Goal: Feedback & Contribution: Submit feedback/report problem

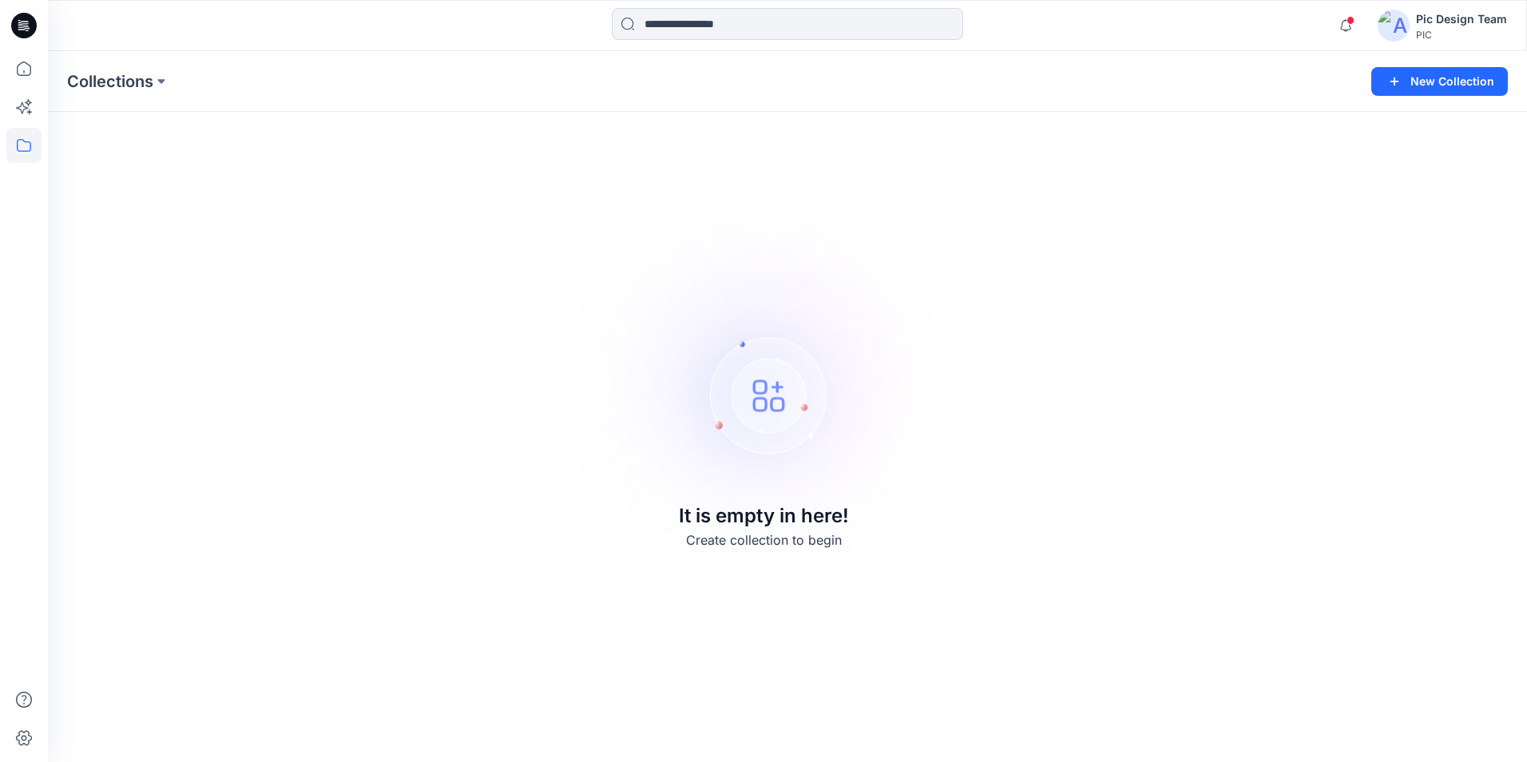
click at [1403, 22] on img at bounding box center [1394, 26] width 32 height 32
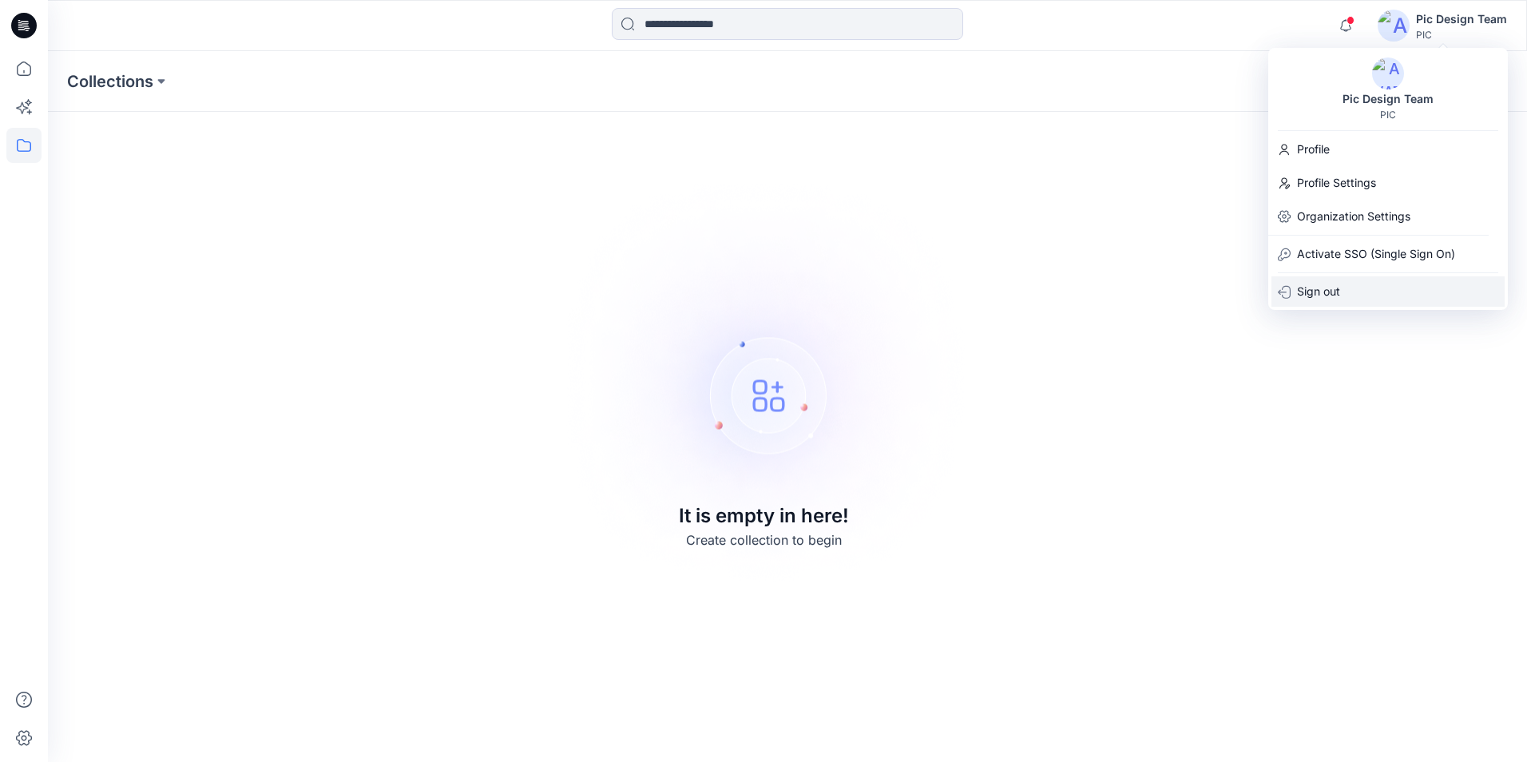
click at [1346, 296] on div "Sign out" at bounding box center [1388, 291] width 233 height 30
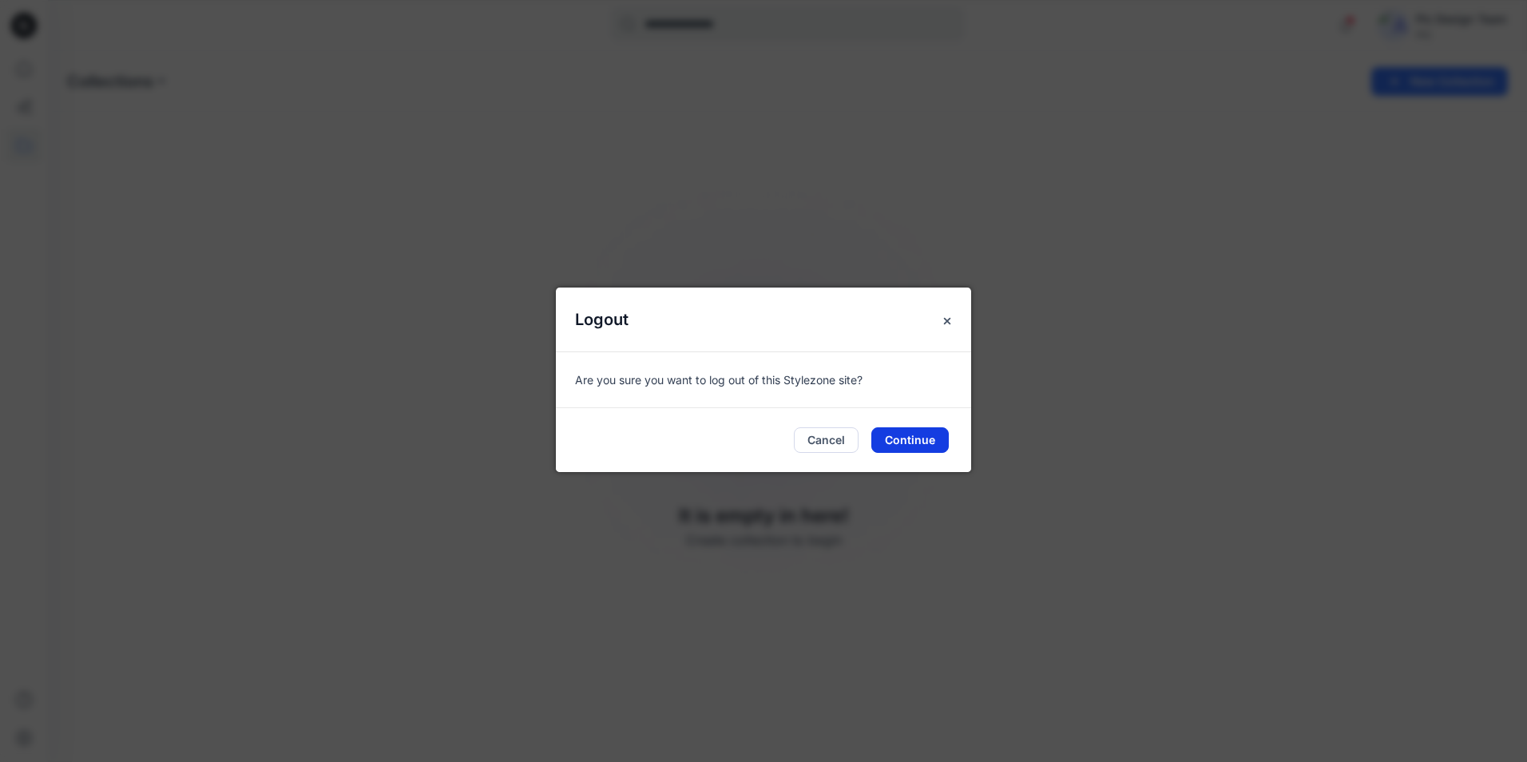
click at [899, 439] on button "Continue" at bounding box center [910, 440] width 77 height 26
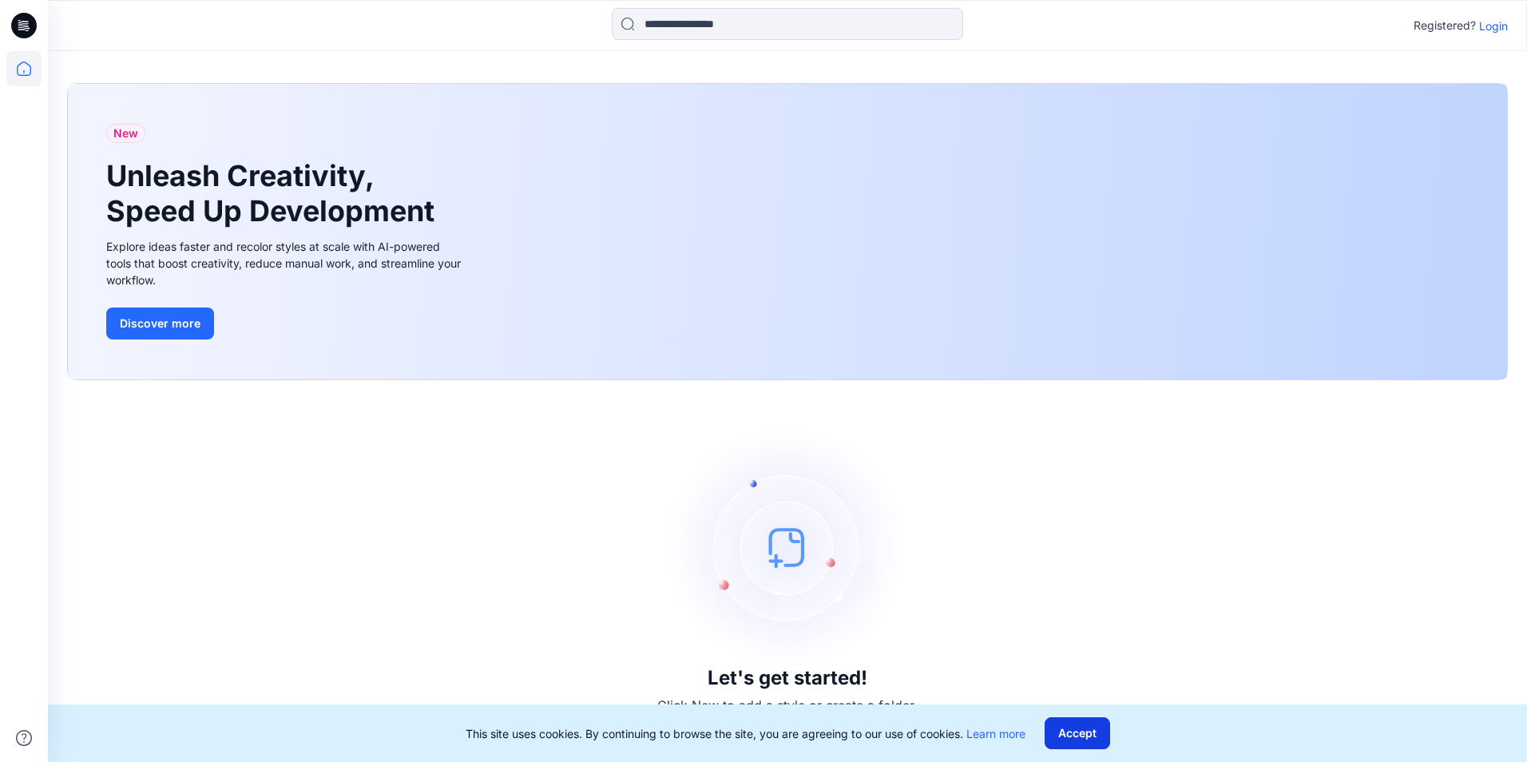
click at [1090, 739] on button "Accept" at bounding box center [1078, 733] width 66 height 32
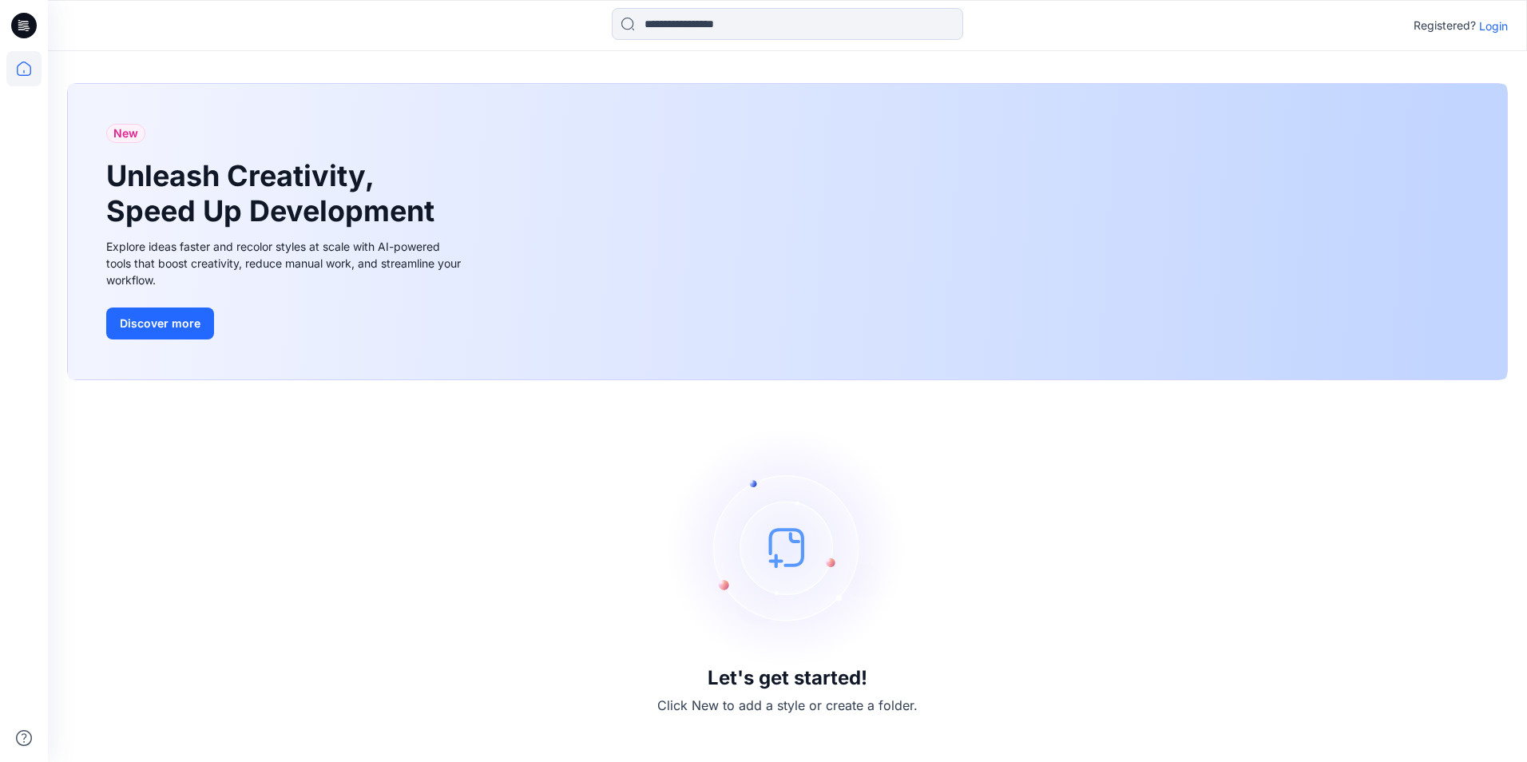
click at [1496, 32] on p "Login" at bounding box center [1494, 26] width 29 height 17
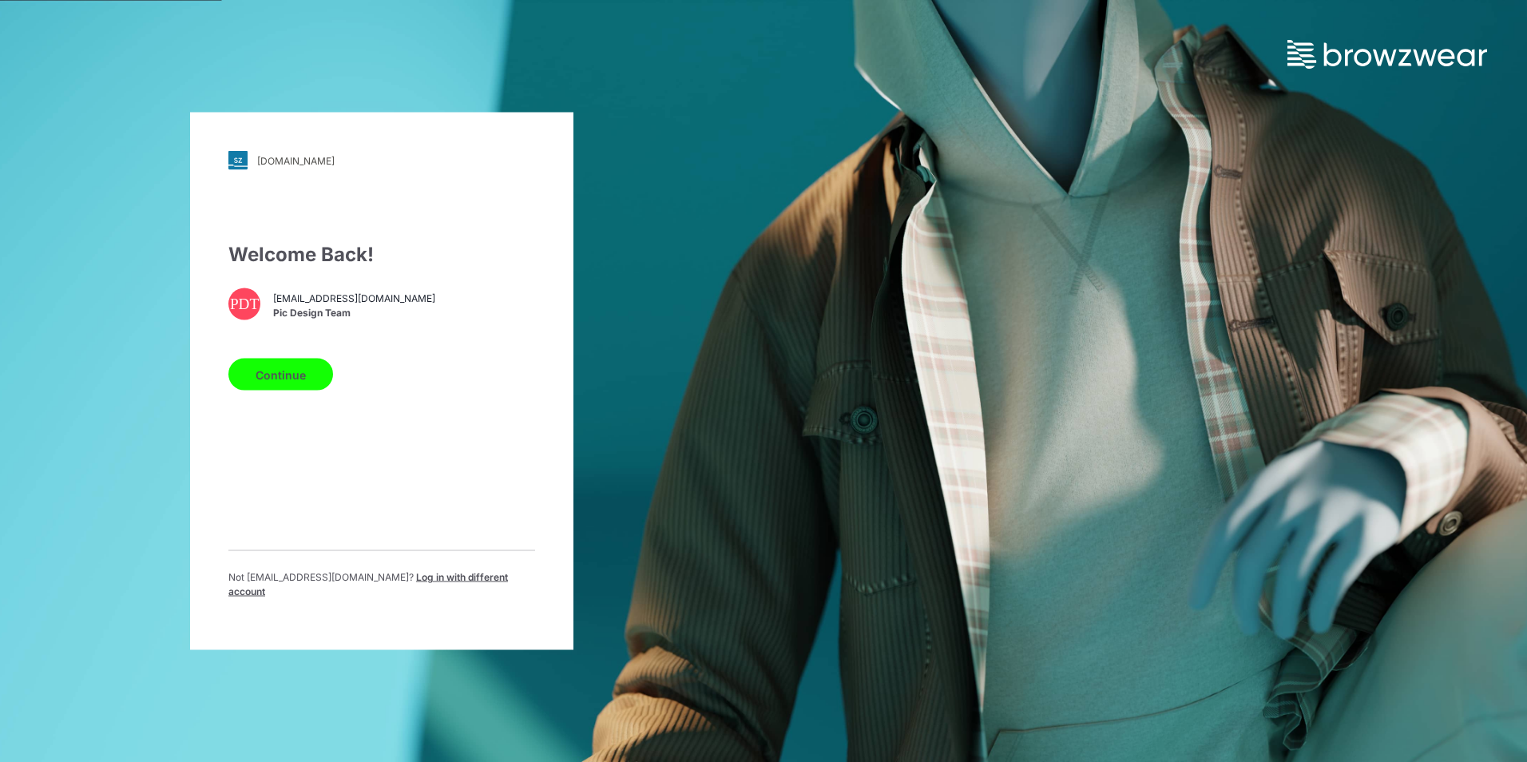
click at [315, 376] on button "Continue" at bounding box center [280, 375] width 105 height 32
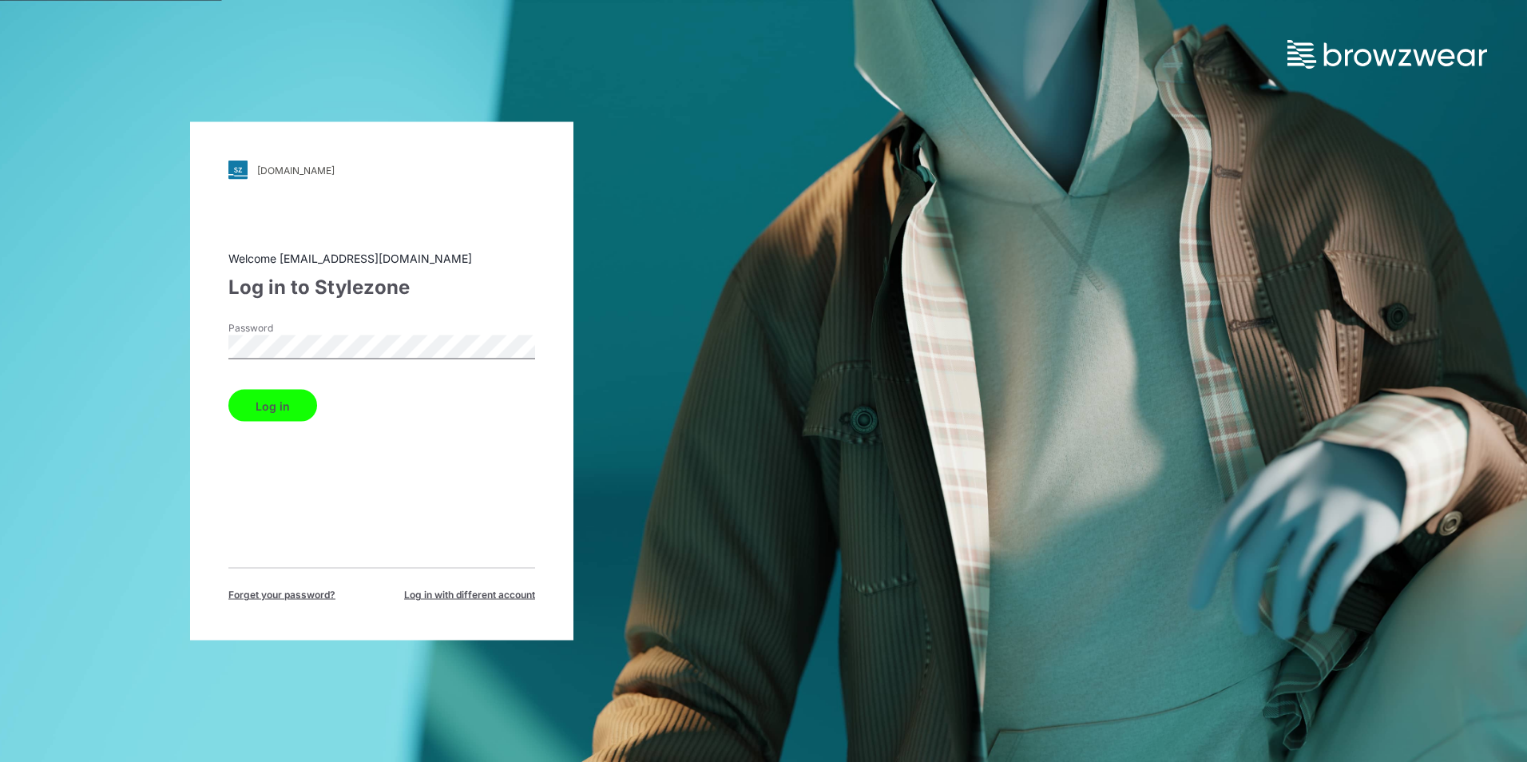
click at [270, 399] on button "Log in" at bounding box center [272, 406] width 89 height 32
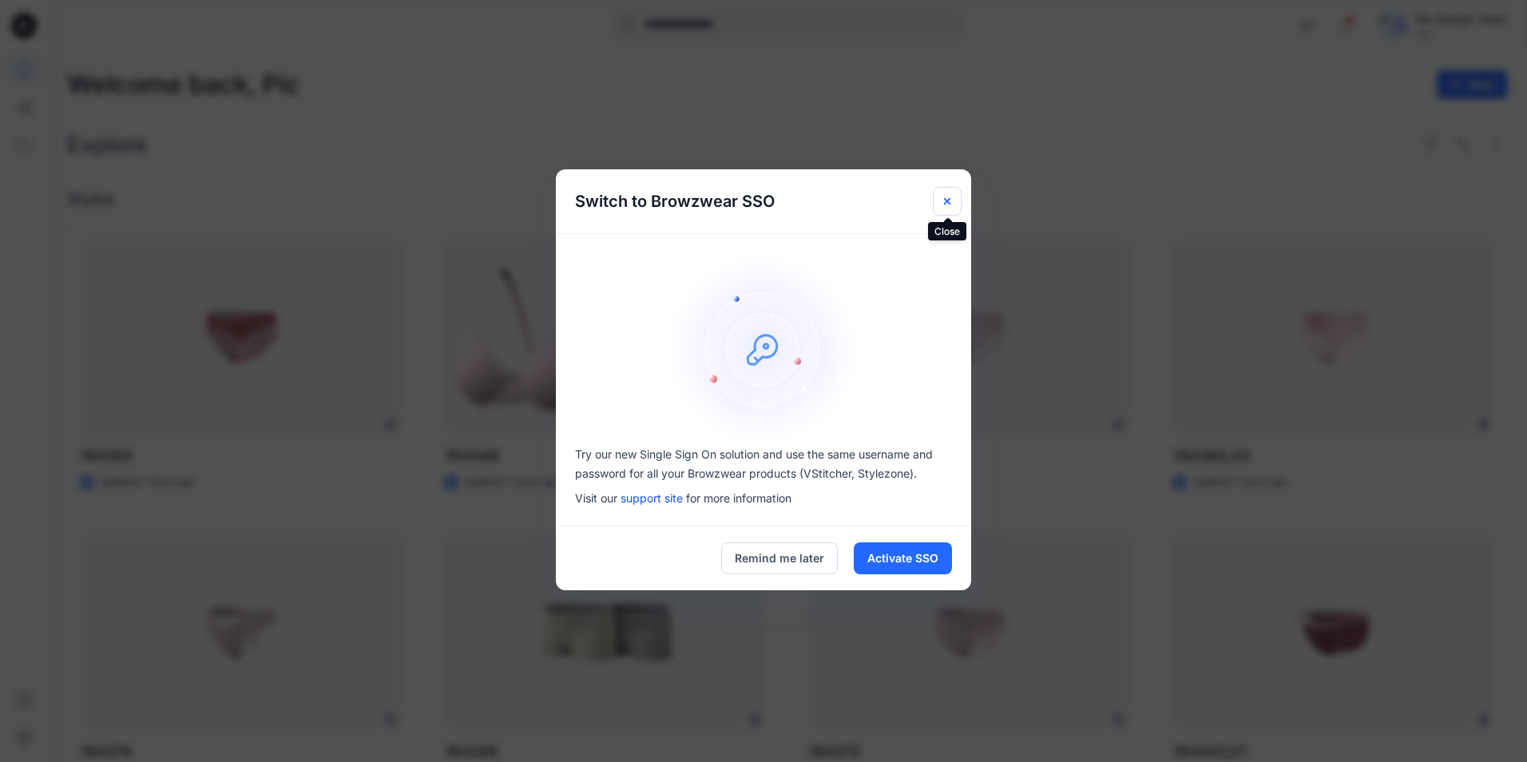
click at [945, 204] on icon "Close" at bounding box center [947, 200] width 6 height 6
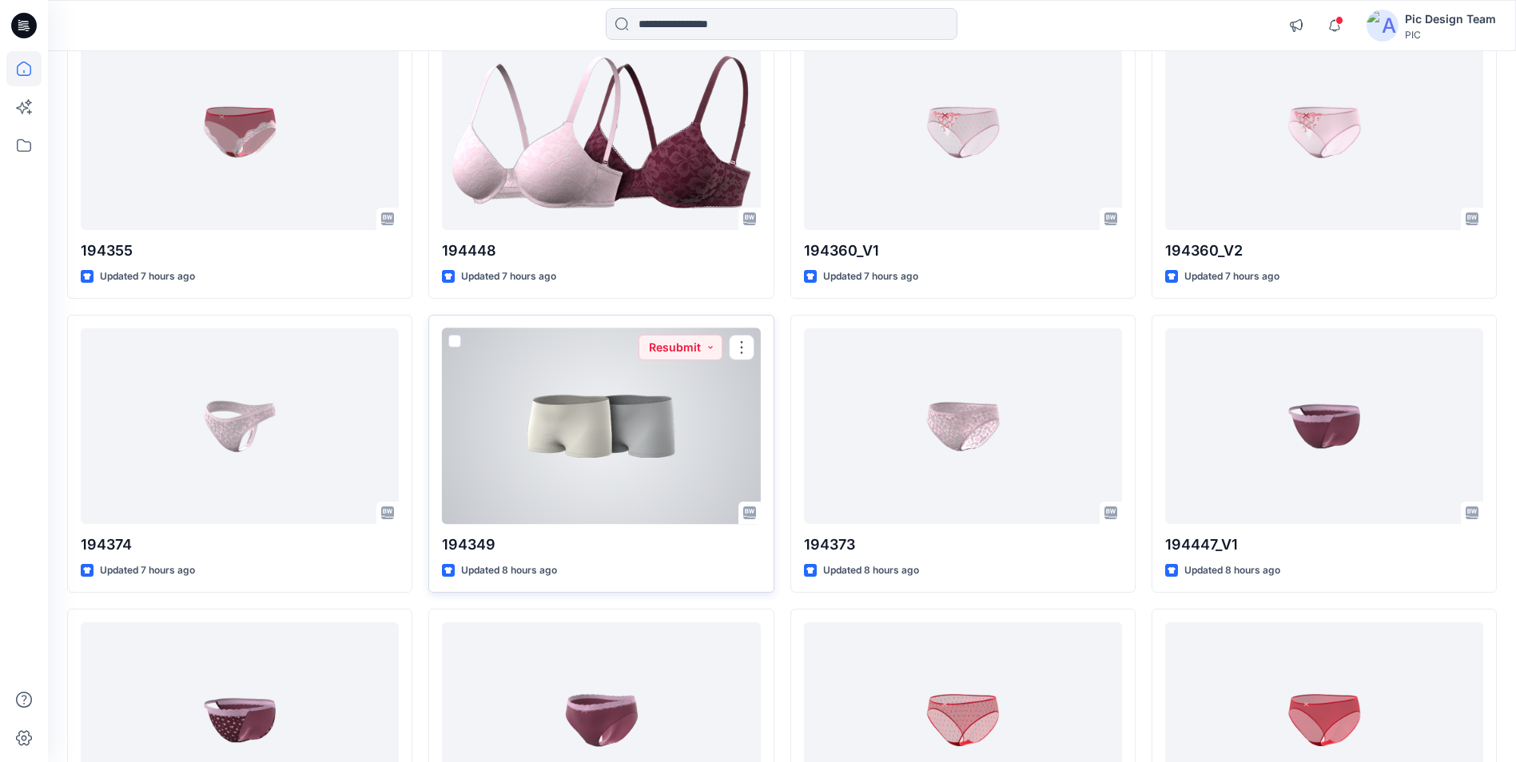
scroll to position [240, 0]
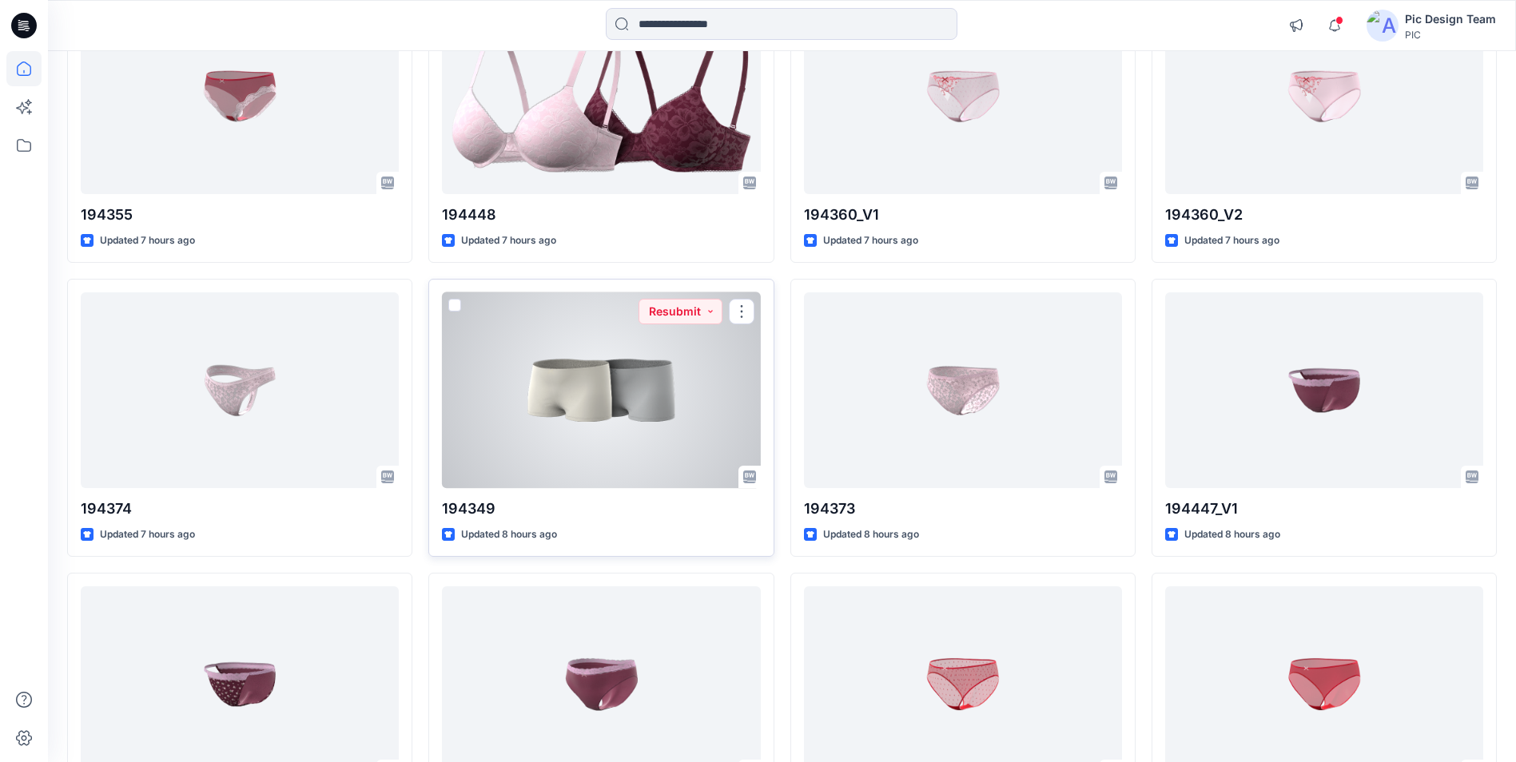
click at [562, 406] on div at bounding box center [601, 390] width 318 height 196
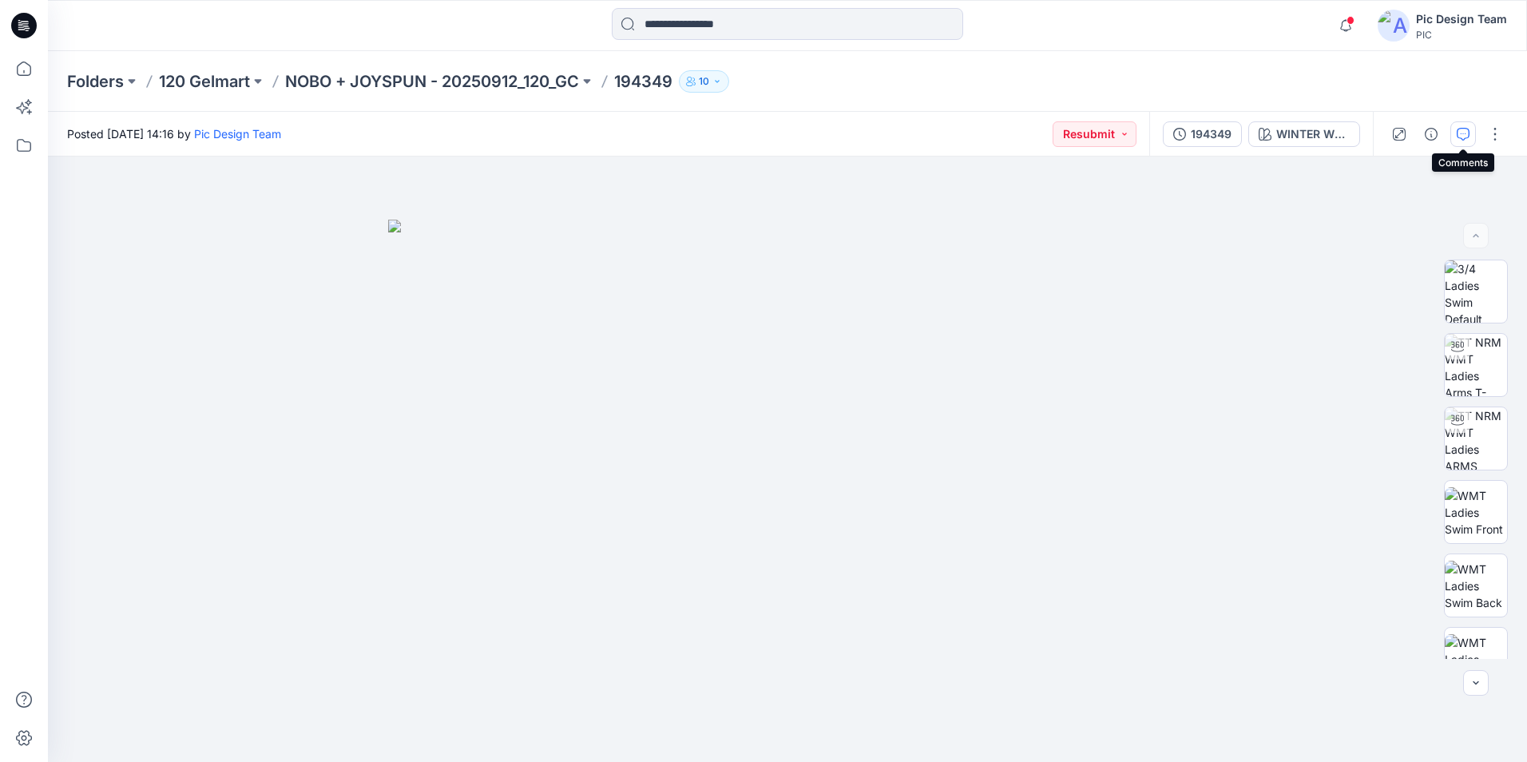
click at [1466, 135] on icon "button" at bounding box center [1463, 134] width 13 height 13
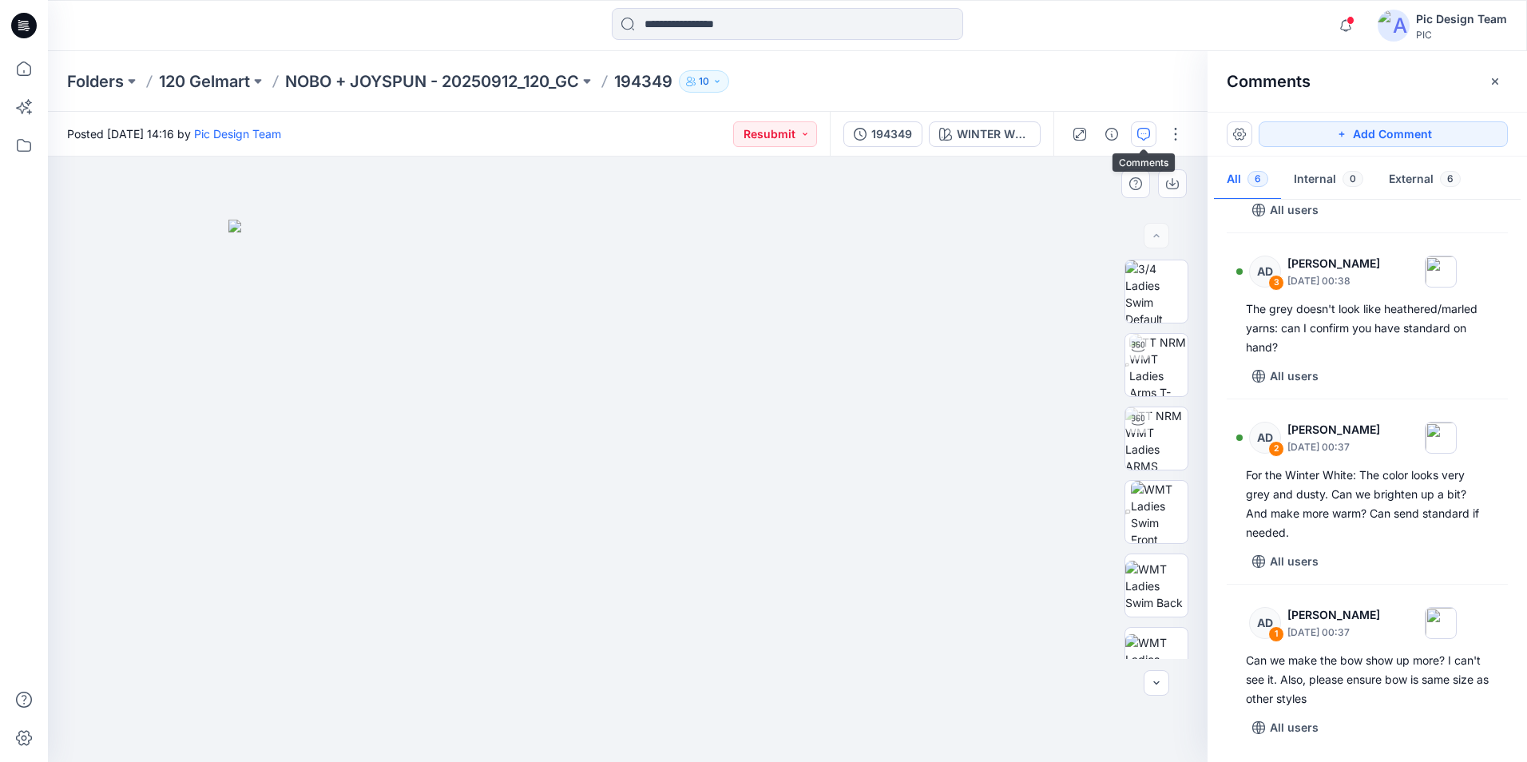
click at [953, 523] on img at bounding box center [627, 491] width 799 height 542
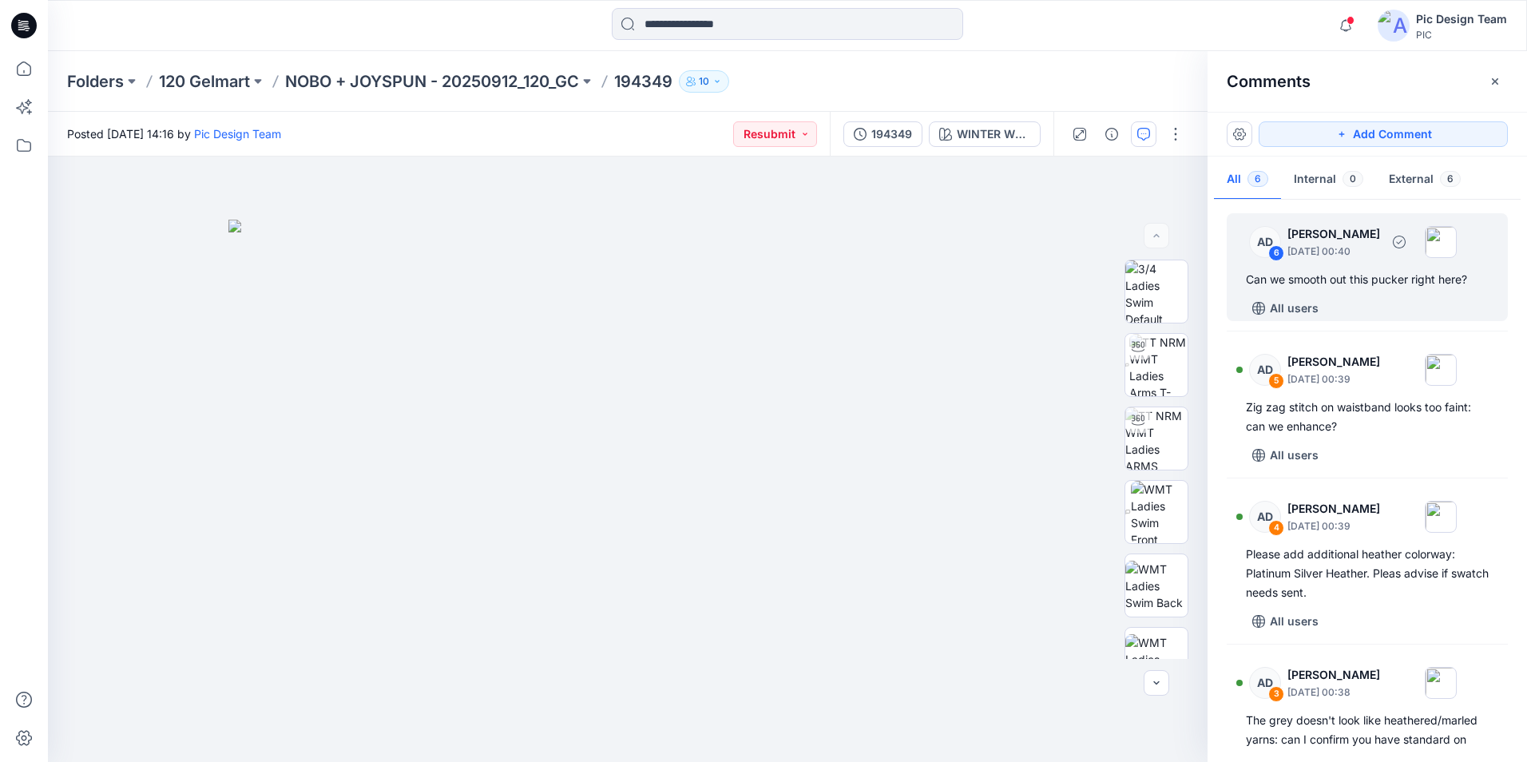
click at [1286, 280] on div "Can we smooth out this pucker right here?" at bounding box center [1367, 279] width 243 height 19
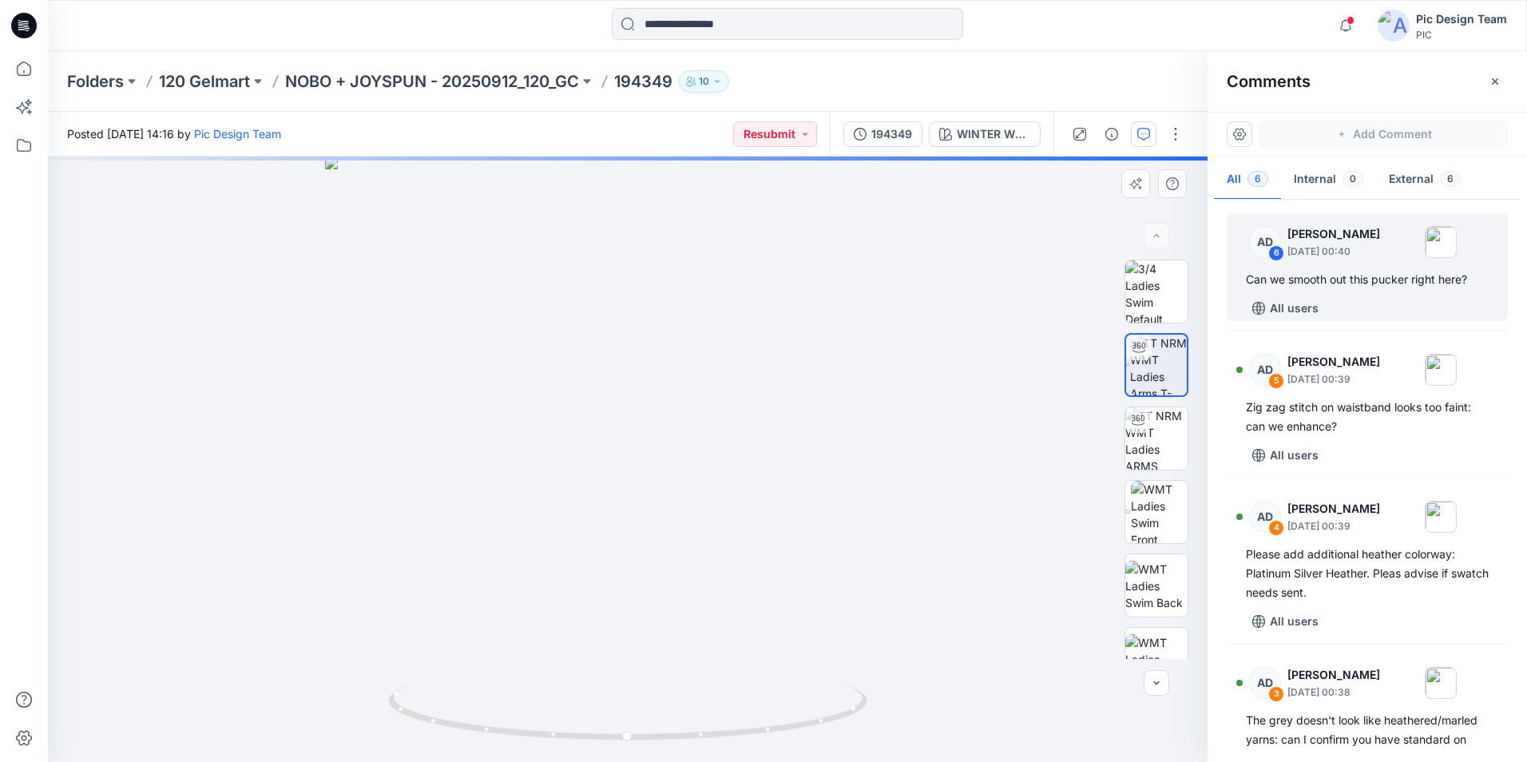
click at [735, 508] on div "WINTER WHITE Loading... Material Properties Loading..." at bounding box center [628, 460] width 1160 height 606
click at [1260, 308] on icon "button" at bounding box center [1259, 308] width 13 height 13
click at [696, 526] on div "WINTER WHITE Loading... Material Properties Loading..." at bounding box center [628, 460] width 1160 height 606
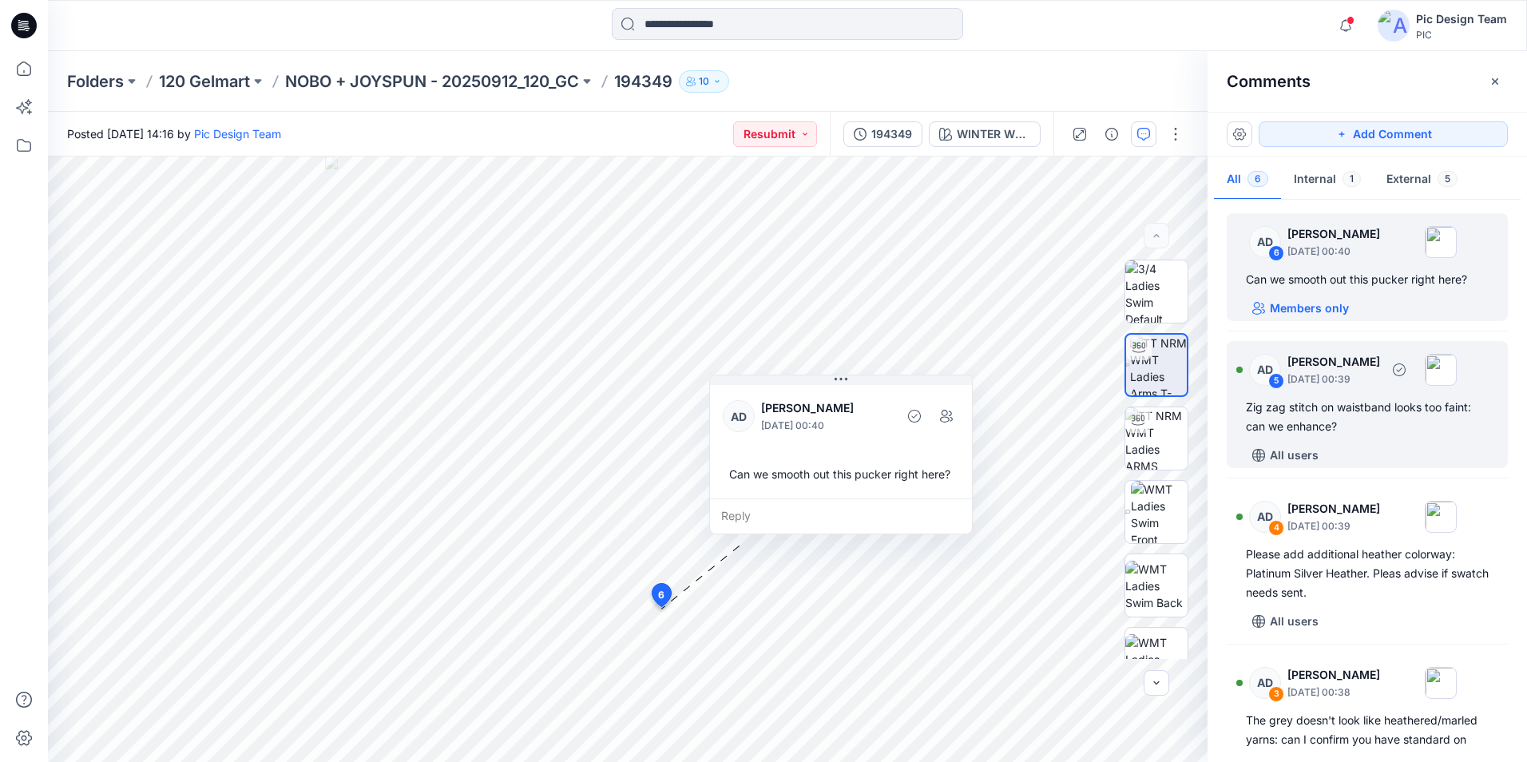
click at [1277, 381] on div "5" at bounding box center [1277, 381] width 16 height 16
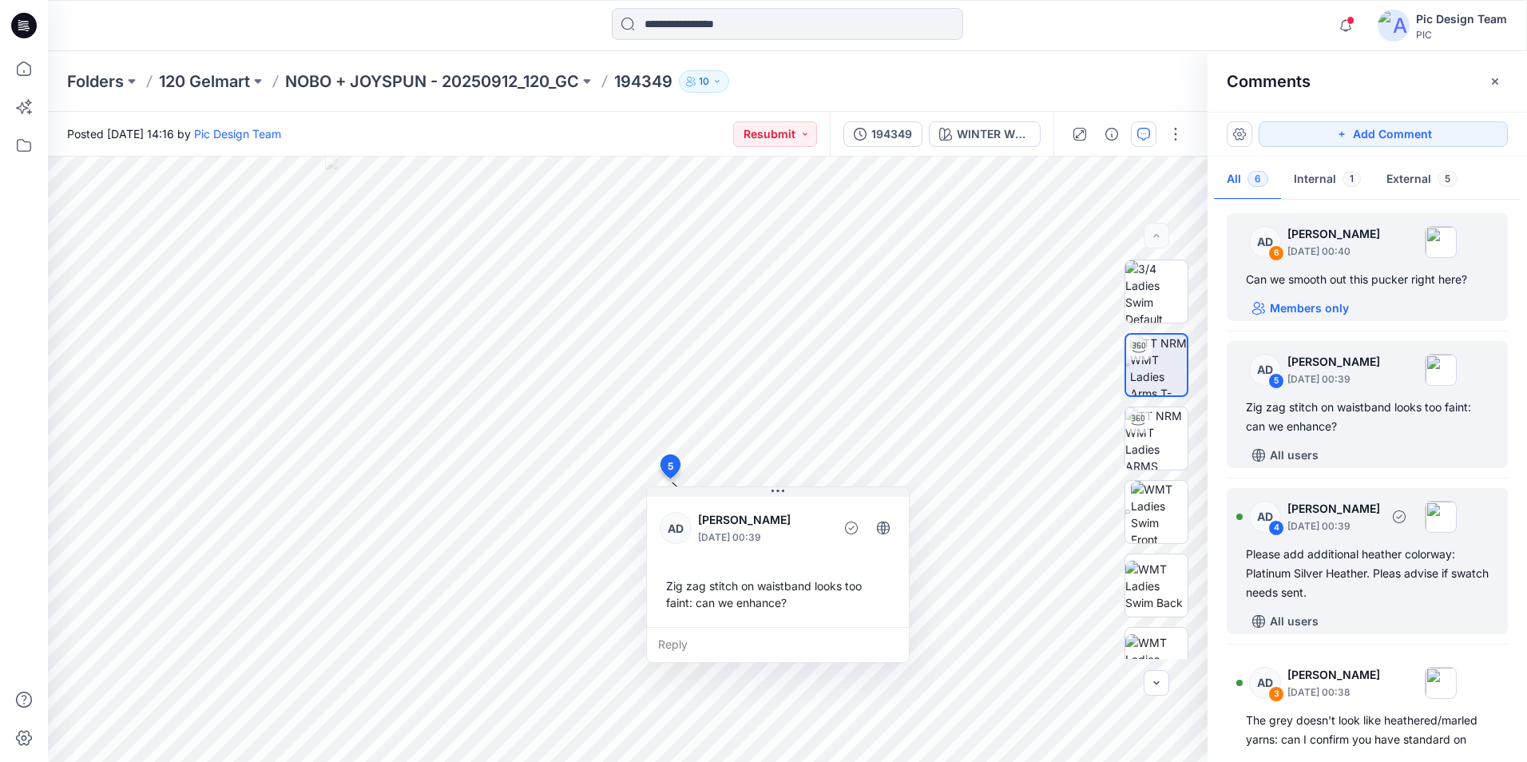
click at [1276, 529] on div "4" at bounding box center [1277, 528] width 16 height 16
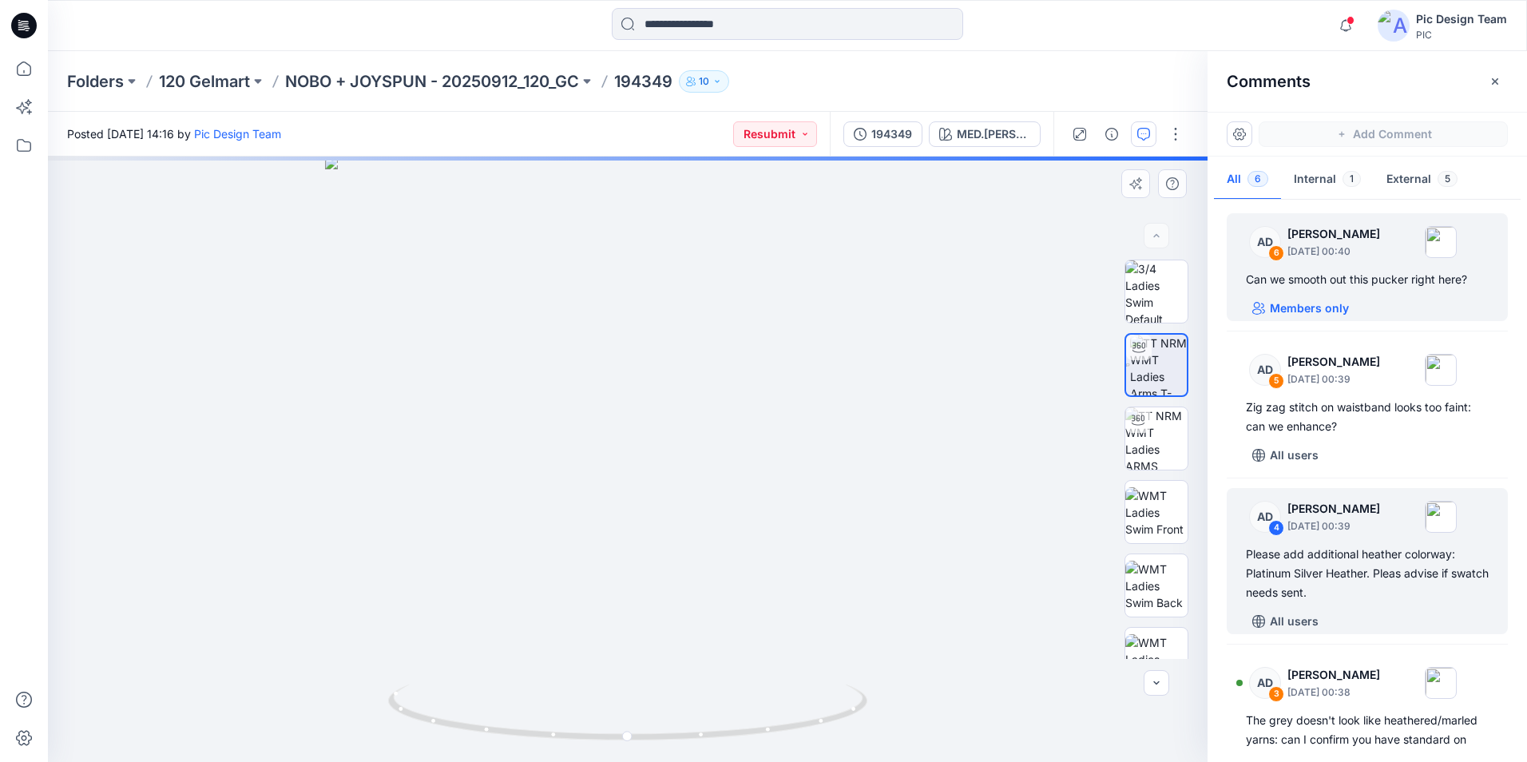
click at [717, 581] on div "MED.[PERSON_NAME] Loading... Material Properties Loading..." at bounding box center [628, 460] width 1160 height 606
click at [1275, 531] on div "4" at bounding box center [1277, 528] width 16 height 16
click at [1258, 622] on icon "button" at bounding box center [1259, 621] width 13 height 13
click at [612, 530] on div "MED.[PERSON_NAME] Loading... Material Properties Loading..." at bounding box center [628, 460] width 1160 height 606
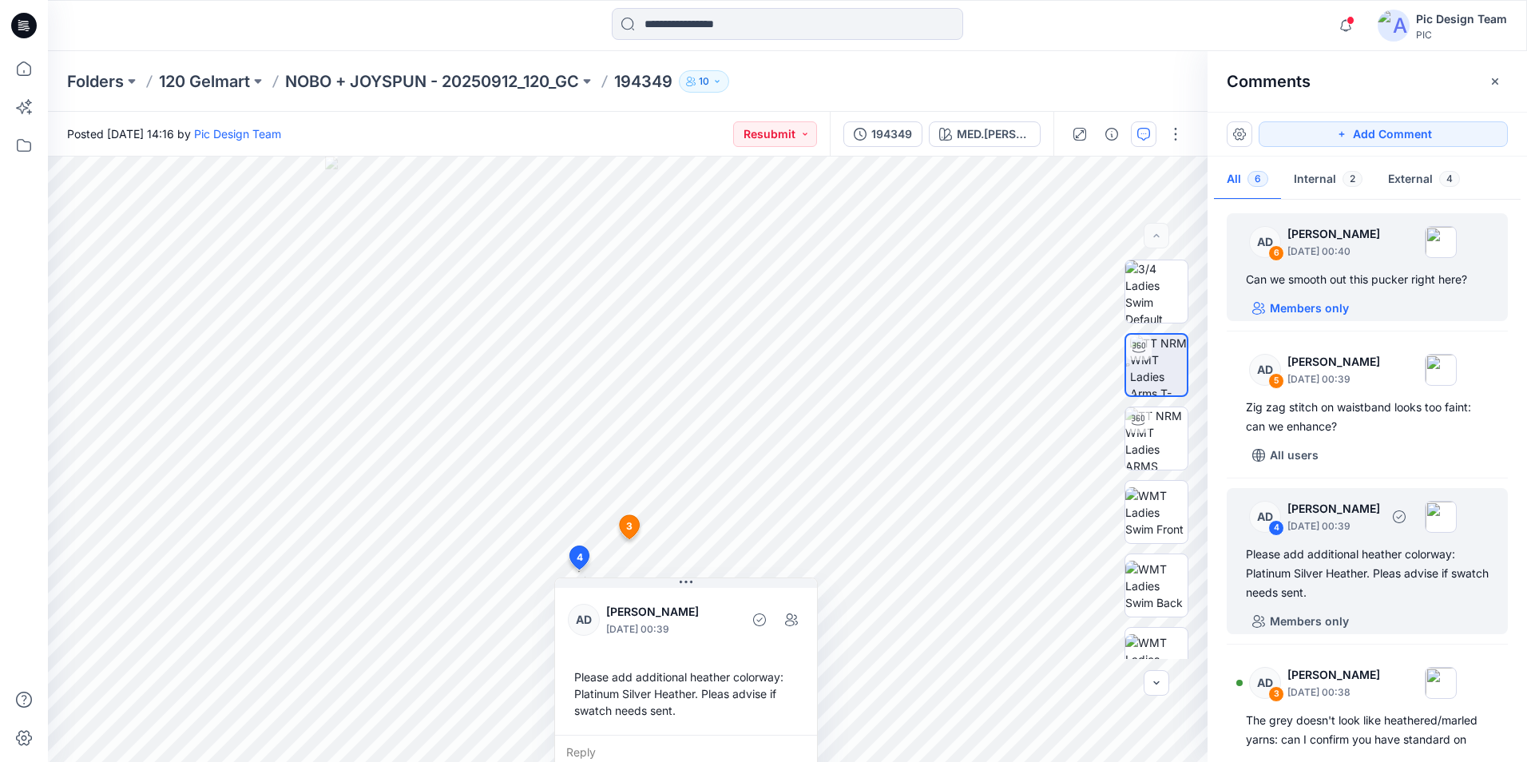
click at [1274, 529] on div "4" at bounding box center [1277, 528] width 16 height 16
click at [1274, 530] on div "4" at bounding box center [1277, 528] width 16 height 16
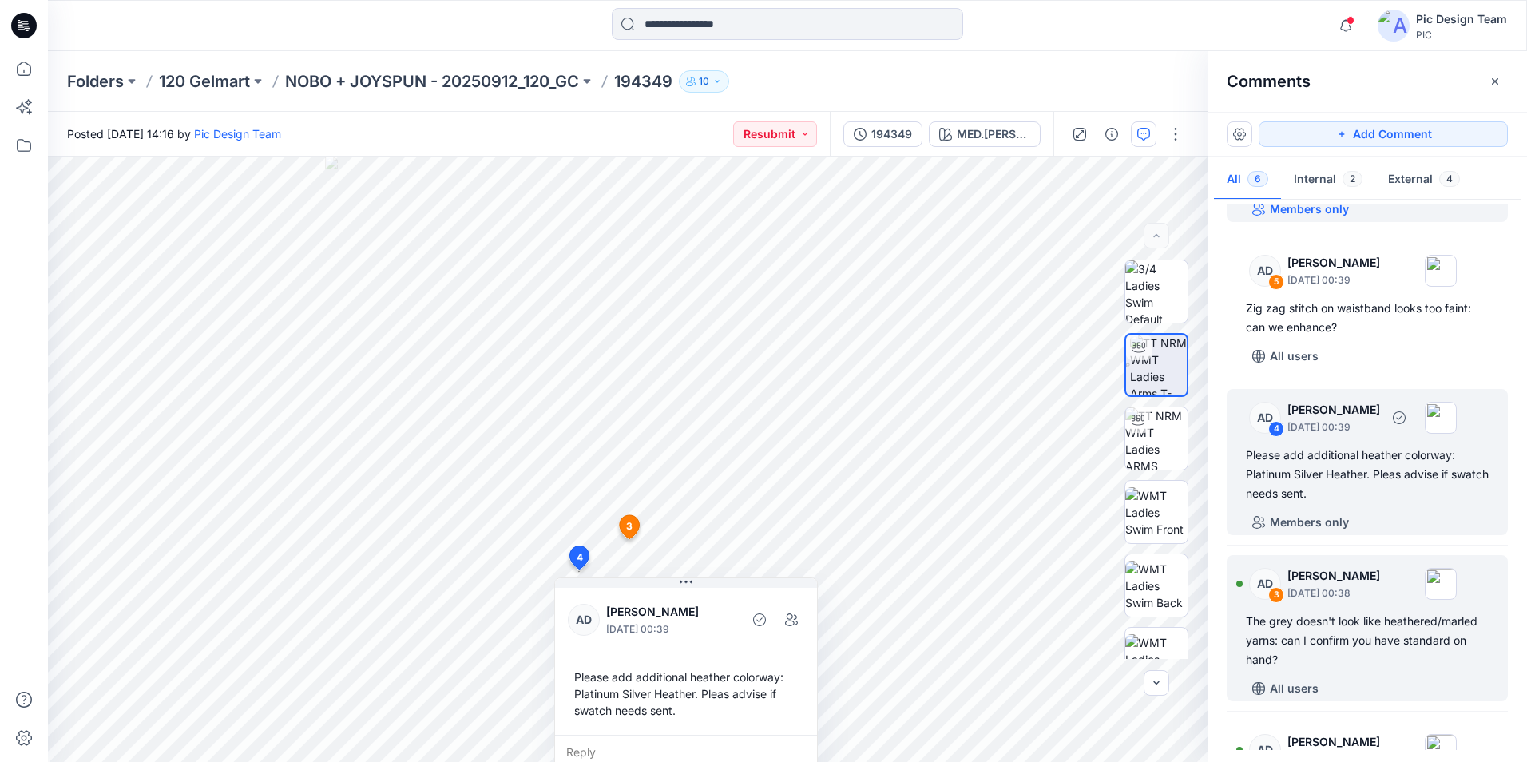
scroll to position [160, 0]
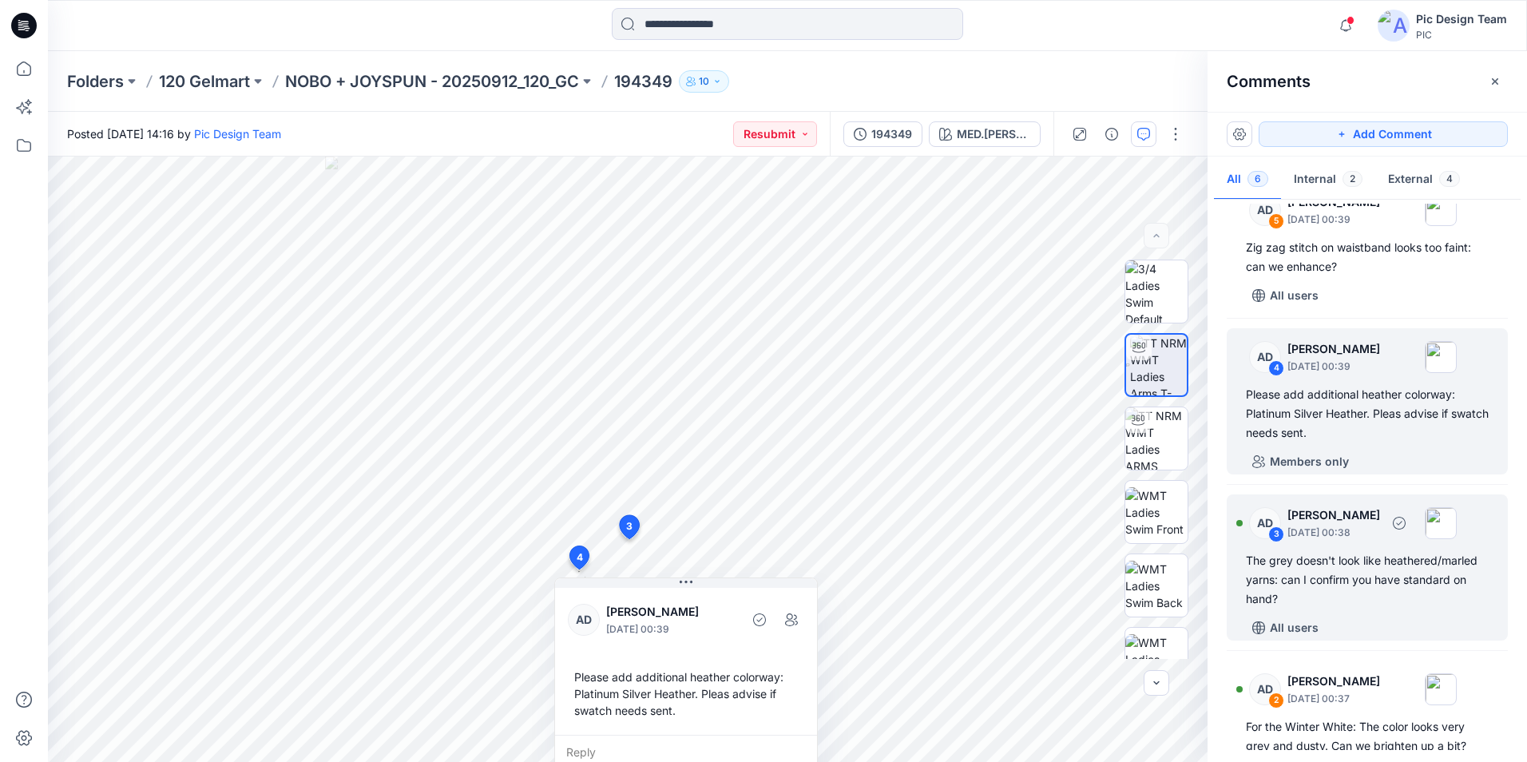
click at [1275, 536] on div "3" at bounding box center [1277, 534] width 16 height 16
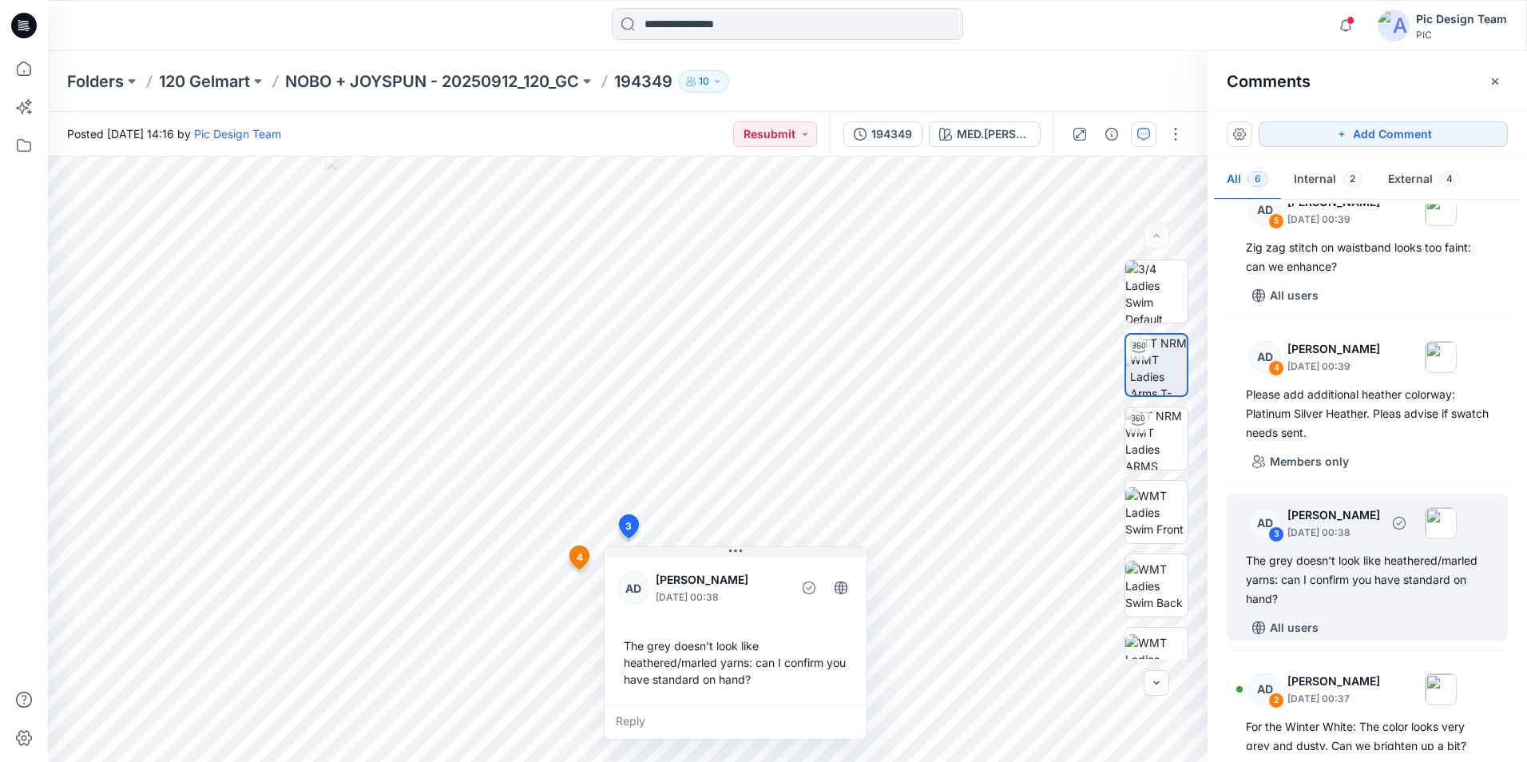
click at [1275, 528] on div "3" at bounding box center [1277, 534] width 16 height 16
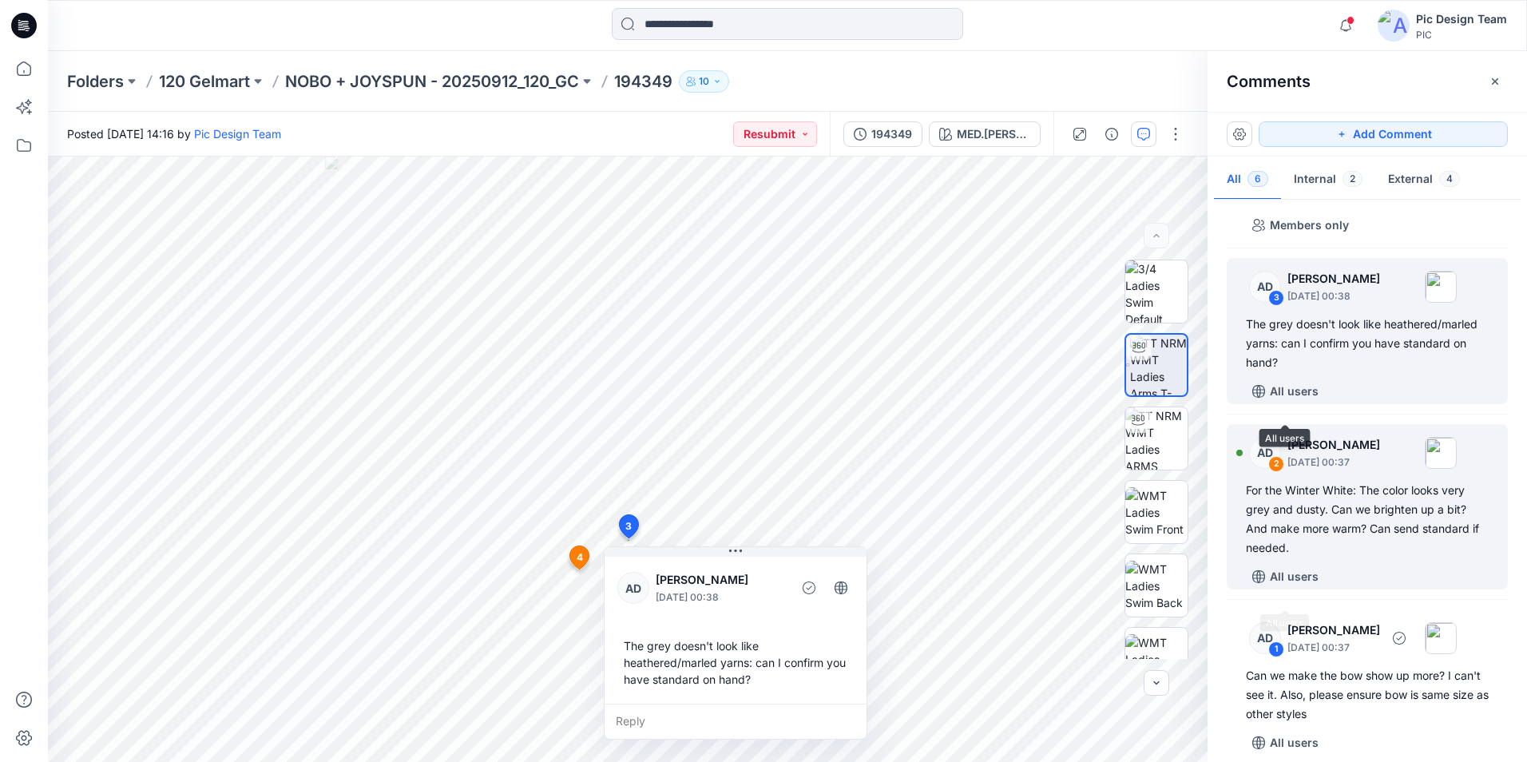
scroll to position [399, 0]
click at [1276, 464] on div "2" at bounding box center [1277, 461] width 16 height 16
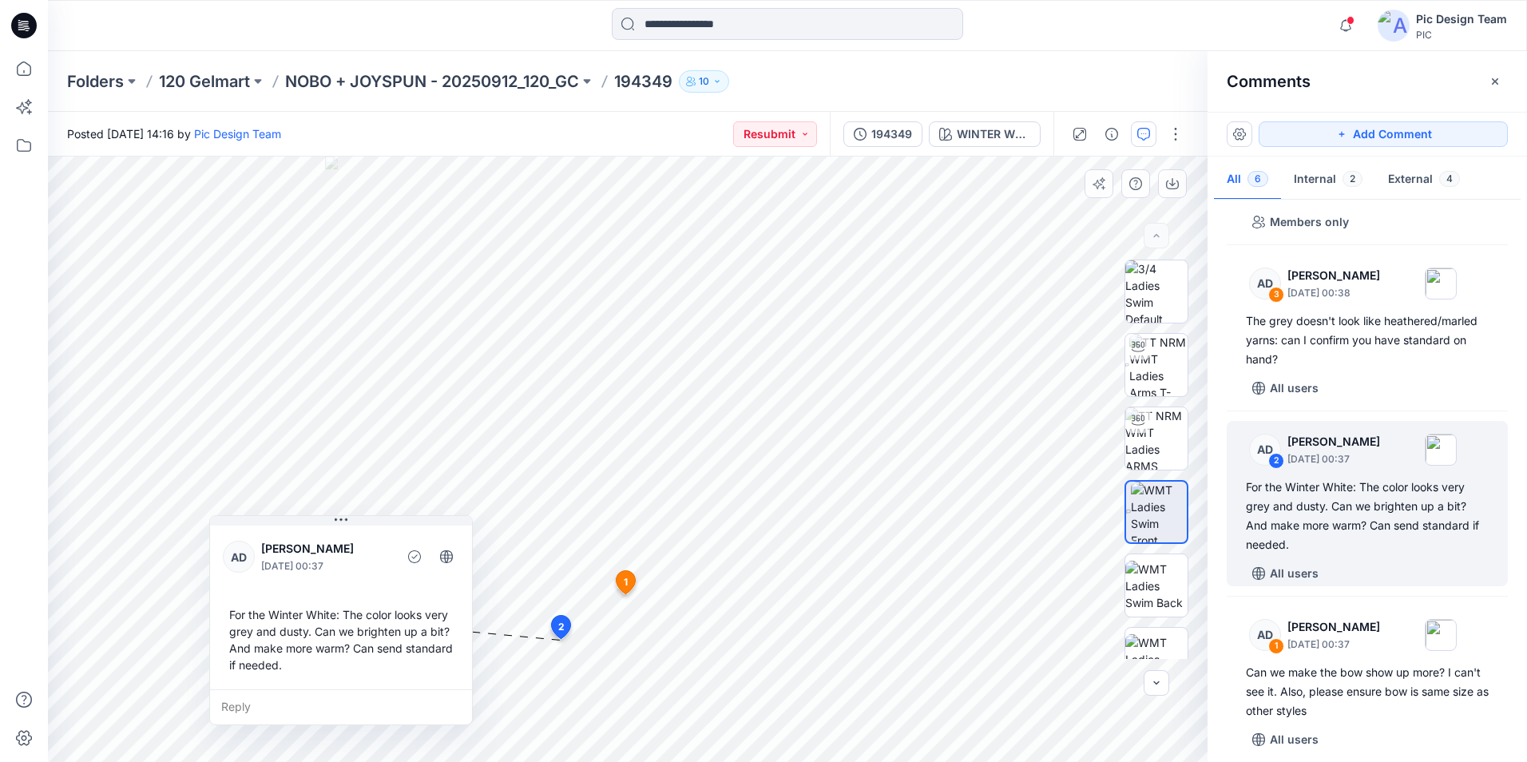
click at [933, 629] on div "BW WINTER WHITE Loading... Material Properties Loading... 7 [DATE] [PERSON_NAME…" at bounding box center [788, 460] width 1480 height 606
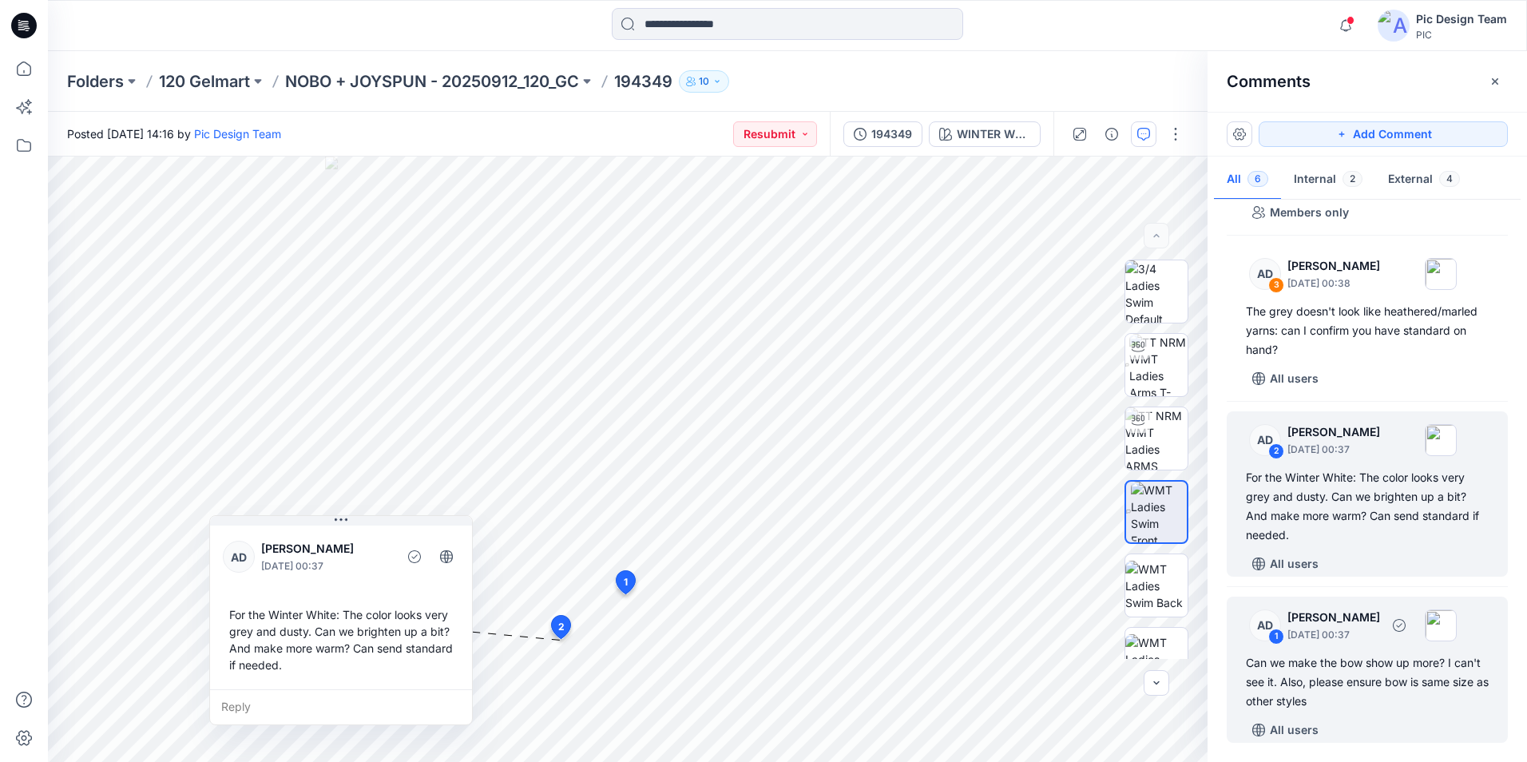
scroll to position [411, 0]
click at [1274, 629] on div "1" at bounding box center [1277, 634] width 16 height 16
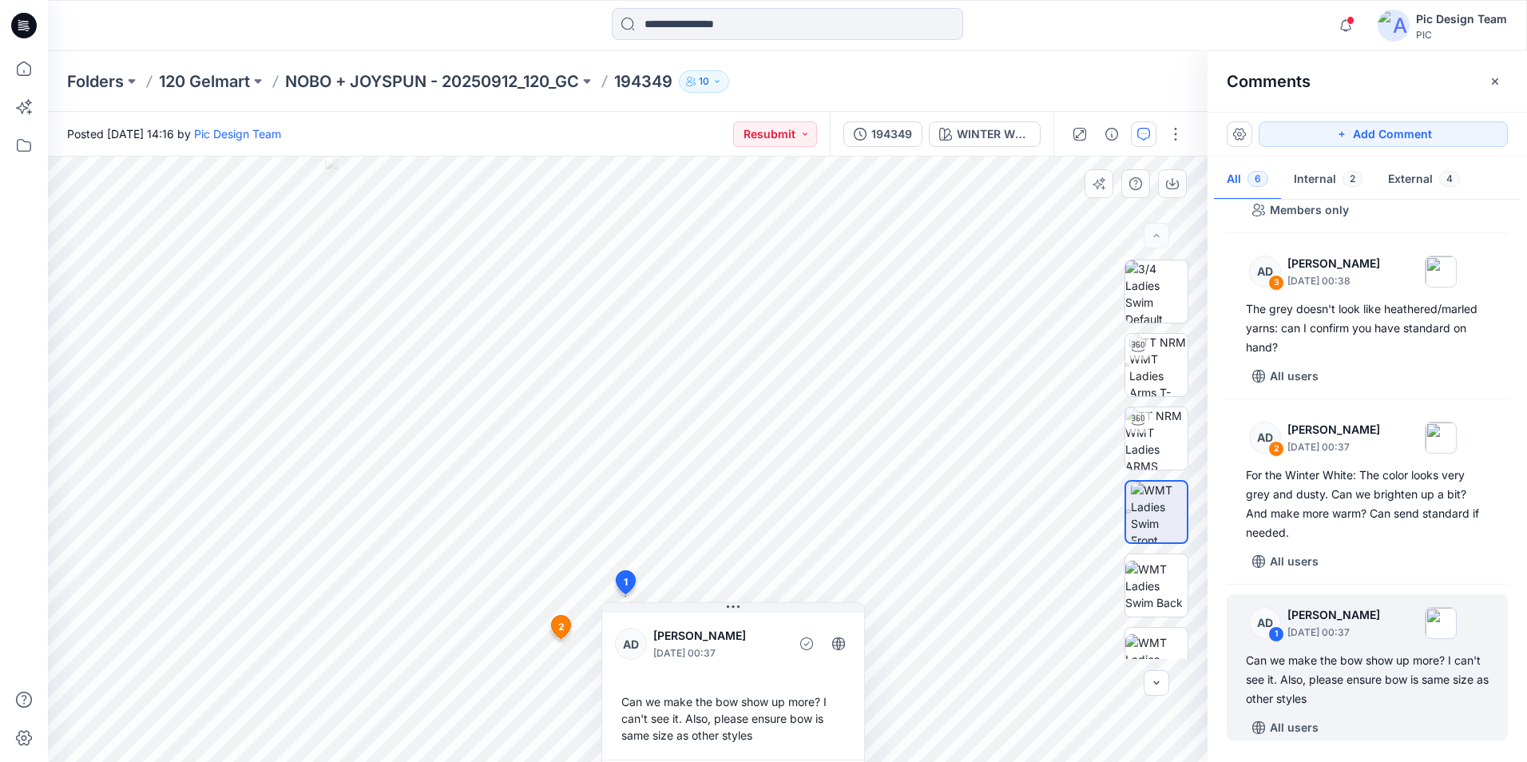
click at [622, 592] on icon at bounding box center [626, 585] width 26 height 30
drag, startPoint x: 624, startPoint y: 612, endPoint x: 647, endPoint y: 640, distance: 36.3
click at [624, 613] on div "AD [PERSON_NAME] [DATE] 00:37 Can we make the bow show up more? I can't see it.…" at bounding box center [734, 698] width 264 height 193
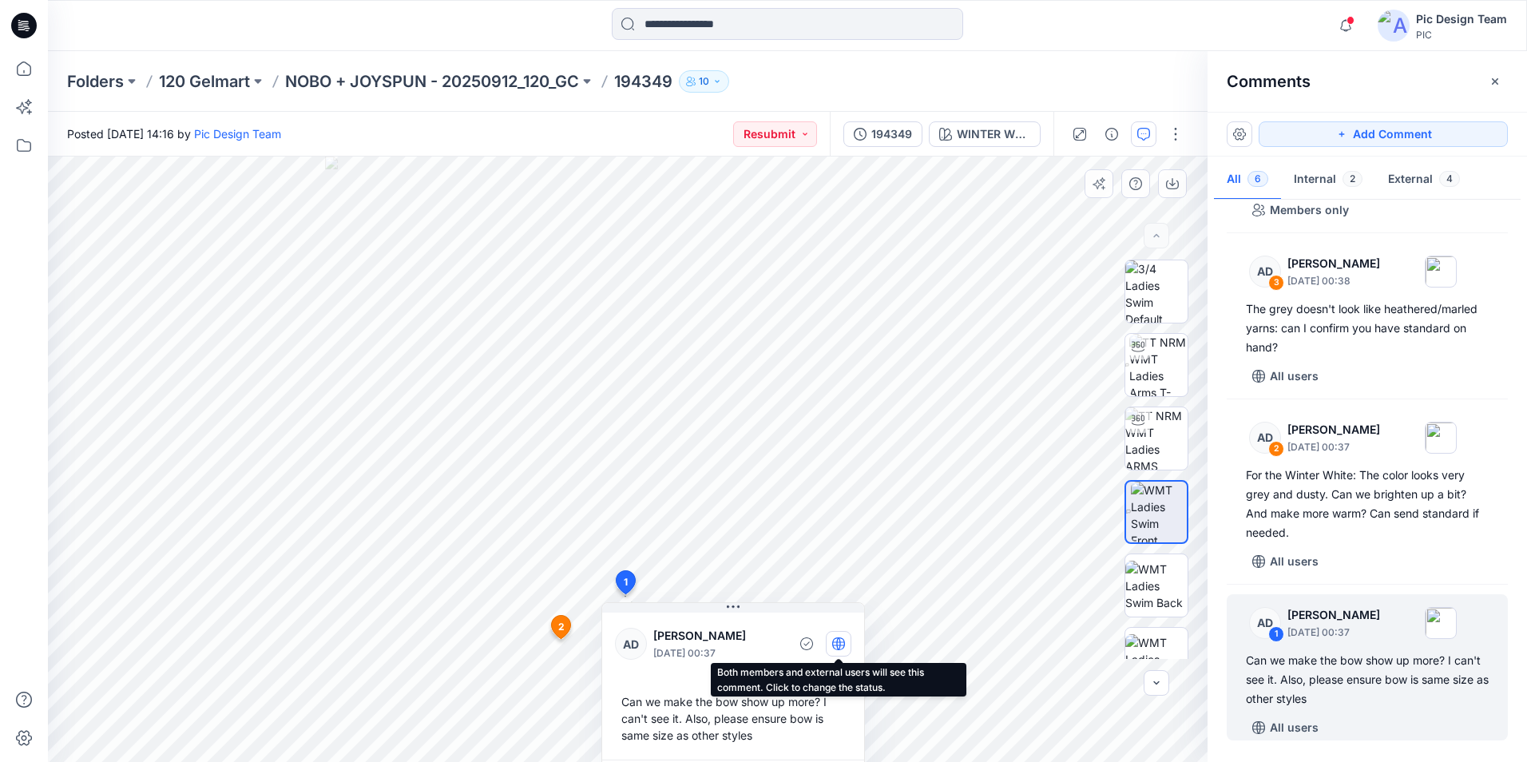
click at [836, 646] on icon "button" at bounding box center [838, 644] width 13 height 13
click at [841, 643] on icon "button" at bounding box center [838, 644] width 13 height 13
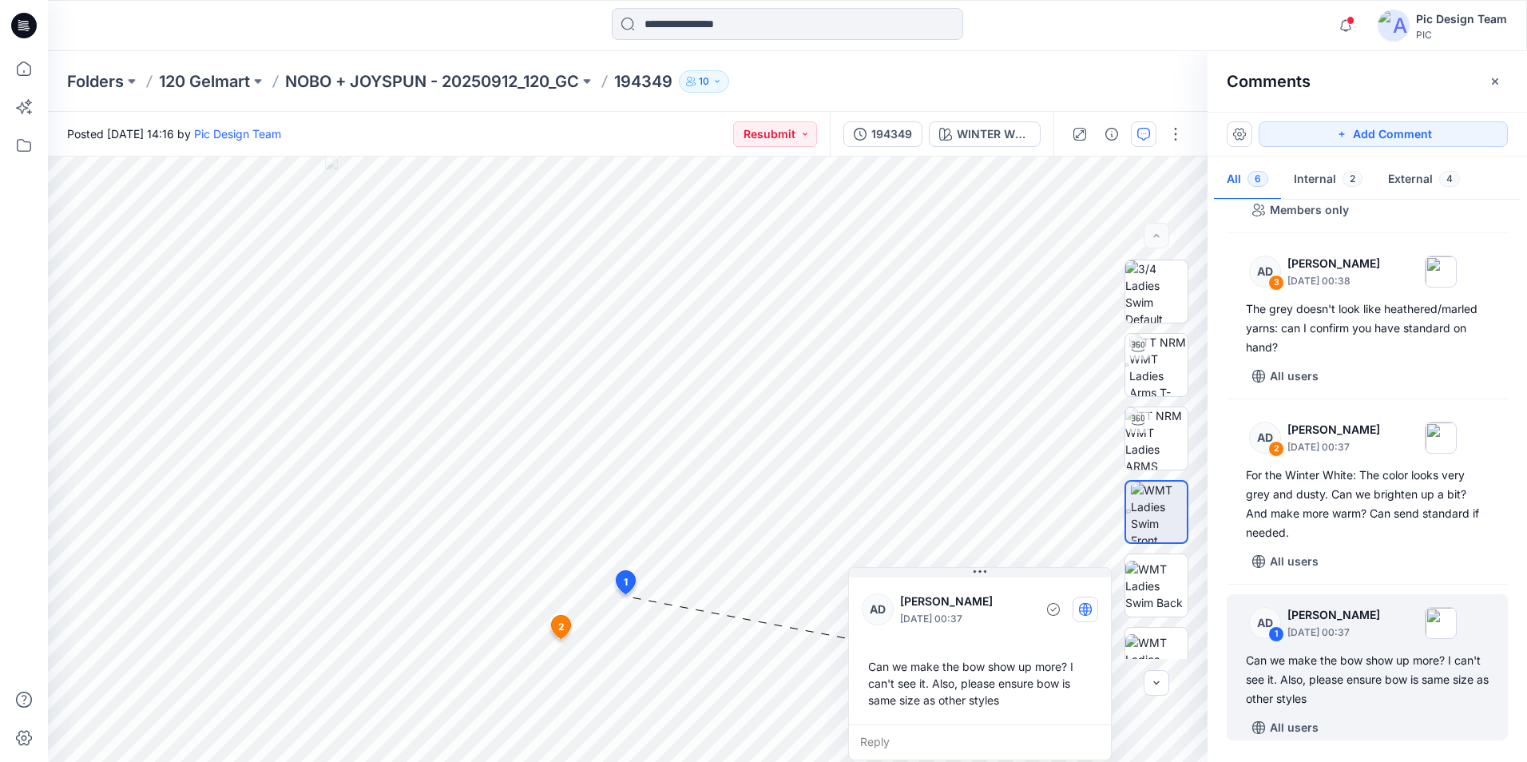
drag, startPoint x: 824, startPoint y: 610, endPoint x: 1040, endPoint y: 595, distance: 217.0
click at [1059, 590] on div "AD [PERSON_NAME] [DATE] 00:37 Can we make the bow show up more? I can't see it.…" at bounding box center [980, 663] width 264 height 193
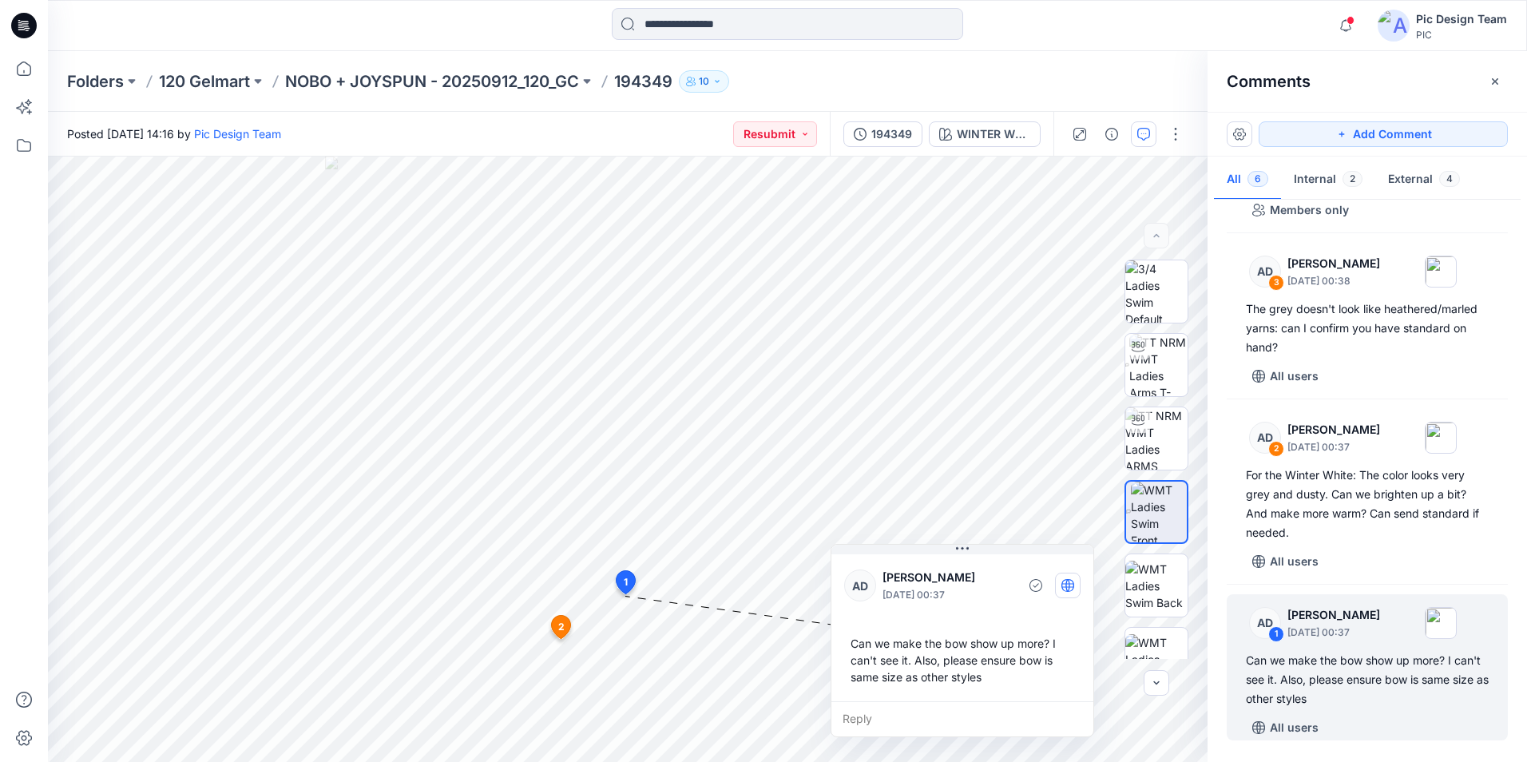
drag, startPoint x: 998, startPoint y: 575, endPoint x: 995, endPoint y: 559, distance: 16.3
click at [995, 559] on div "AD [PERSON_NAME] [DATE] 00:37 Can we make the bow show up more? I can't see it.…" at bounding box center [963, 626] width 262 height 150
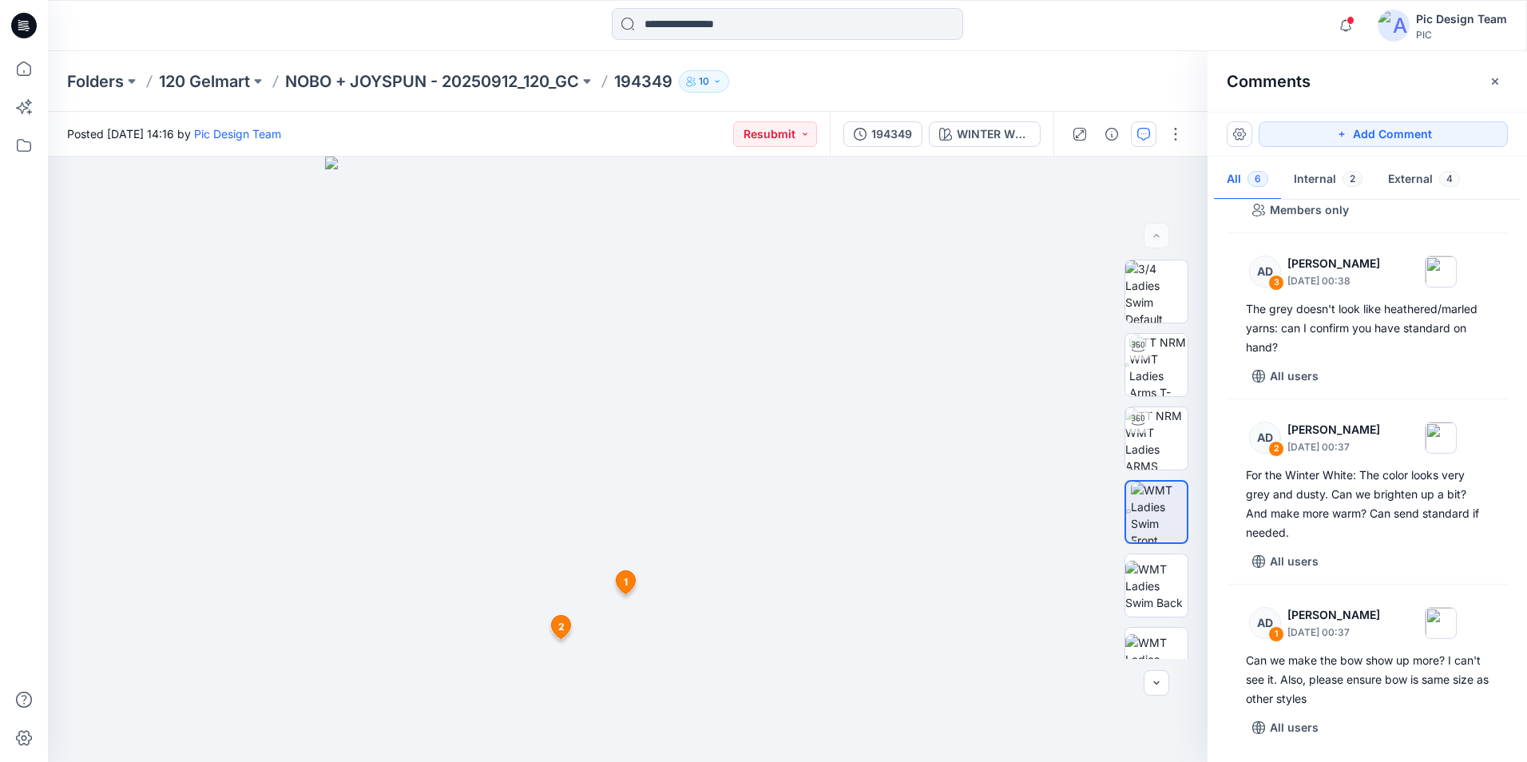
click at [746, 576] on img at bounding box center [628, 460] width 606 height 606
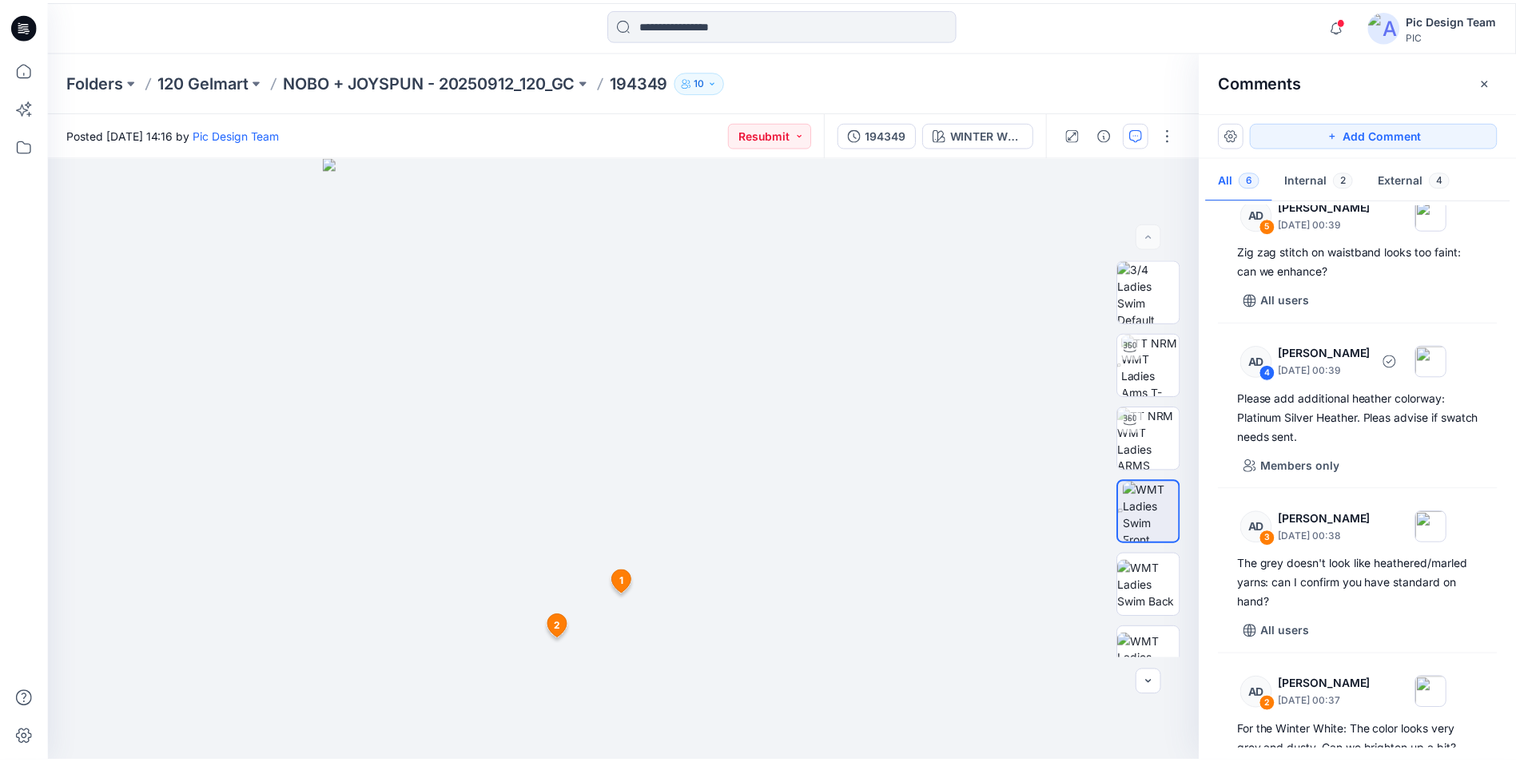
scroll to position [0, 0]
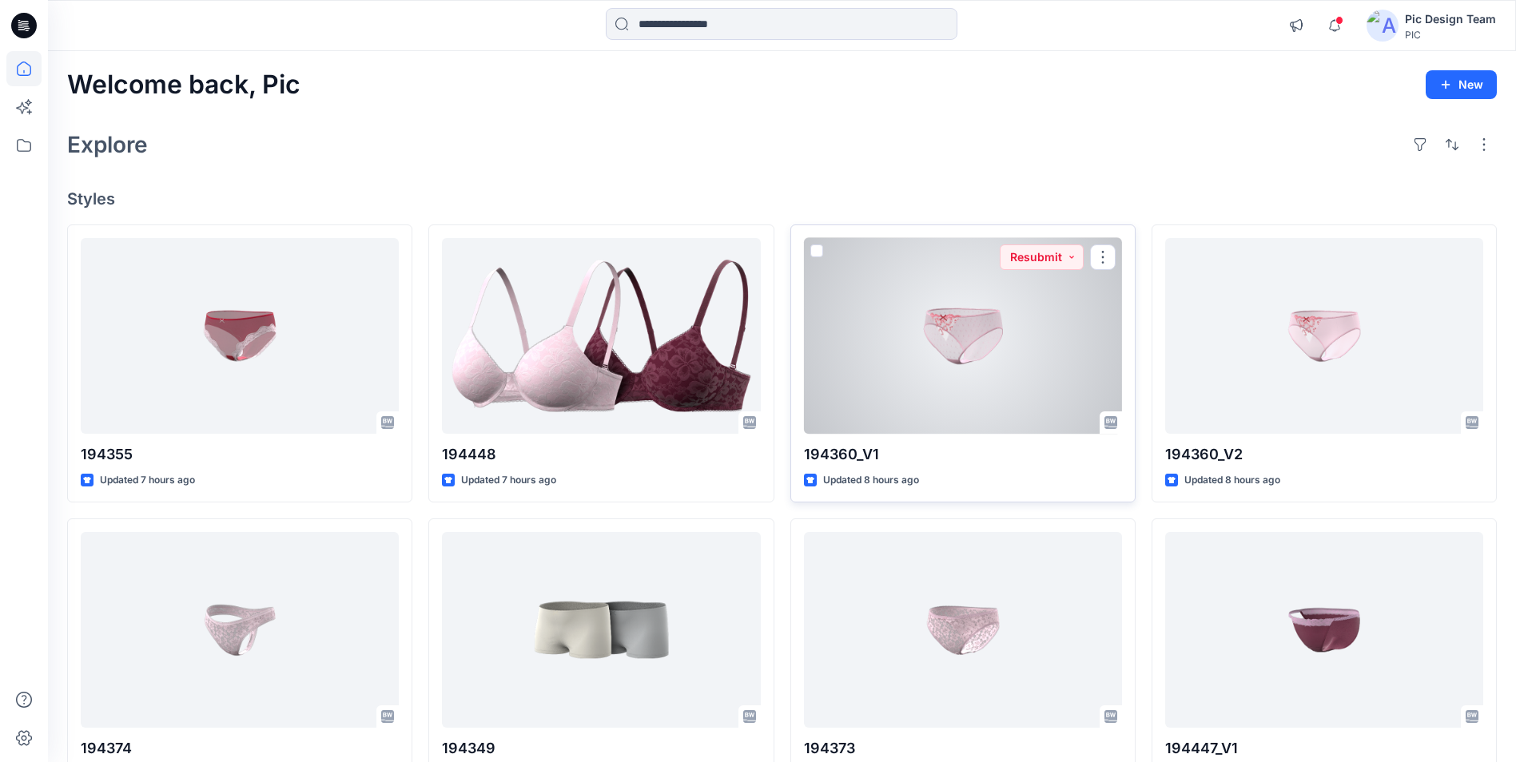
click at [1035, 289] on div at bounding box center [963, 336] width 318 height 196
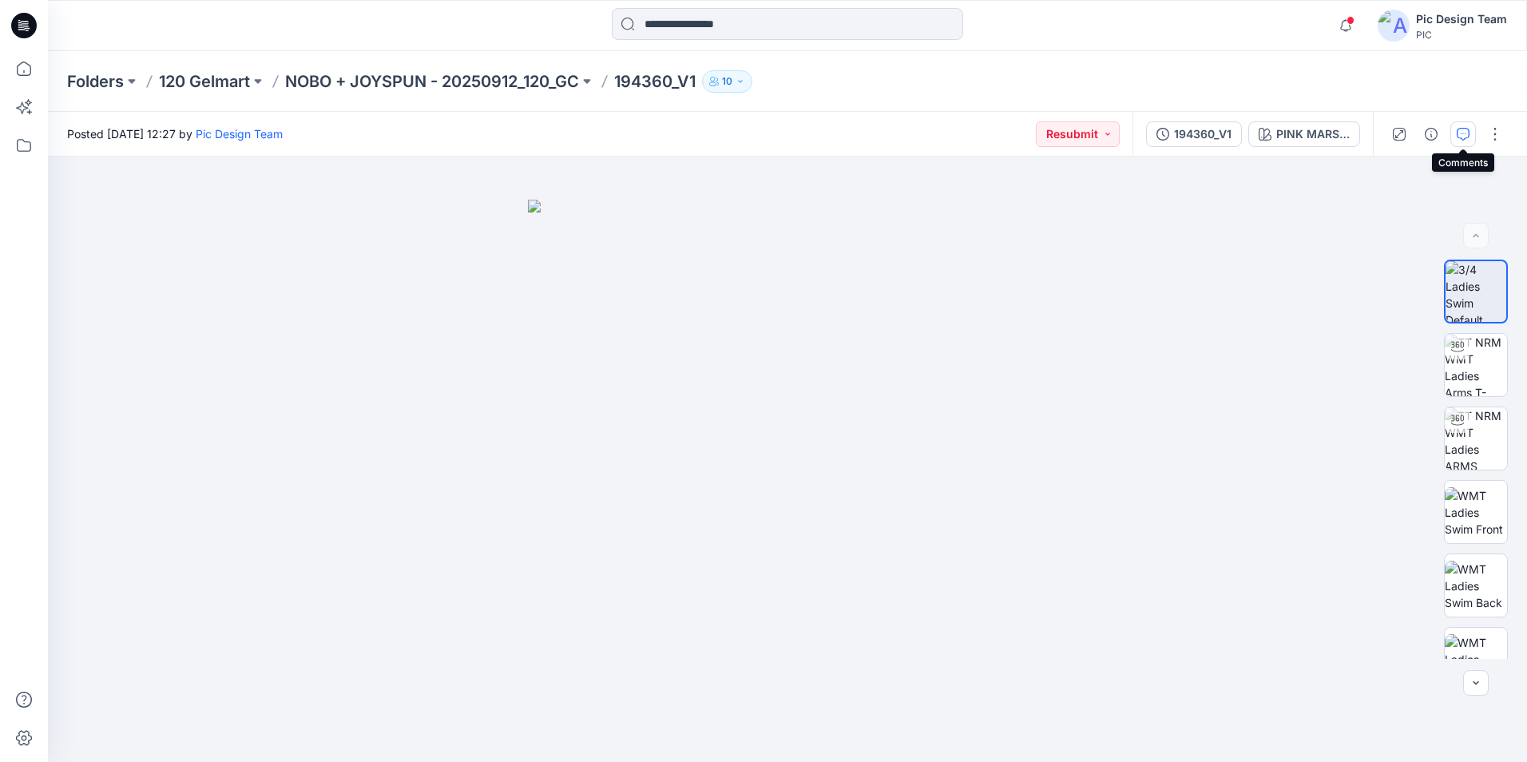
click at [1470, 131] on button "button" at bounding box center [1464, 134] width 26 height 26
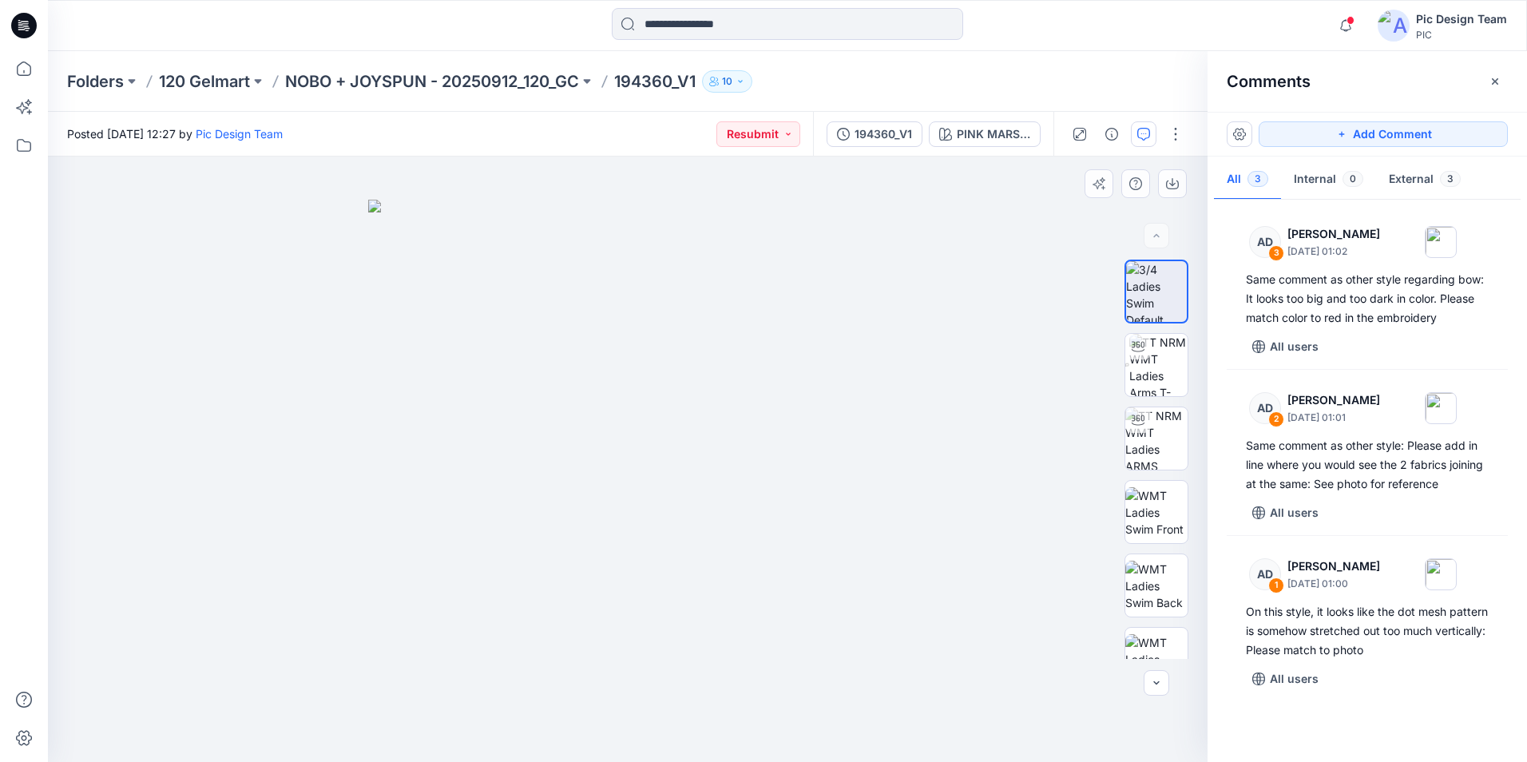
drag, startPoint x: 585, startPoint y: 463, endPoint x: 717, endPoint y: 407, distance: 142.9
click at [717, 407] on img at bounding box center [627, 481] width 519 height 562
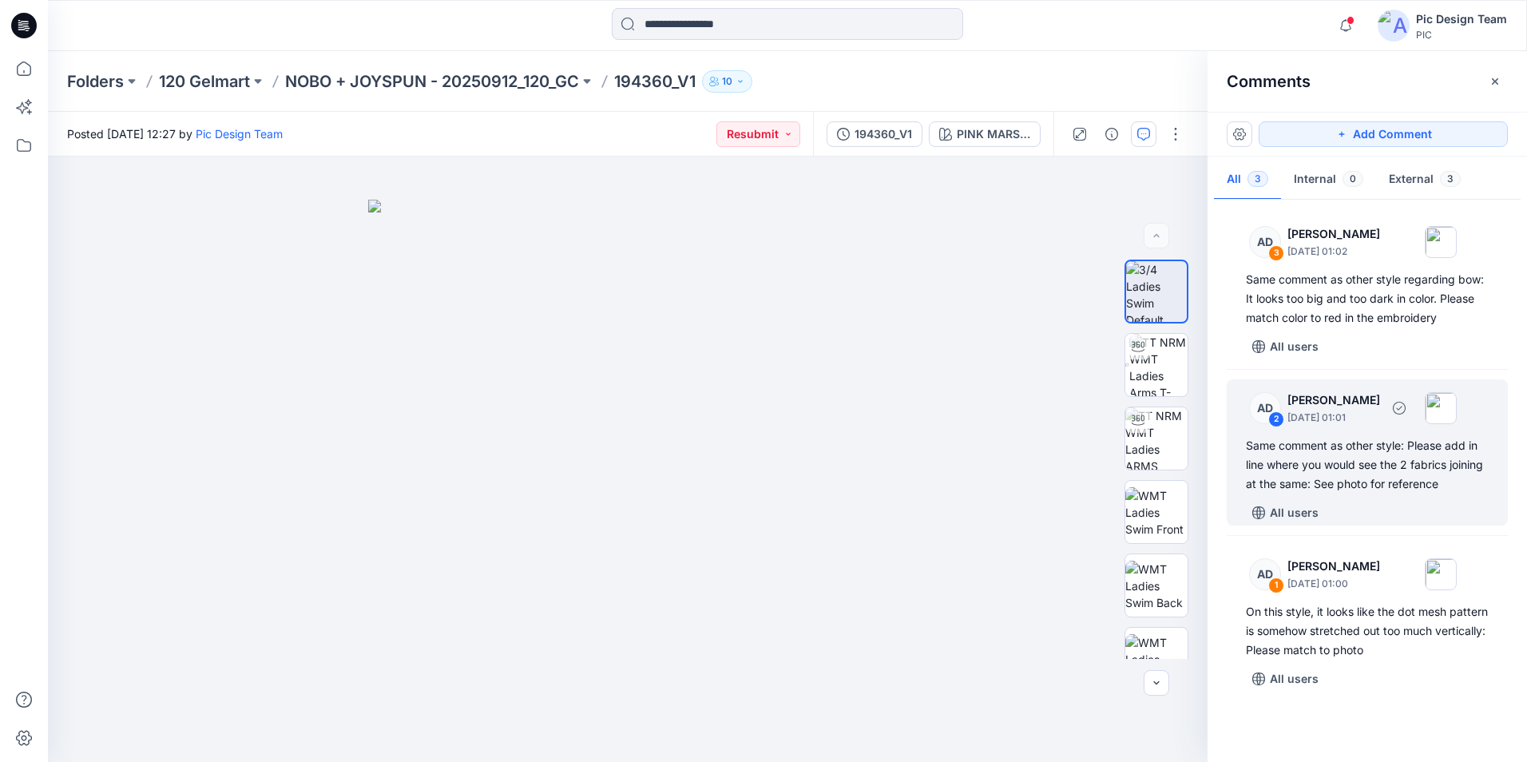
click at [1281, 418] on div "2" at bounding box center [1277, 419] width 16 height 16
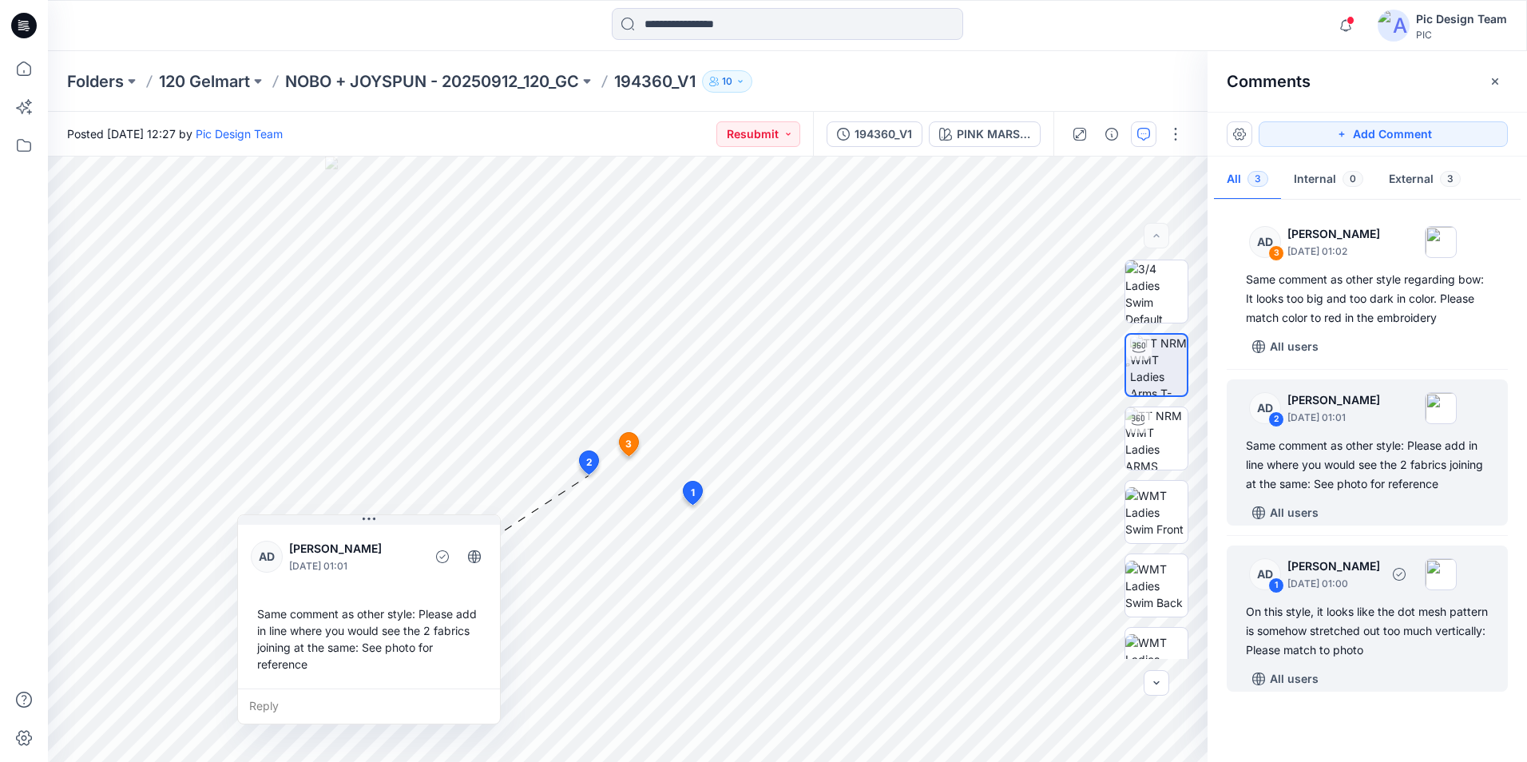
click at [1277, 583] on div "1" at bounding box center [1277, 586] width 16 height 16
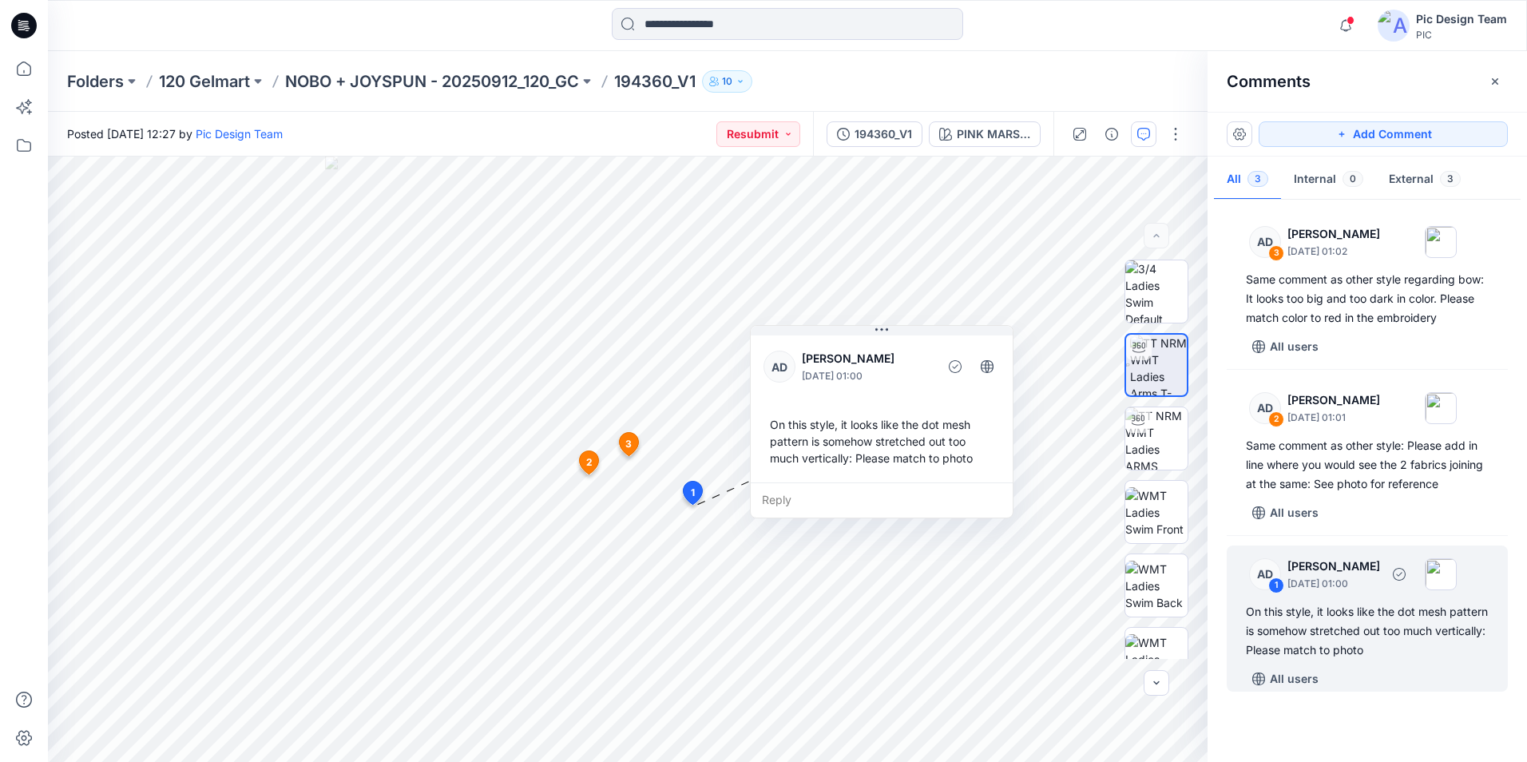
click at [1280, 583] on div "1" at bounding box center [1277, 586] width 16 height 16
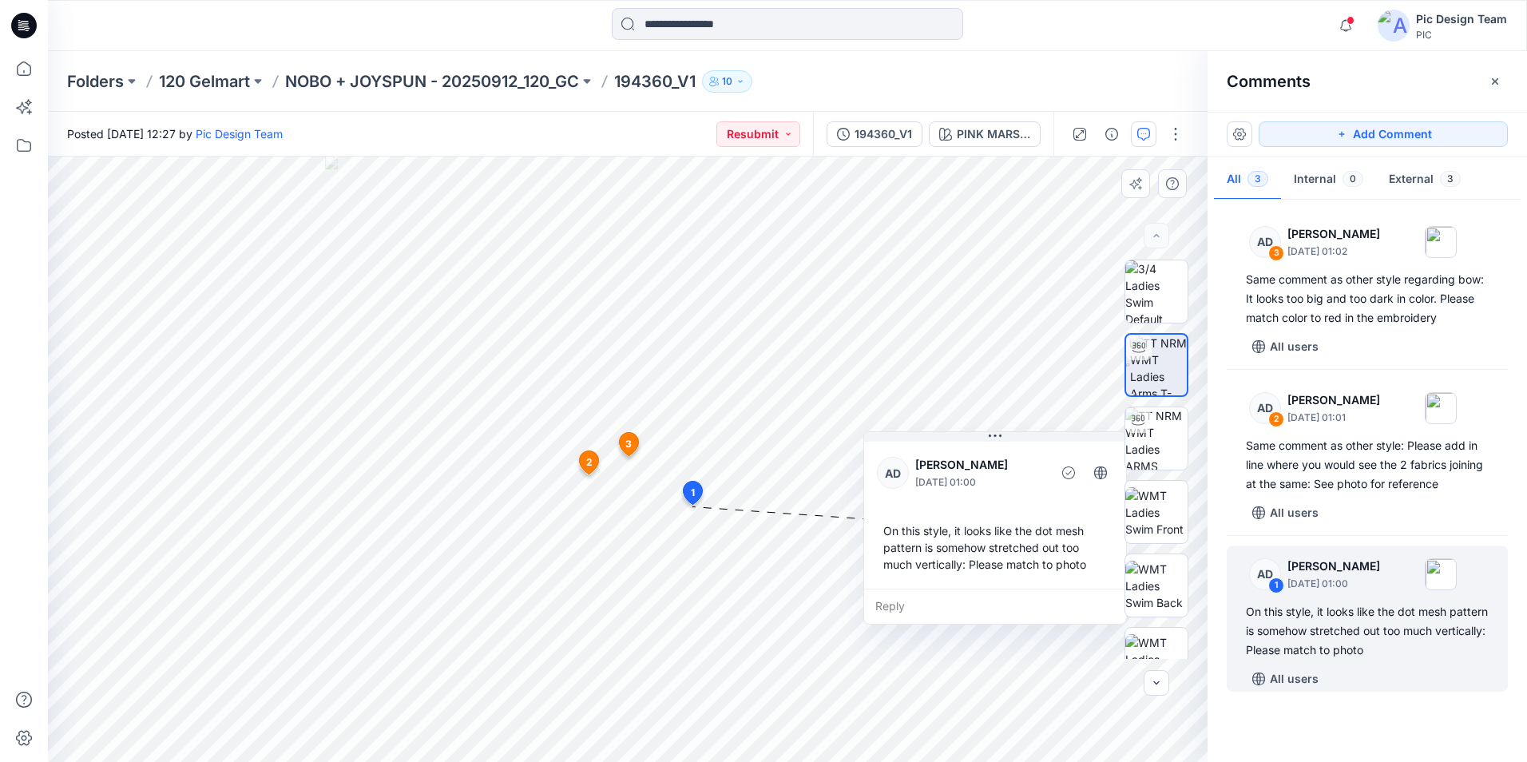
drag, startPoint x: 900, startPoint y: 337, endPoint x: 1014, endPoint y: 443, distance: 155.4
click at [1014, 443] on div "AD [PERSON_NAME] [DATE] 01:00 On this style, it looks like the dot mesh pattern…" at bounding box center [995, 514] width 262 height 150
click at [1361, 578] on p "[DATE] 01:00" at bounding box center [1334, 584] width 93 height 16
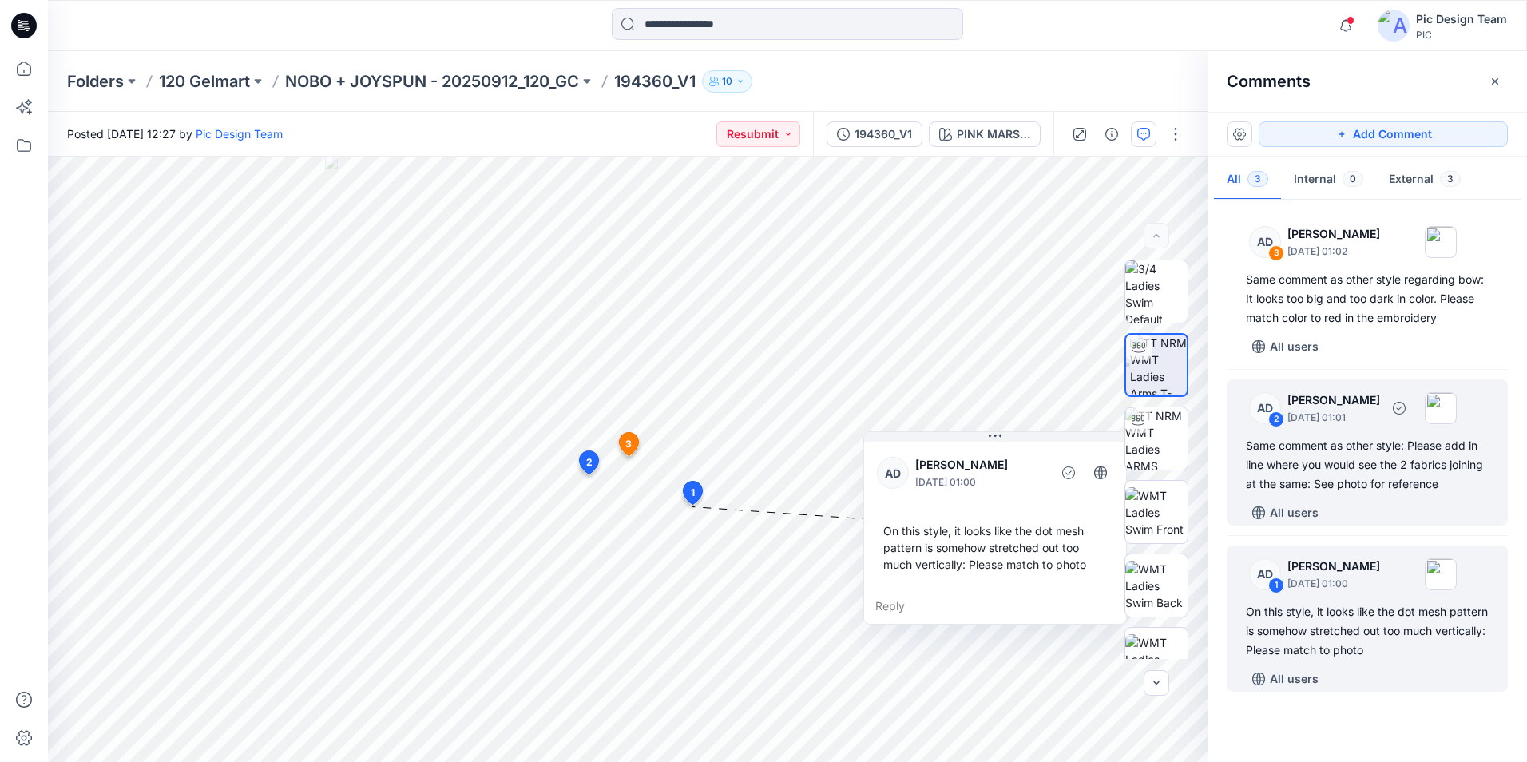
click at [1395, 445] on div "Same comment as other style: Please add in line where you would see the 2 fabri…" at bounding box center [1367, 465] width 243 height 58
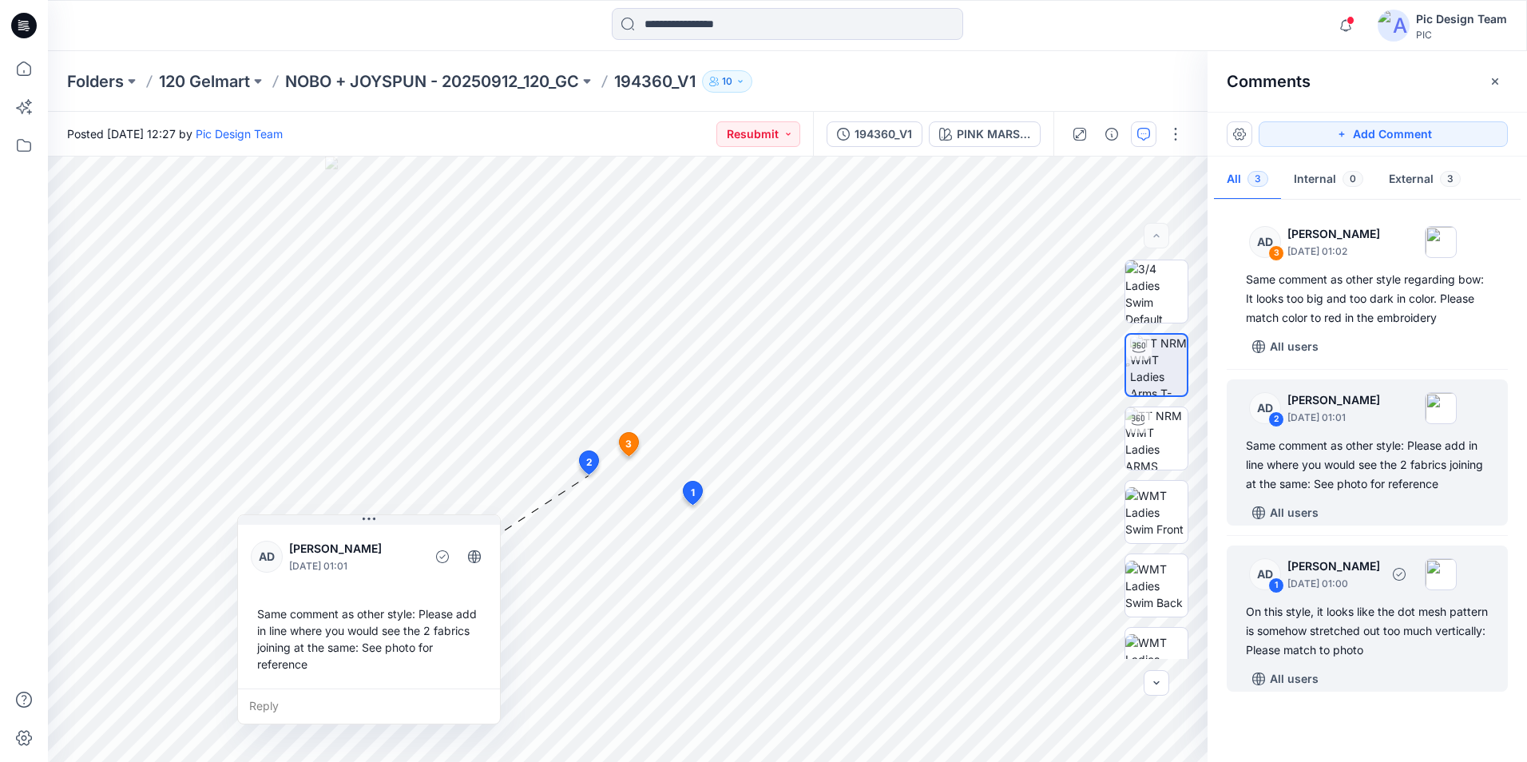
click at [1271, 585] on div "1" at bounding box center [1277, 586] width 16 height 16
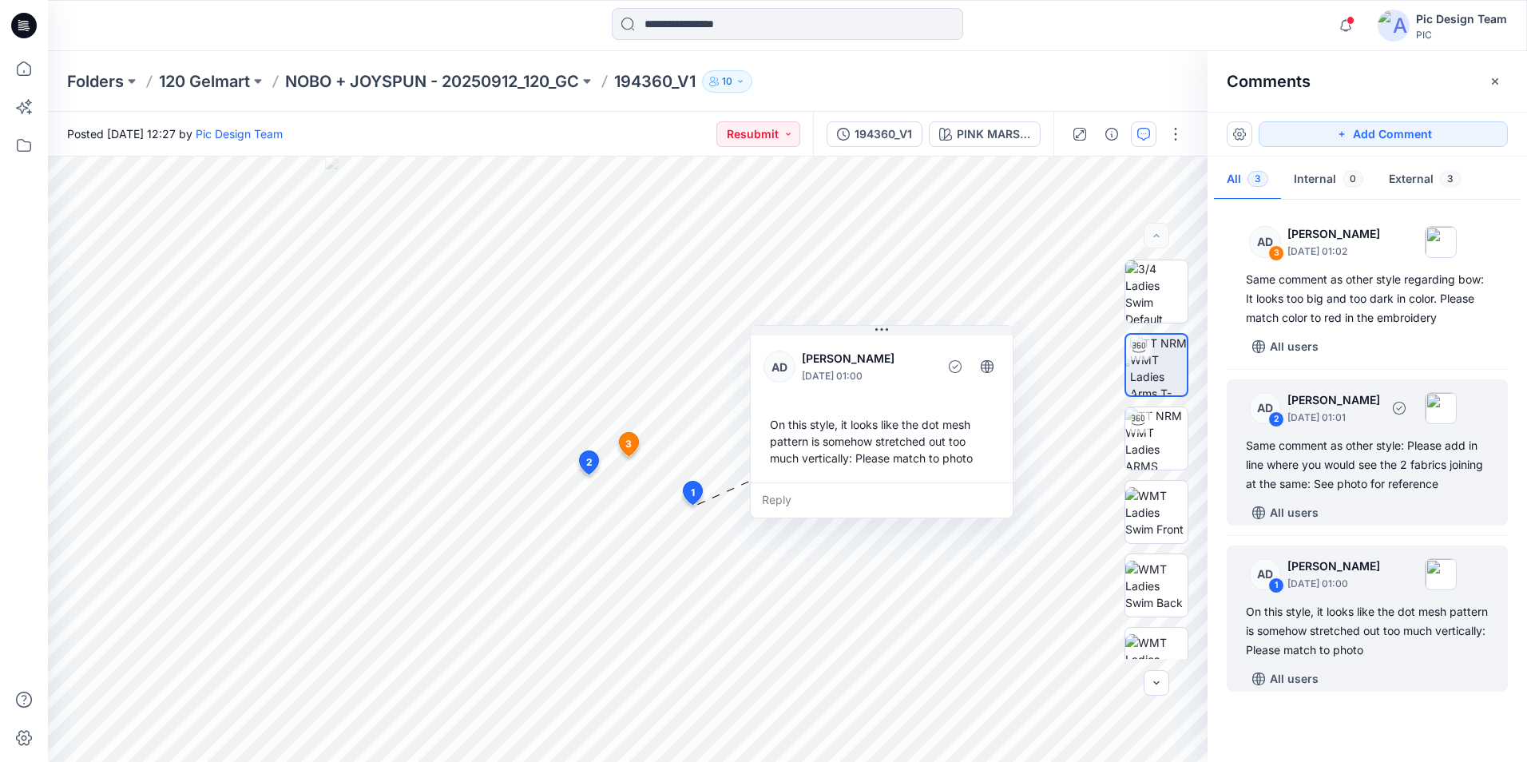
click at [1273, 419] on div "2" at bounding box center [1277, 419] width 16 height 16
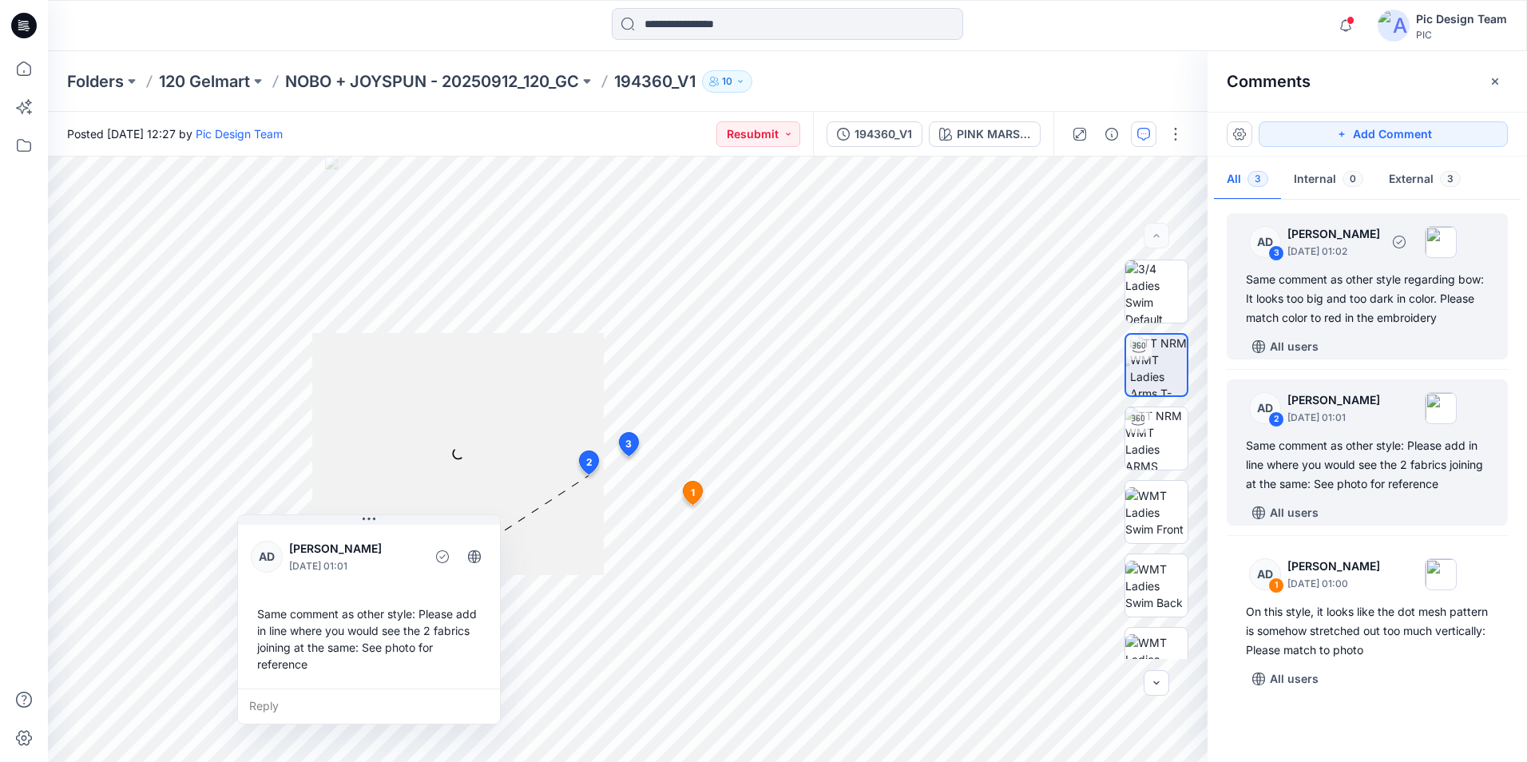
click at [1276, 252] on div "3" at bounding box center [1277, 253] width 16 height 16
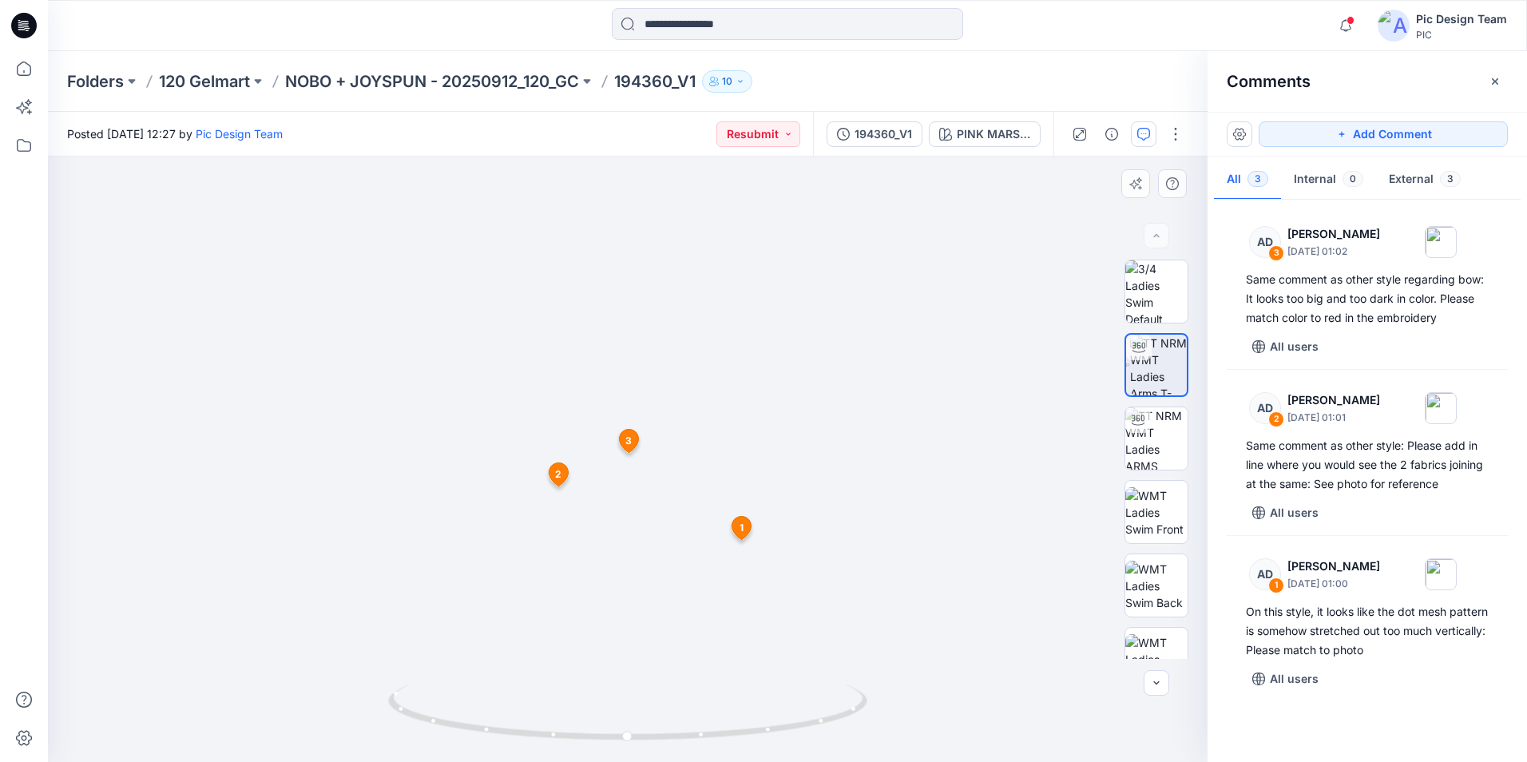
click at [916, 428] on img at bounding box center [628, 342] width 1072 height 839
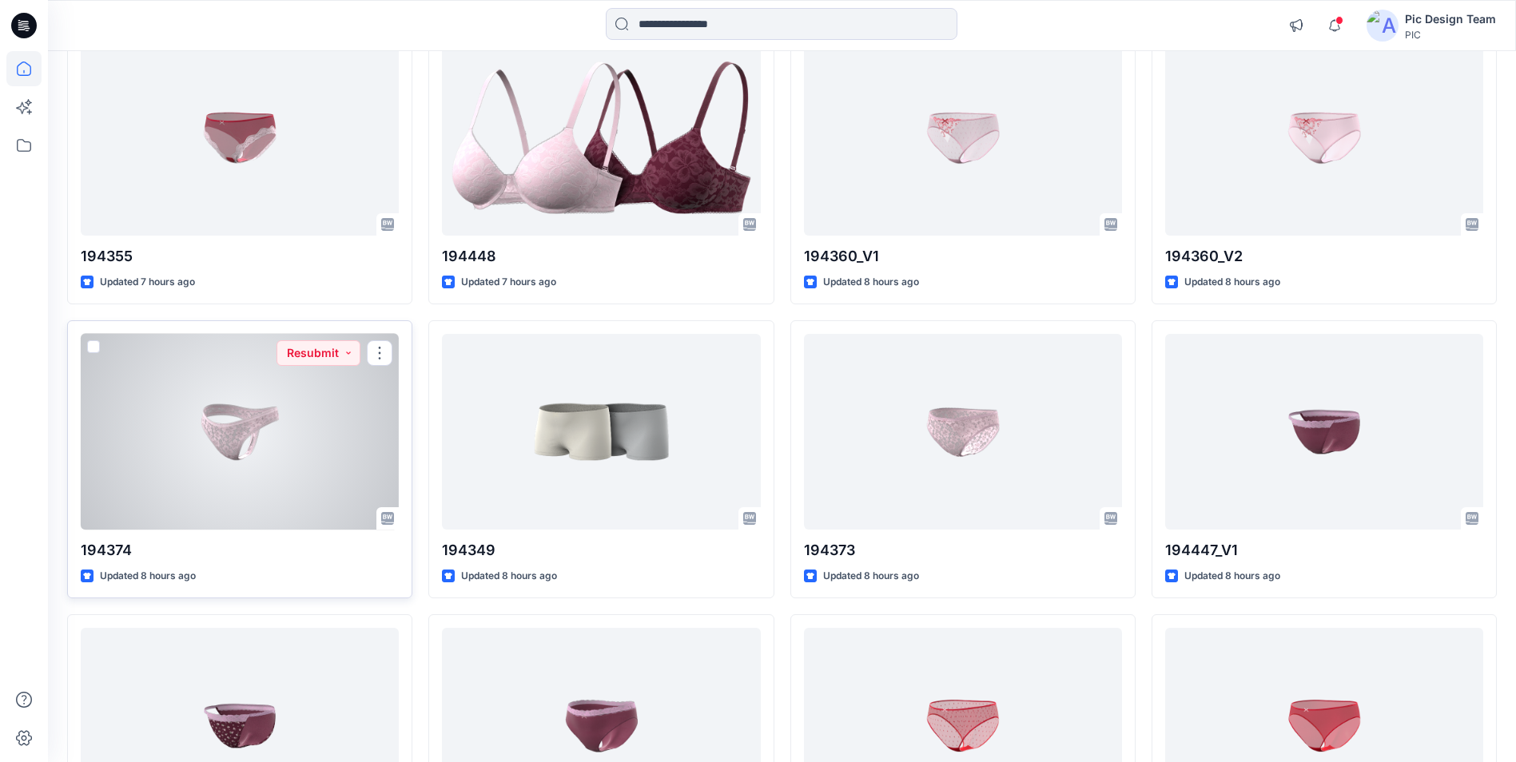
scroll to position [240, 0]
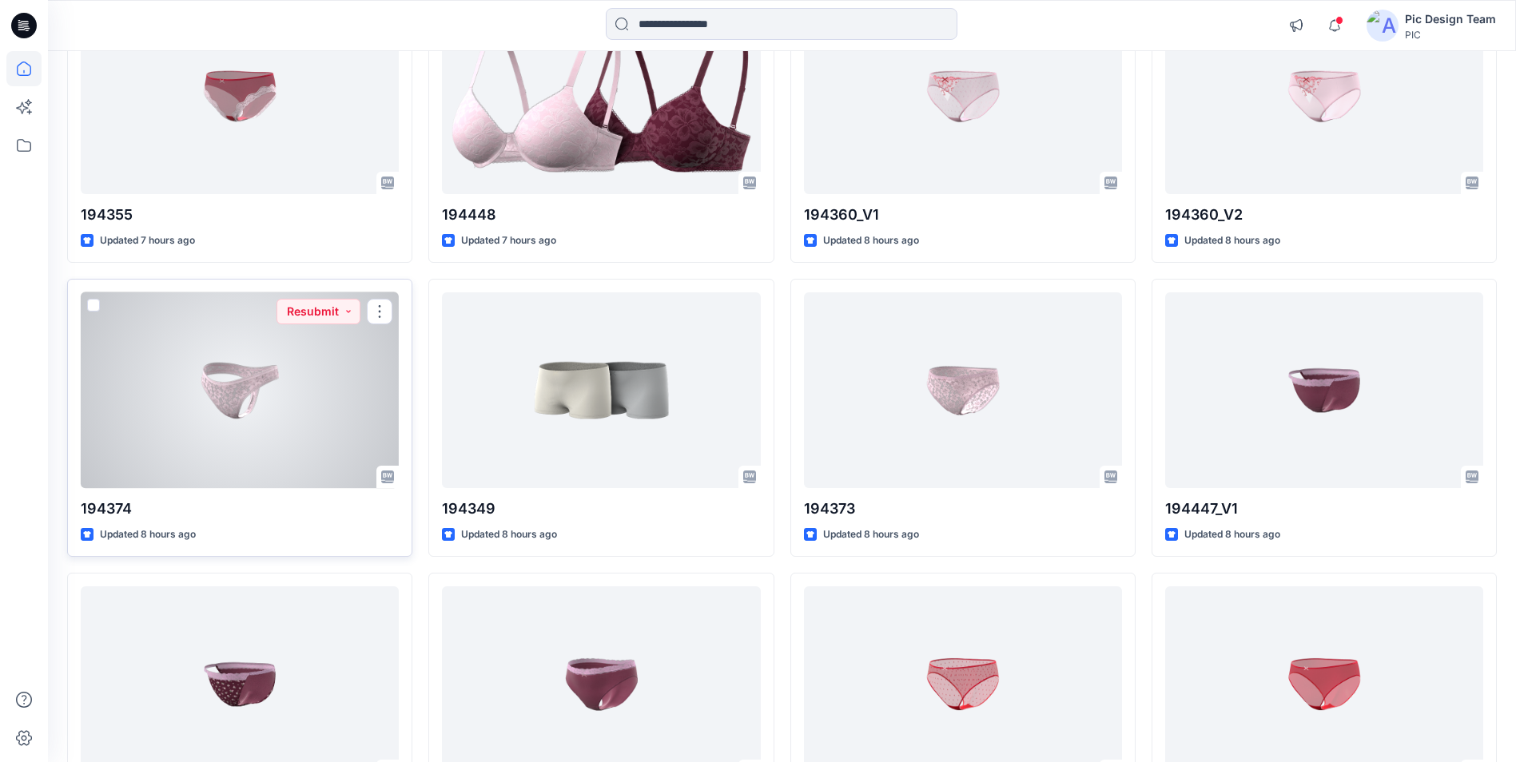
click at [251, 379] on div at bounding box center [240, 390] width 318 height 196
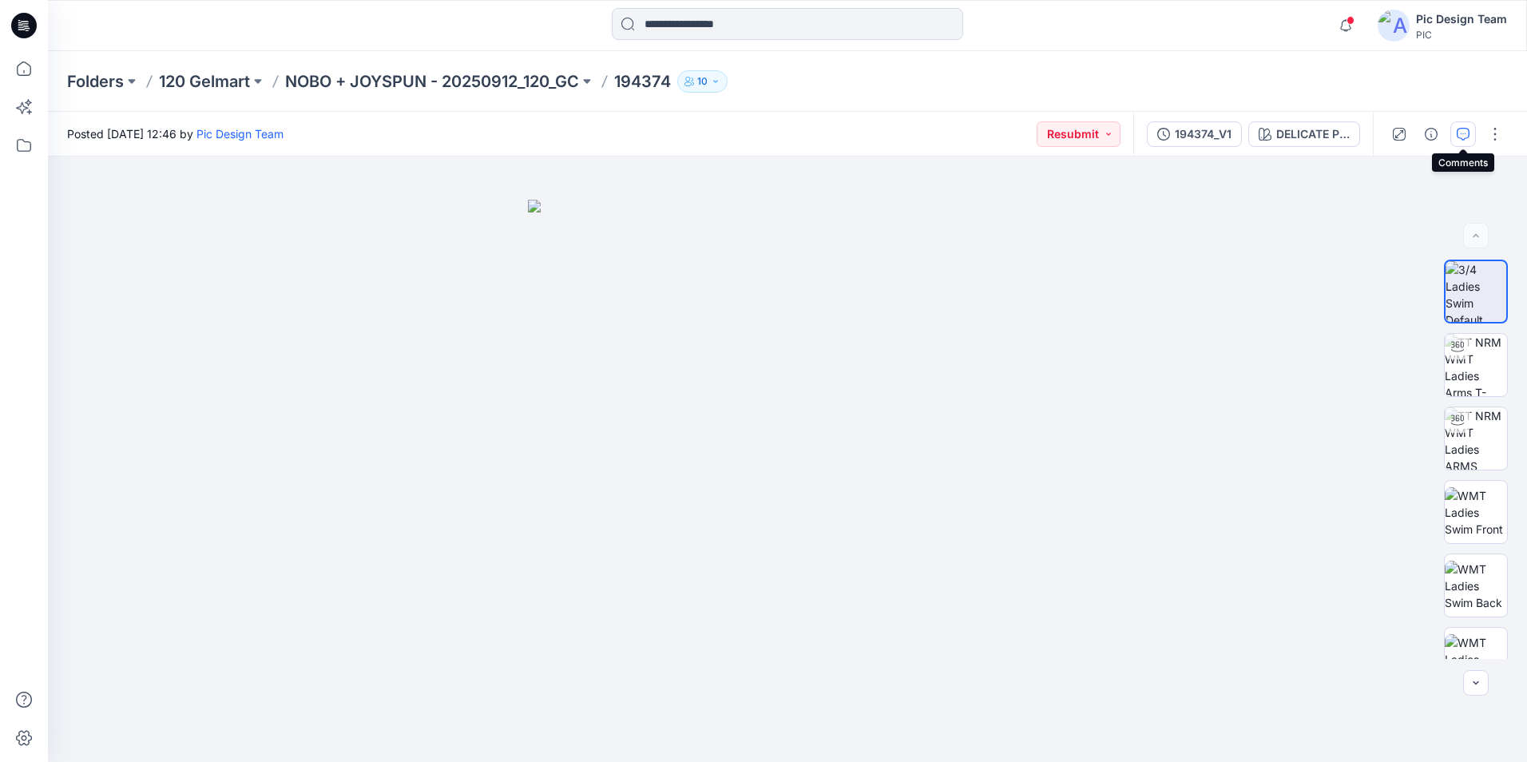
click at [1468, 131] on icon "button" at bounding box center [1463, 134] width 13 height 13
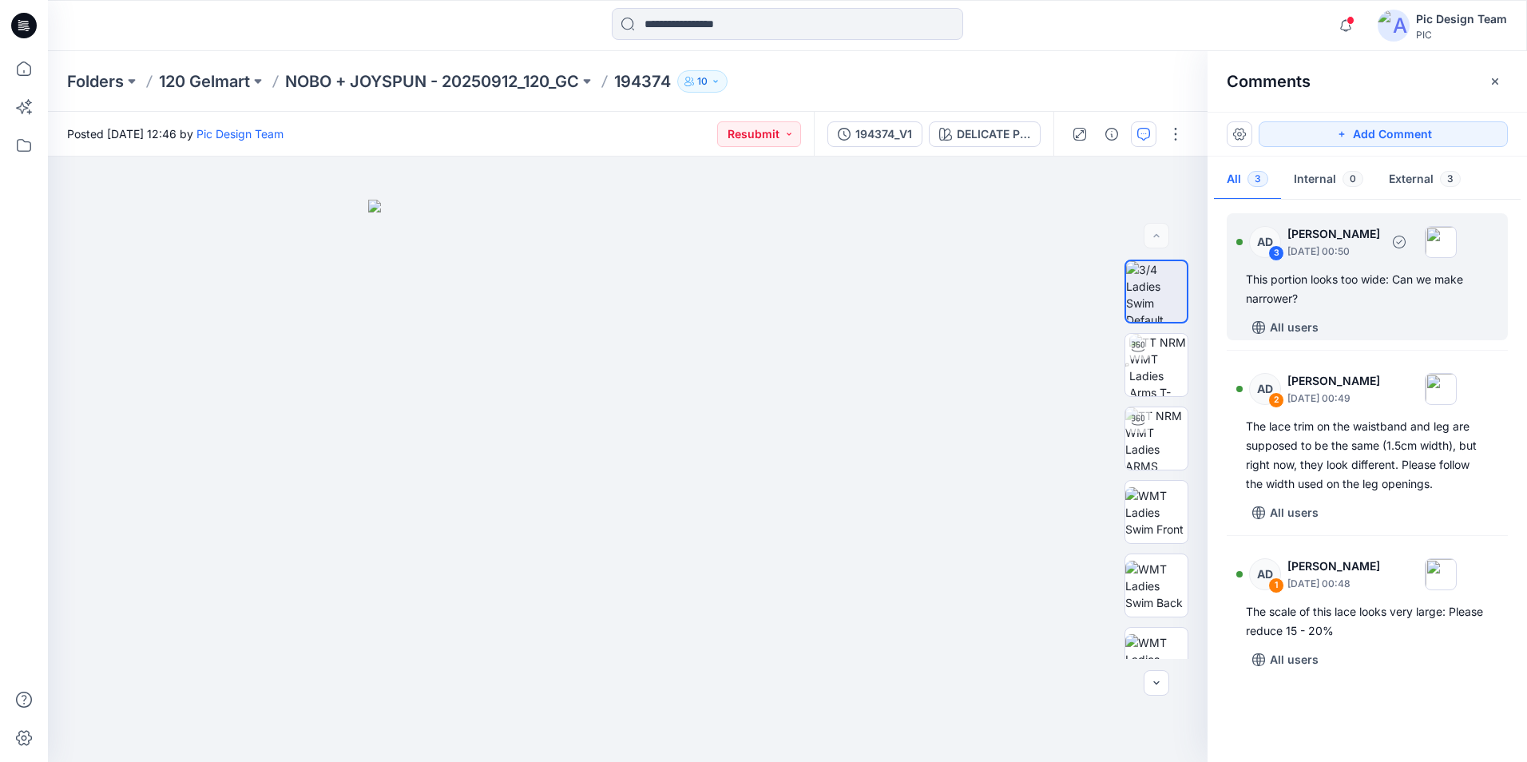
click at [1281, 254] on div "3" at bounding box center [1277, 253] width 16 height 16
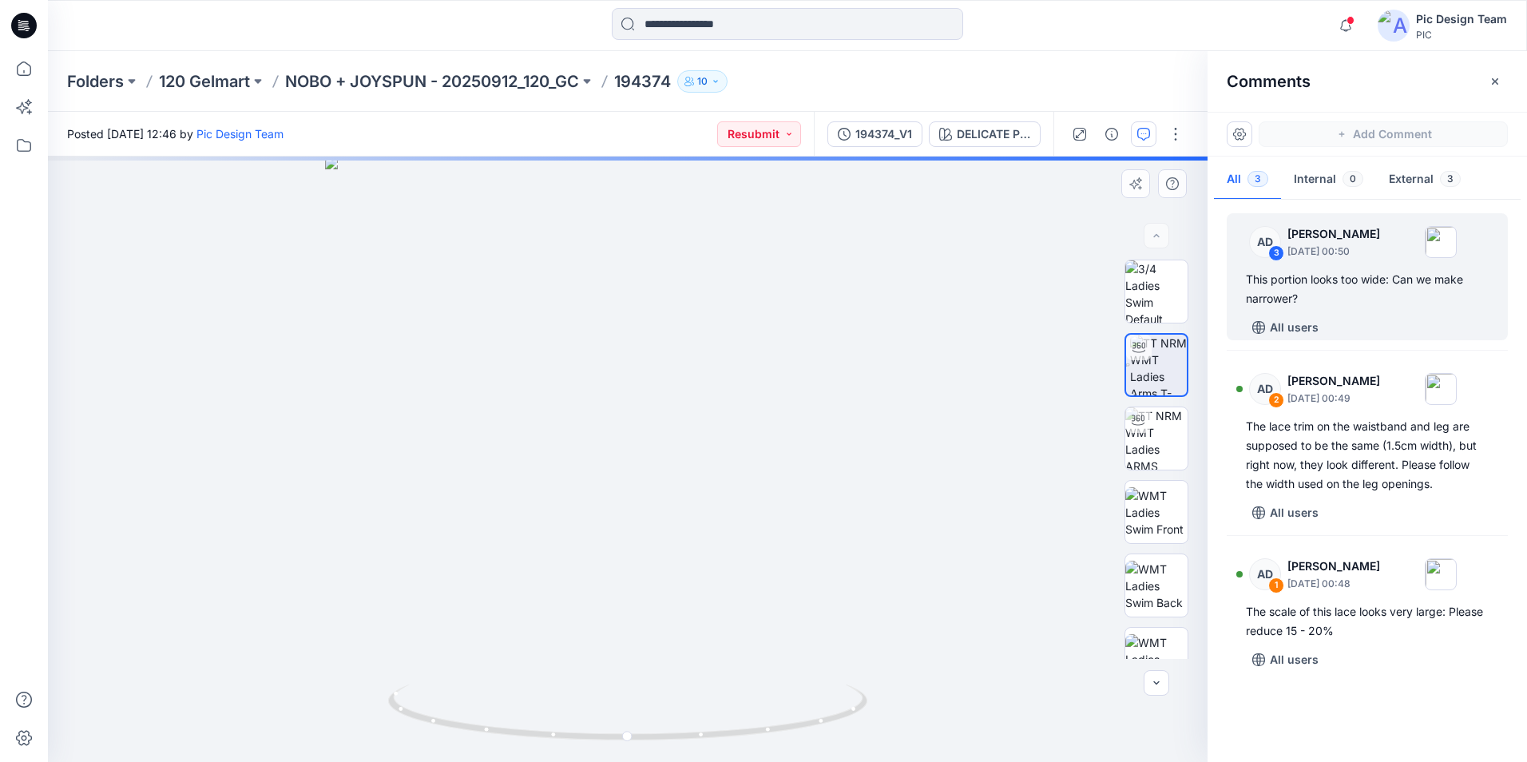
click at [648, 497] on div "DELICATE PINK Loading... Material Properties Loading..." at bounding box center [628, 460] width 1160 height 606
click at [1257, 327] on icon "button" at bounding box center [1259, 327] width 13 height 13
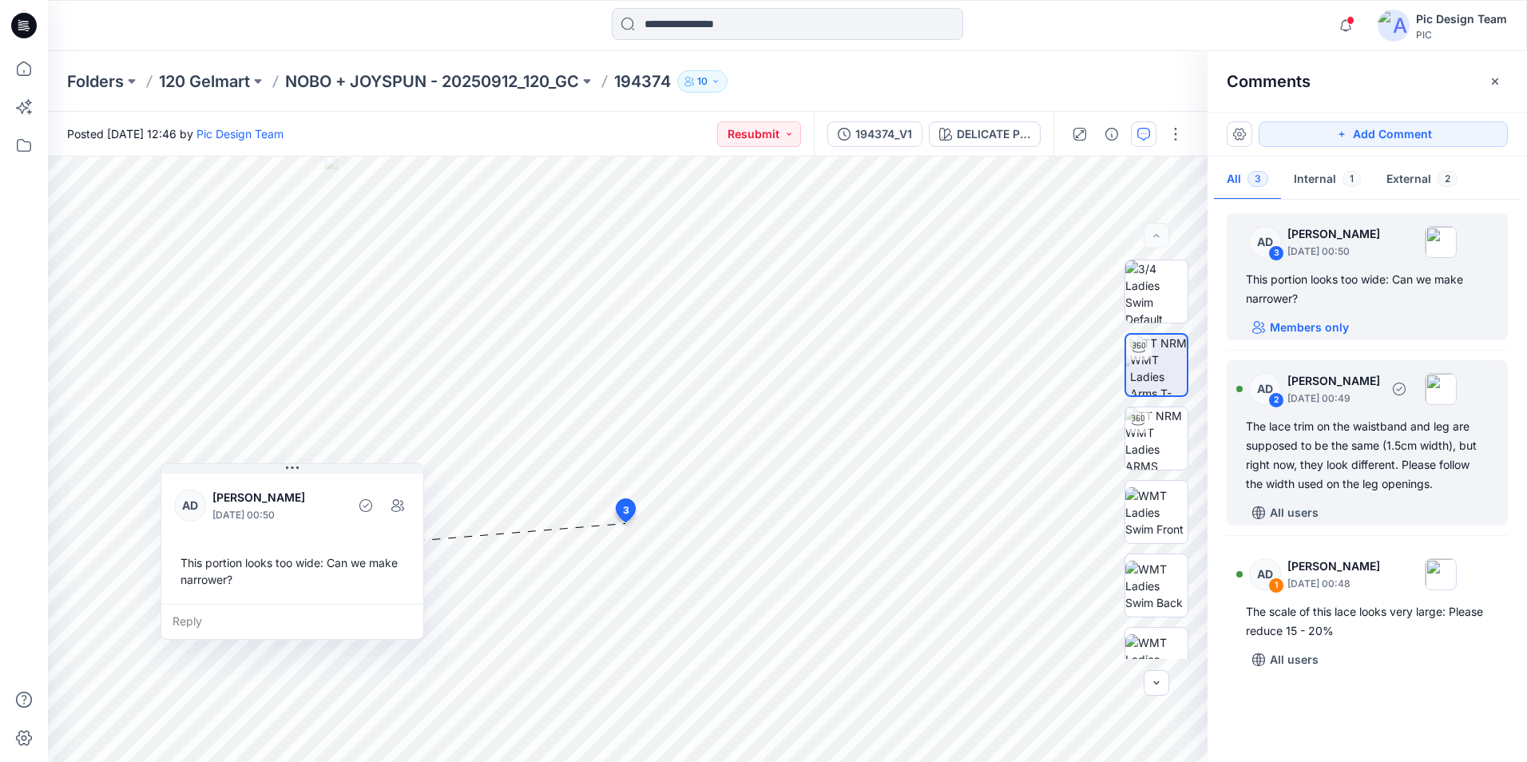
click at [1282, 400] on div "2" at bounding box center [1277, 400] width 16 height 16
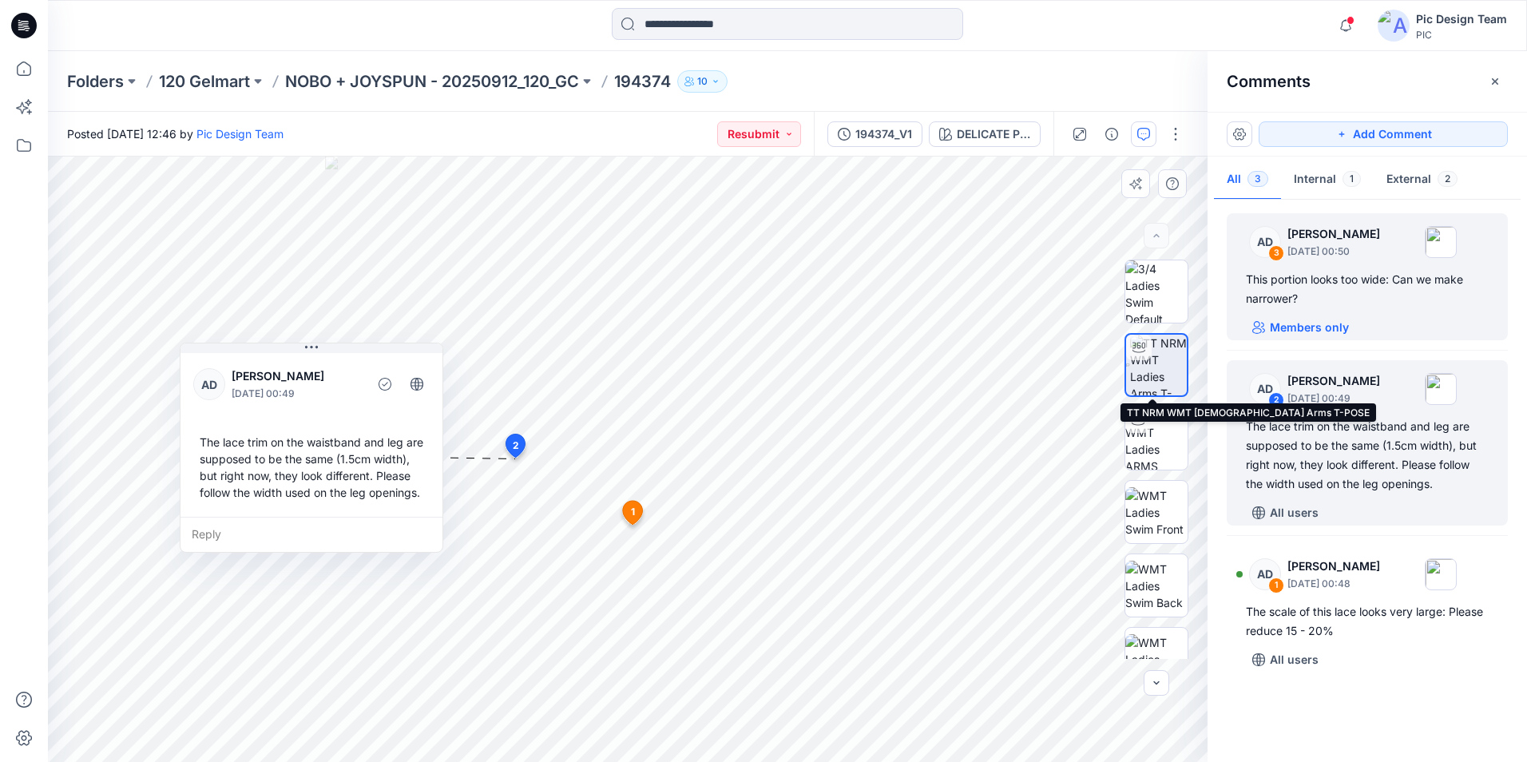
click at [1141, 368] on img at bounding box center [1158, 365] width 57 height 61
click at [1273, 401] on div "2" at bounding box center [1277, 400] width 16 height 16
click at [1277, 399] on div "2" at bounding box center [1277, 400] width 16 height 16
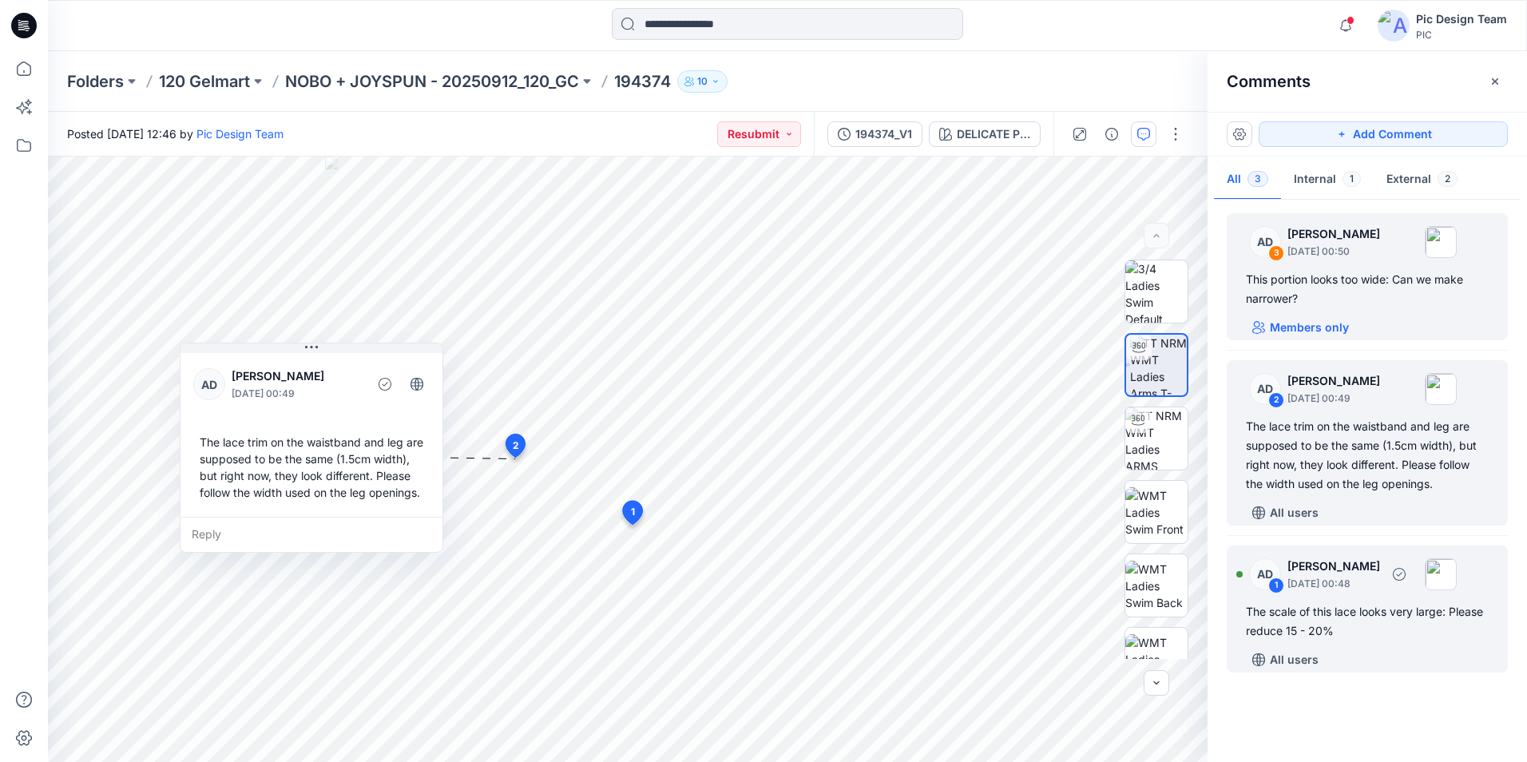
click at [1271, 583] on div "1" at bounding box center [1277, 586] width 16 height 16
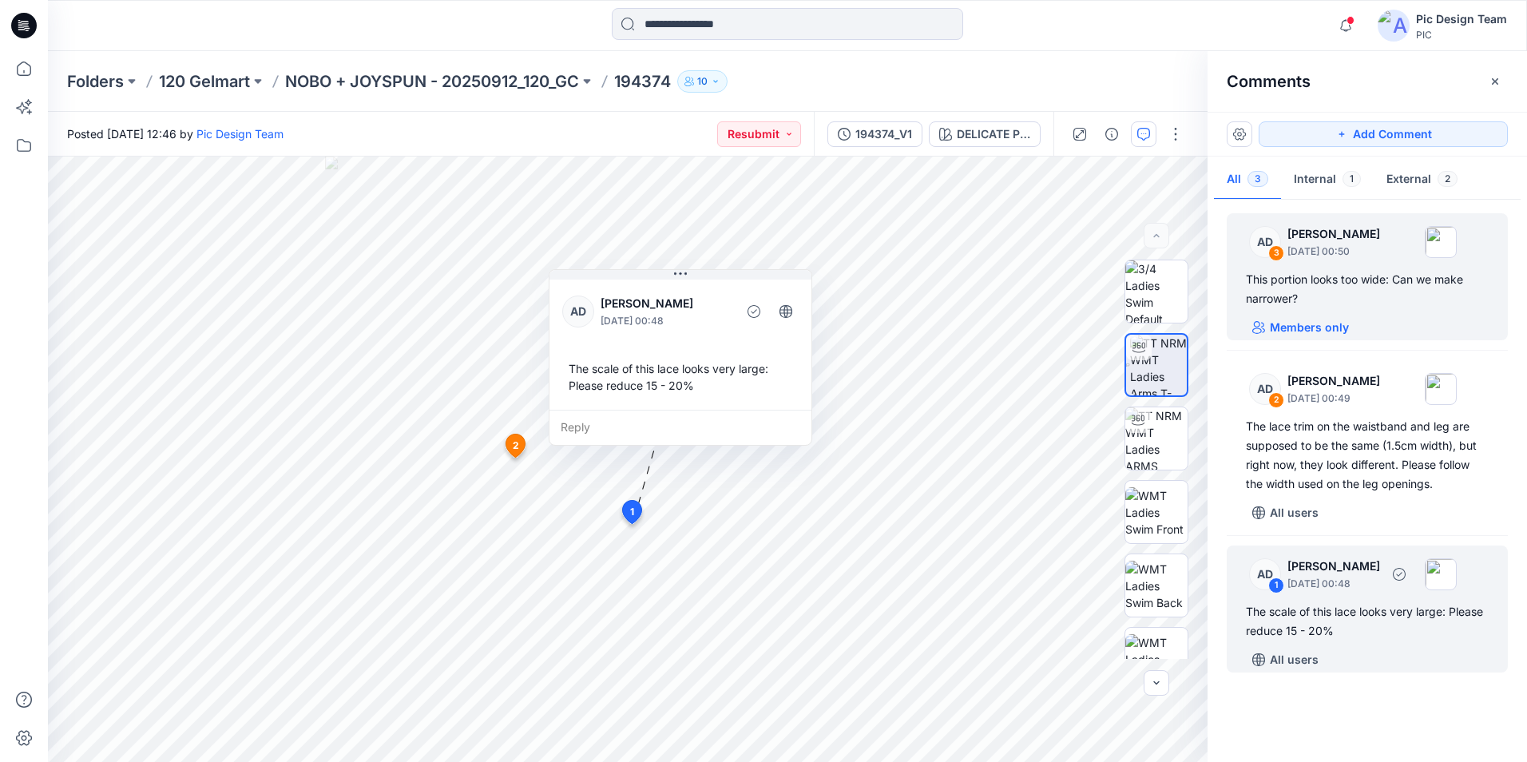
click at [1275, 582] on div "1" at bounding box center [1277, 586] width 16 height 16
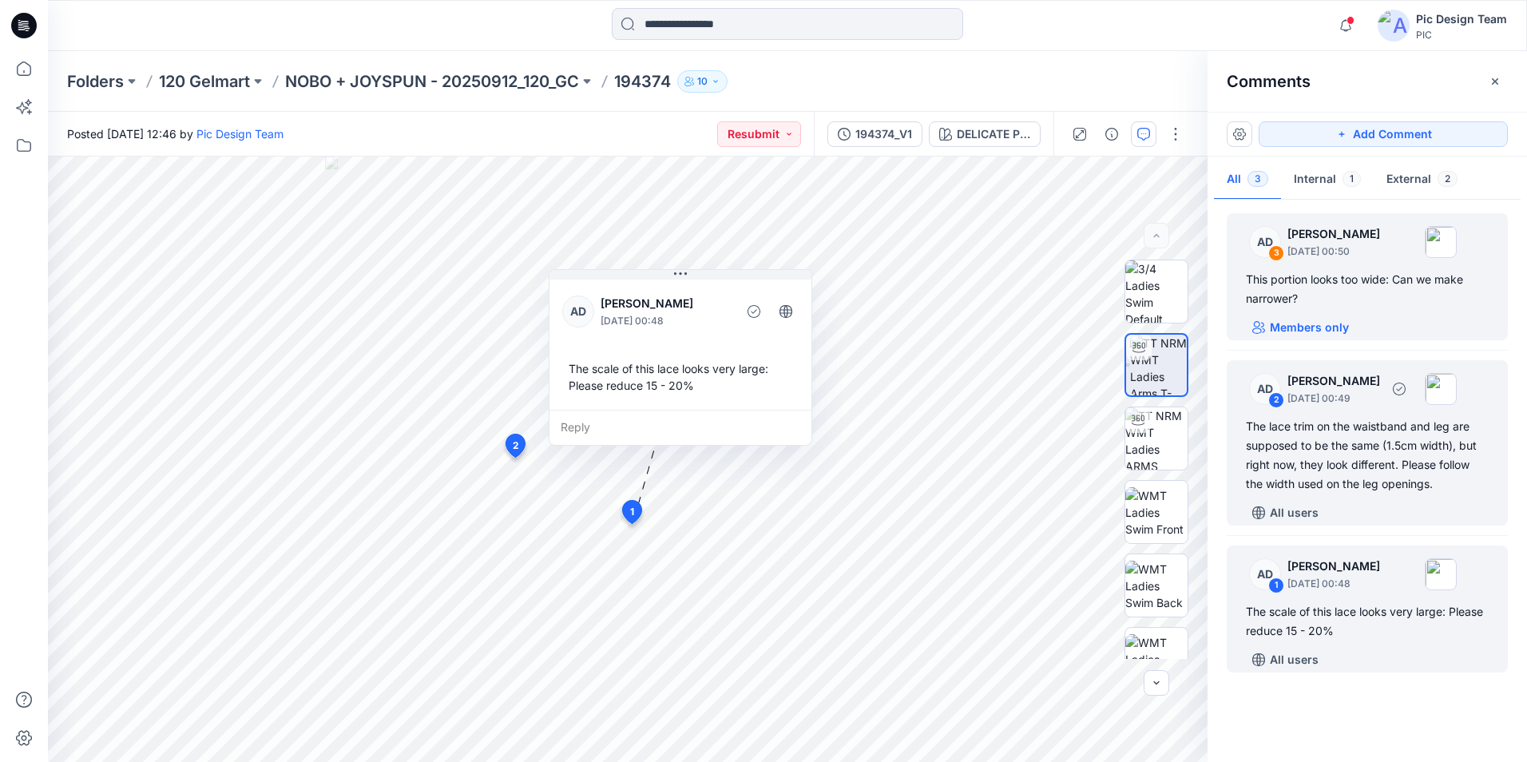
click at [1274, 395] on div "2" at bounding box center [1277, 400] width 16 height 16
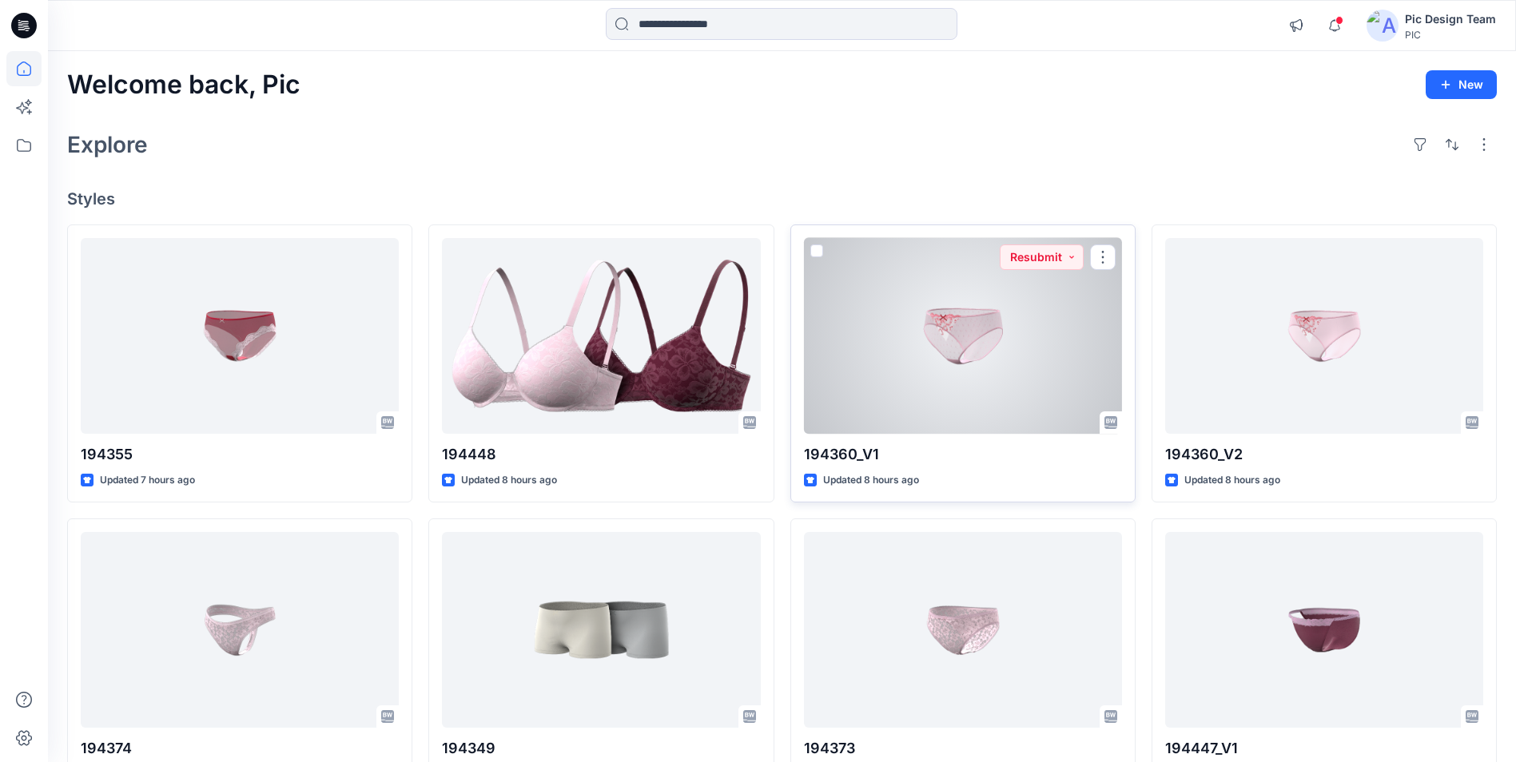
scroll to position [80, 0]
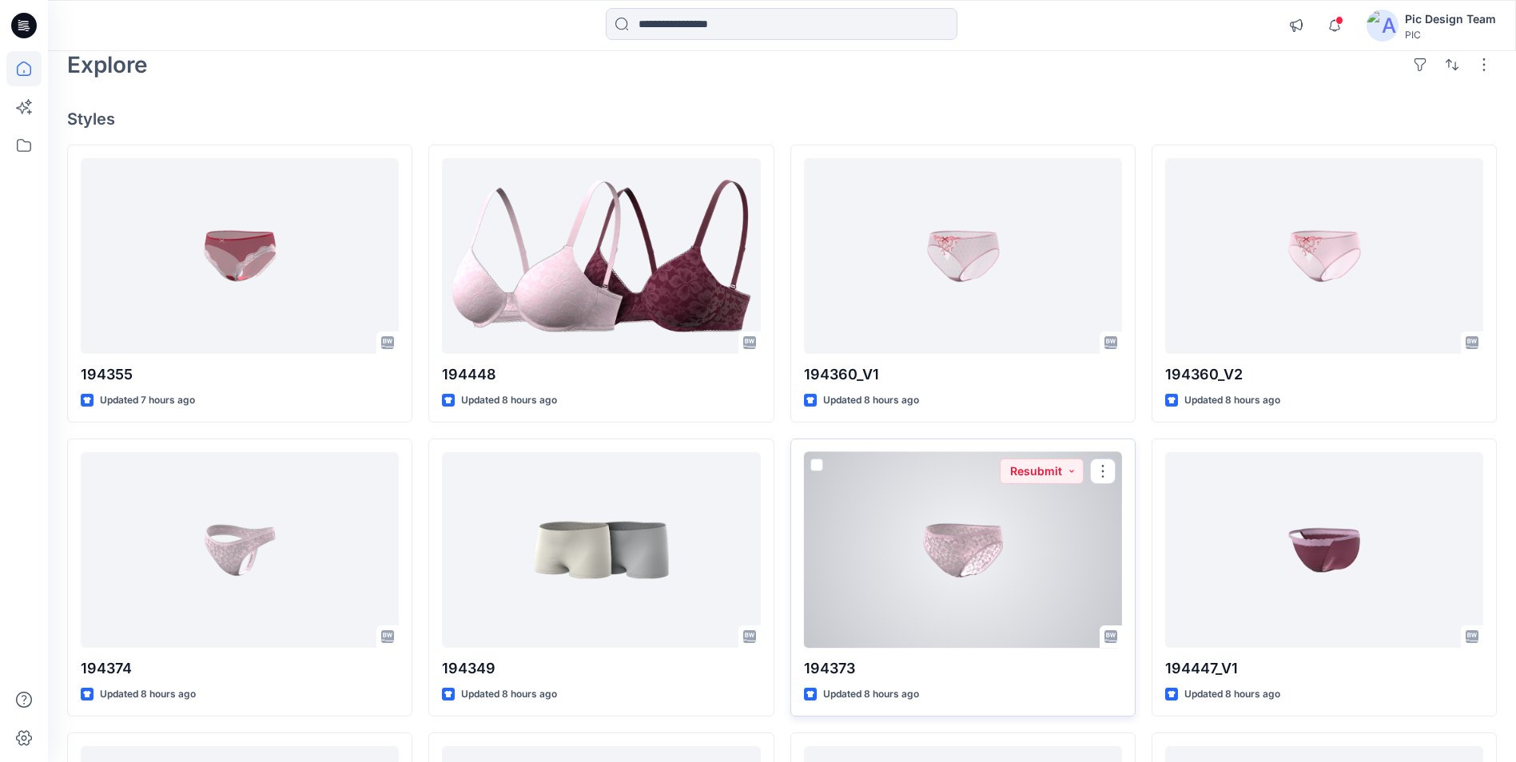
click at [1039, 517] on div at bounding box center [963, 550] width 318 height 196
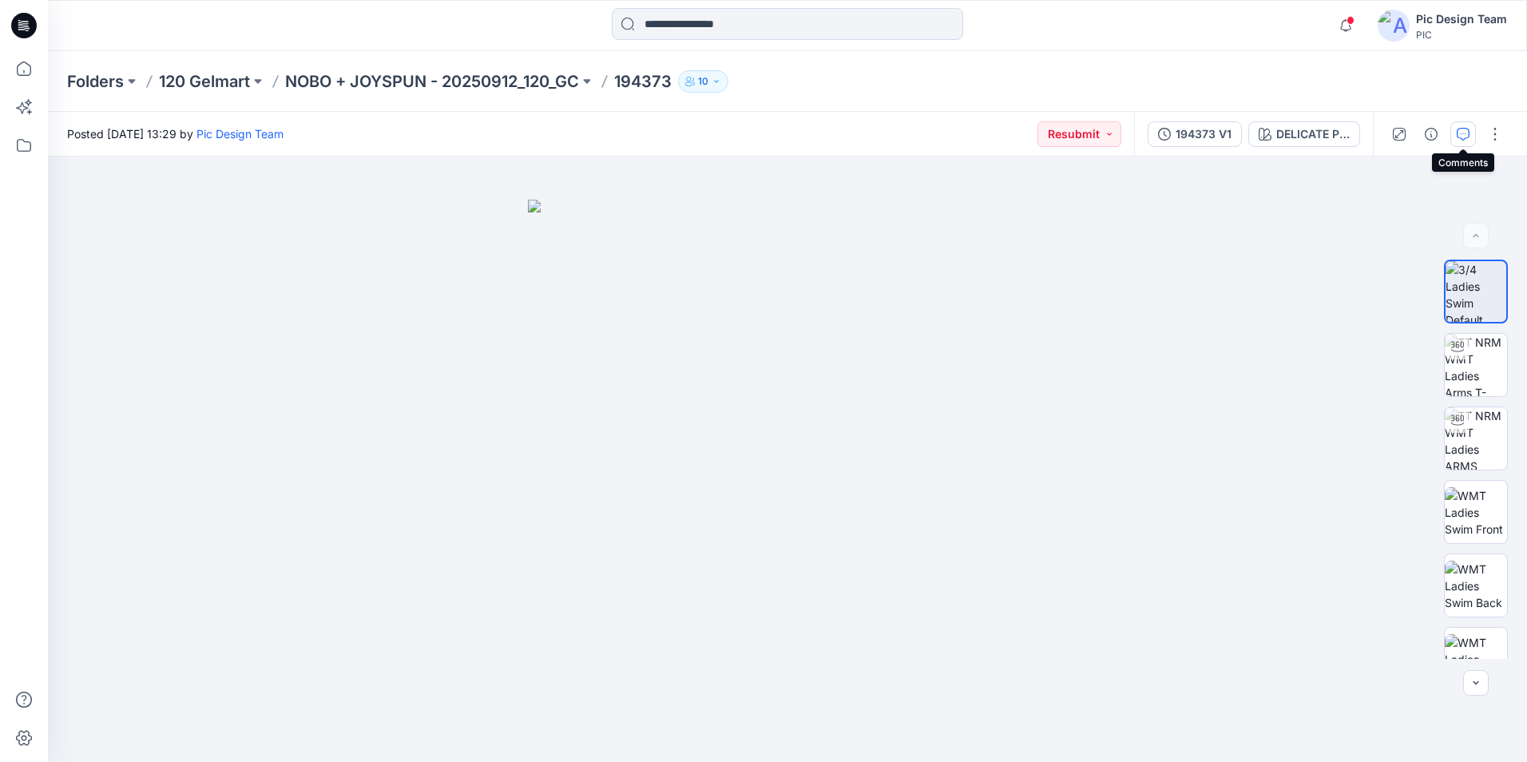
click at [1461, 131] on icon "button" at bounding box center [1463, 134] width 13 height 13
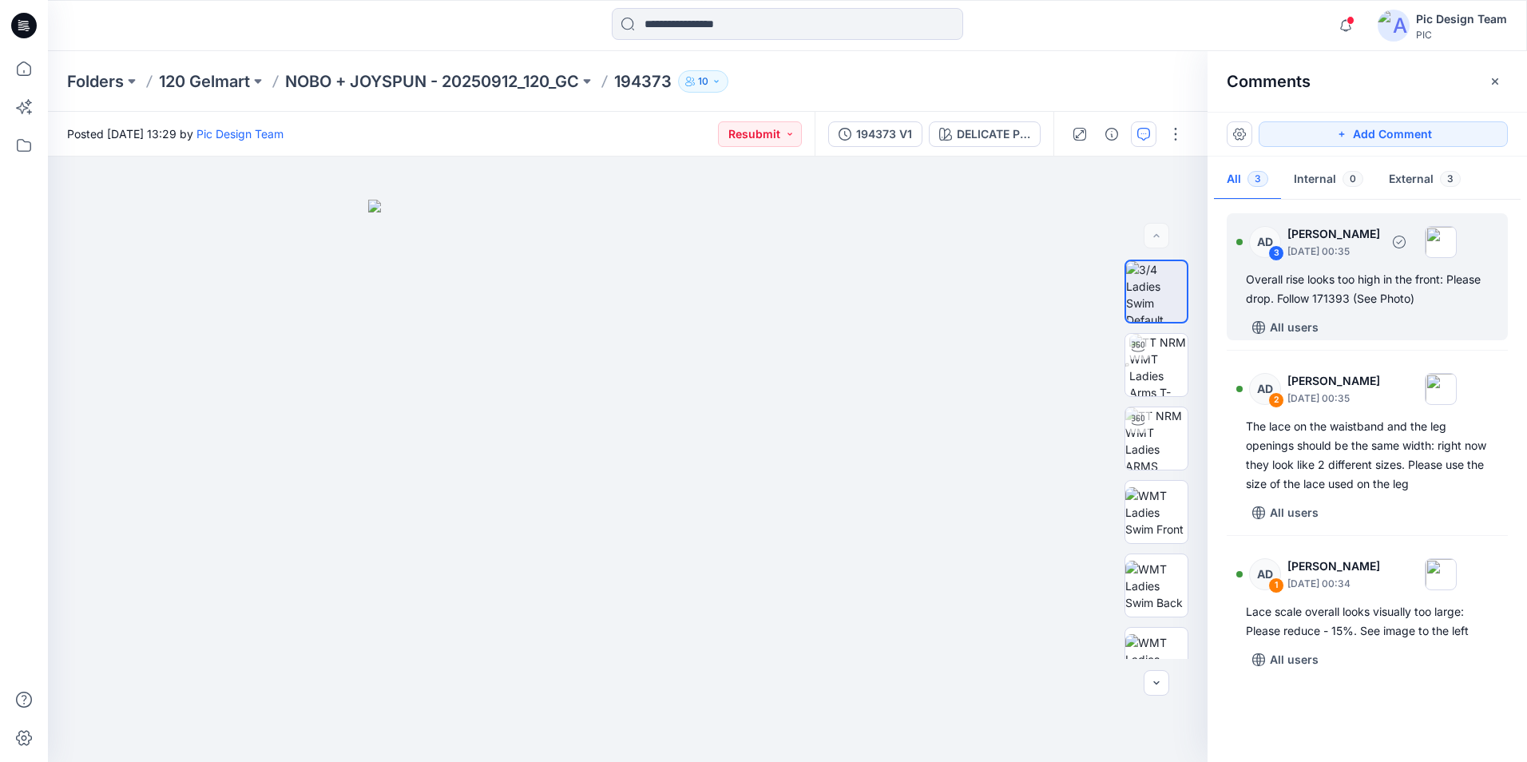
click at [1280, 252] on div "3" at bounding box center [1277, 253] width 16 height 16
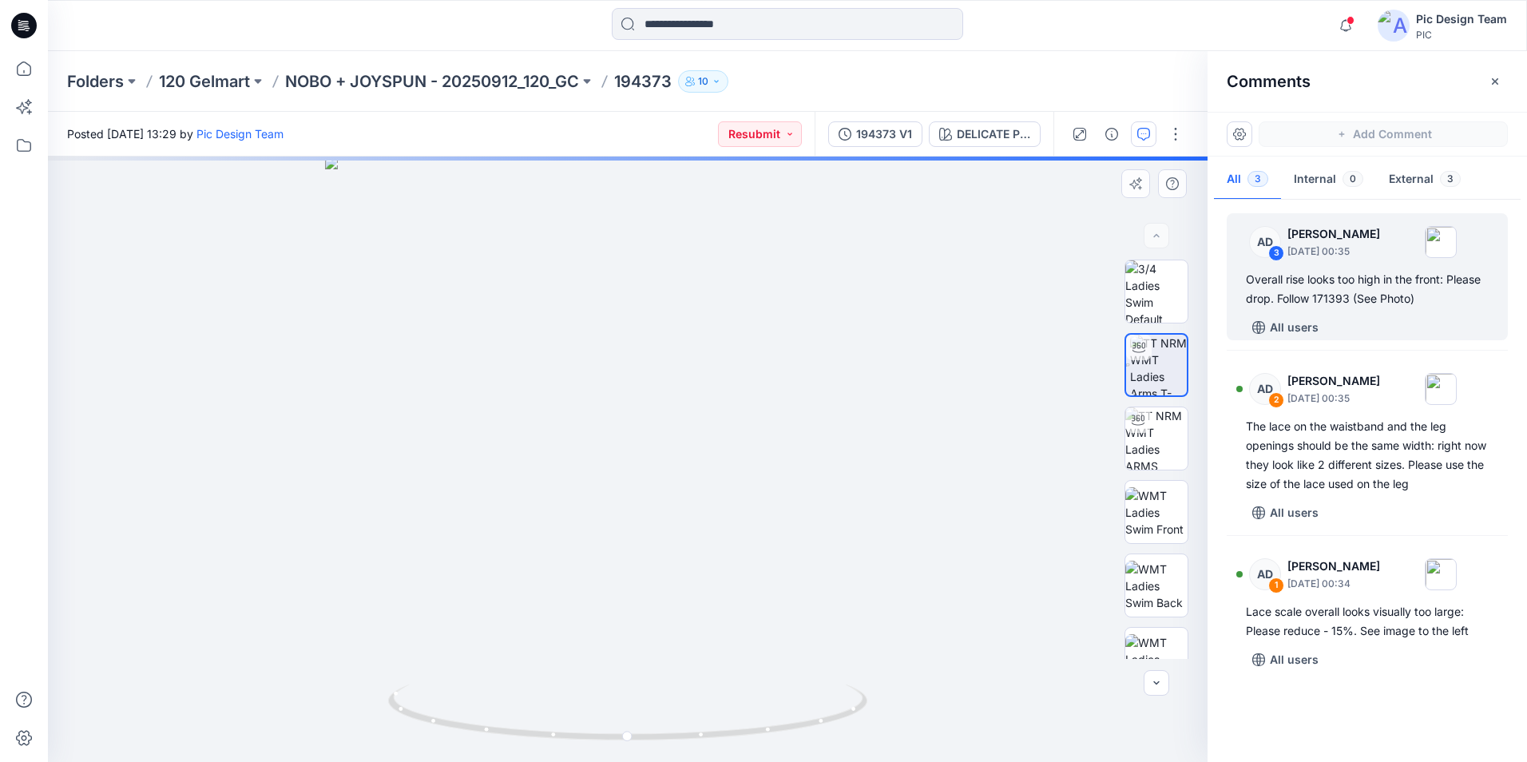
click at [606, 490] on div "DELICATE PINK Loading... Material Properties Loading..." at bounding box center [628, 460] width 1160 height 606
click at [1283, 328] on p "All users" at bounding box center [1294, 327] width 49 height 19
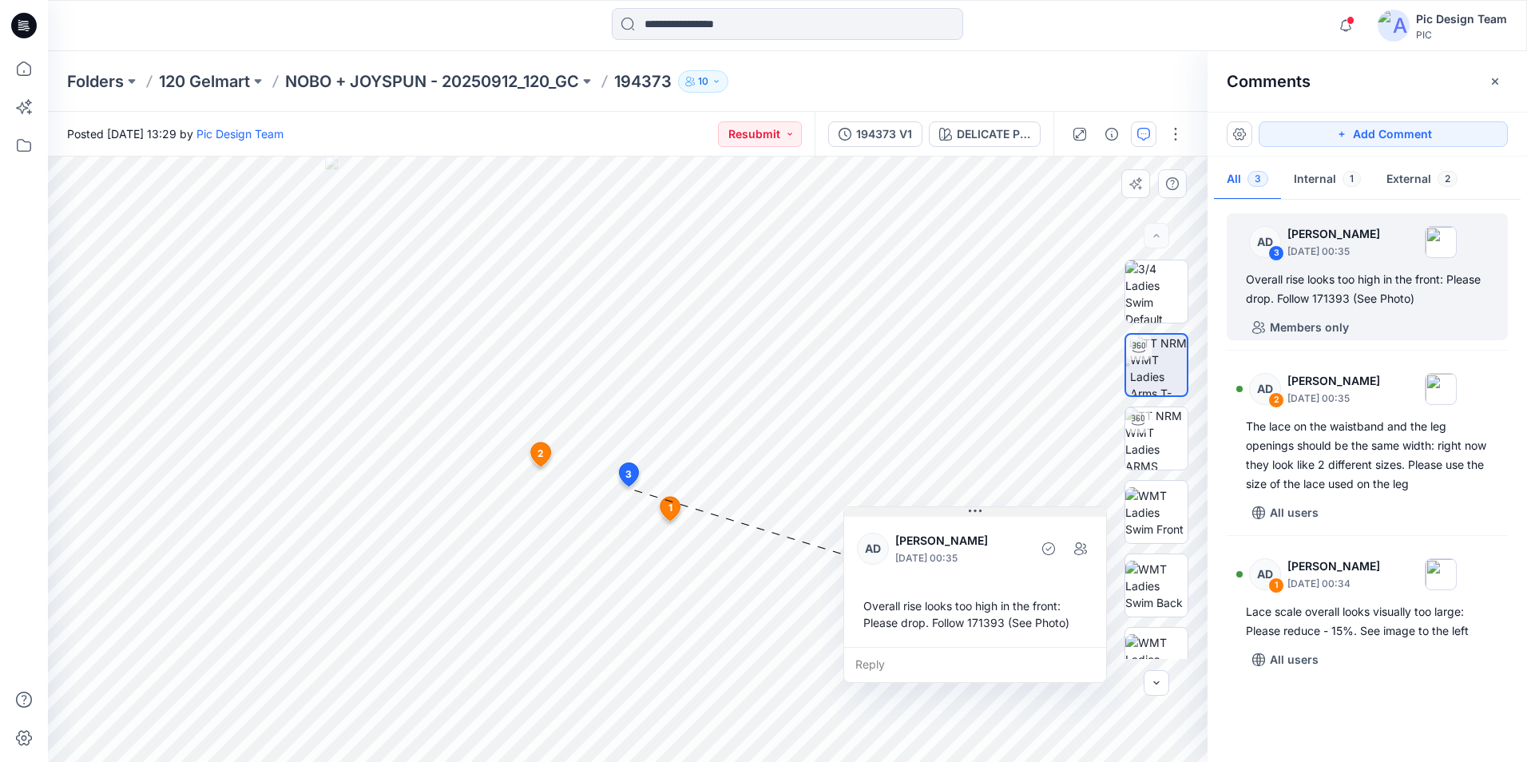
drag, startPoint x: 779, startPoint y: 503, endPoint x: 1017, endPoint y: 514, distance: 238.3
click at [1018, 514] on button at bounding box center [975, 512] width 262 height 10
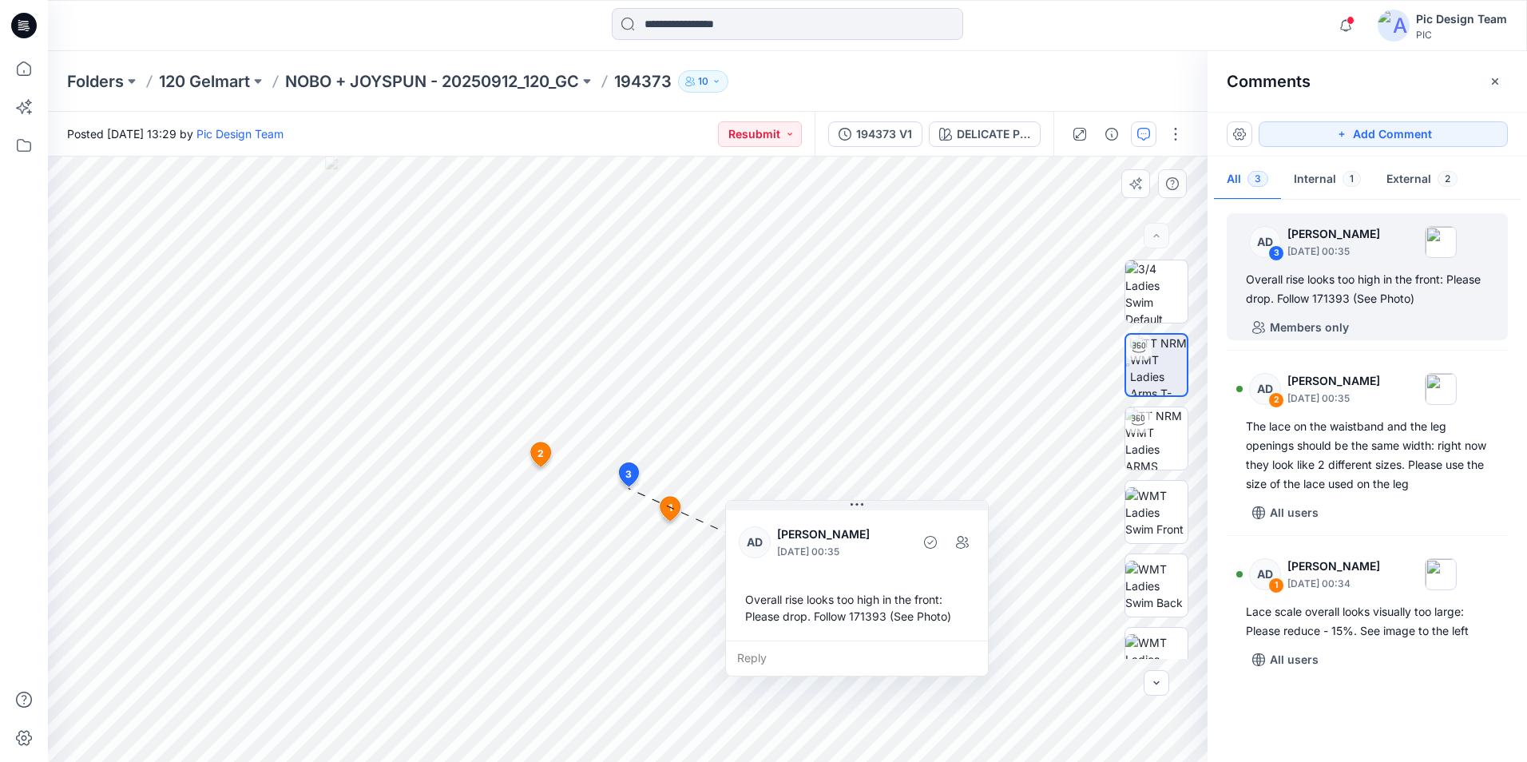
drag, startPoint x: 1001, startPoint y: 533, endPoint x: 888, endPoint y: 525, distance: 113.7
click at [888, 525] on p "[PERSON_NAME]" at bounding box center [842, 534] width 130 height 19
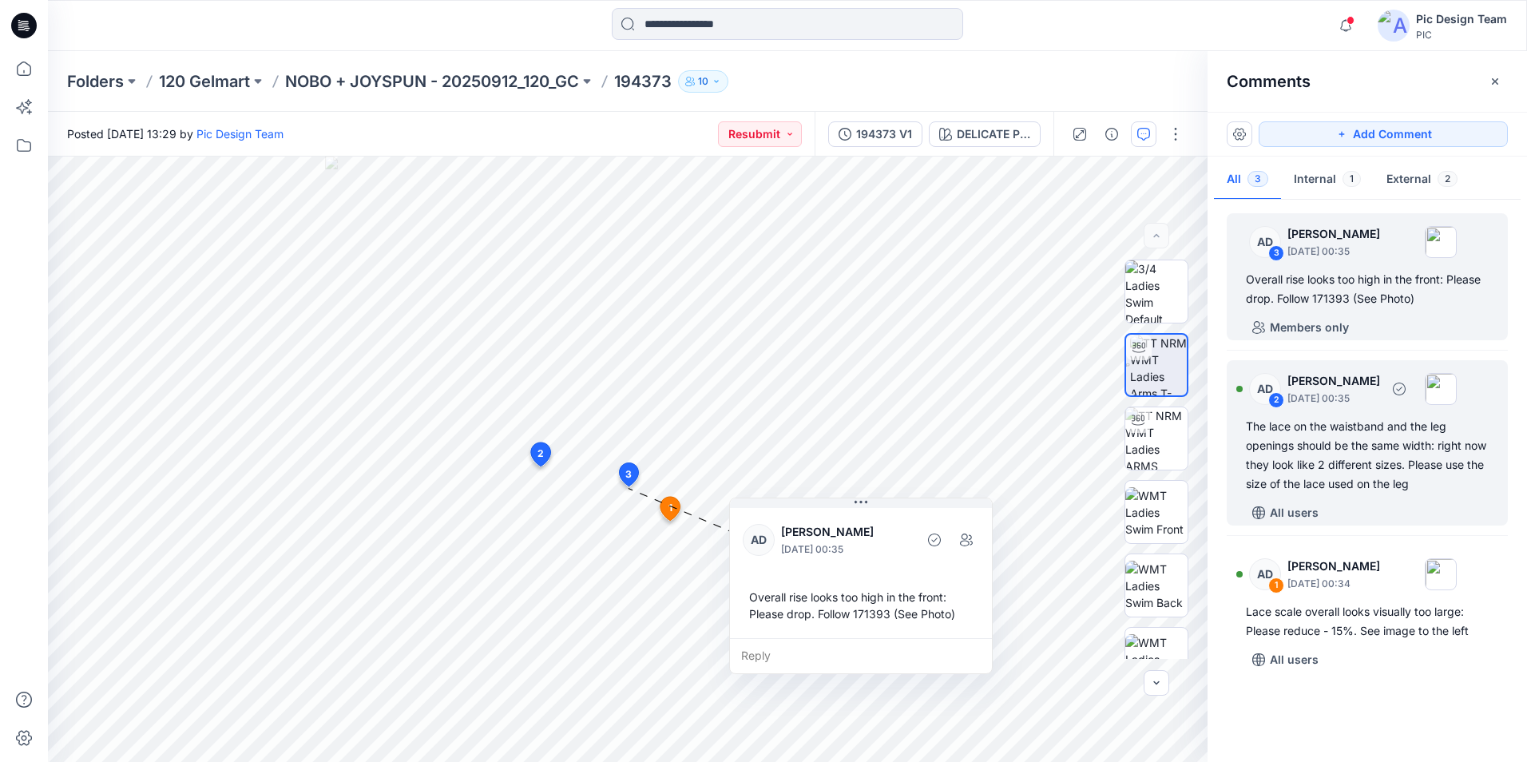
click at [1283, 399] on div "2" at bounding box center [1277, 400] width 16 height 16
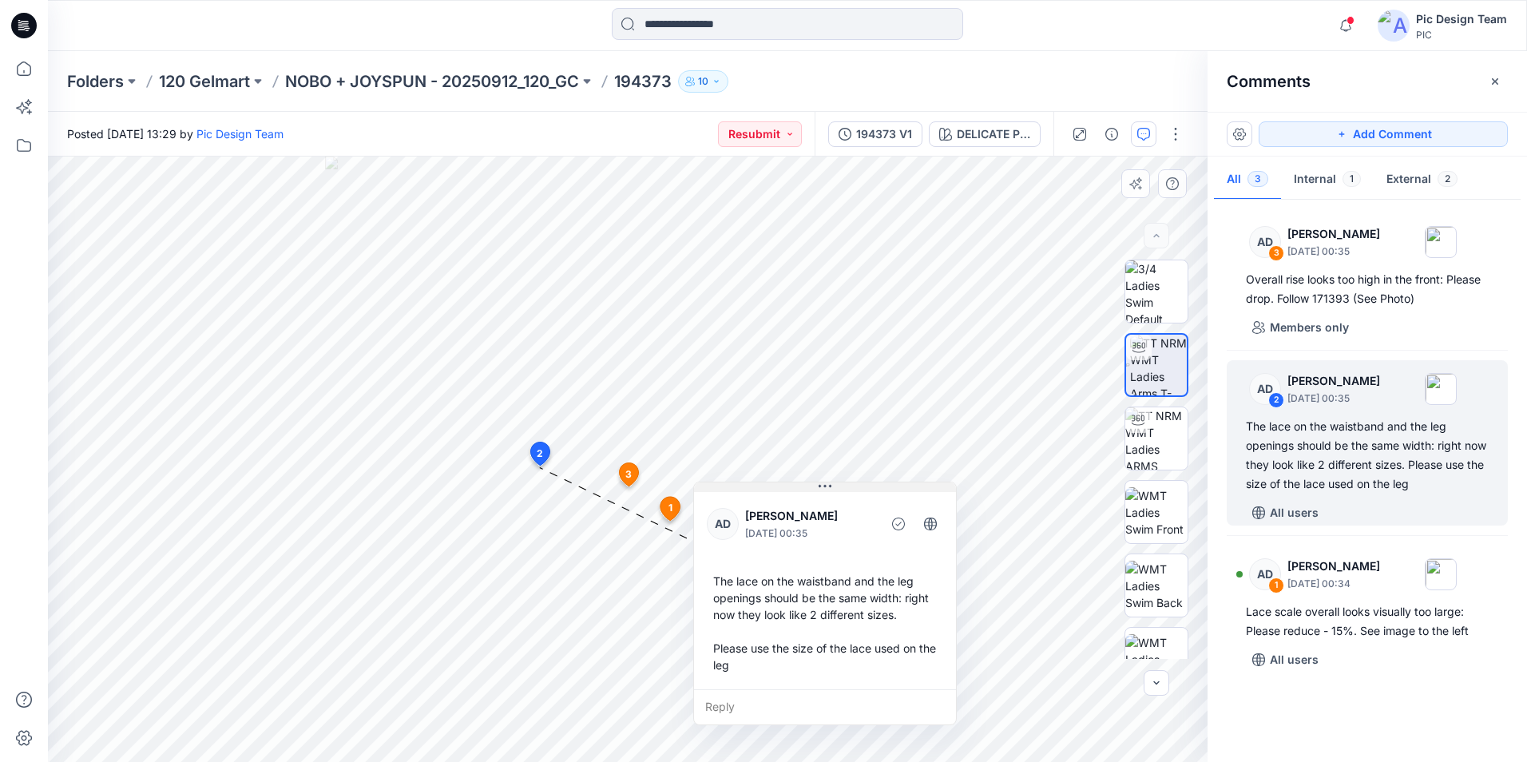
drag, startPoint x: 751, startPoint y: 339, endPoint x: 868, endPoint y: 489, distance: 190.7
click at [868, 490] on div "AD [PERSON_NAME] [DATE] 00:35 The lace on the waistband and the leg openings sh…" at bounding box center [825, 589] width 262 height 201
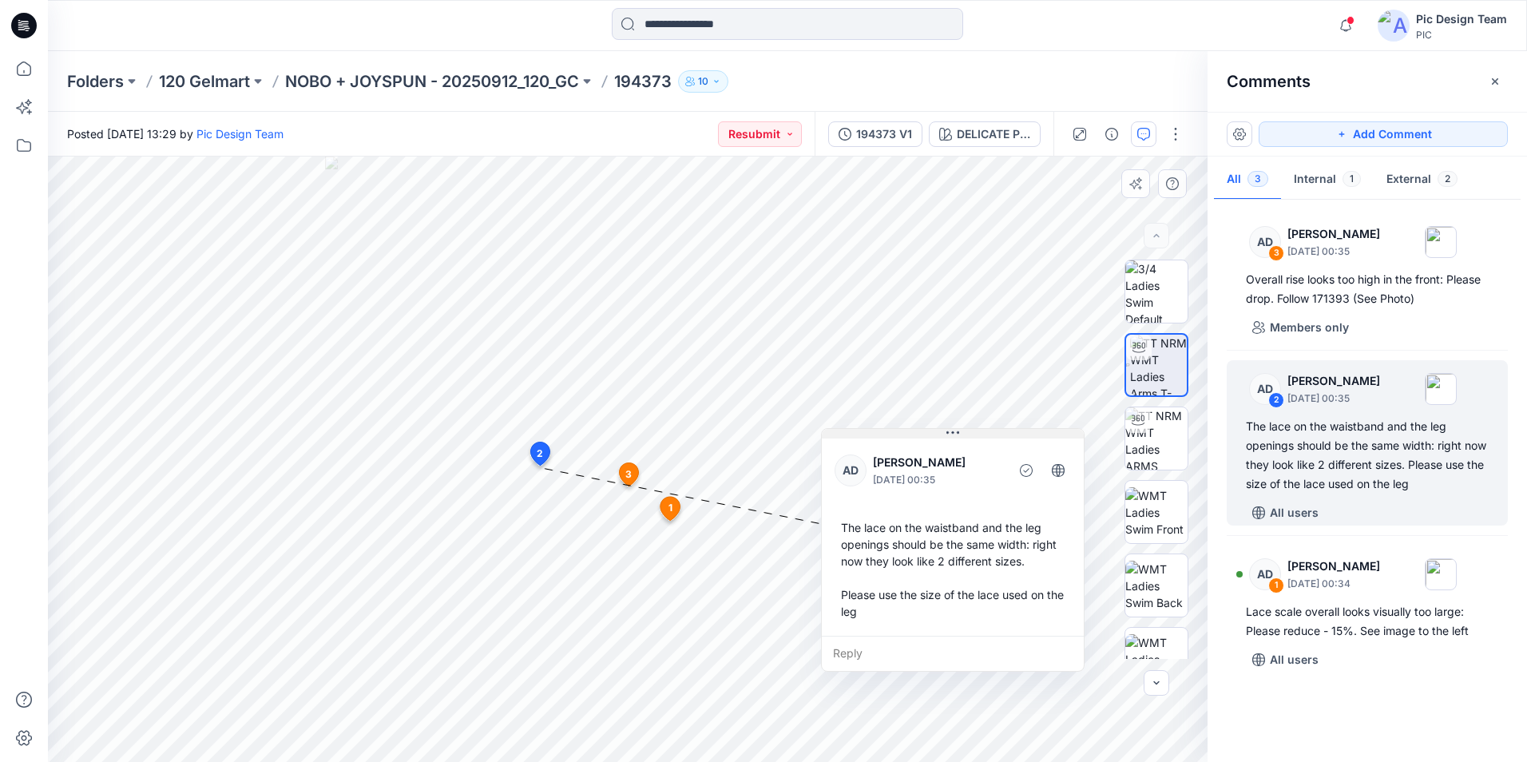
drag, startPoint x: 873, startPoint y: 476, endPoint x: 991, endPoint y: 437, distance: 123.8
click at [991, 437] on button at bounding box center [953, 434] width 262 height 10
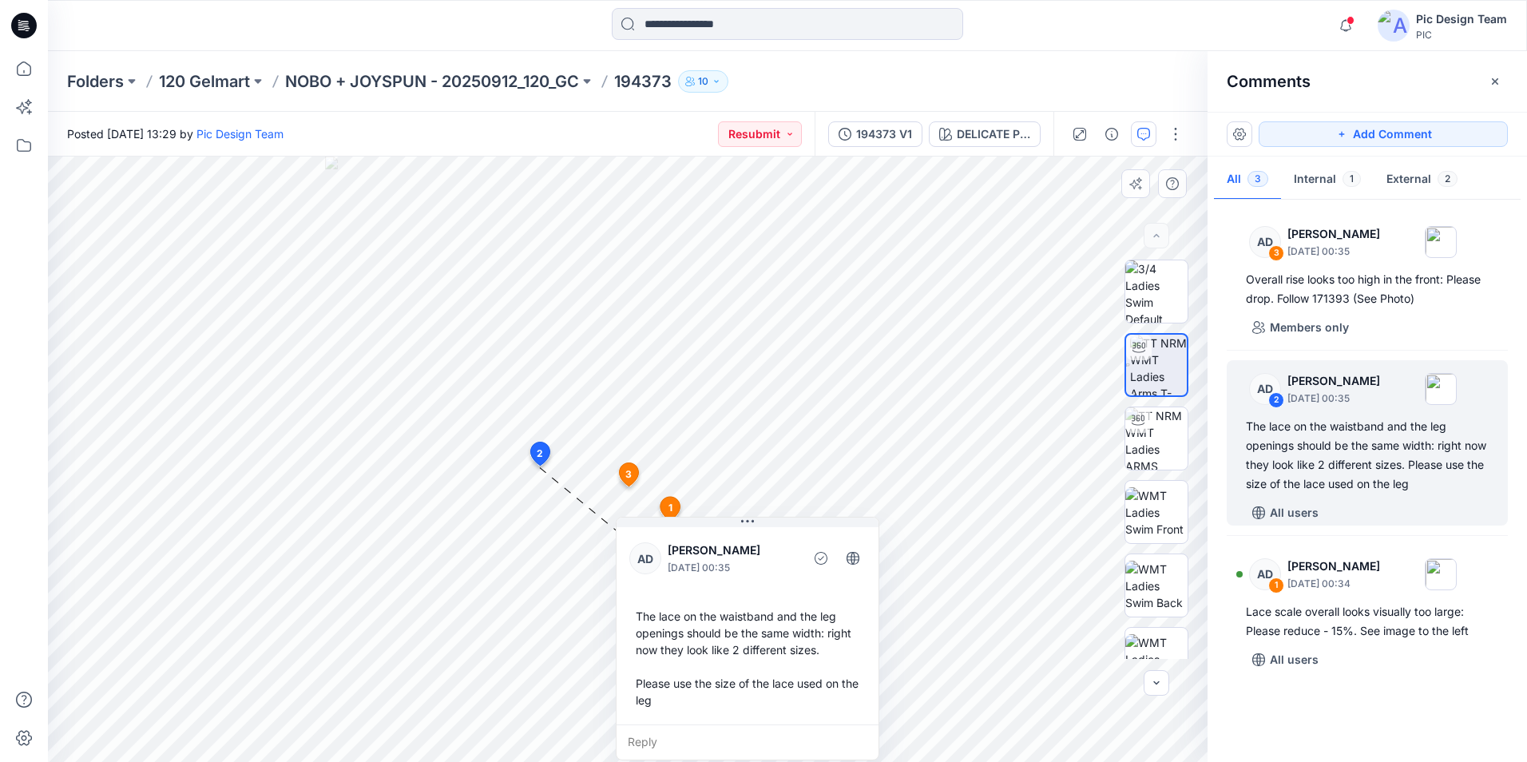
drag, startPoint x: 1011, startPoint y: 451, endPoint x: 807, endPoint y: 530, distance: 219.6
click at [807, 530] on div "AD [PERSON_NAME] [DATE] 00:35 The lace on the waistband and the leg openings sh…" at bounding box center [748, 624] width 262 height 201
drag, startPoint x: 799, startPoint y: 534, endPoint x: 776, endPoint y: 526, distance: 24.5
click at [776, 526] on div "AD [PERSON_NAME] [DATE] 00:35 The lace on the waistband and the leg openings sh…" at bounding box center [731, 639] width 264 height 244
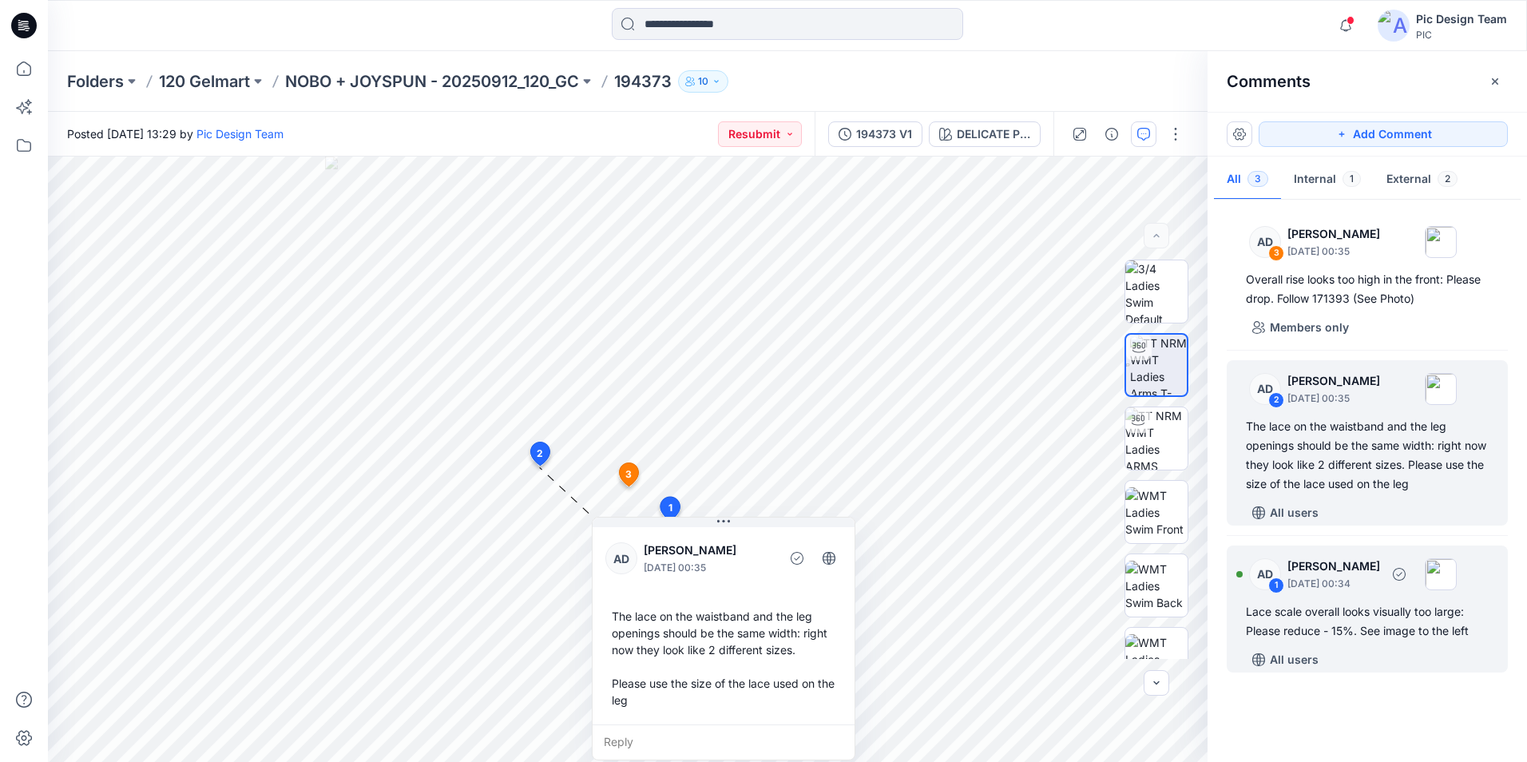
click at [1275, 585] on div "1" at bounding box center [1277, 586] width 16 height 16
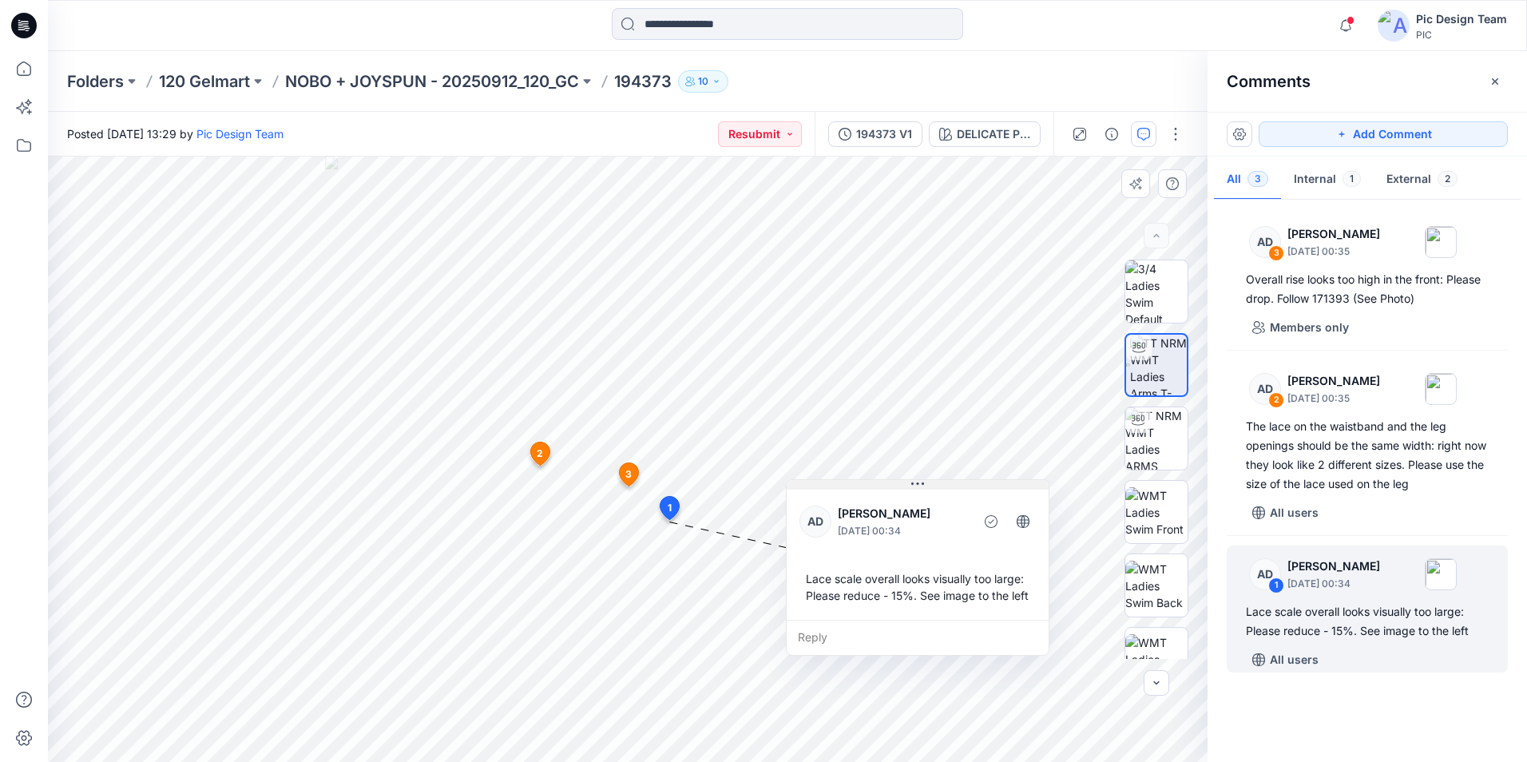
drag, startPoint x: 839, startPoint y: 524, endPoint x: 972, endPoint y: 483, distance: 139.7
click at [972, 483] on button at bounding box center [918, 485] width 262 height 10
drag, startPoint x: 983, startPoint y: 495, endPoint x: 973, endPoint y: 495, distance: 10.4
click at [975, 495] on div "AD [PERSON_NAME] [DATE] 00:34 Lace scale overall looks visually too large: Plea…" at bounding box center [918, 553] width 262 height 133
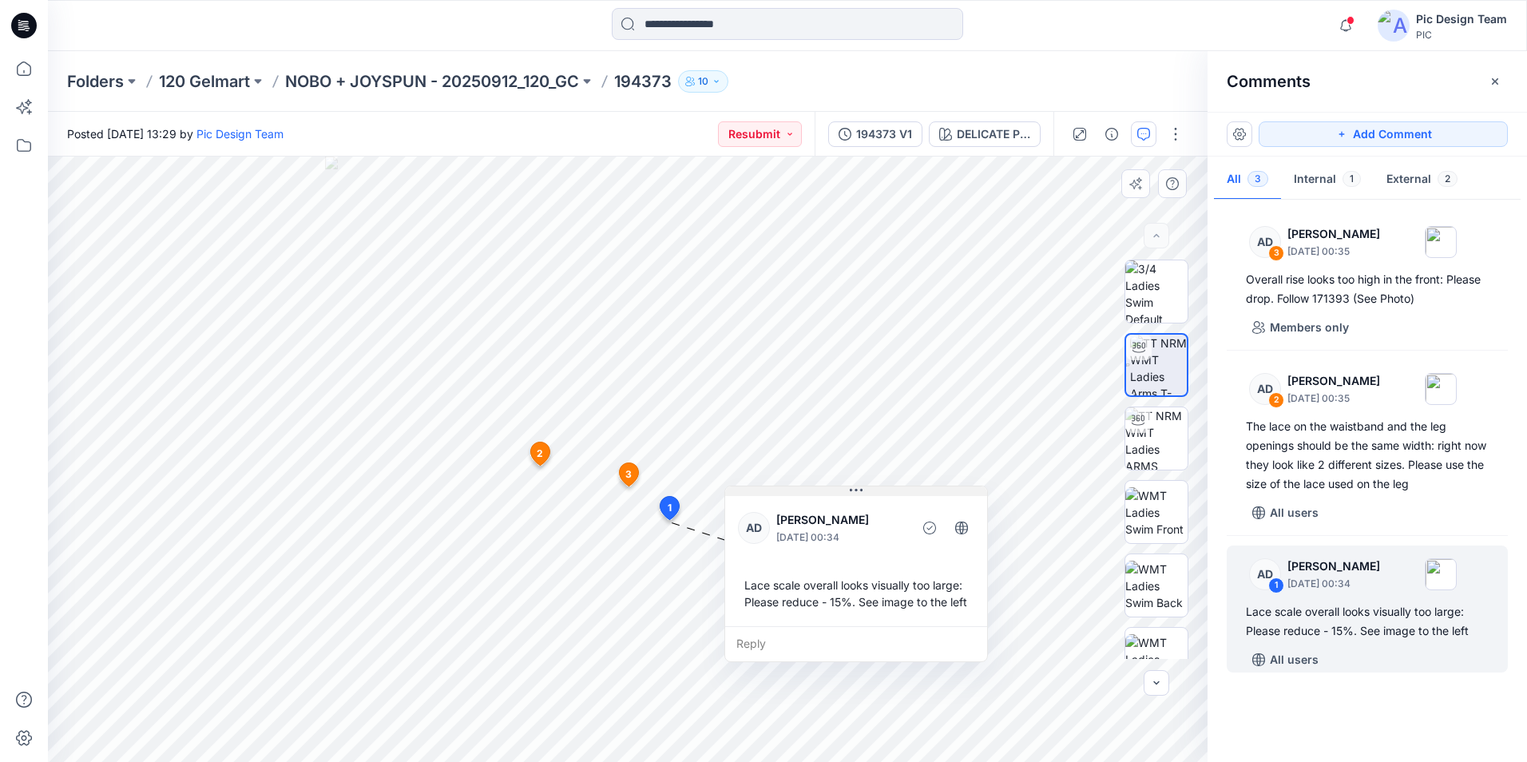
drag, startPoint x: 941, startPoint y: 494, endPoint x: 919, endPoint y: 494, distance: 22.4
click at [919, 494] on button at bounding box center [856, 492] width 262 height 10
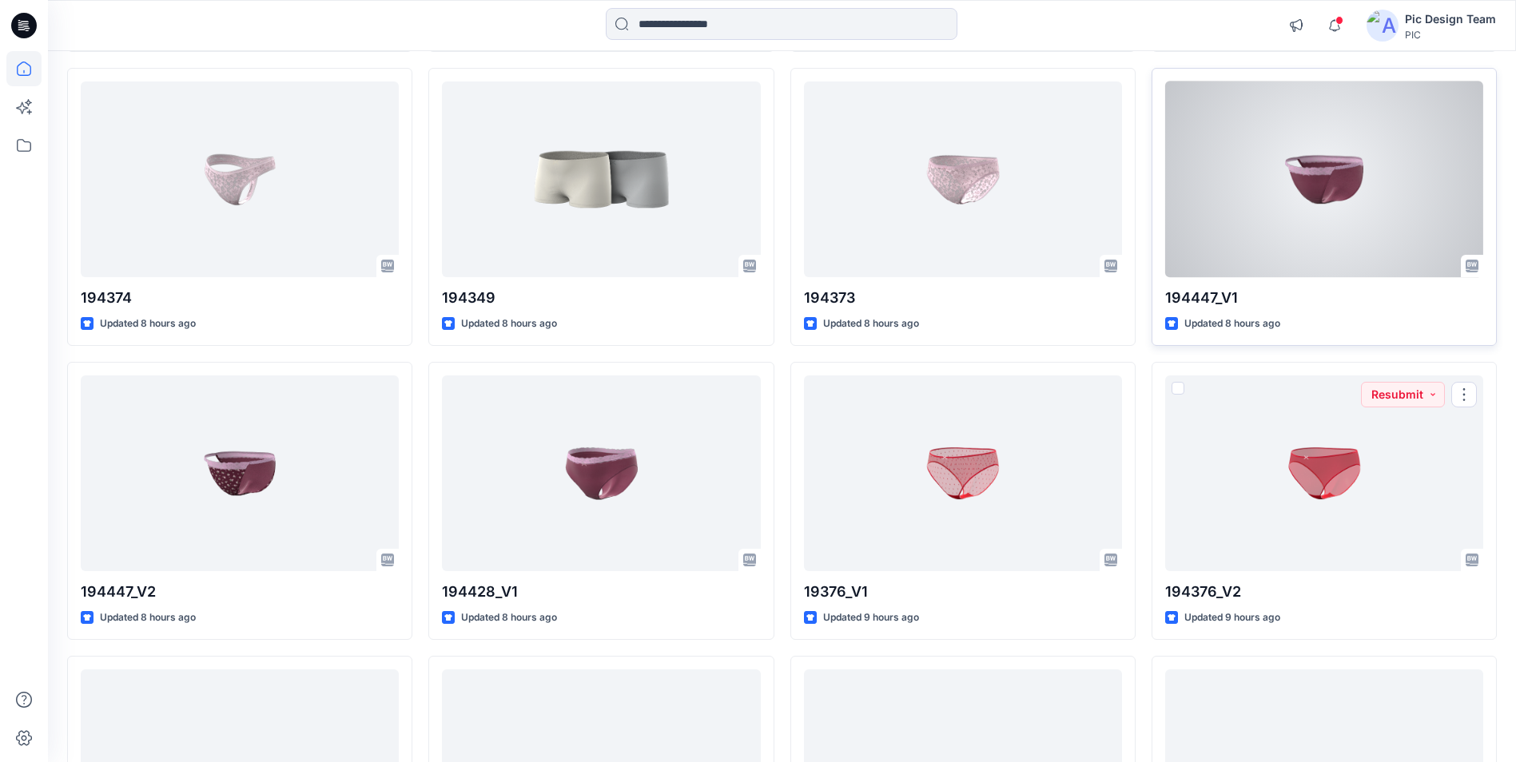
scroll to position [405, 0]
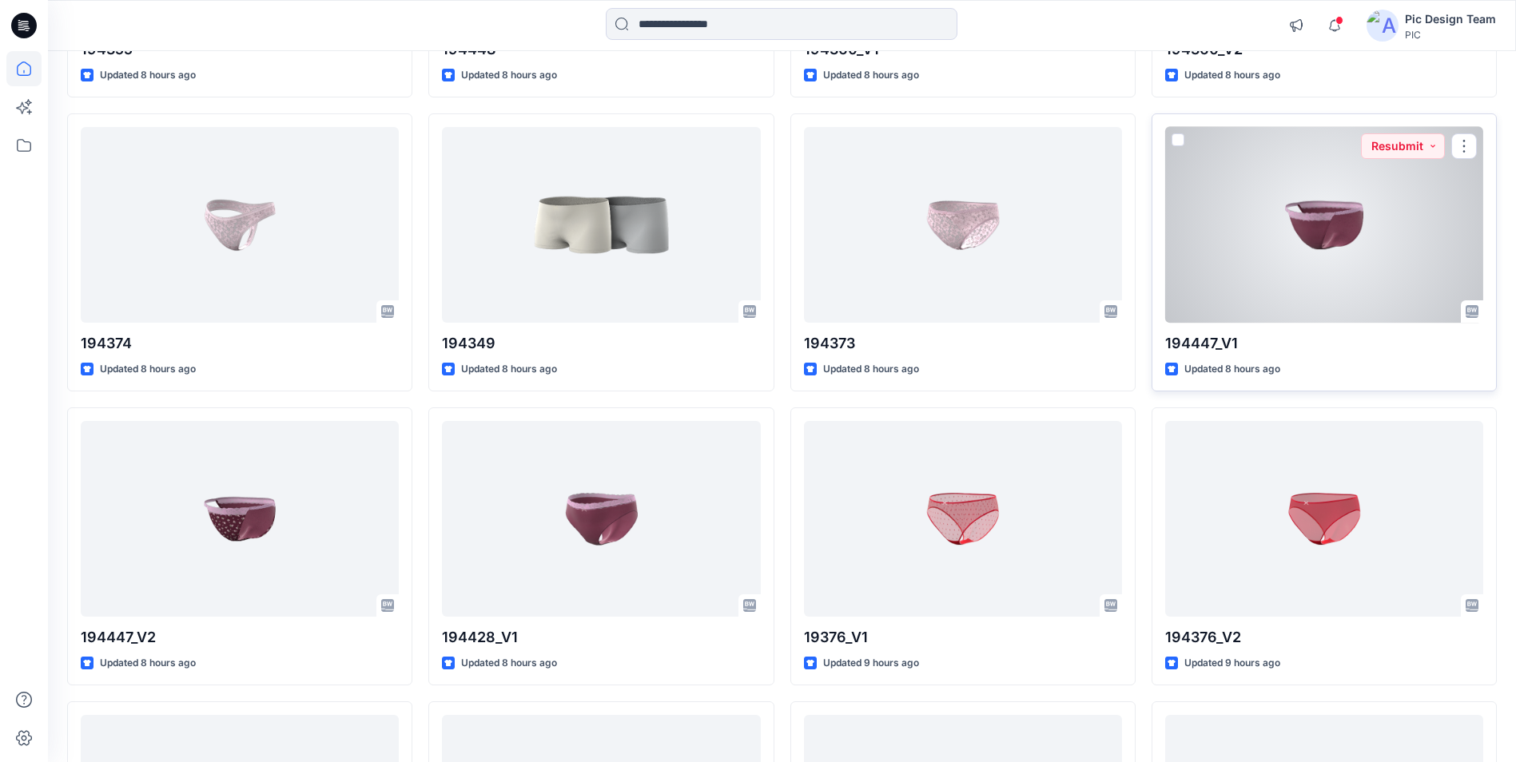
click at [1396, 181] on div at bounding box center [1324, 225] width 318 height 196
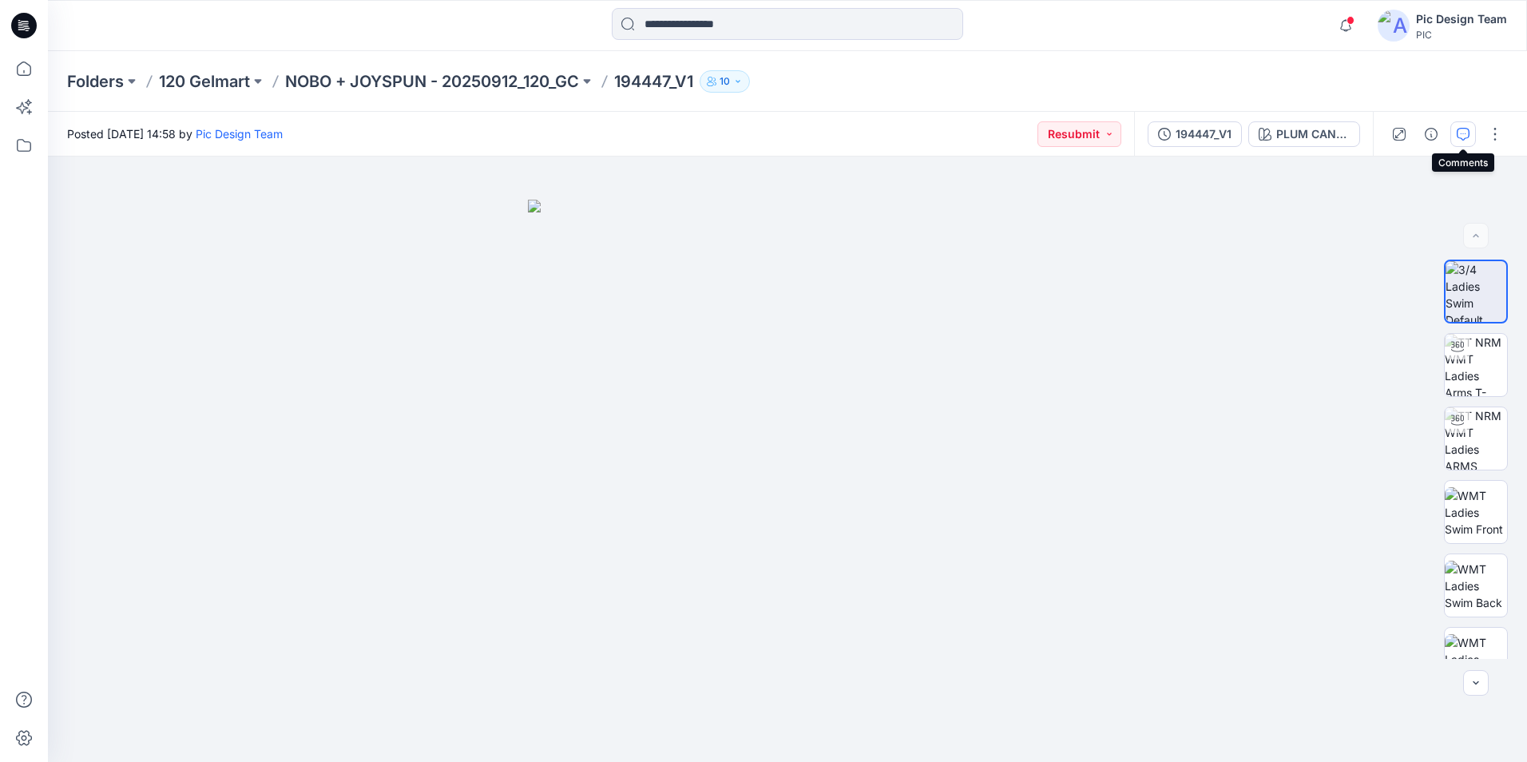
click at [1459, 134] on icon "button" at bounding box center [1463, 134] width 13 height 13
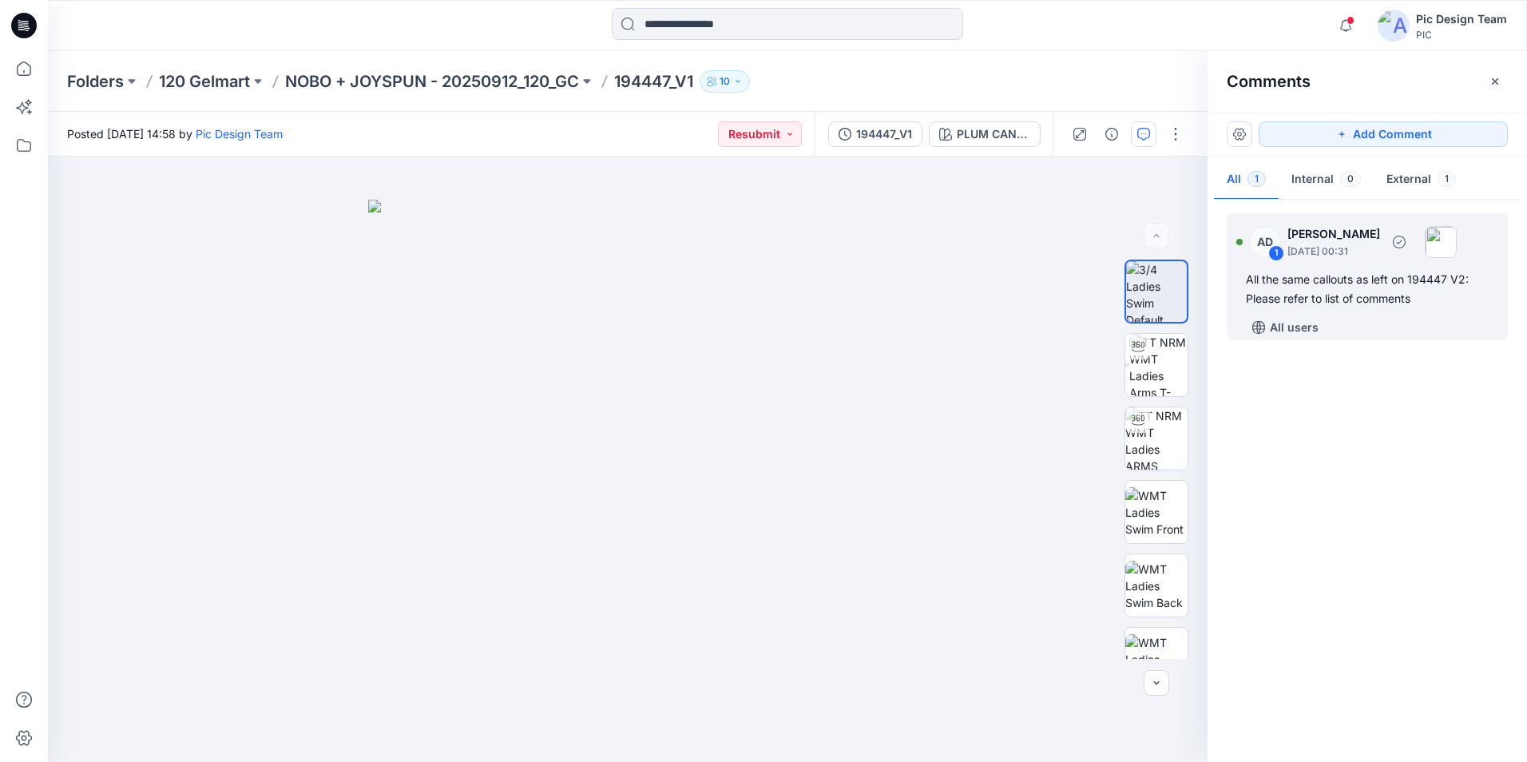
click at [1277, 252] on div "1" at bounding box center [1277, 253] width 16 height 16
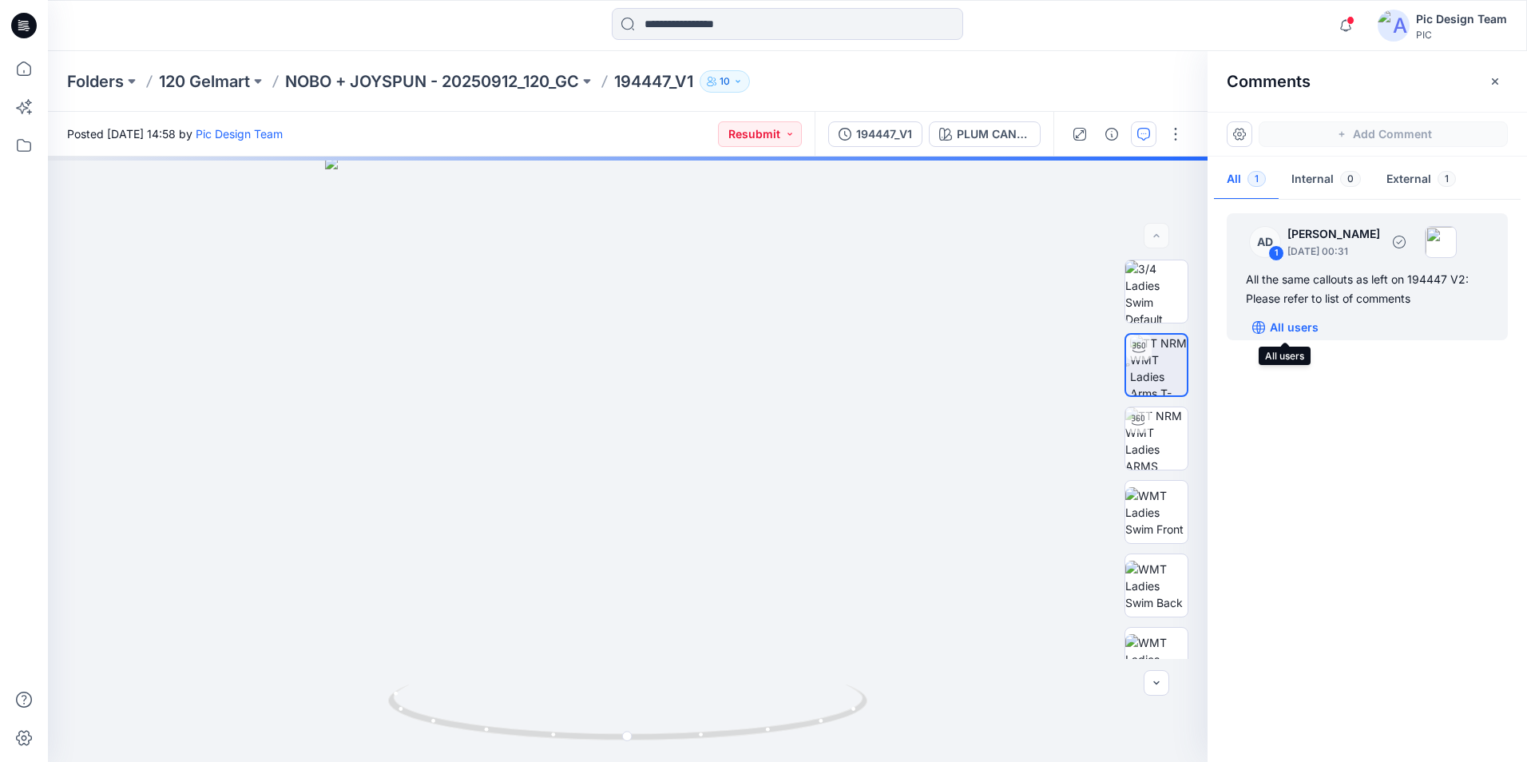
click at [1257, 328] on icon "button" at bounding box center [1259, 327] width 4 height 13
click at [628, 593] on div "PLUM CANDY Loading... Material Properties Loading..." at bounding box center [628, 460] width 1160 height 606
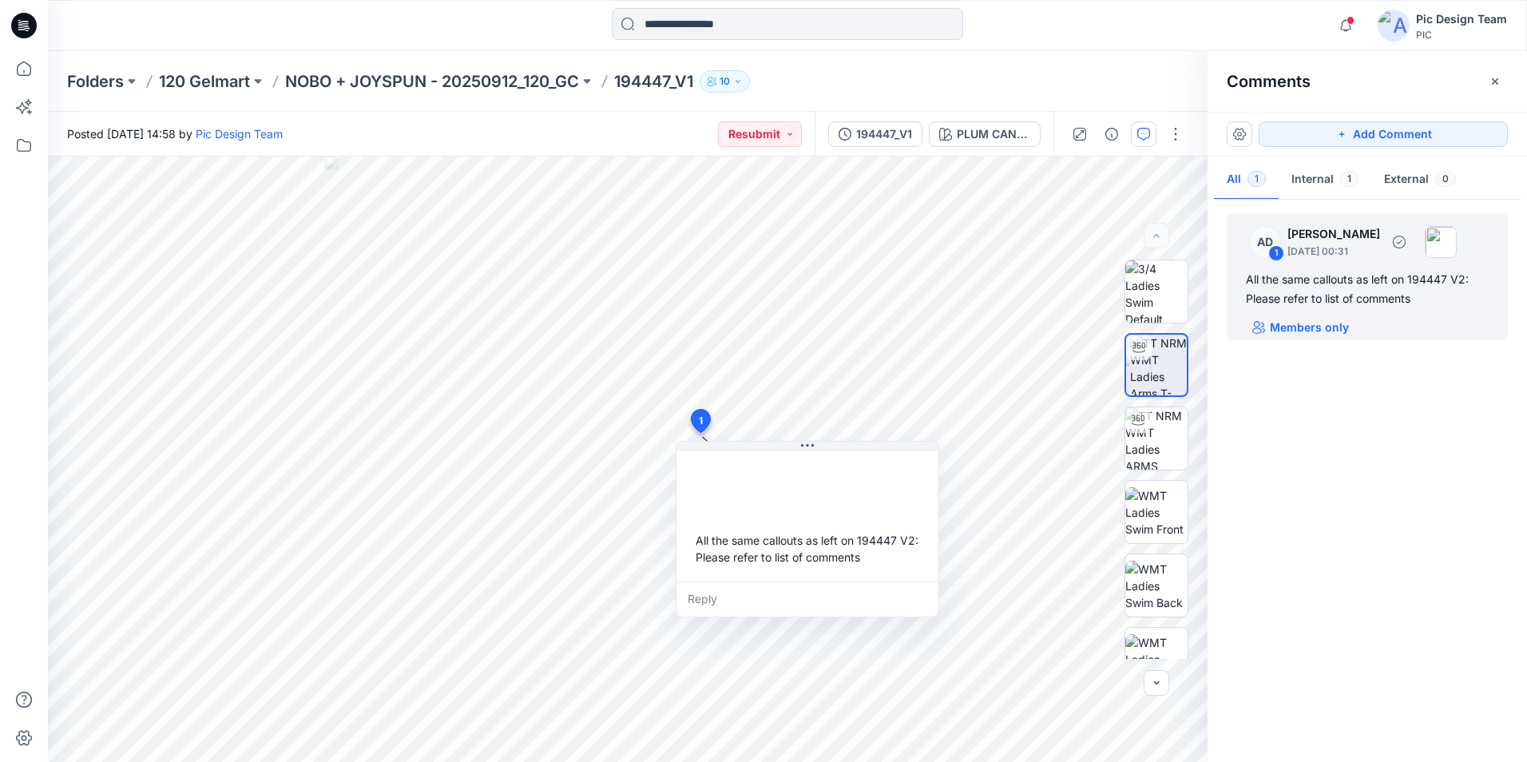
click at [1278, 252] on div "1" at bounding box center [1277, 253] width 16 height 16
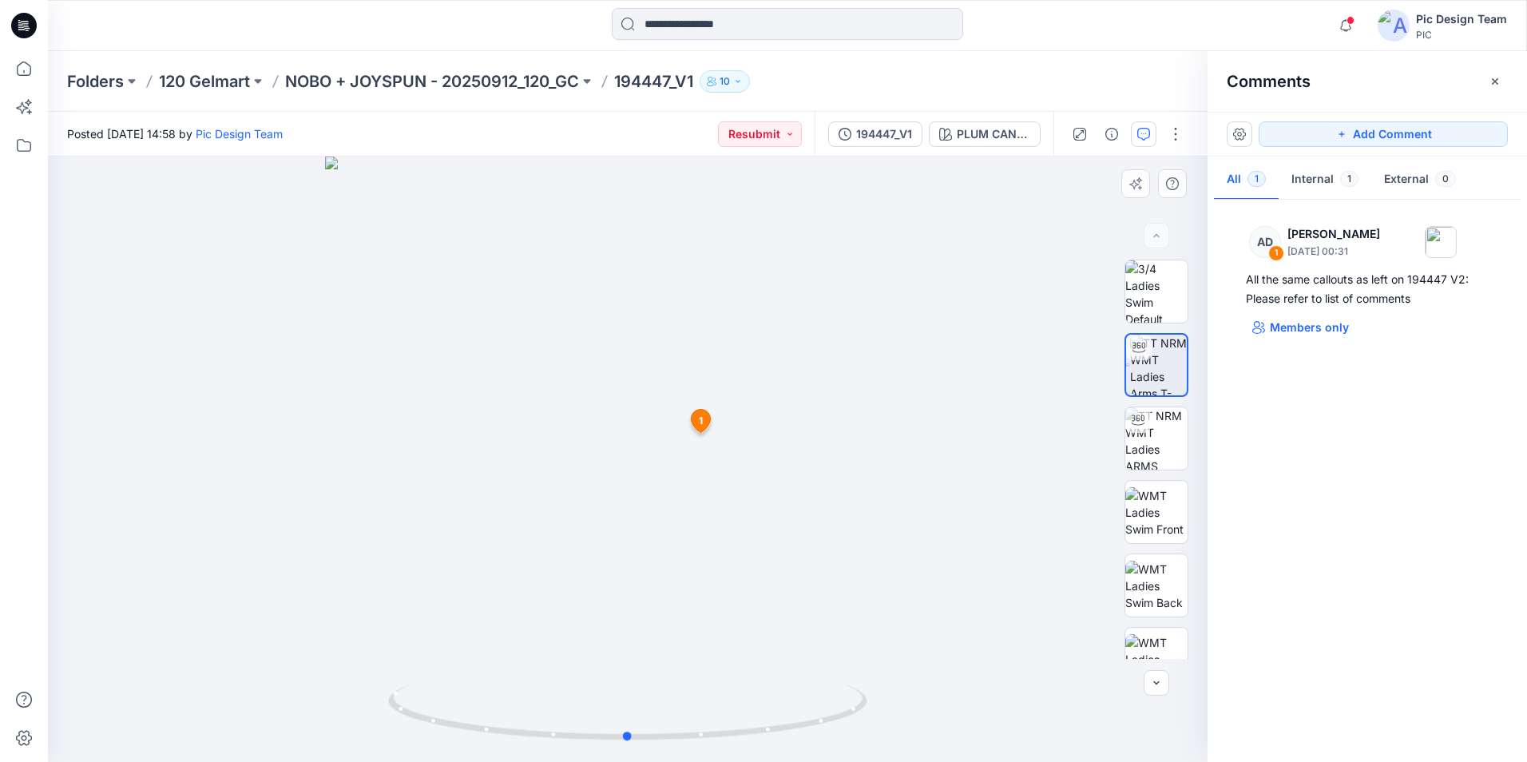
click at [695, 547] on div at bounding box center [628, 460] width 1160 height 606
click at [680, 531] on div at bounding box center [628, 460] width 1160 height 606
click at [1271, 328] on p "Members only" at bounding box center [1309, 327] width 79 height 19
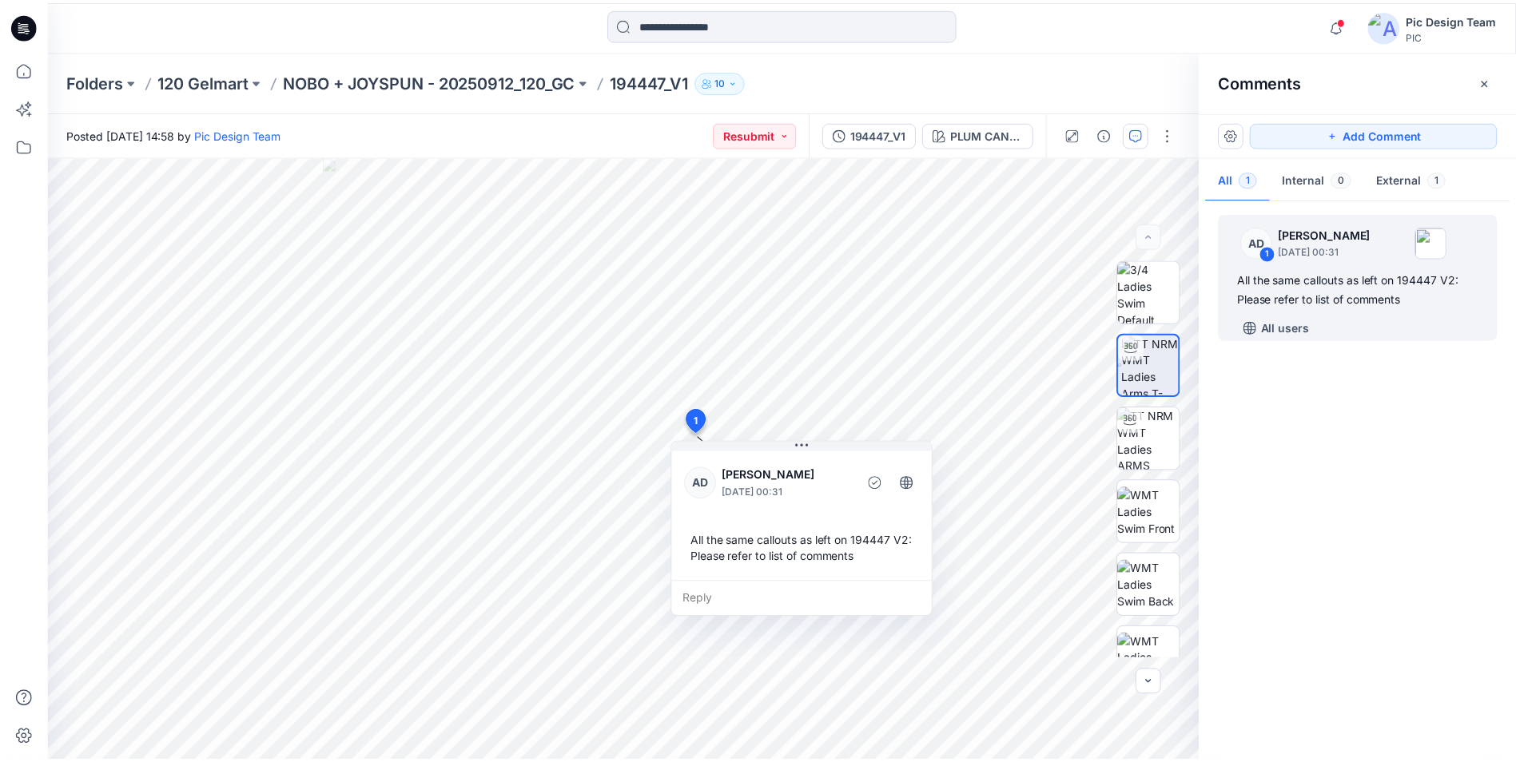
scroll to position [405, 0]
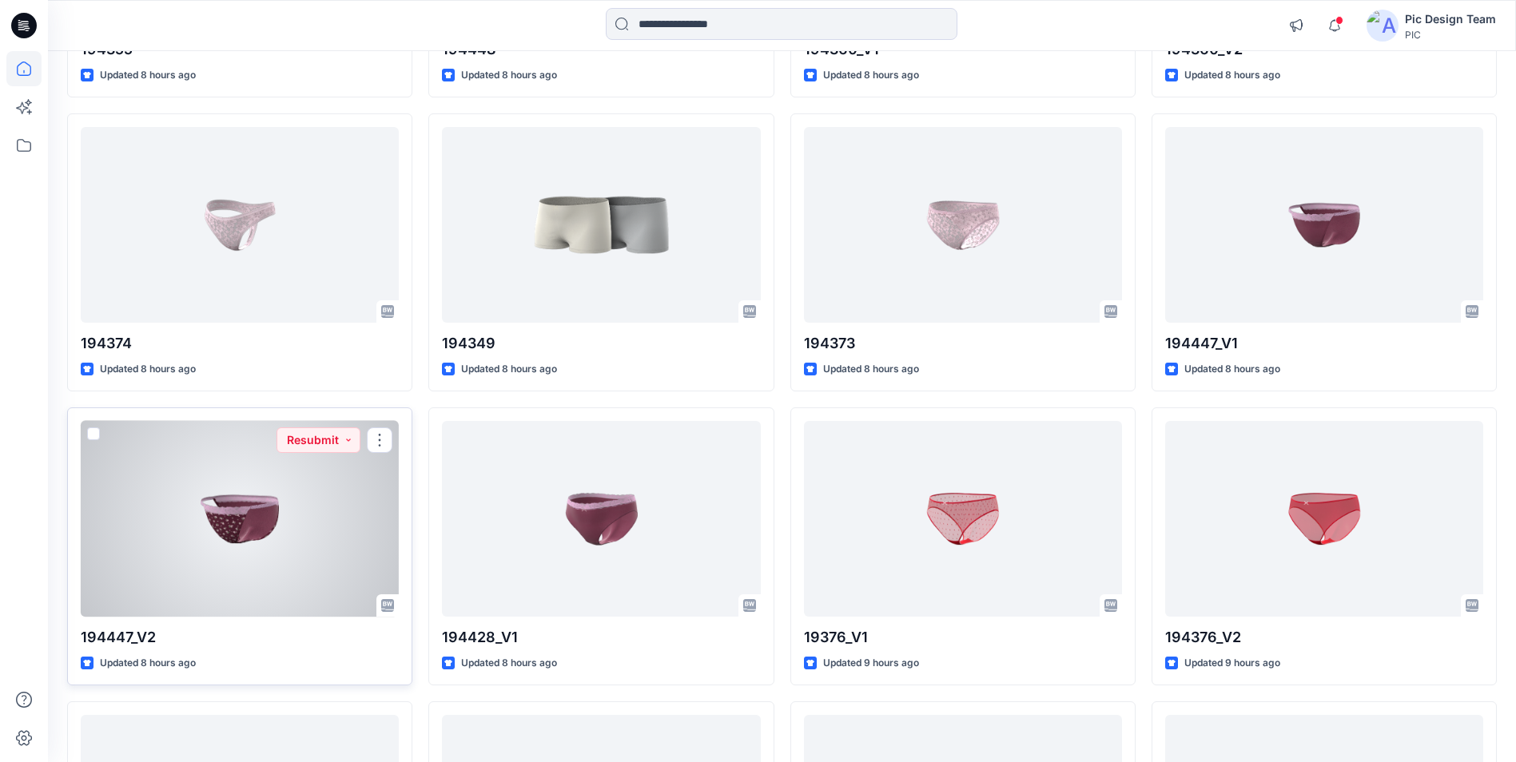
click at [288, 476] on div at bounding box center [240, 519] width 318 height 196
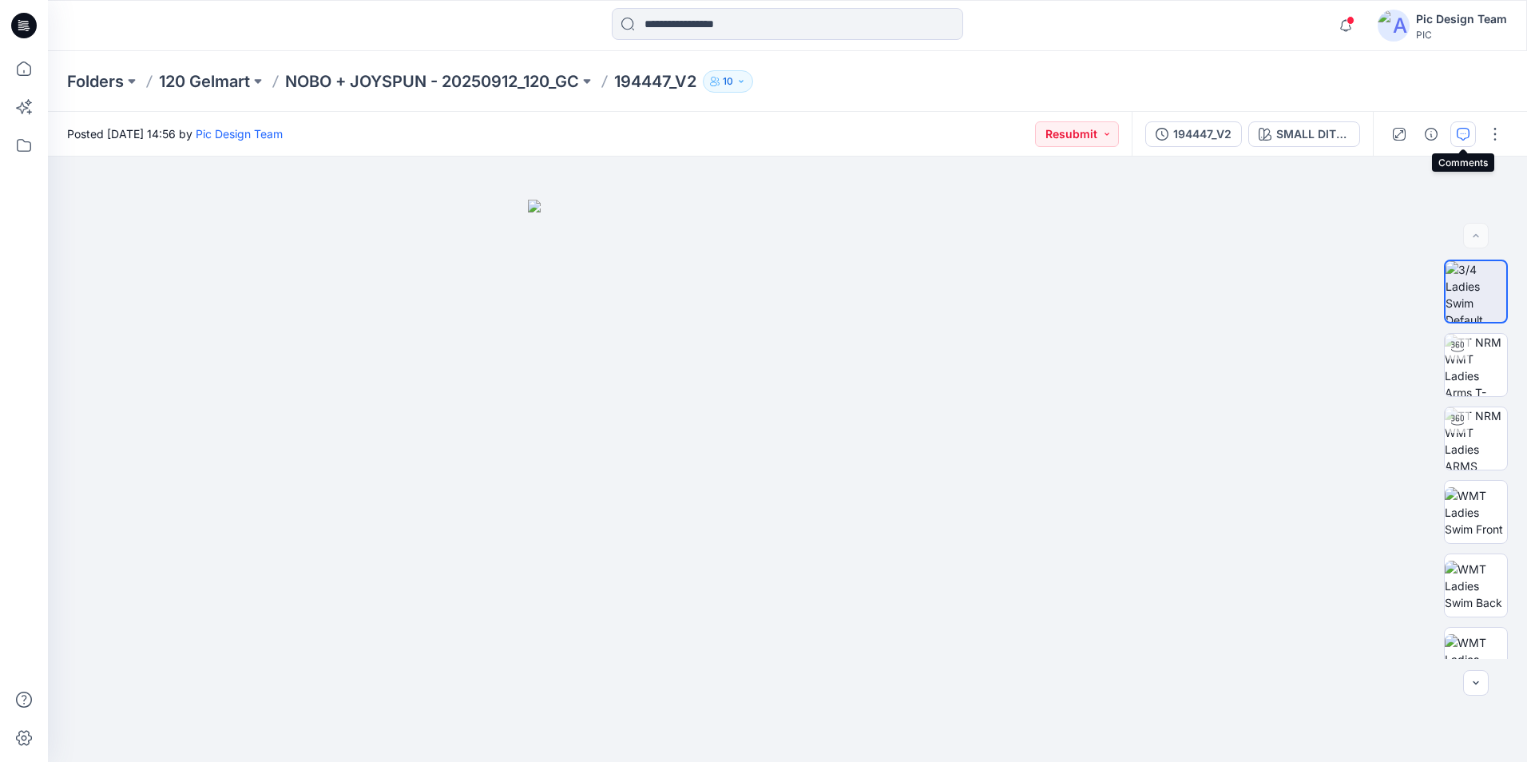
click at [1463, 129] on icon "button" at bounding box center [1463, 134] width 13 height 13
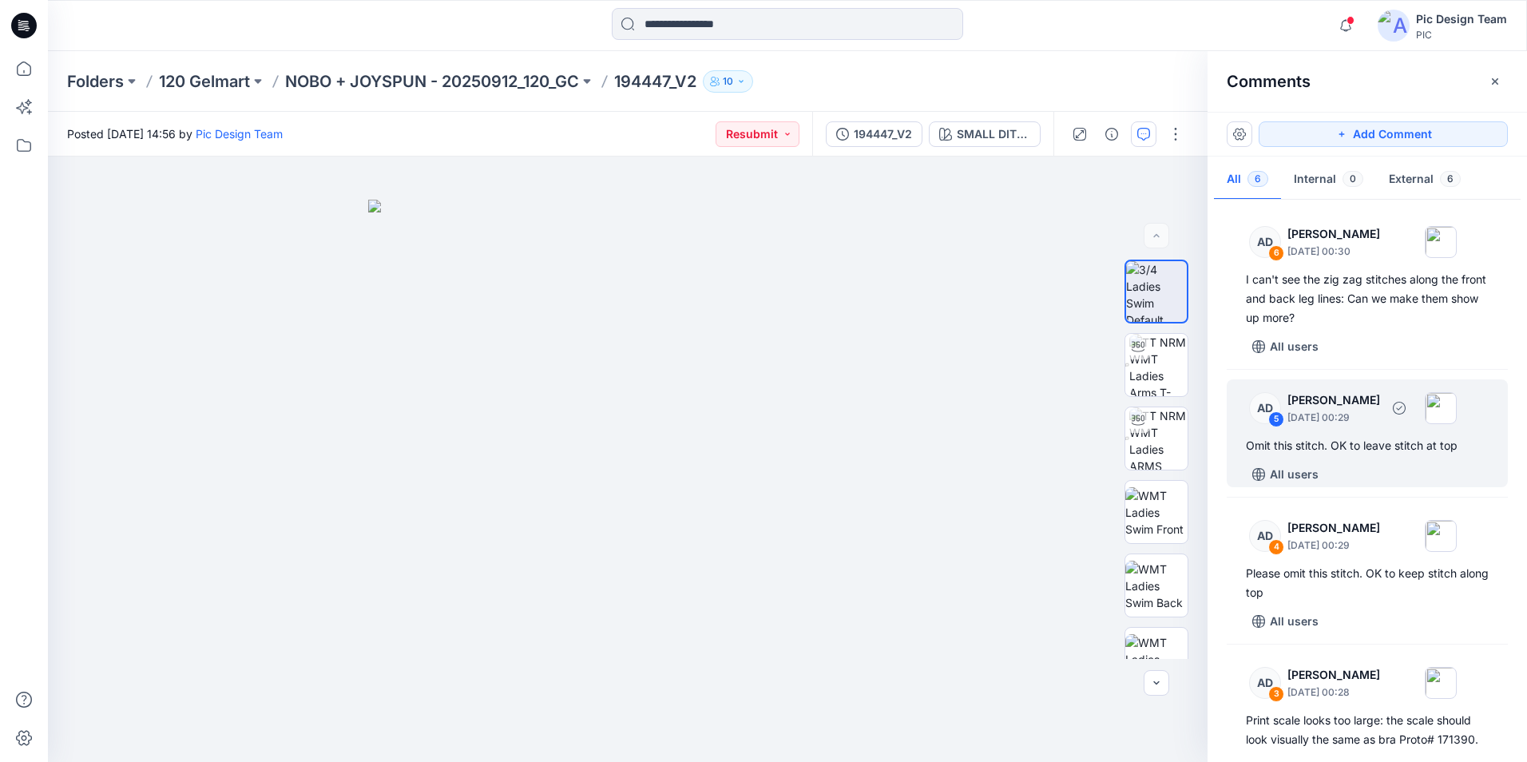
click at [1278, 419] on div "5" at bounding box center [1277, 419] width 16 height 16
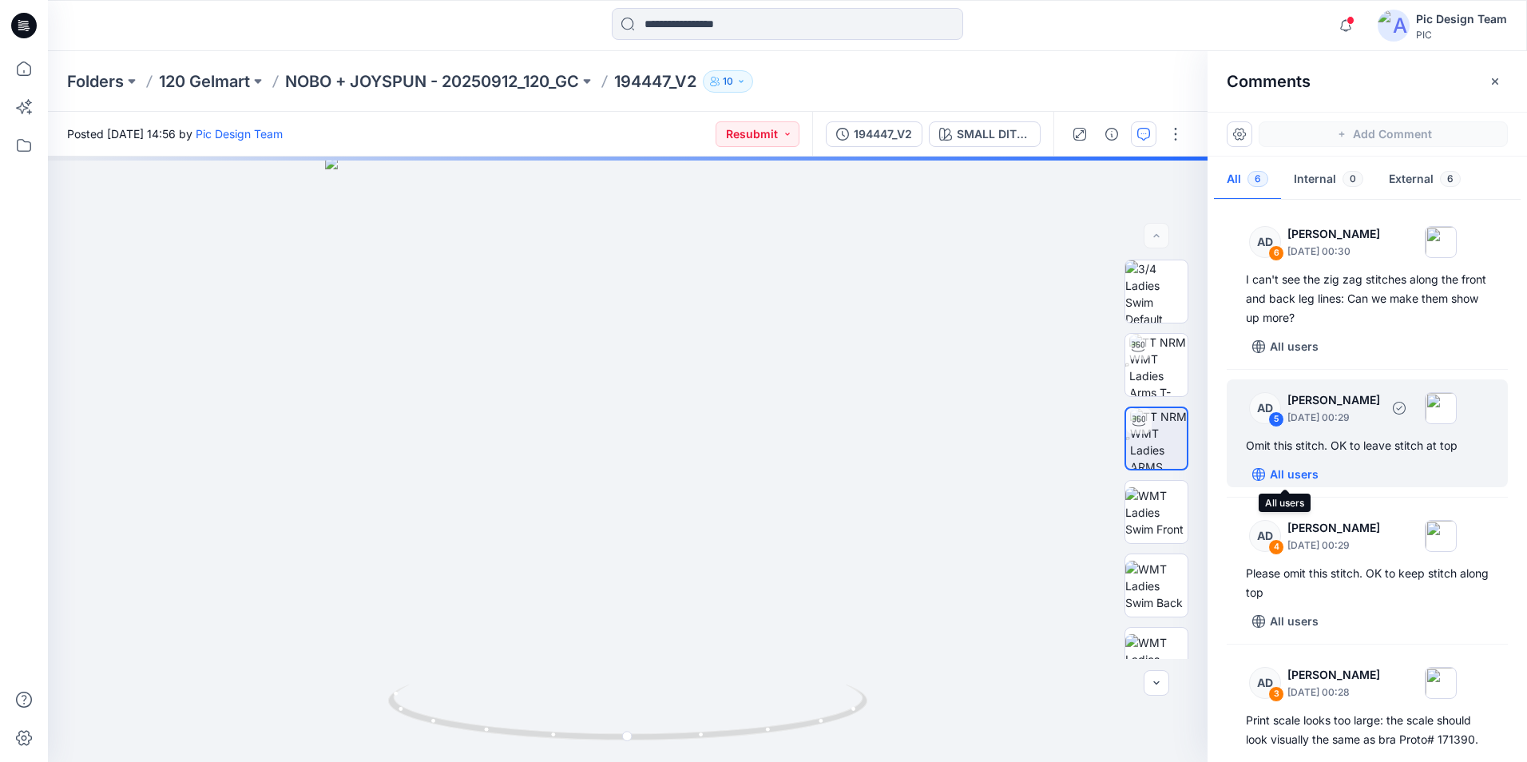
click at [1261, 470] on icon "button" at bounding box center [1259, 474] width 13 height 13
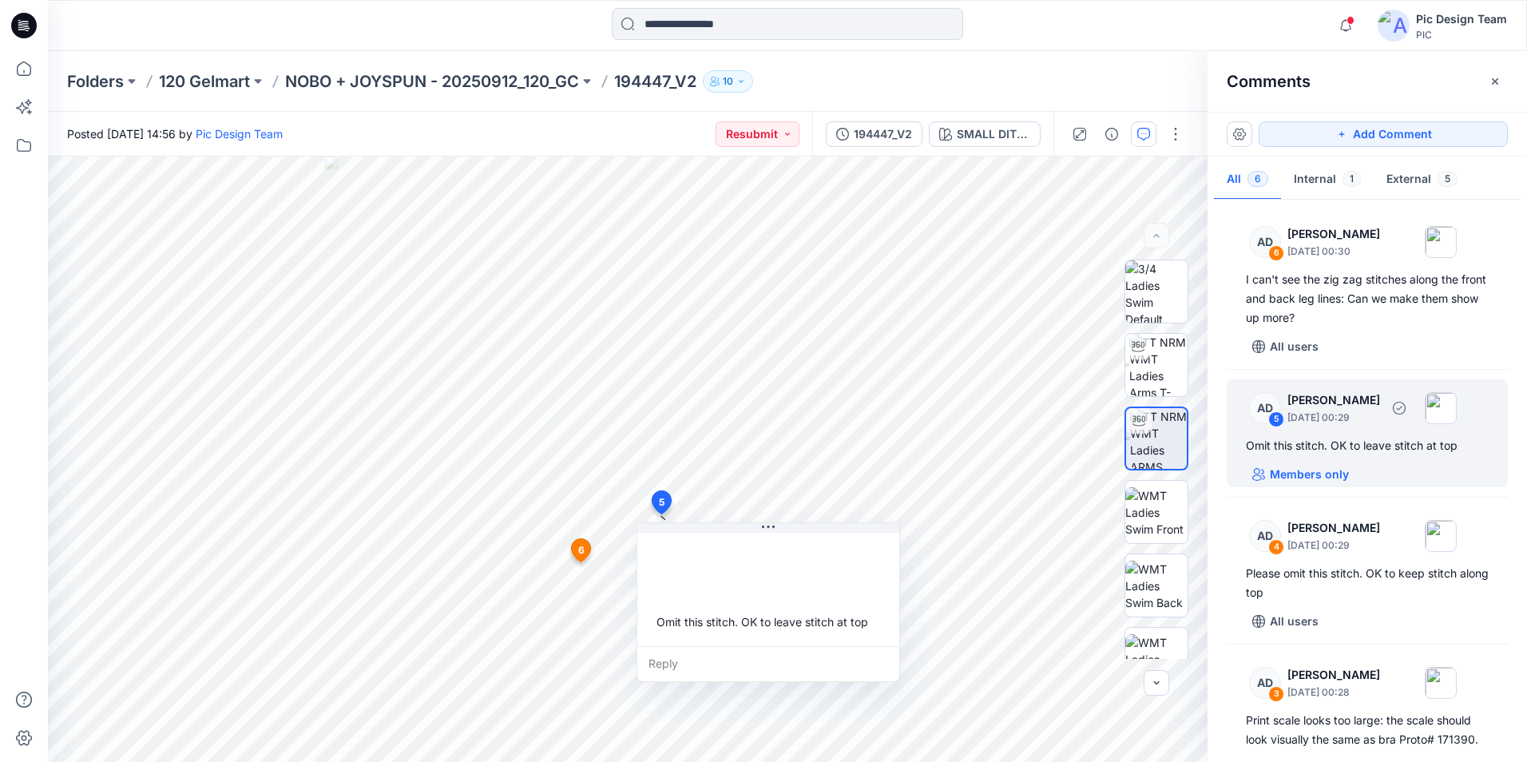
click at [1277, 417] on div "5" at bounding box center [1277, 419] width 16 height 16
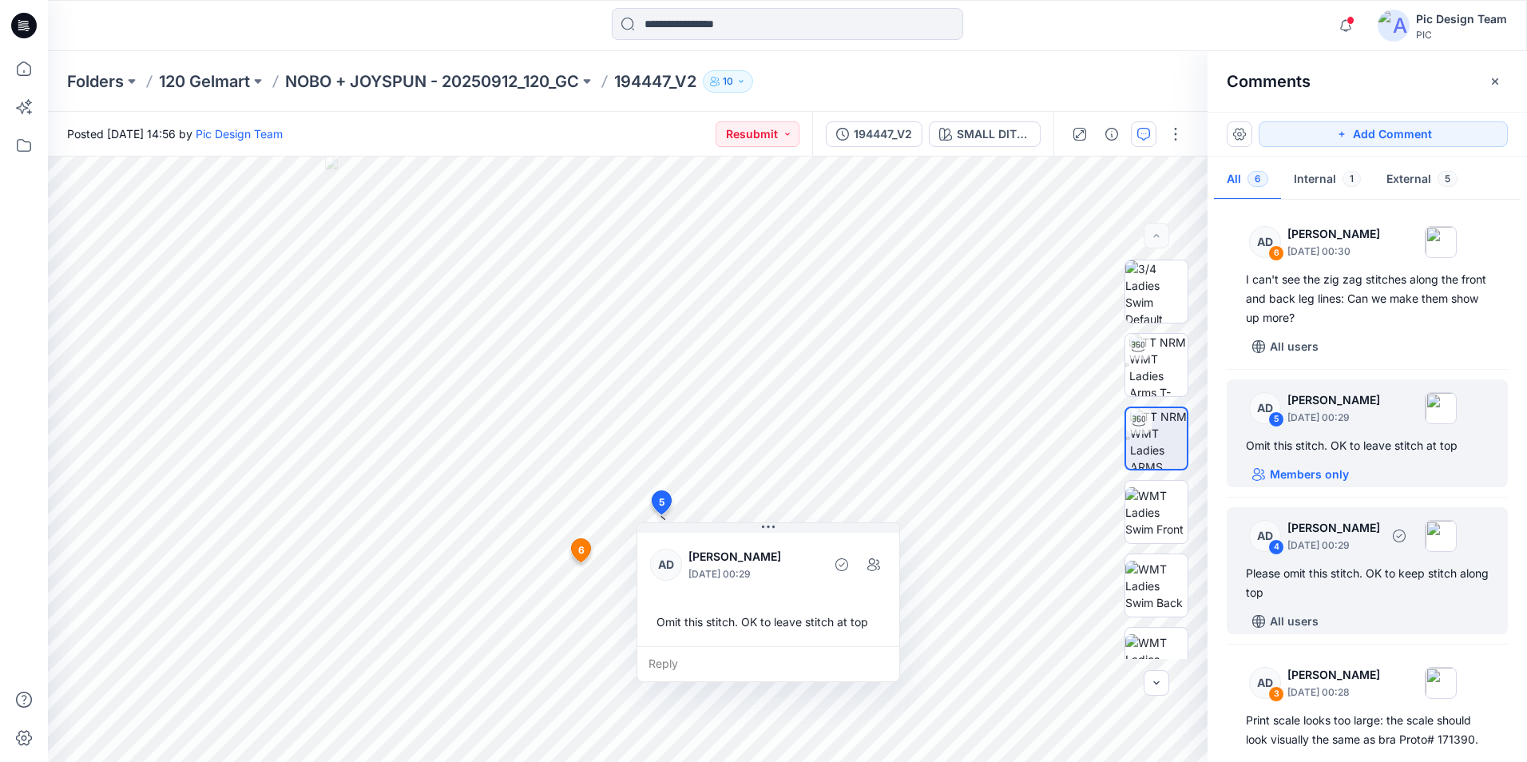
click at [1273, 546] on div "4" at bounding box center [1277, 547] width 16 height 16
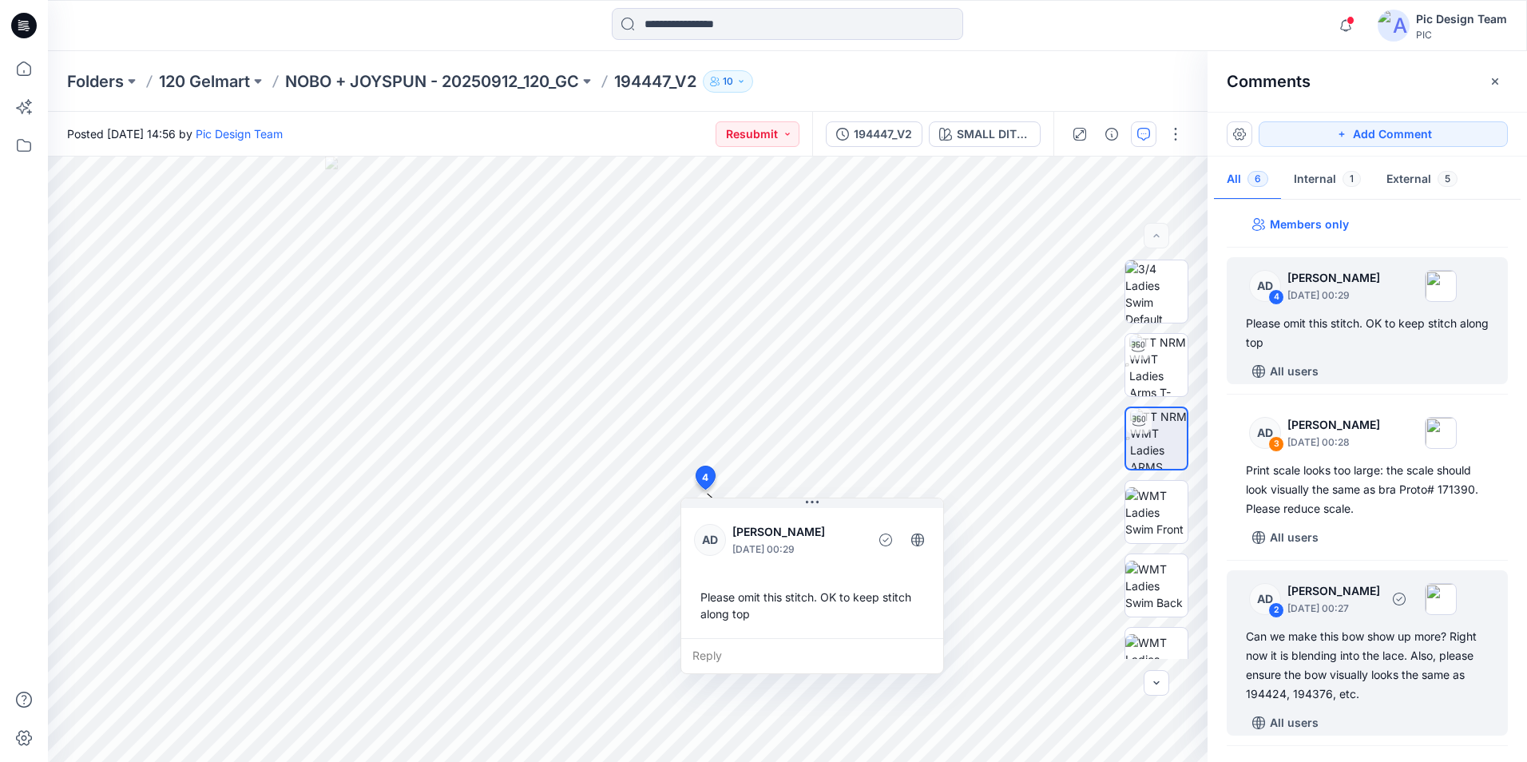
scroll to position [320, 0]
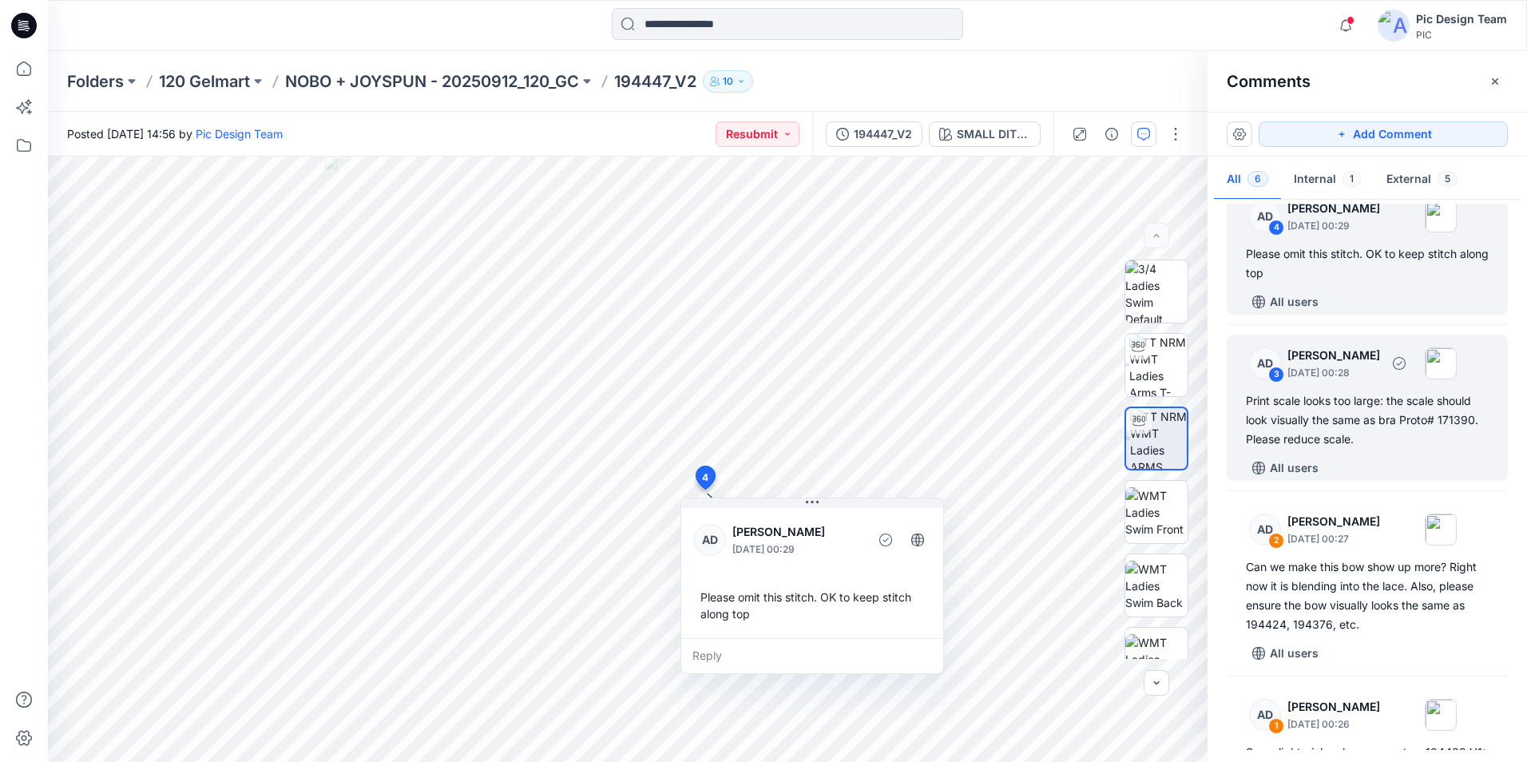
click at [1277, 373] on div "3" at bounding box center [1277, 375] width 16 height 16
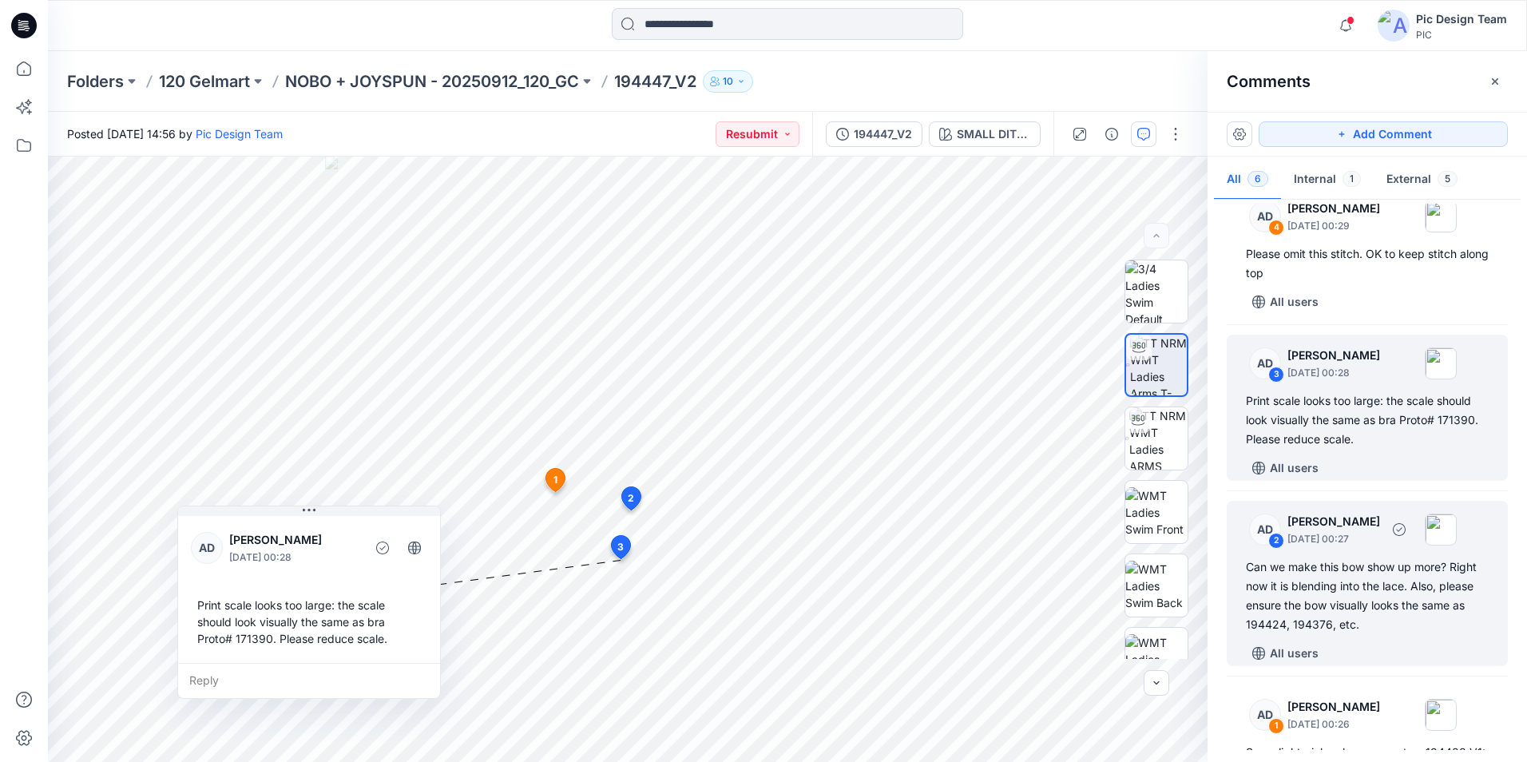
click at [1277, 539] on div "2" at bounding box center [1277, 541] width 16 height 16
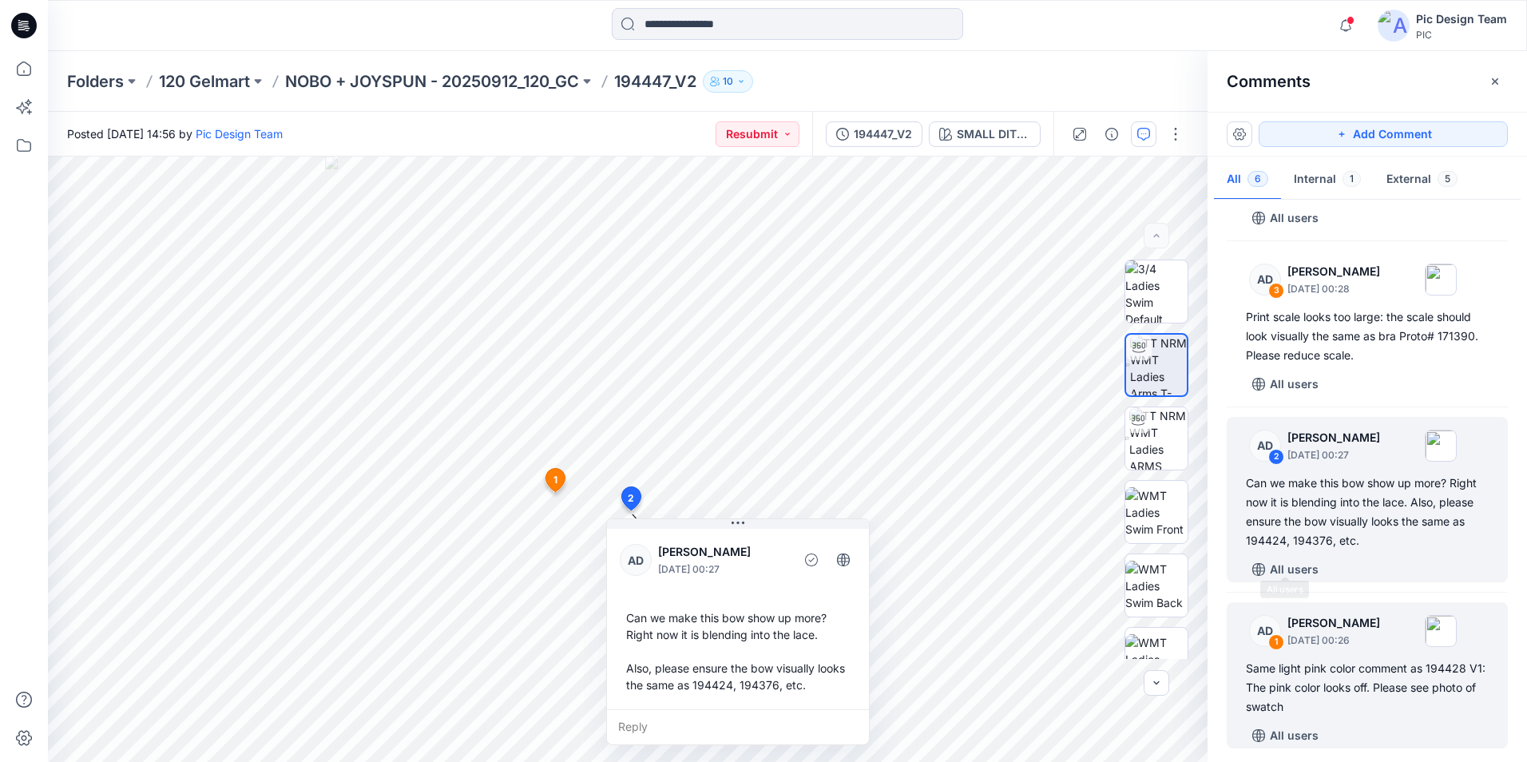
scroll to position [411, 0]
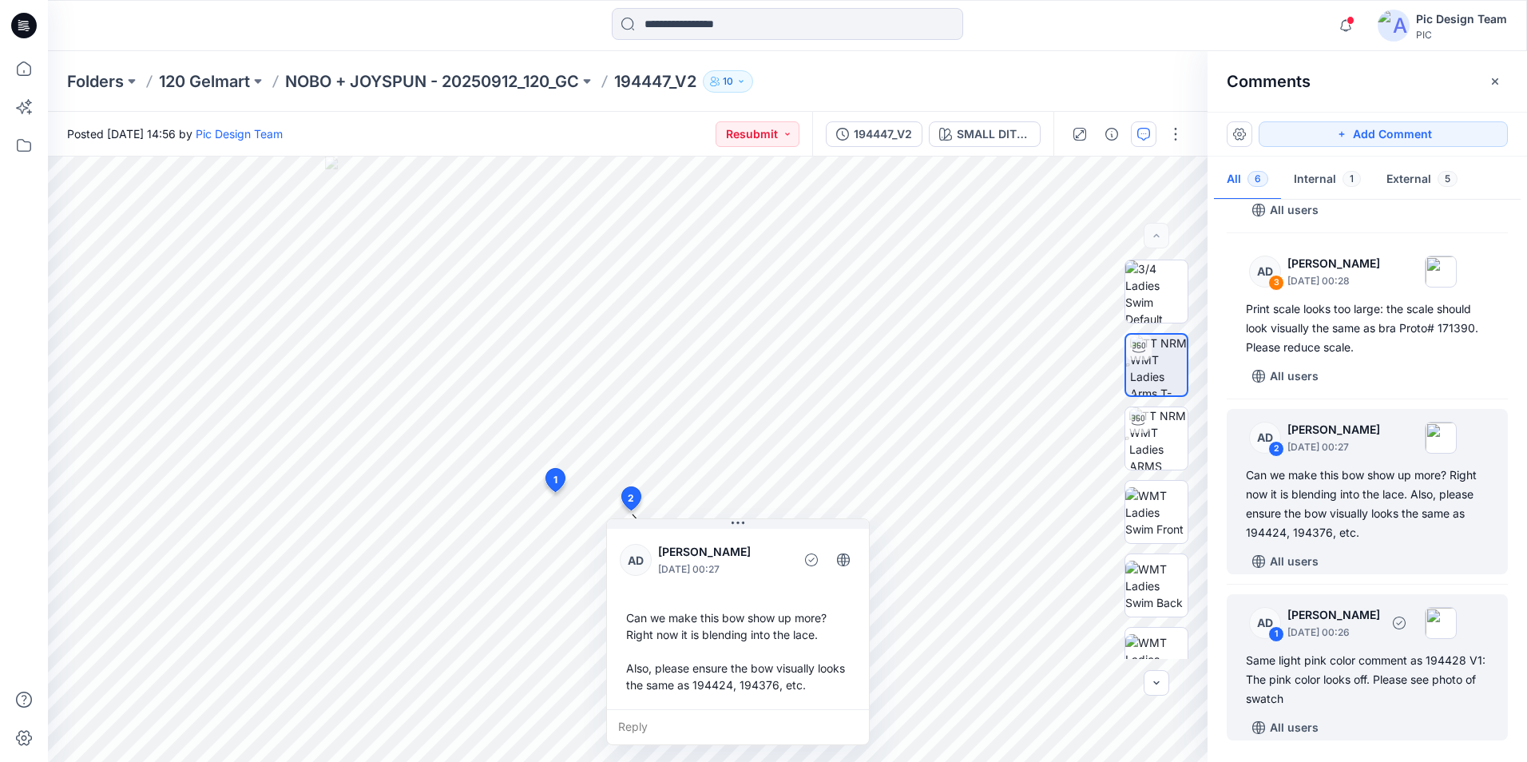
click at [1277, 634] on div "1" at bounding box center [1277, 634] width 16 height 16
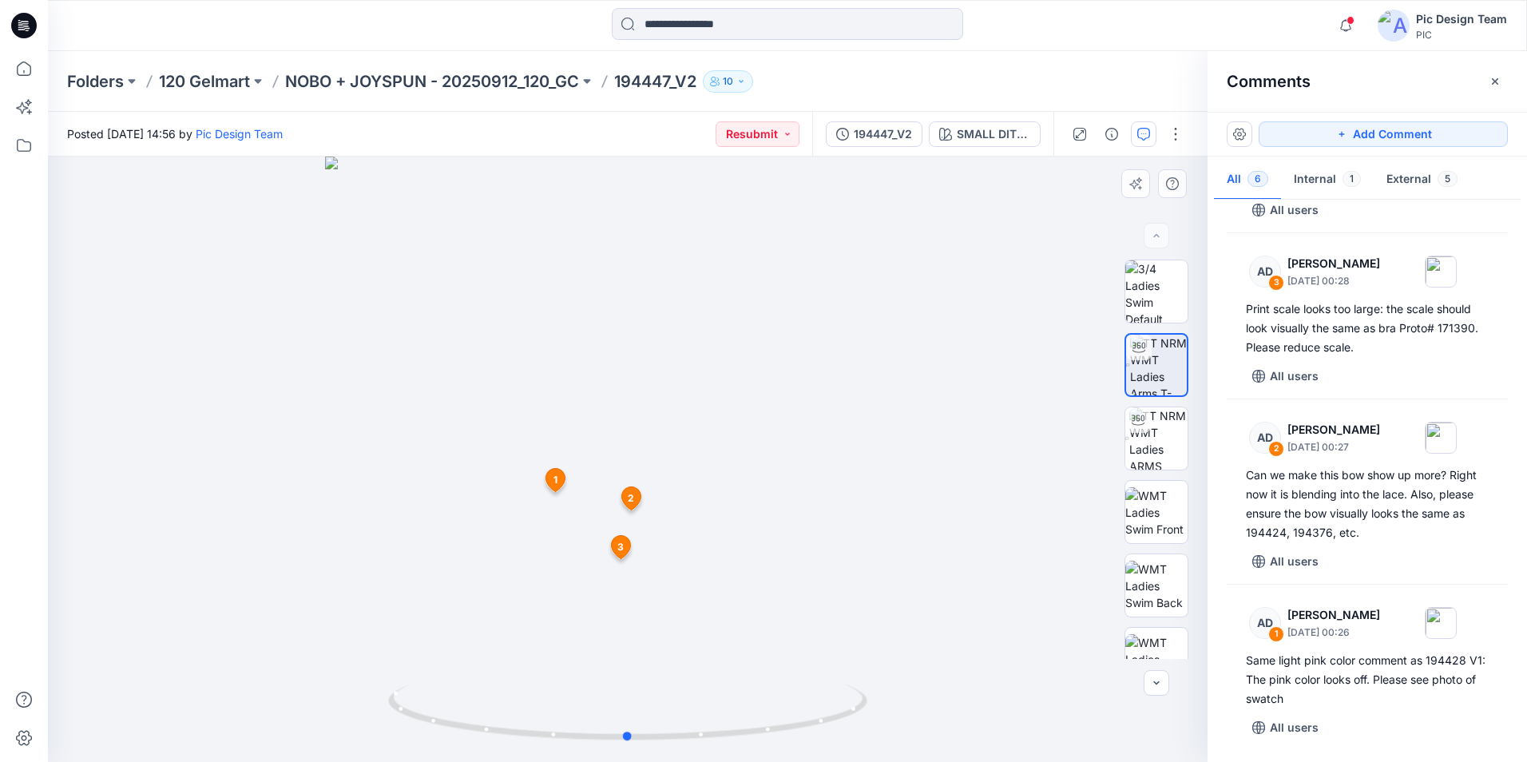
click at [876, 443] on div at bounding box center [628, 460] width 1160 height 606
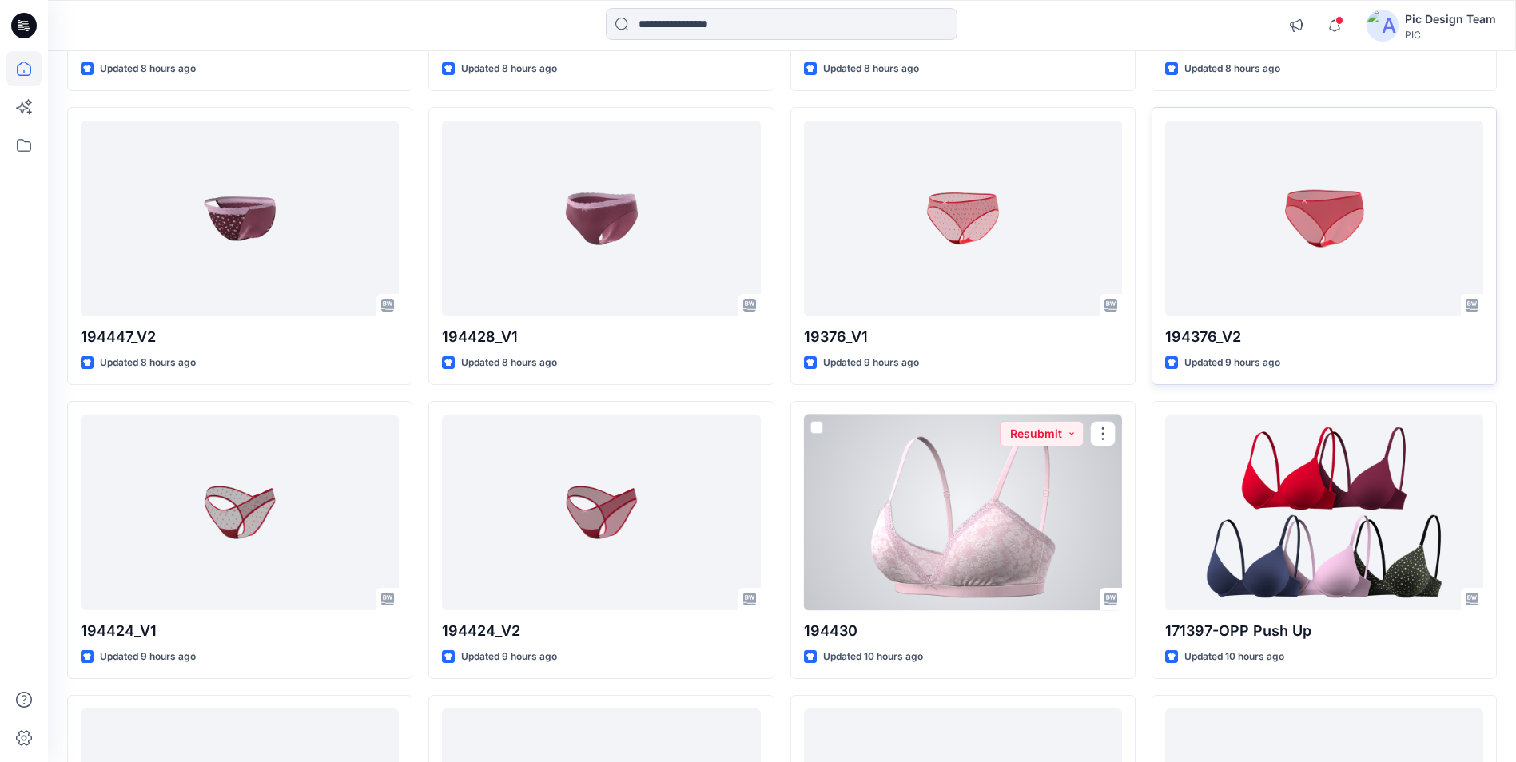
scroll to position [645, 0]
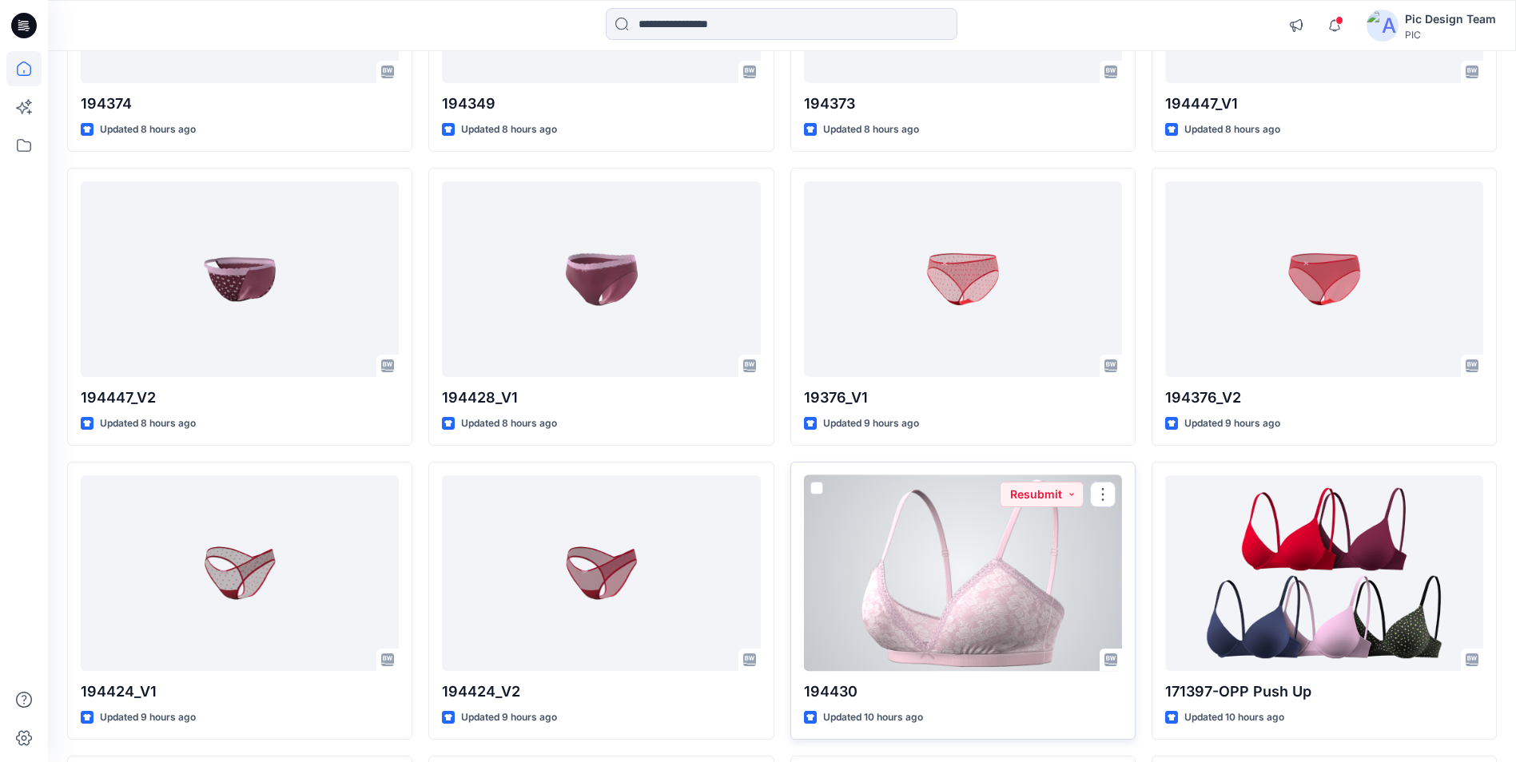
click at [1071, 580] on div at bounding box center [963, 573] width 318 height 196
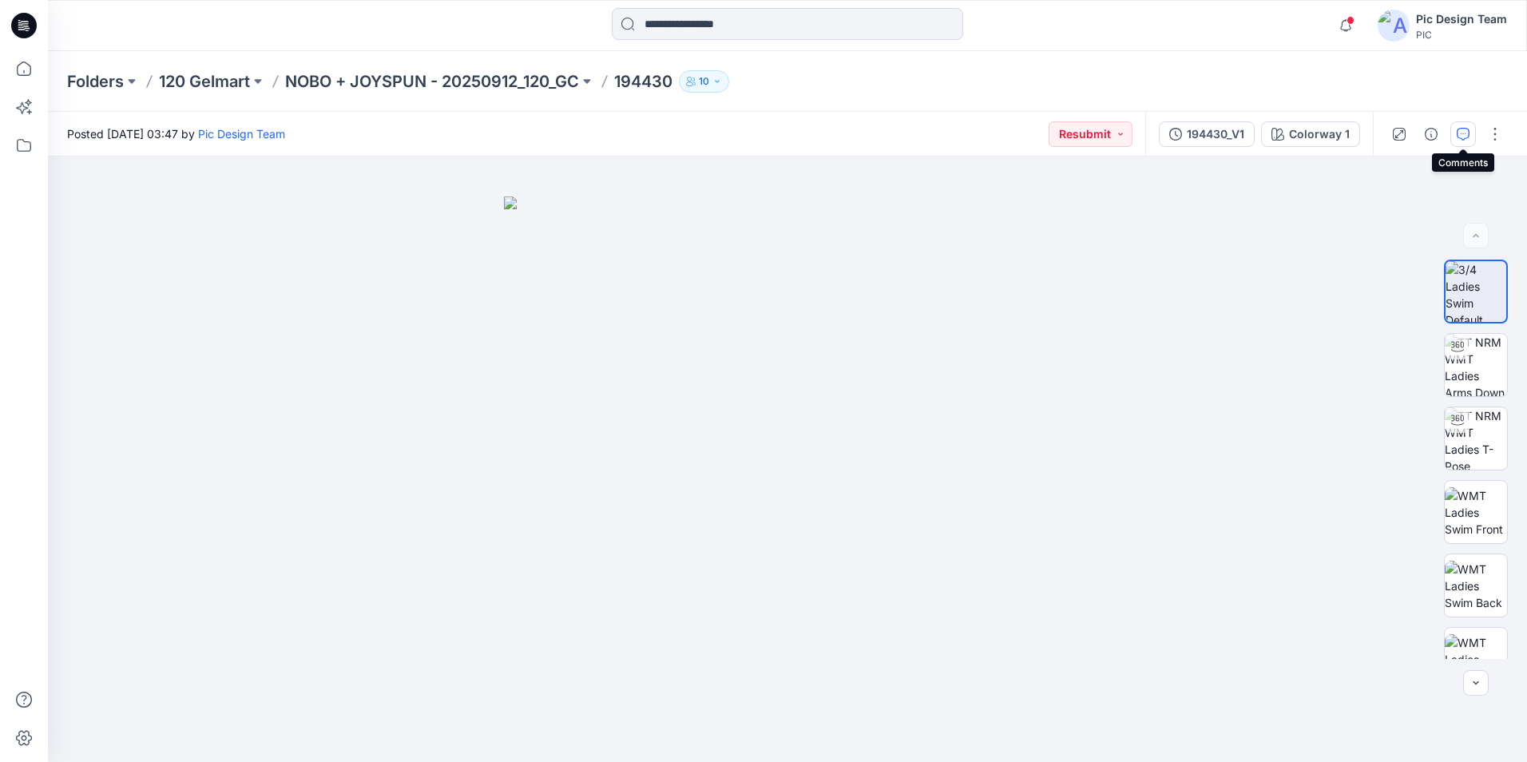
click at [1460, 135] on icon "button" at bounding box center [1463, 134] width 13 height 13
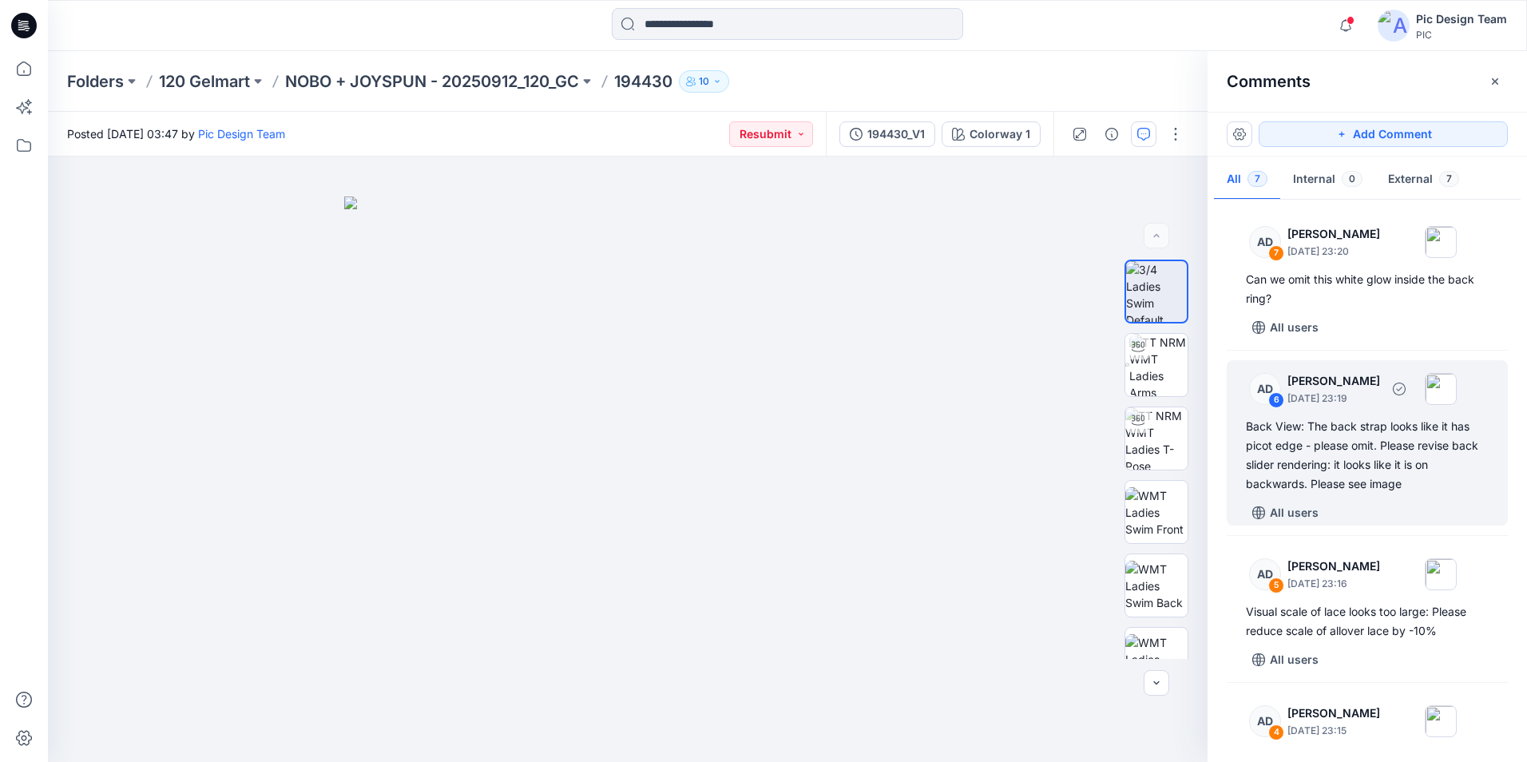
click at [1273, 403] on div "6" at bounding box center [1277, 400] width 16 height 16
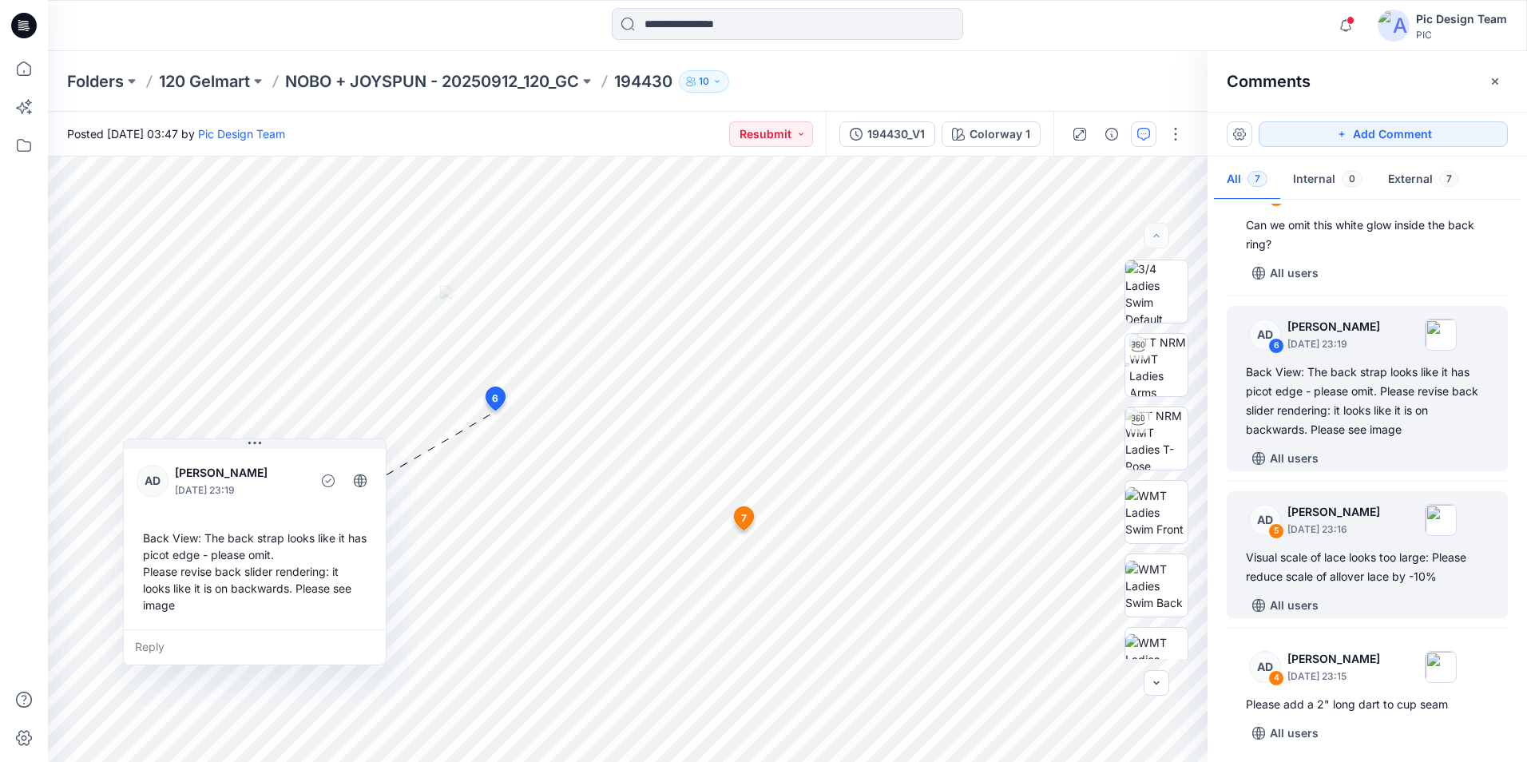
scroll to position [160, 0]
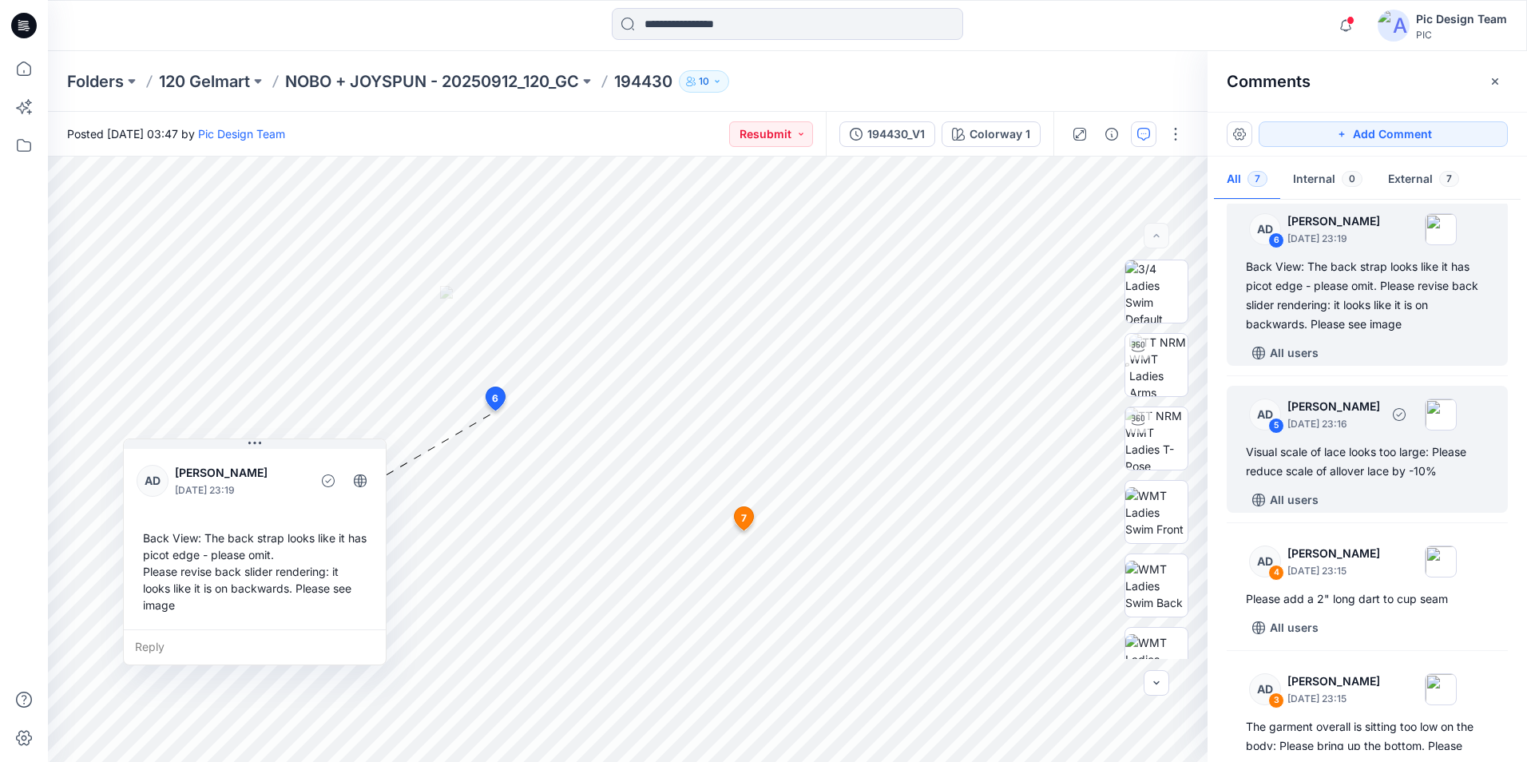
click at [1272, 427] on div "5" at bounding box center [1277, 426] width 16 height 16
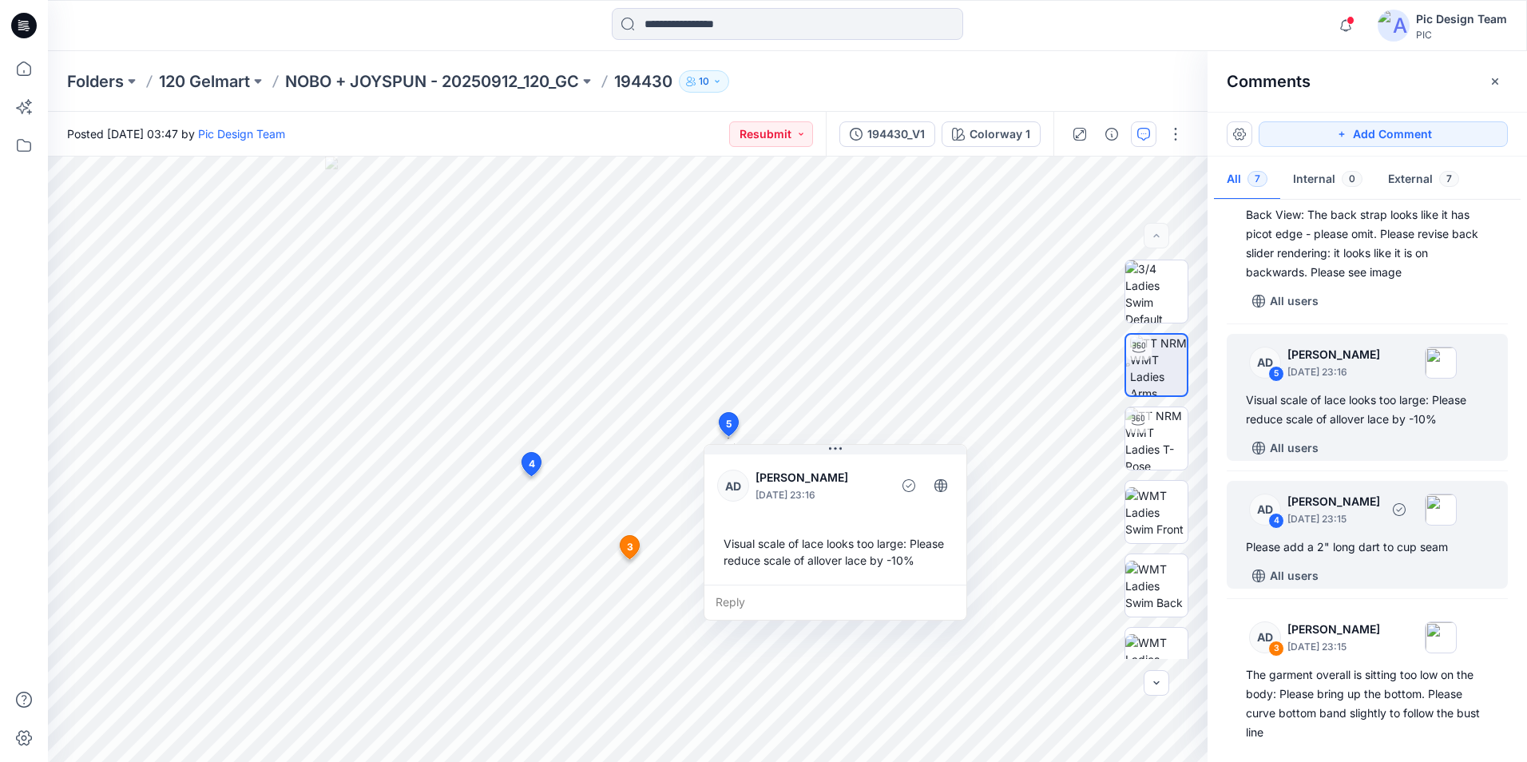
scroll to position [240, 0]
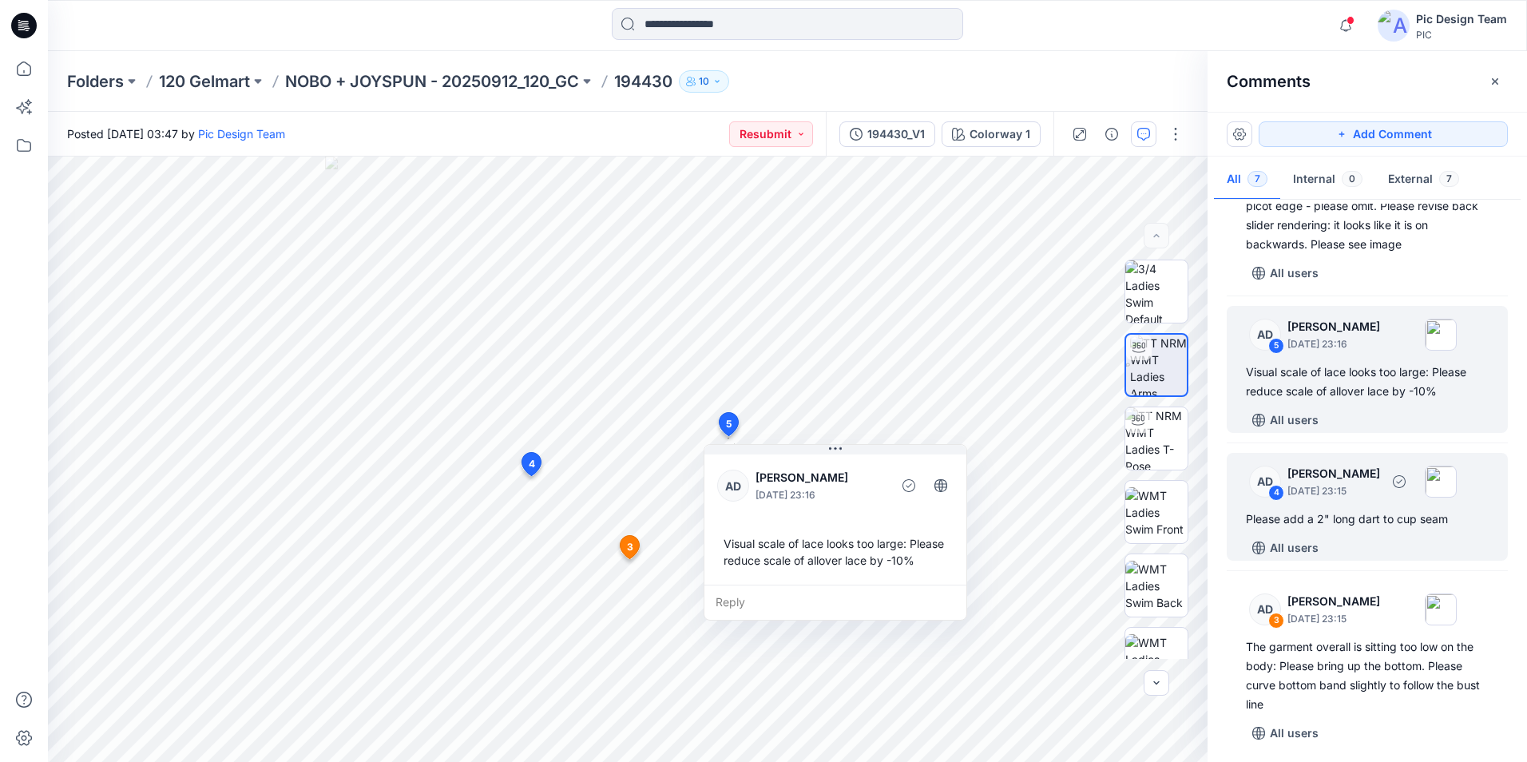
click at [1278, 495] on div "4" at bounding box center [1277, 493] width 16 height 16
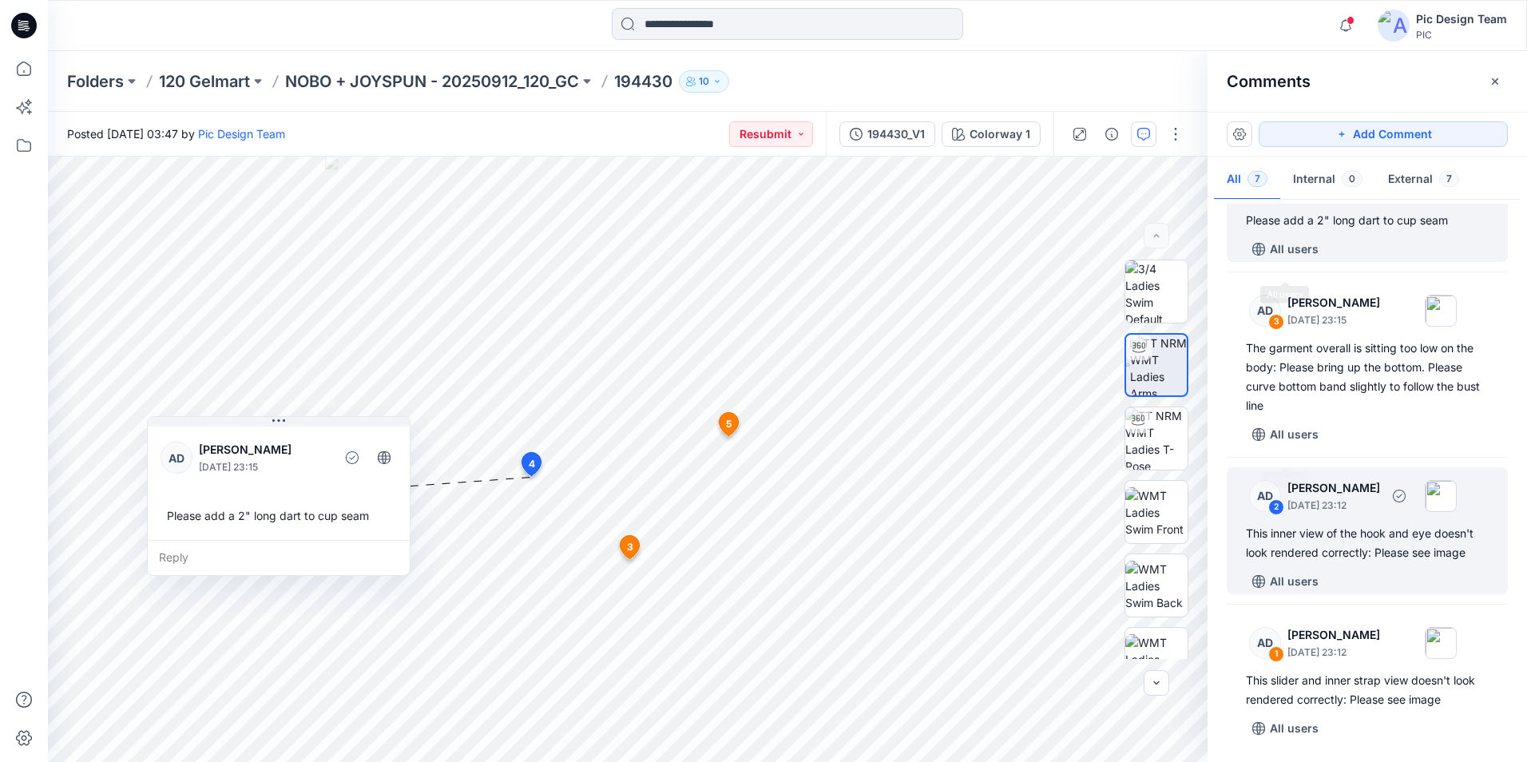
scroll to position [539, 0]
click at [1277, 508] on div "2" at bounding box center [1277, 507] width 16 height 16
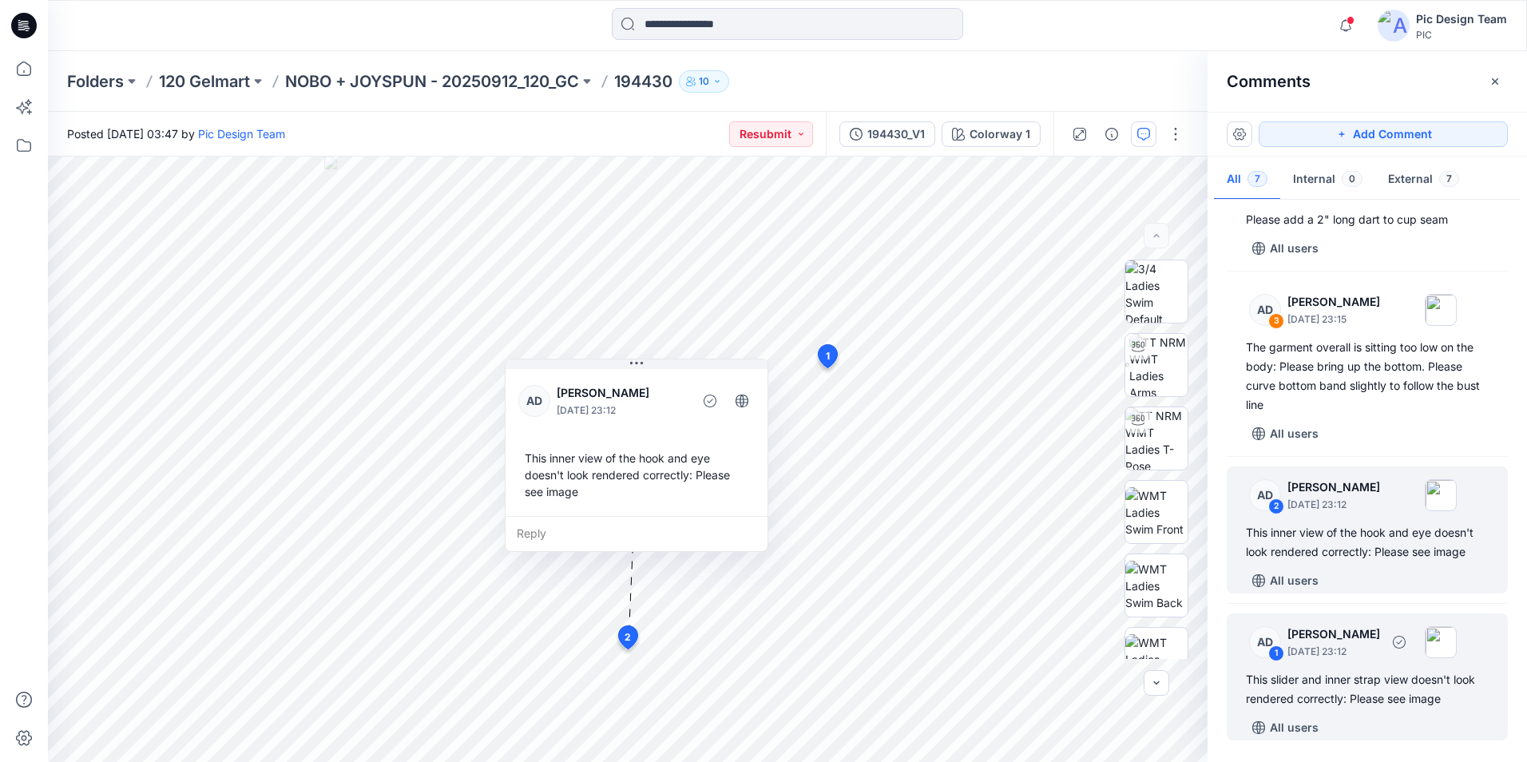
click at [1276, 652] on div "1" at bounding box center [1277, 654] width 16 height 16
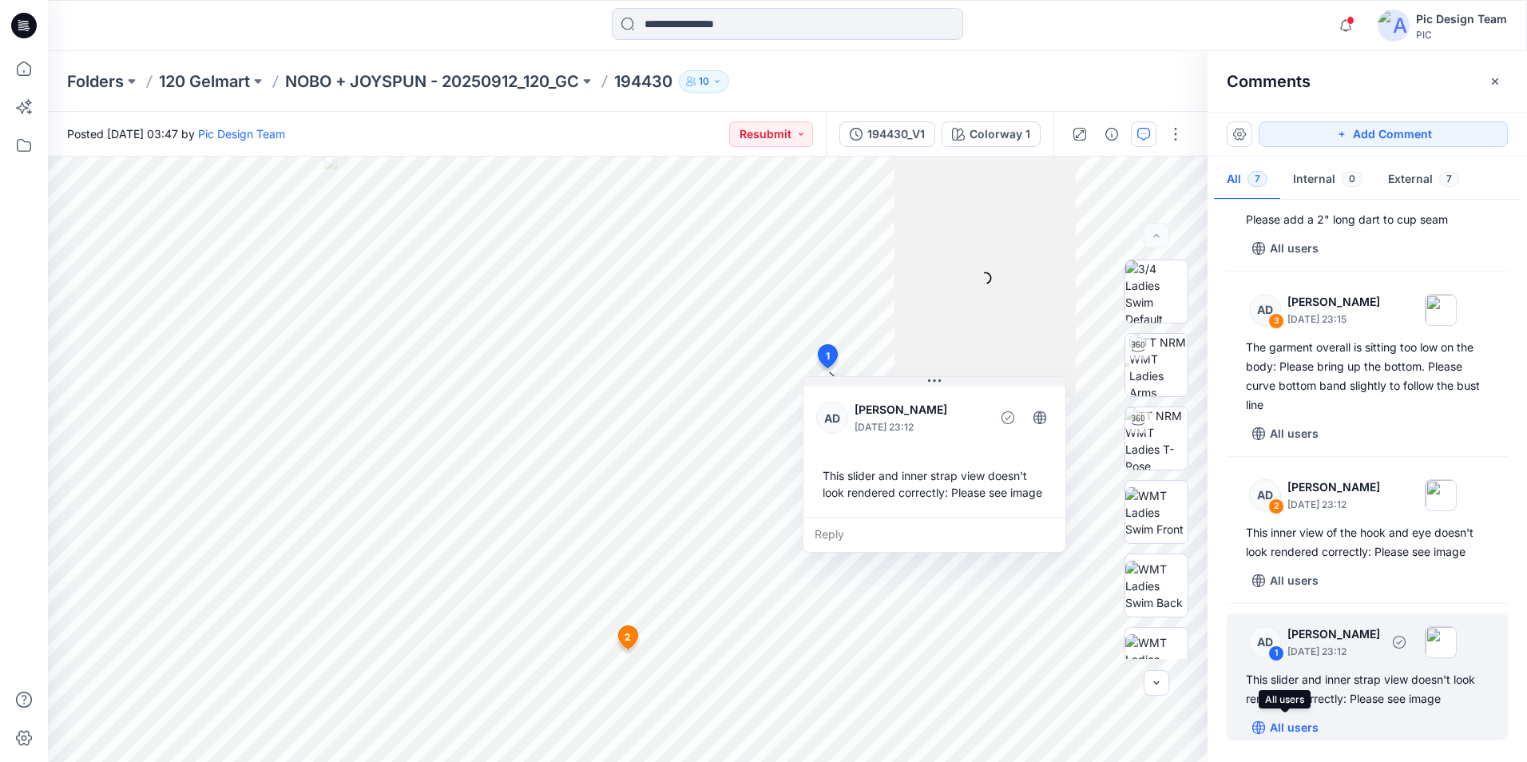
click at [1278, 726] on p "All users" at bounding box center [1294, 727] width 49 height 19
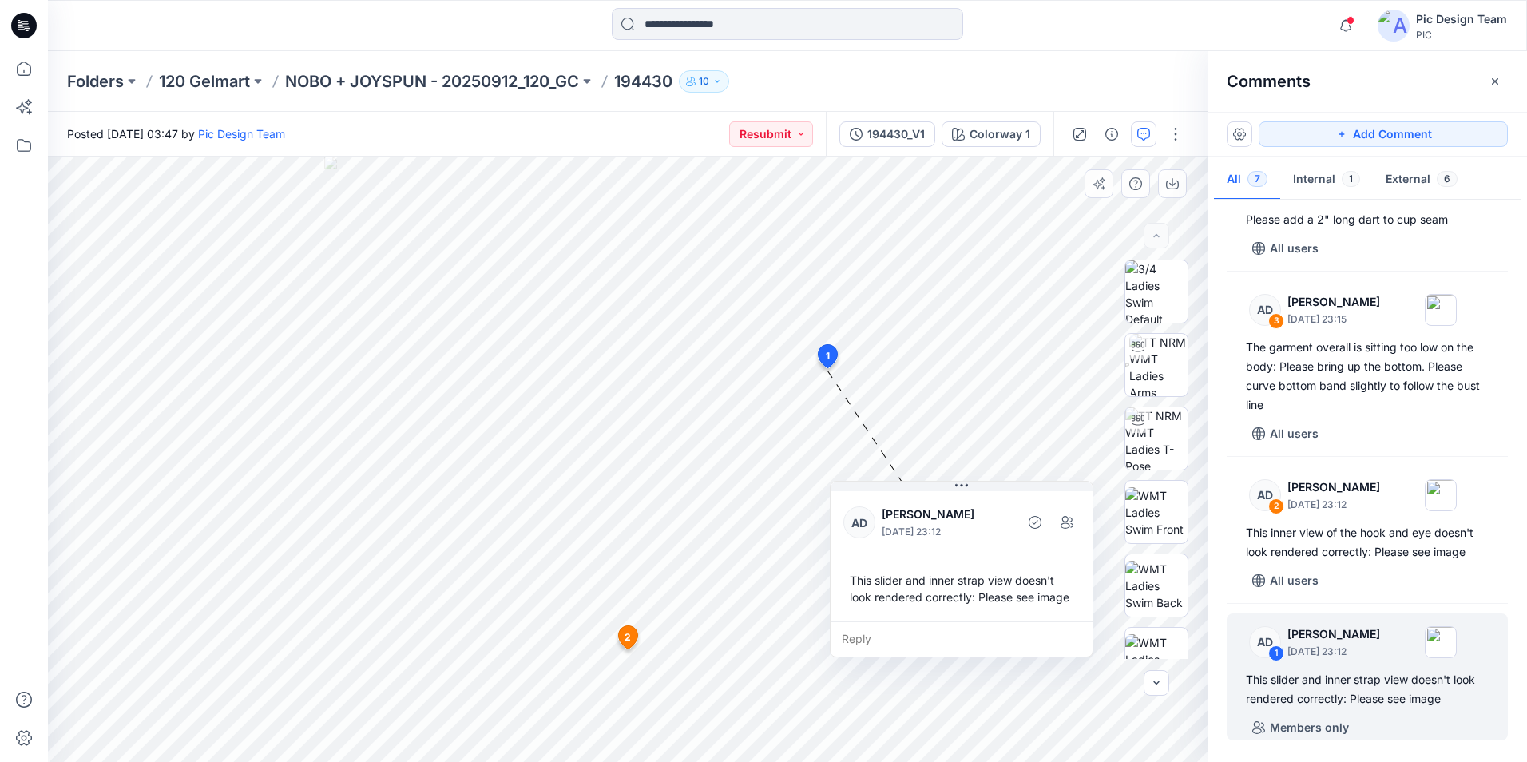
drag, startPoint x: 1007, startPoint y: 407, endPoint x: 1029, endPoint y: 487, distance: 83.0
click at [1029, 488] on div "AD [PERSON_NAME] [DATE] 23:12 This slider and inner strap view doesn't look ren…" at bounding box center [962, 554] width 262 height 133
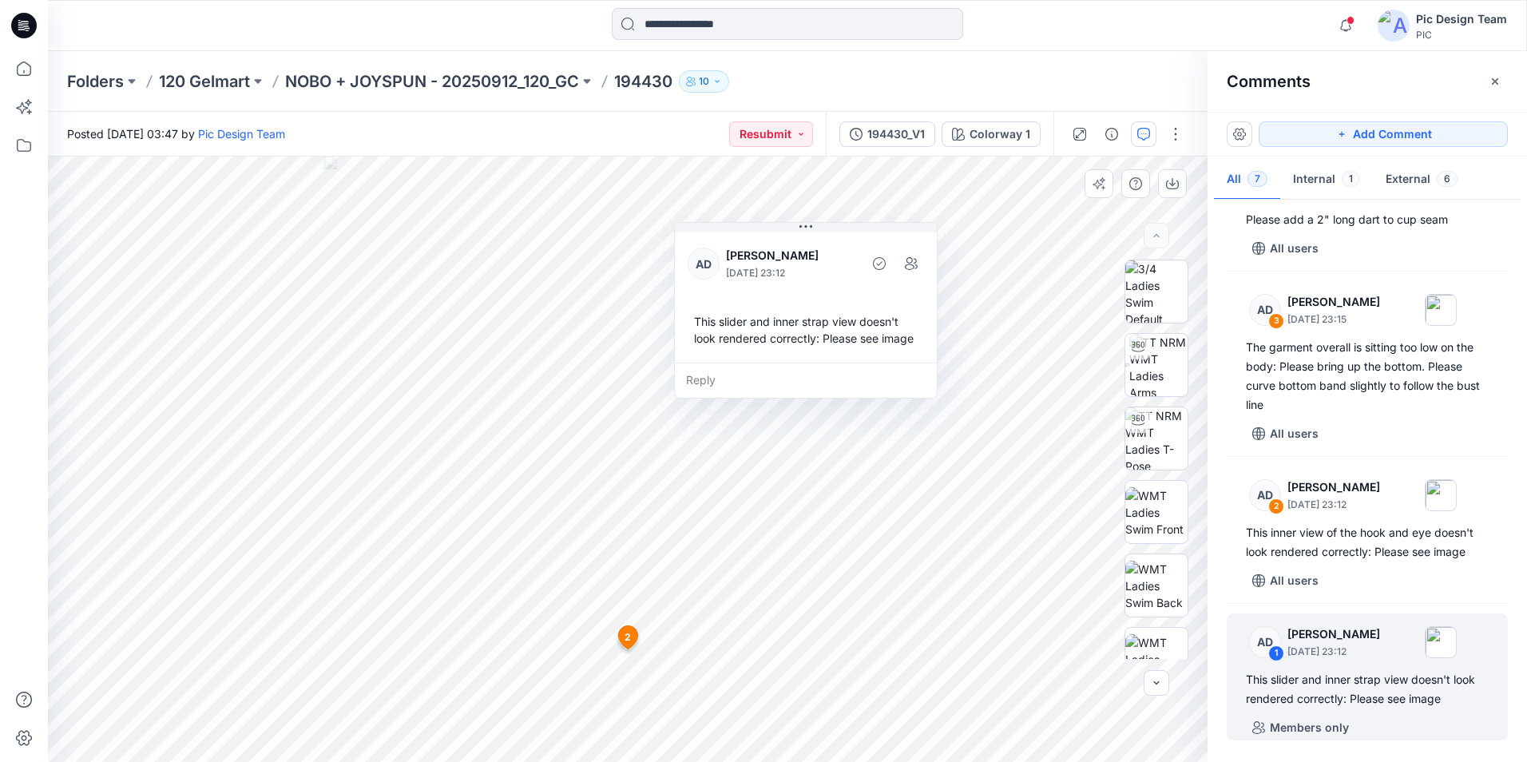
drag, startPoint x: 980, startPoint y: 595, endPoint x: 820, endPoint y: 356, distance: 288.0
click at [820, 353] on div "This slider and inner strap view doesn't look rendered correctly: Please see im…" at bounding box center [806, 330] width 236 height 46
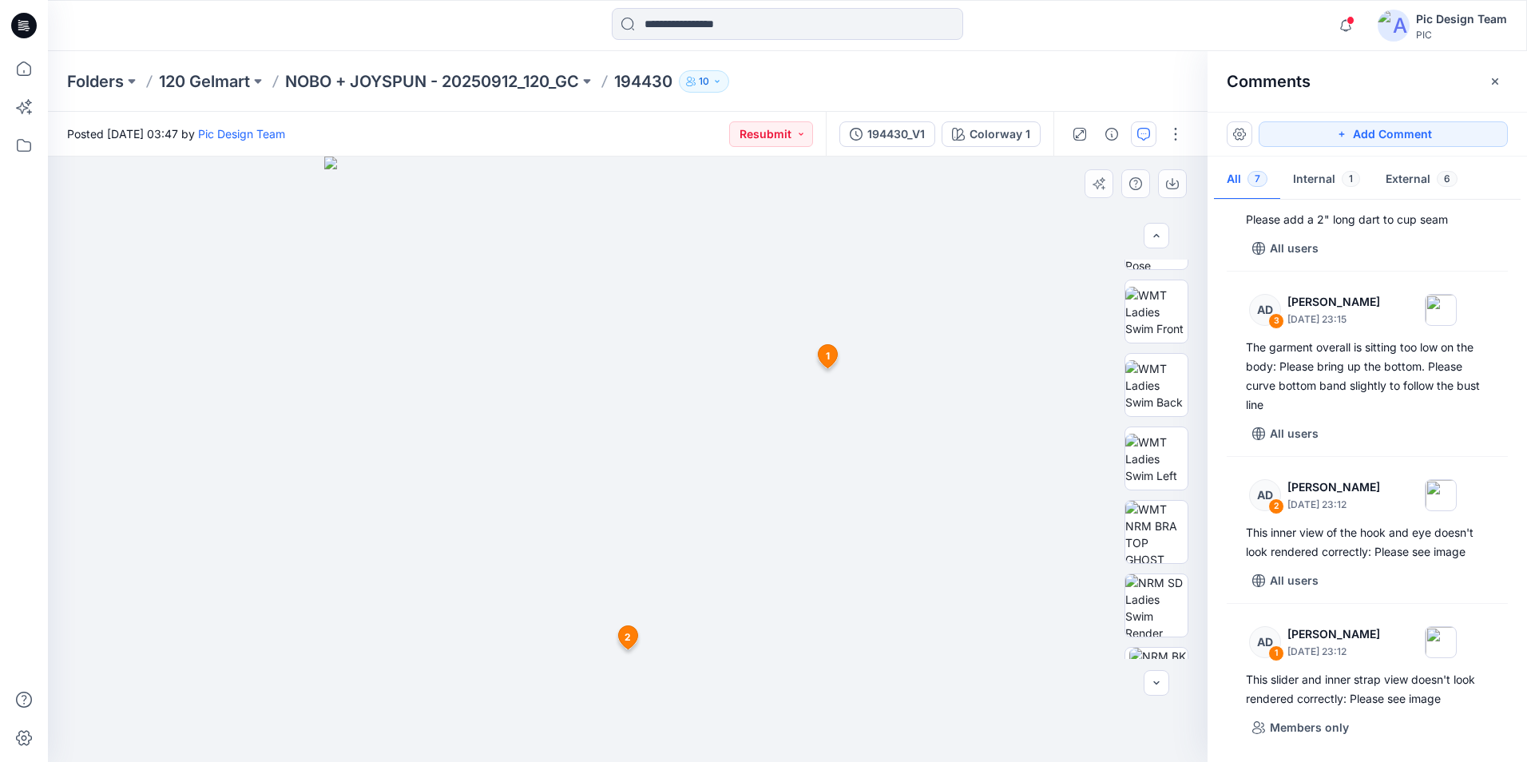
scroll to position [326, 0]
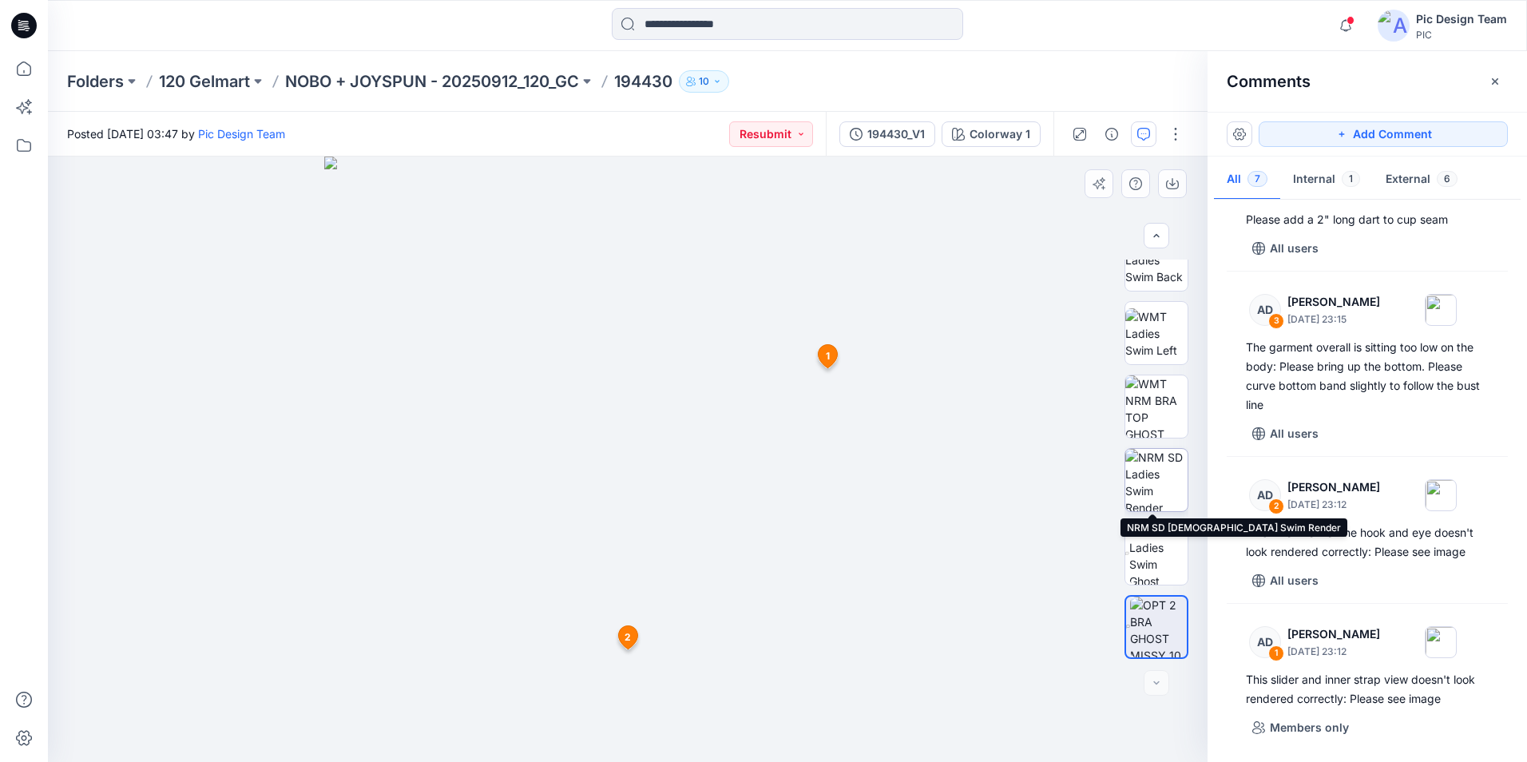
click at [1159, 493] on img at bounding box center [1157, 480] width 62 height 62
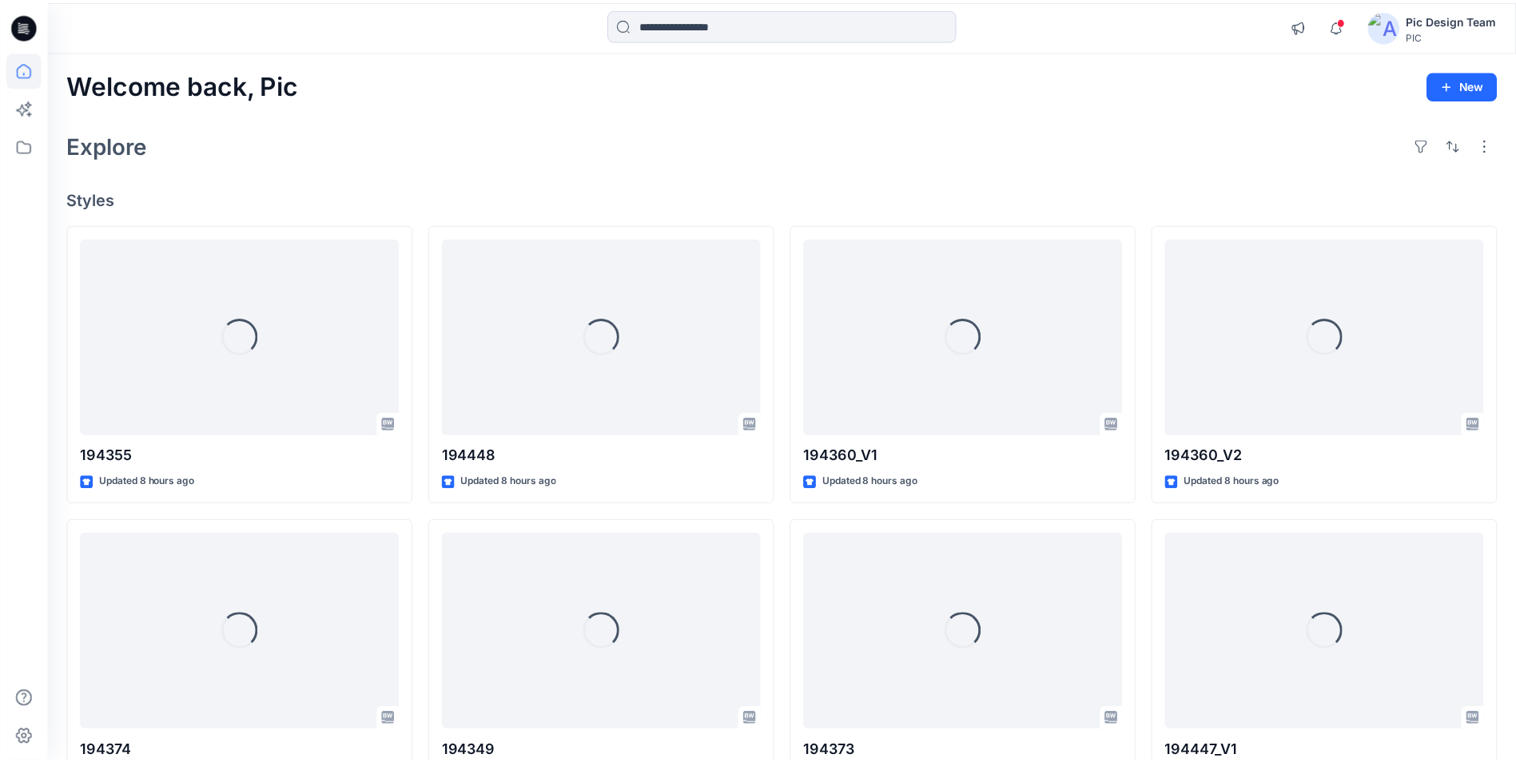
scroll to position [645, 0]
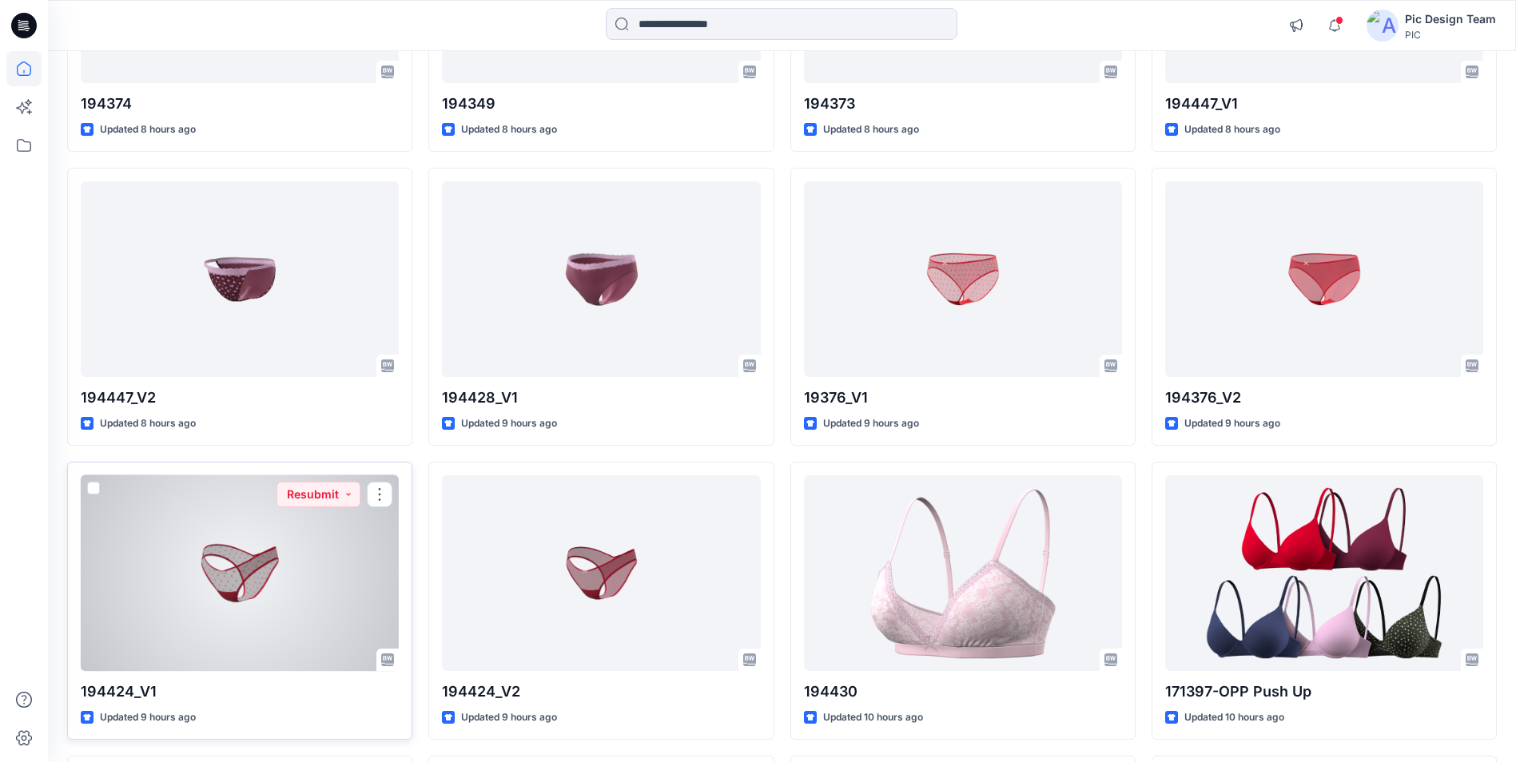
click at [267, 572] on div at bounding box center [240, 573] width 318 height 196
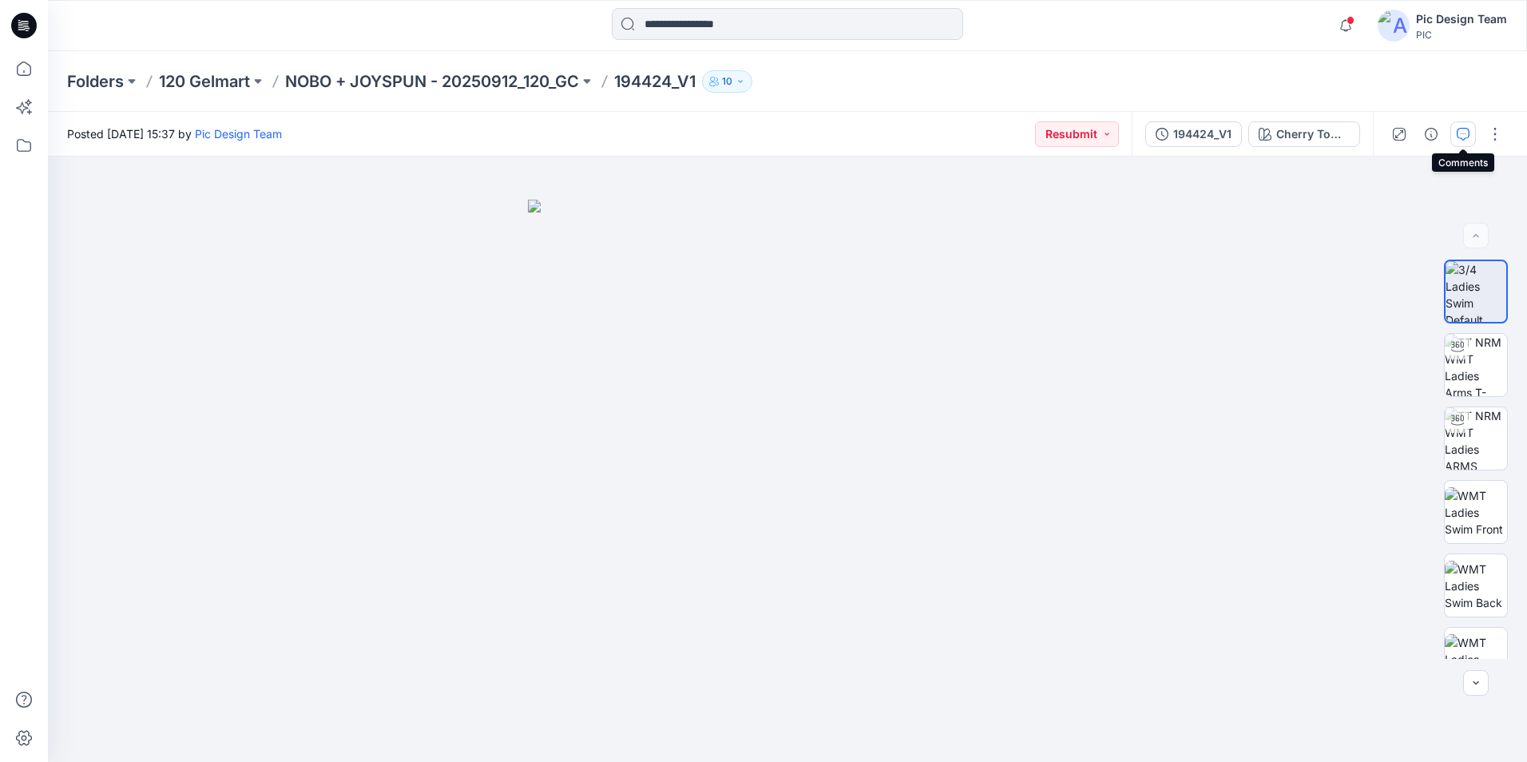
click at [1461, 137] on icon "button" at bounding box center [1463, 134] width 13 height 13
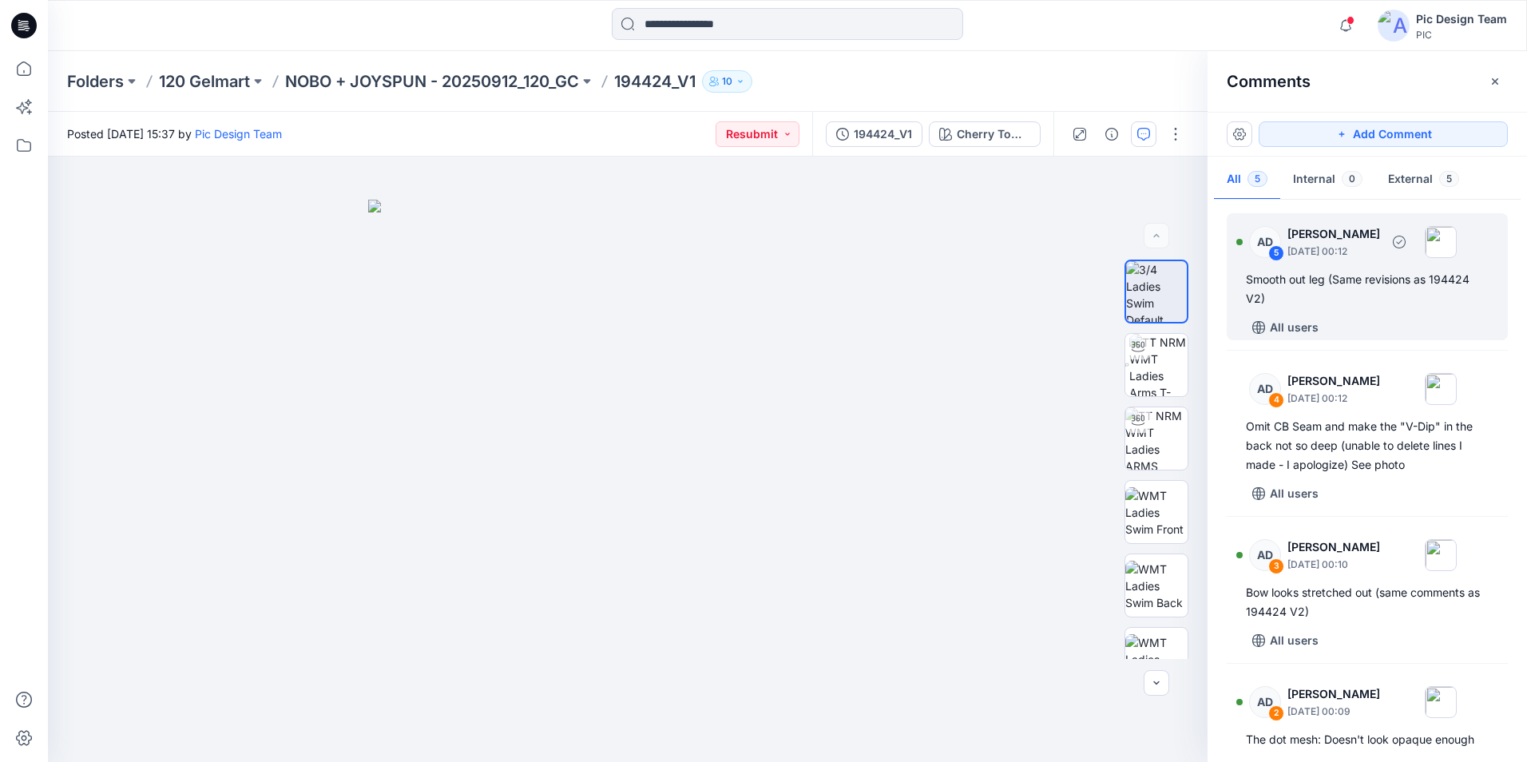
click at [1277, 250] on div "5" at bounding box center [1277, 253] width 16 height 16
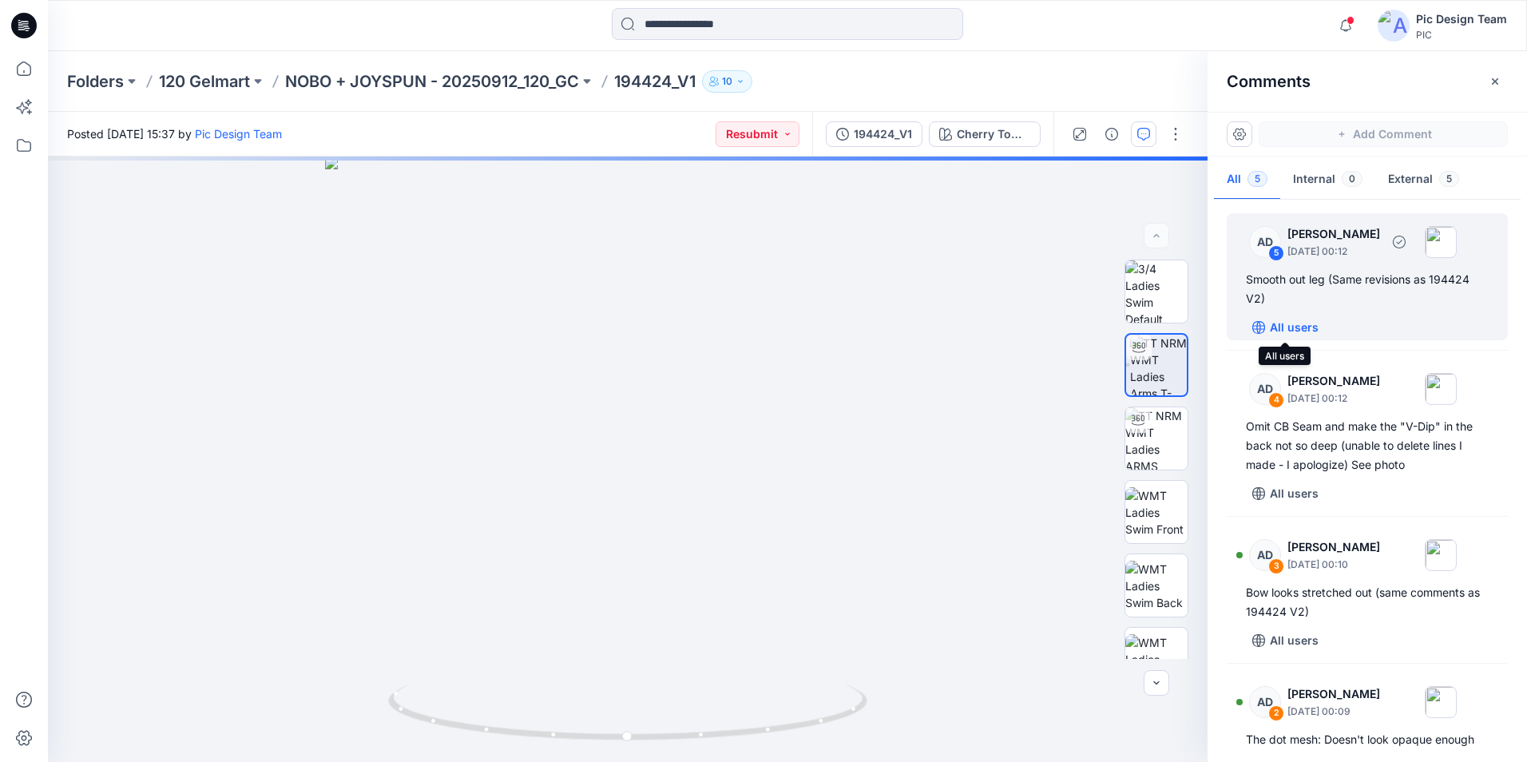
click at [1260, 326] on icon "button" at bounding box center [1259, 327] width 13 height 13
drag, startPoint x: 1401, startPoint y: 296, endPoint x: 1308, endPoint y: 296, distance: 93.5
click at [1400, 296] on div "Smooth out leg (Same revisions as 194424 V2)" at bounding box center [1367, 289] width 243 height 38
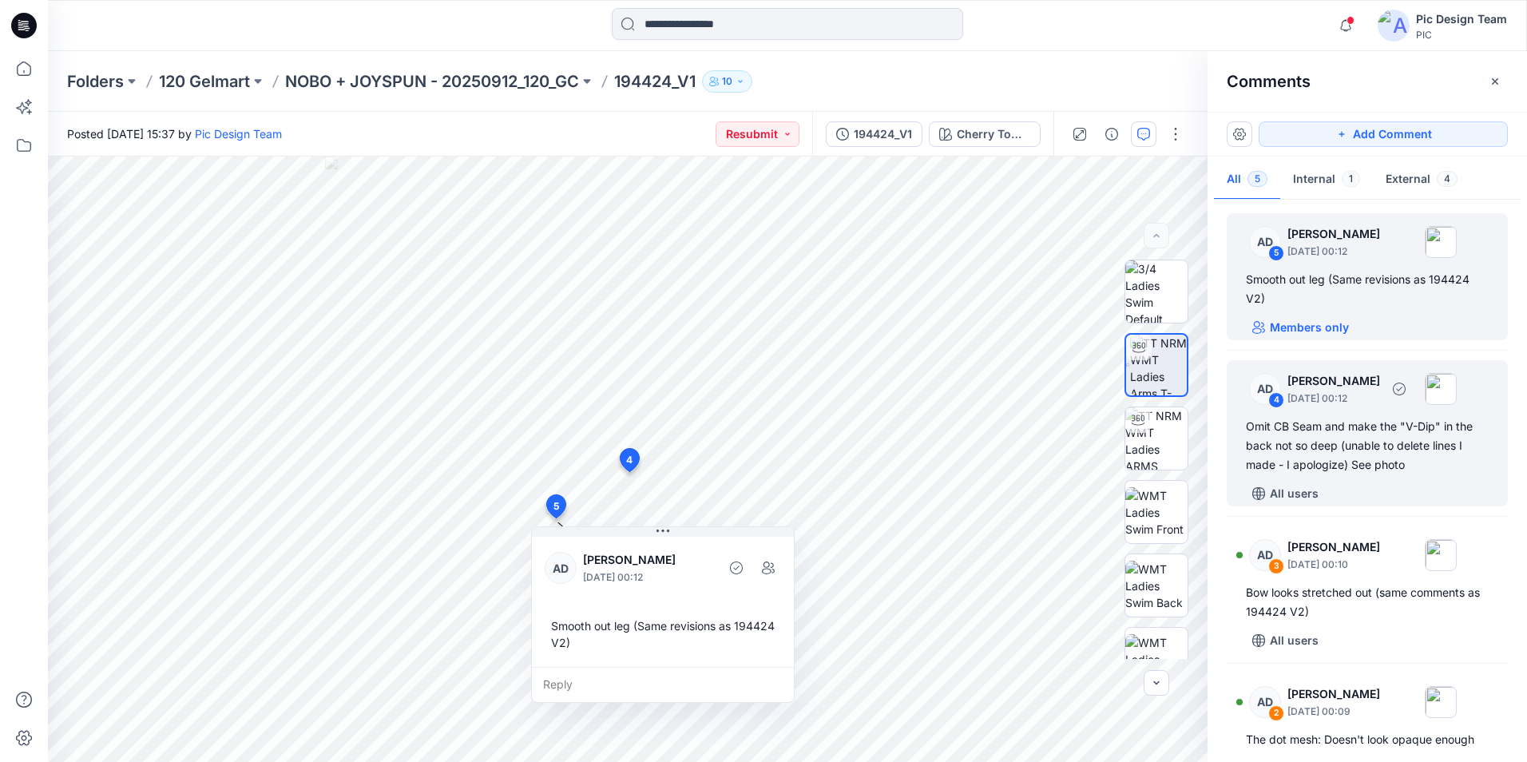
click at [1280, 394] on div "4" at bounding box center [1277, 400] width 16 height 16
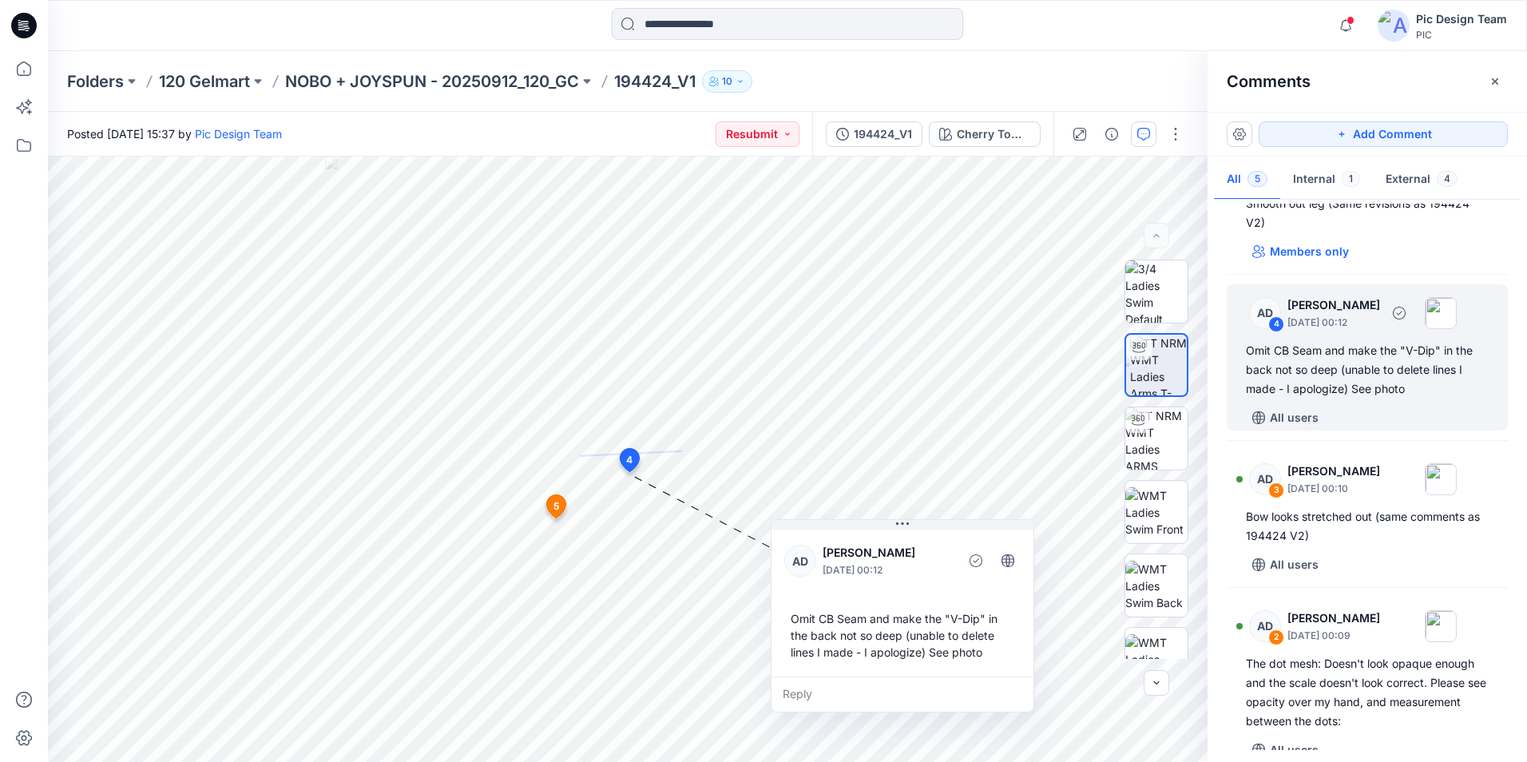
scroll to position [80, 0]
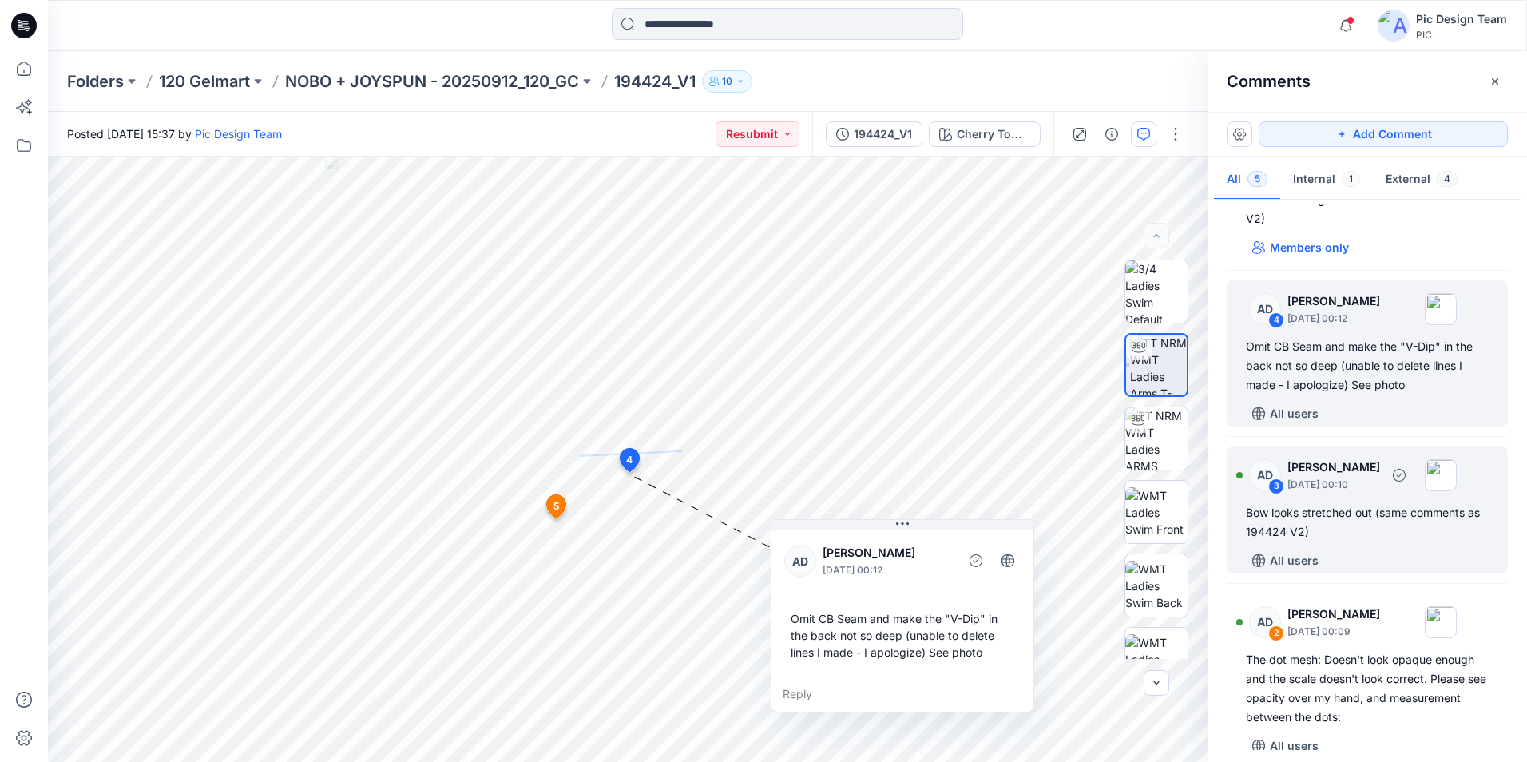
click at [1277, 483] on div "3" at bounding box center [1277, 487] width 16 height 16
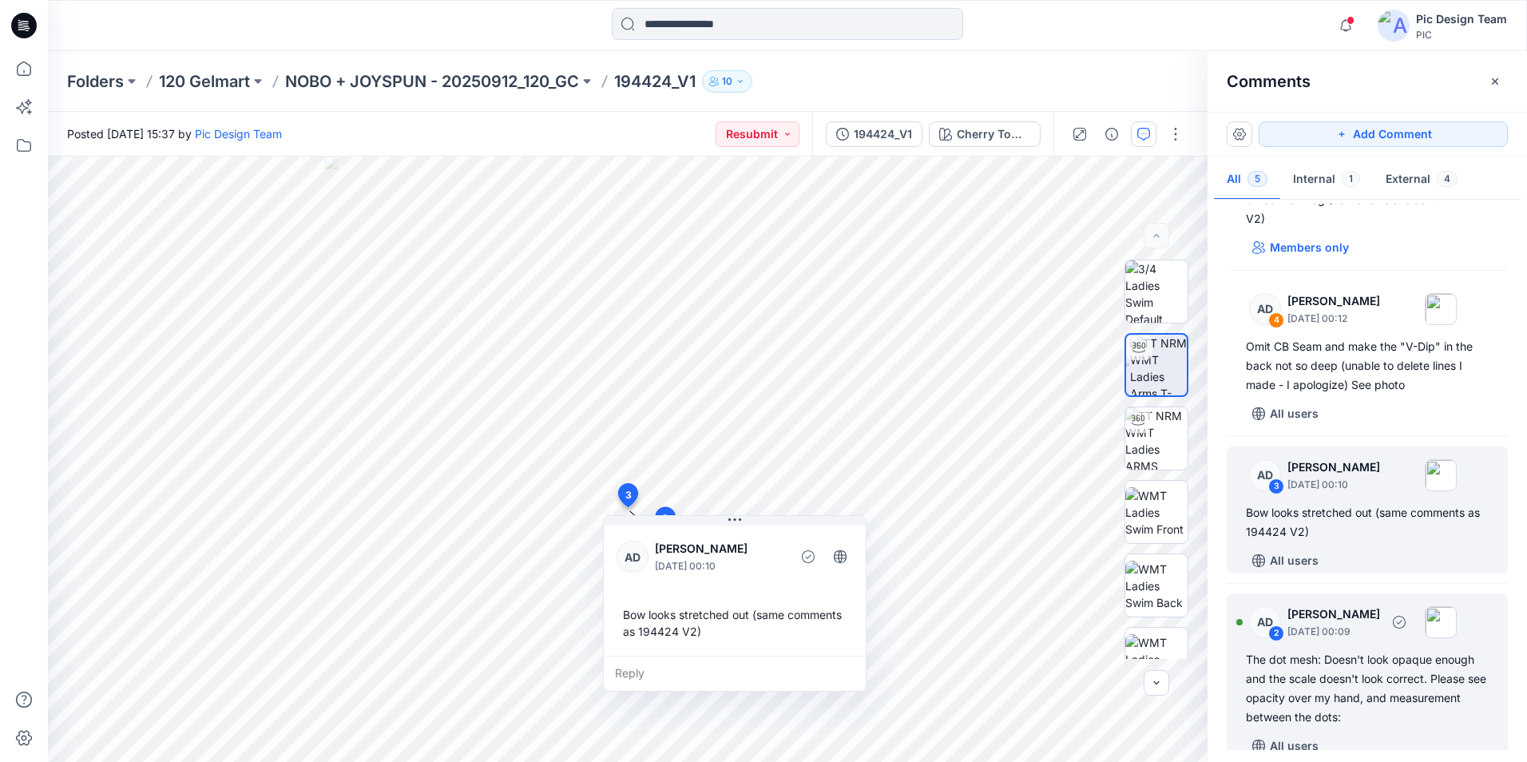
click at [1273, 634] on div "2" at bounding box center [1277, 634] width 16 height 16
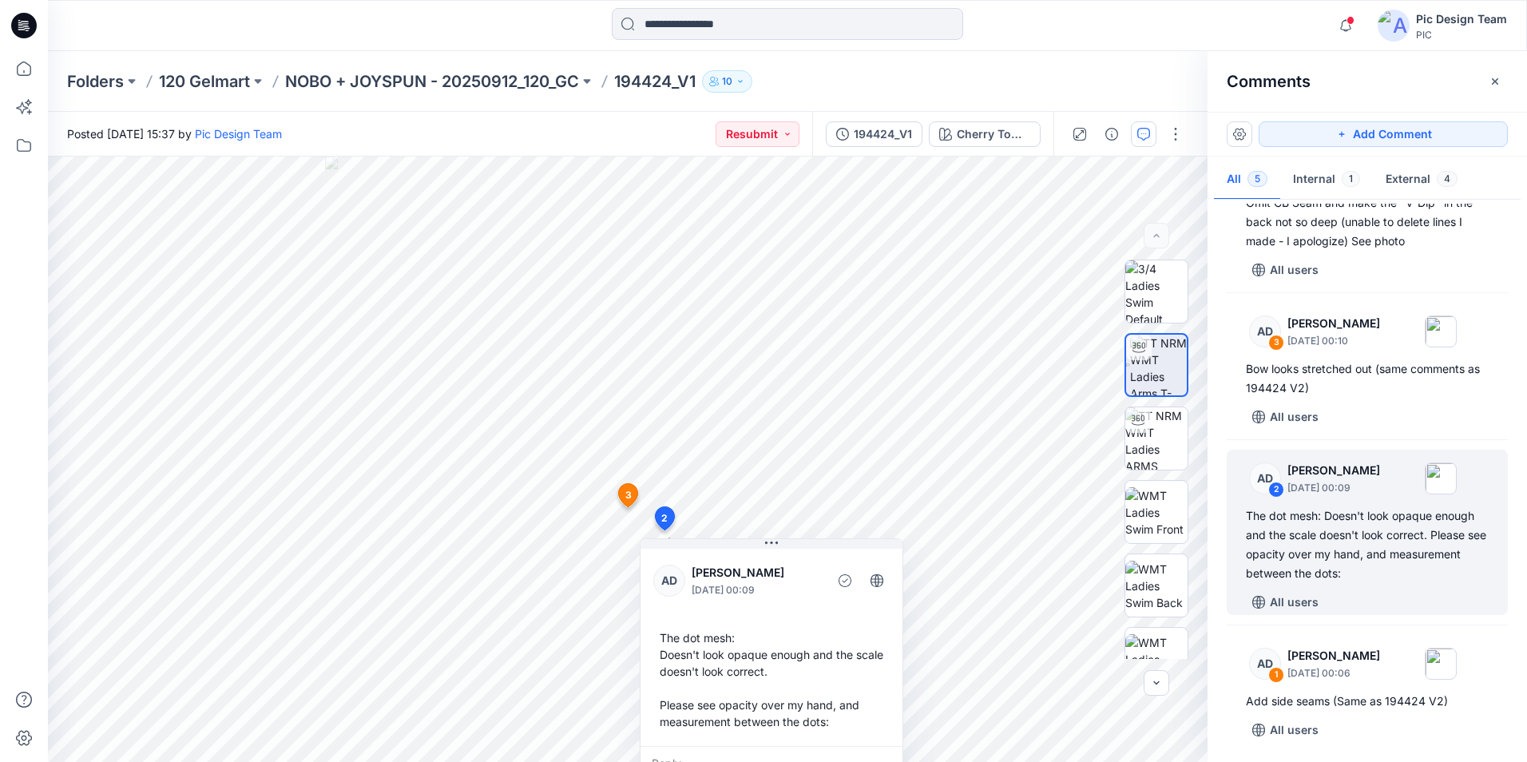
scroll to position [226, 0]
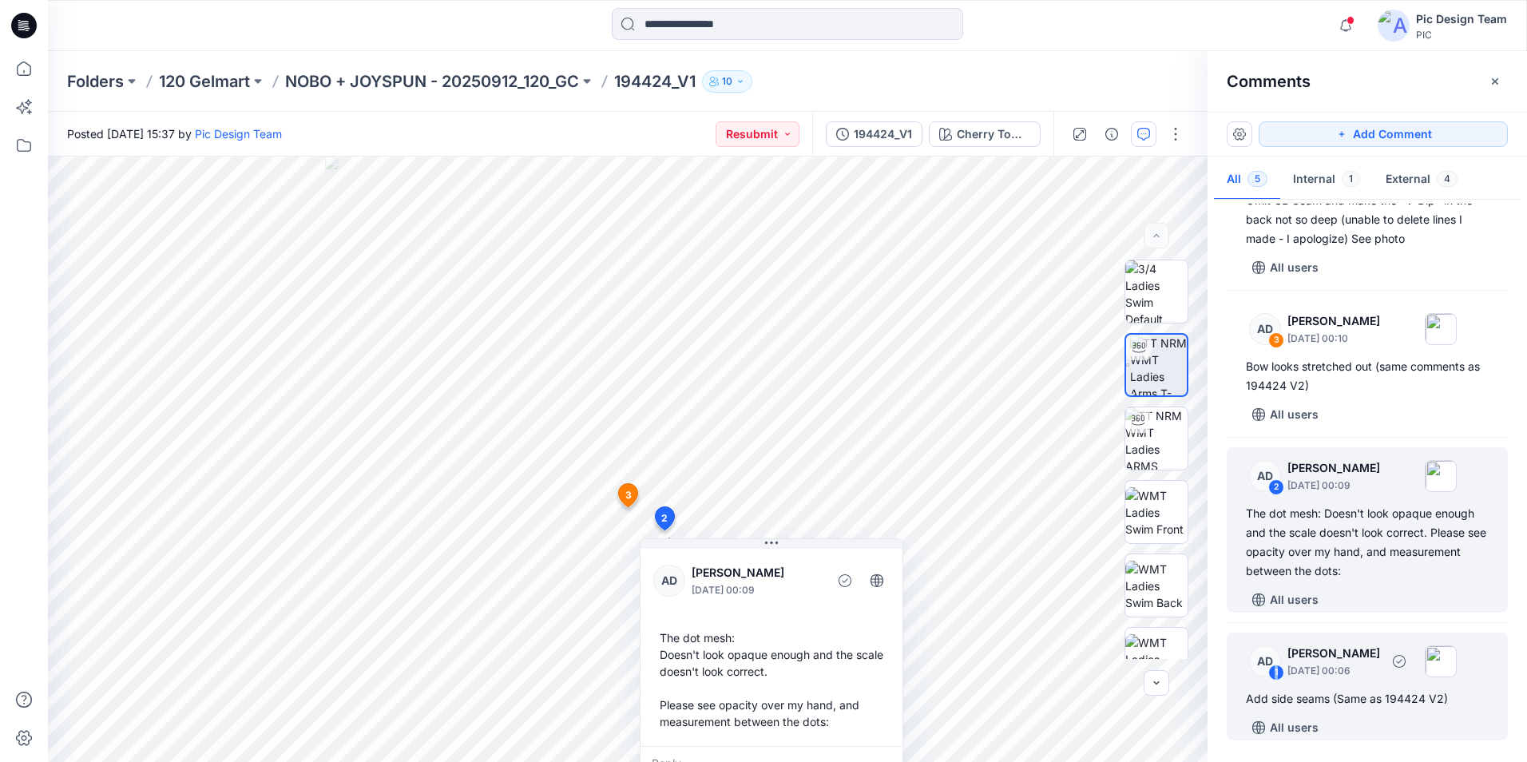
click at [1277, 667] on div "1" at bounding box center [1277, 673] width 16 height 16
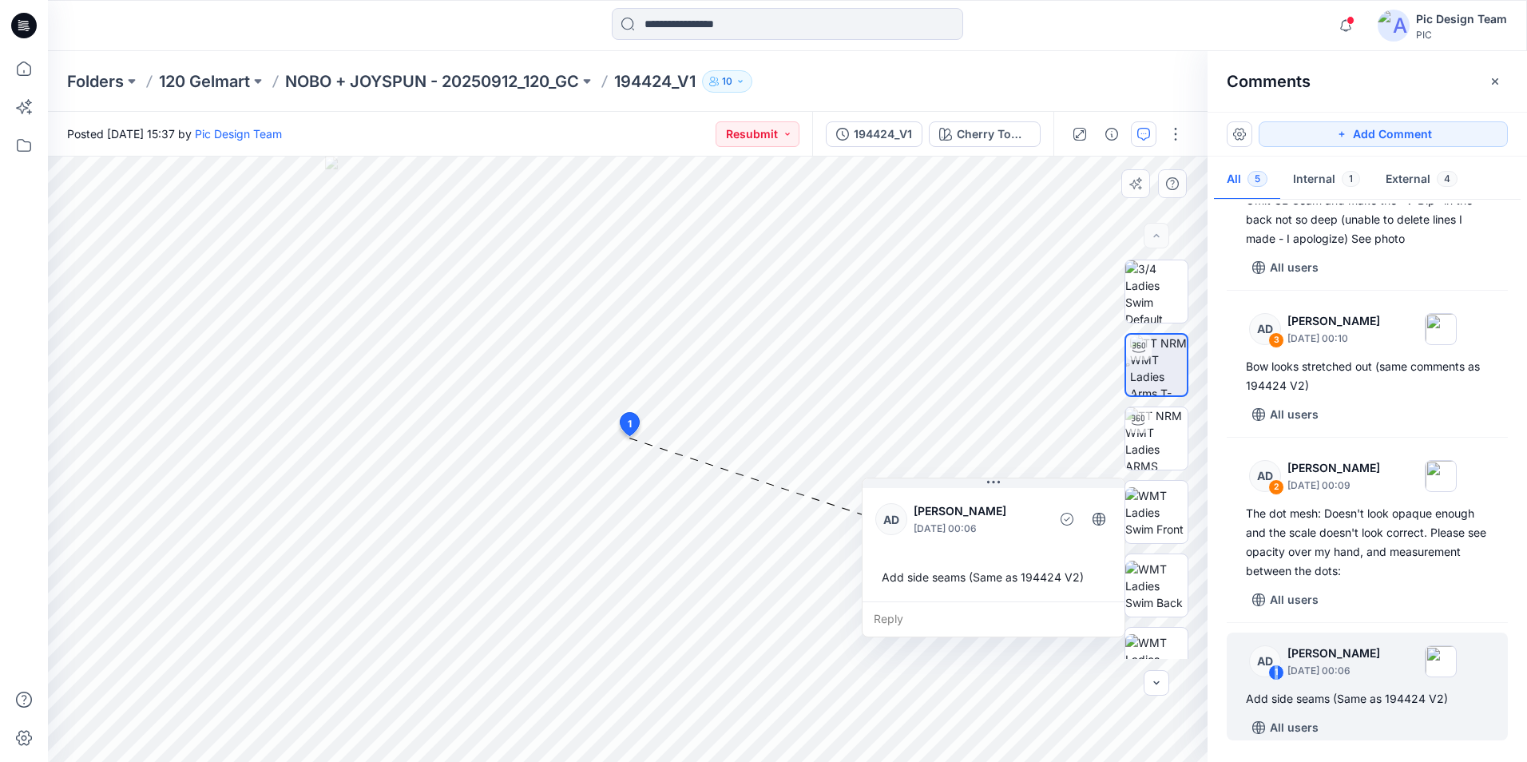
drag, startPoint x: 700, startPoint y: 578, endPoint x: 927, endPoint y: 610, distance: 229.1
click at [951, 611] on div "Reply" at bounding box center [994, 619] width 262 height 35
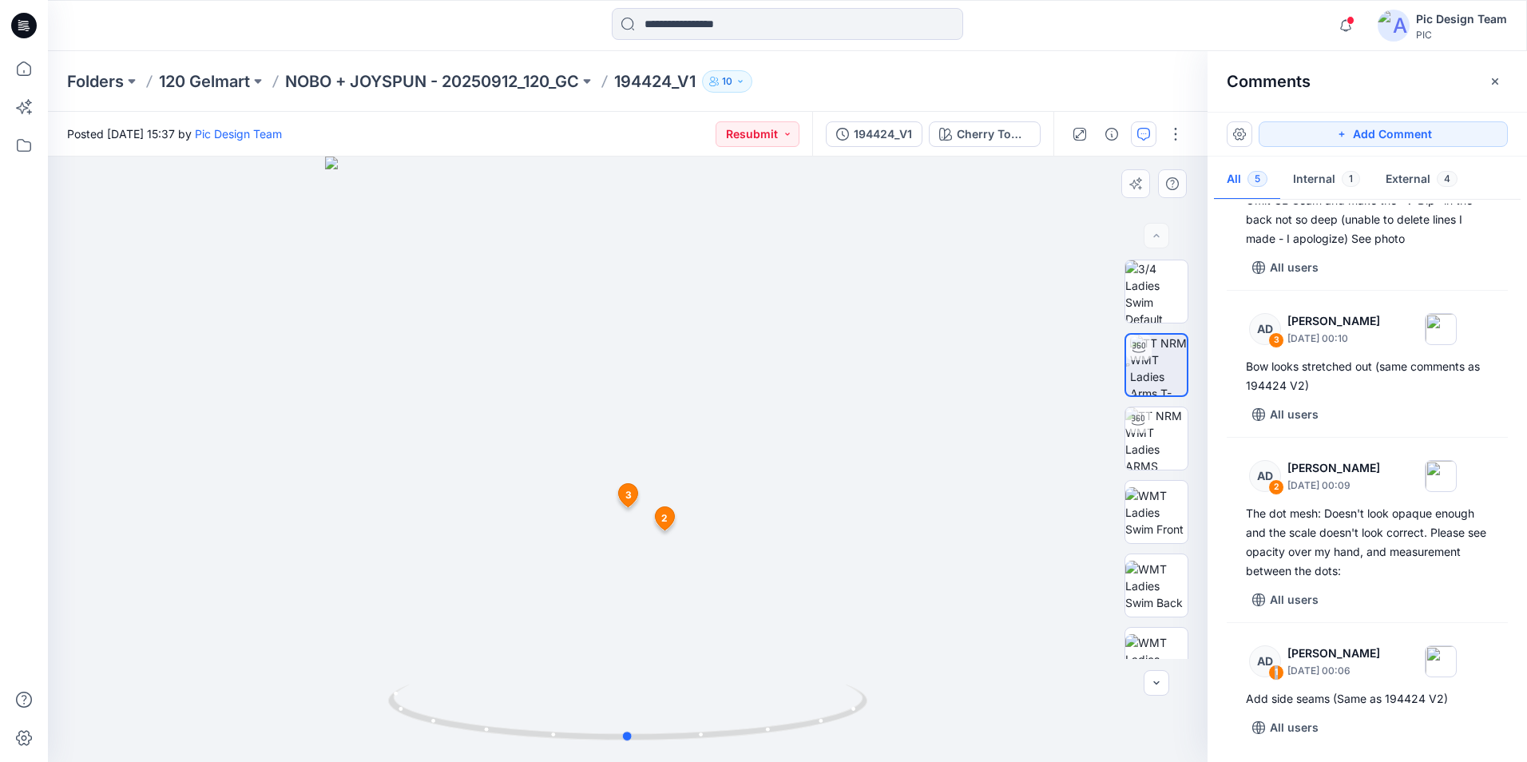
click at [943, 404] on div at bounding box center [628, 460] width 1160 height 606
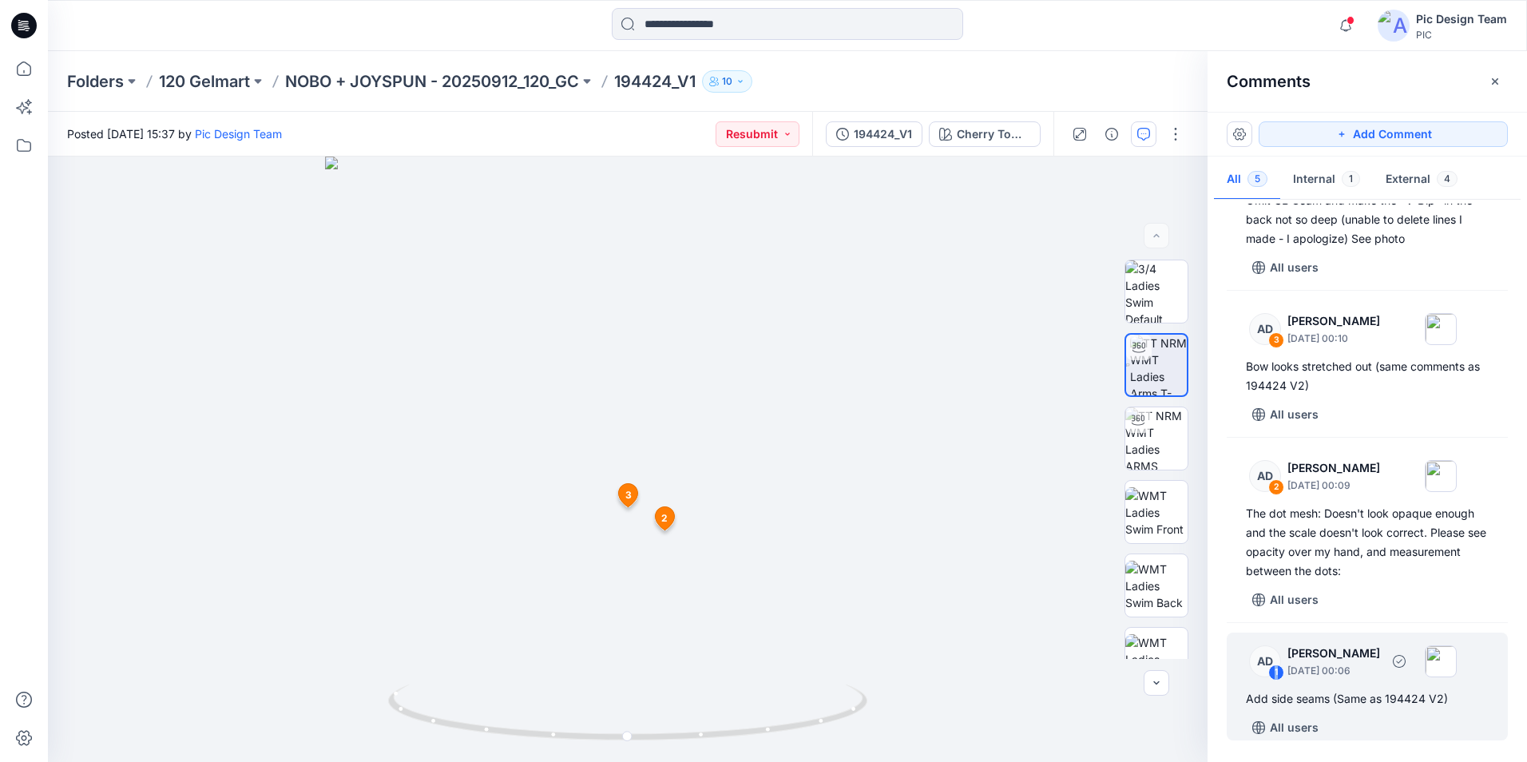
click at [1270, 673] on div "1" at bounding box center [1277, 673] width 16 height 16
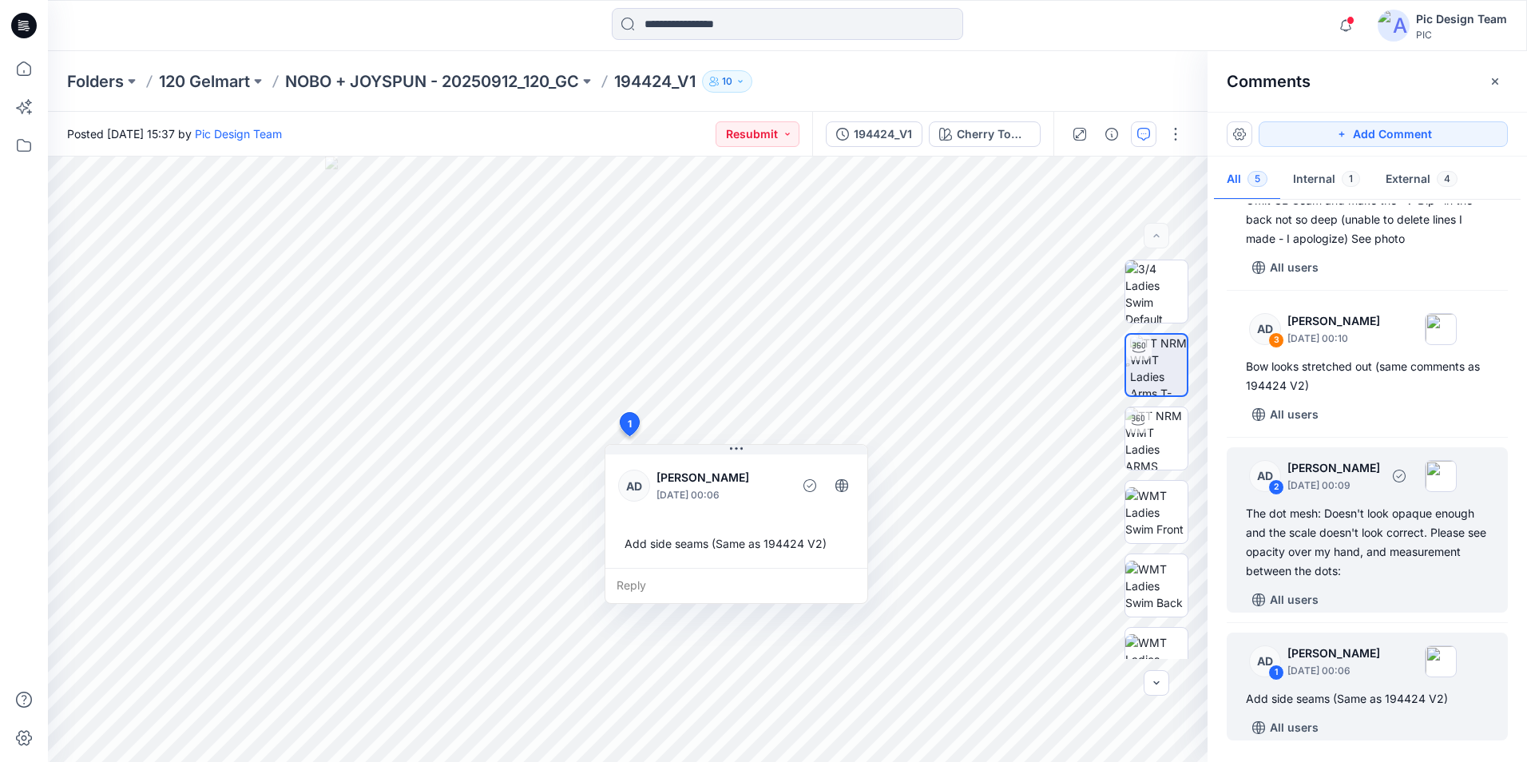
click at [1278, 487] on div "2" at bounding box center [1277, 487] width 16 height 16
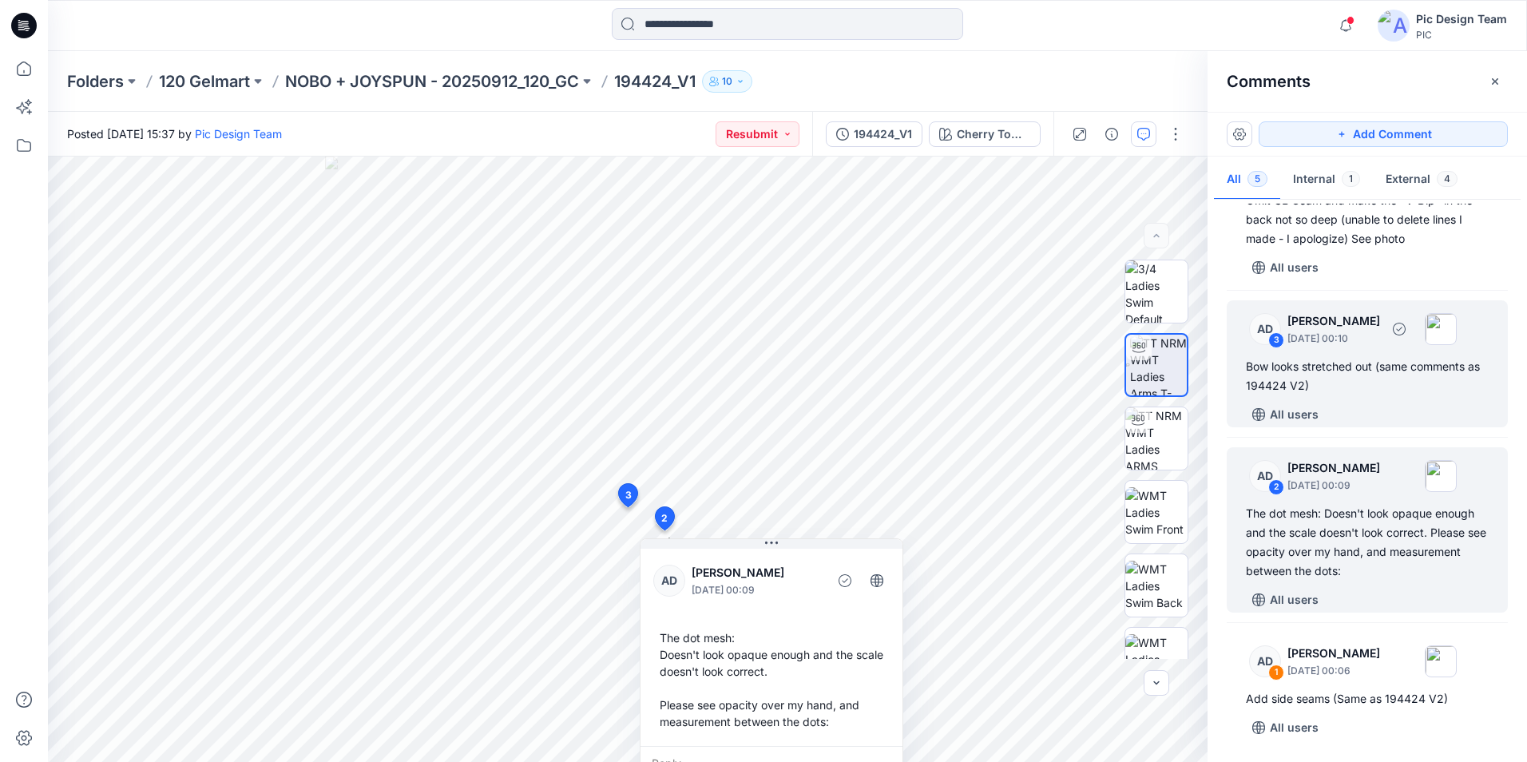
click at [1279, 332] on div "3" at bounding box center [1277, 340] width 16 height 16
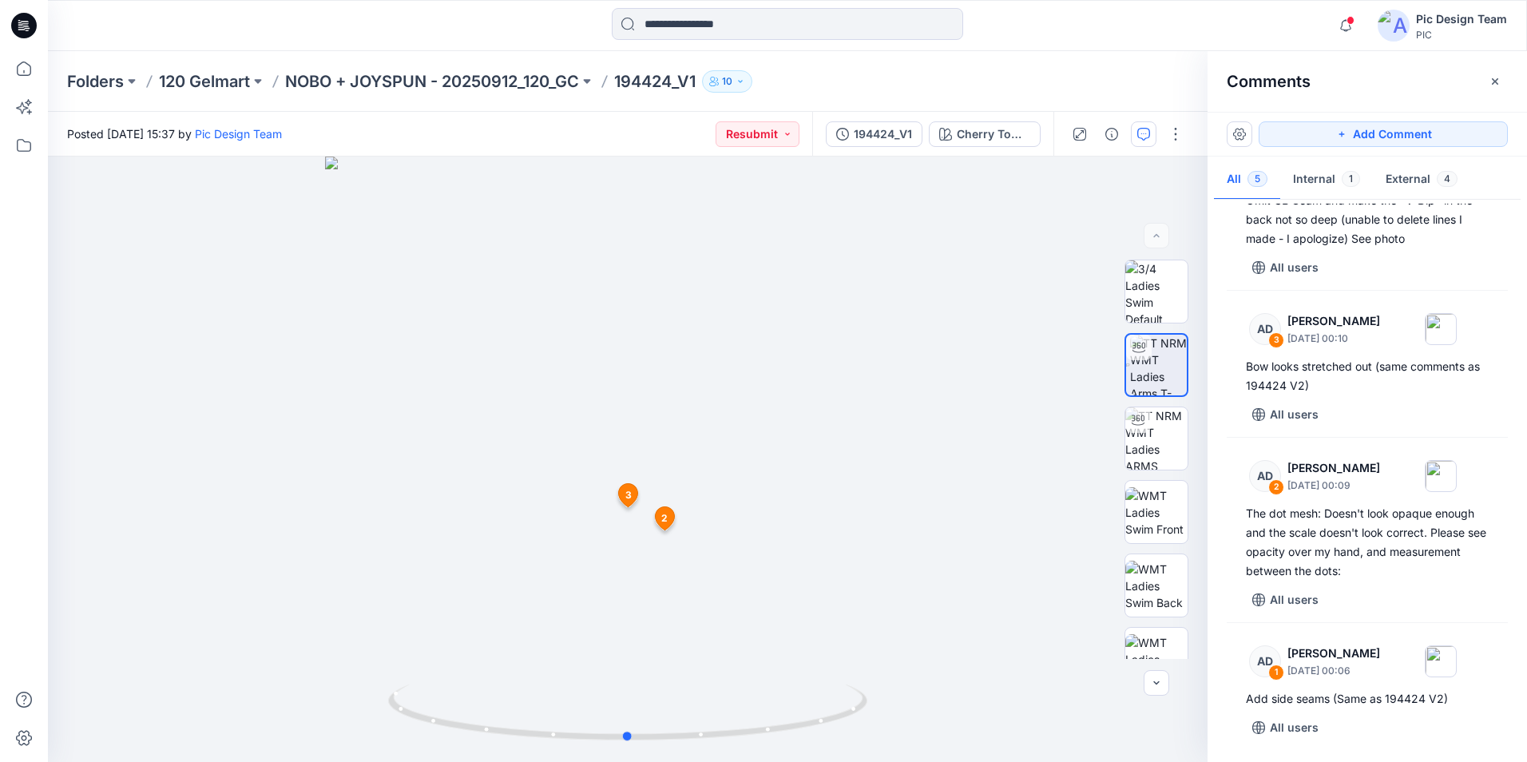
click at [927, 521] on div at bounding box center [628, 460] width 1160 height 606
click at [953, 531] on div at bounding box center [628, 460] width 1160 height 606
click at [1150, 377] on img at bounding box center [1158, 365] width 57 height 61
click at [1155, 298] on img at bounding box center [1157, 291] width 62 height 62
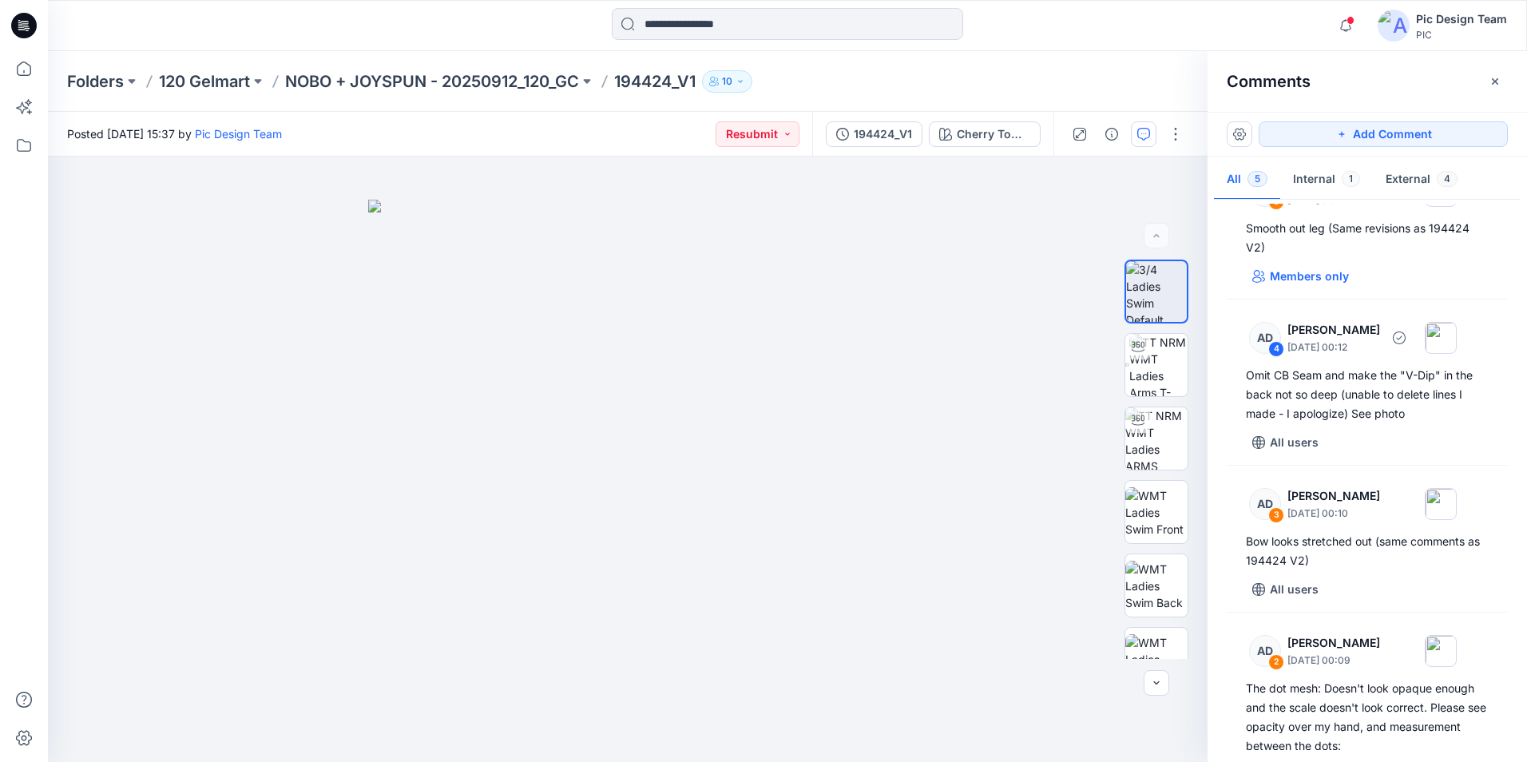
scroll to position [0, 0]
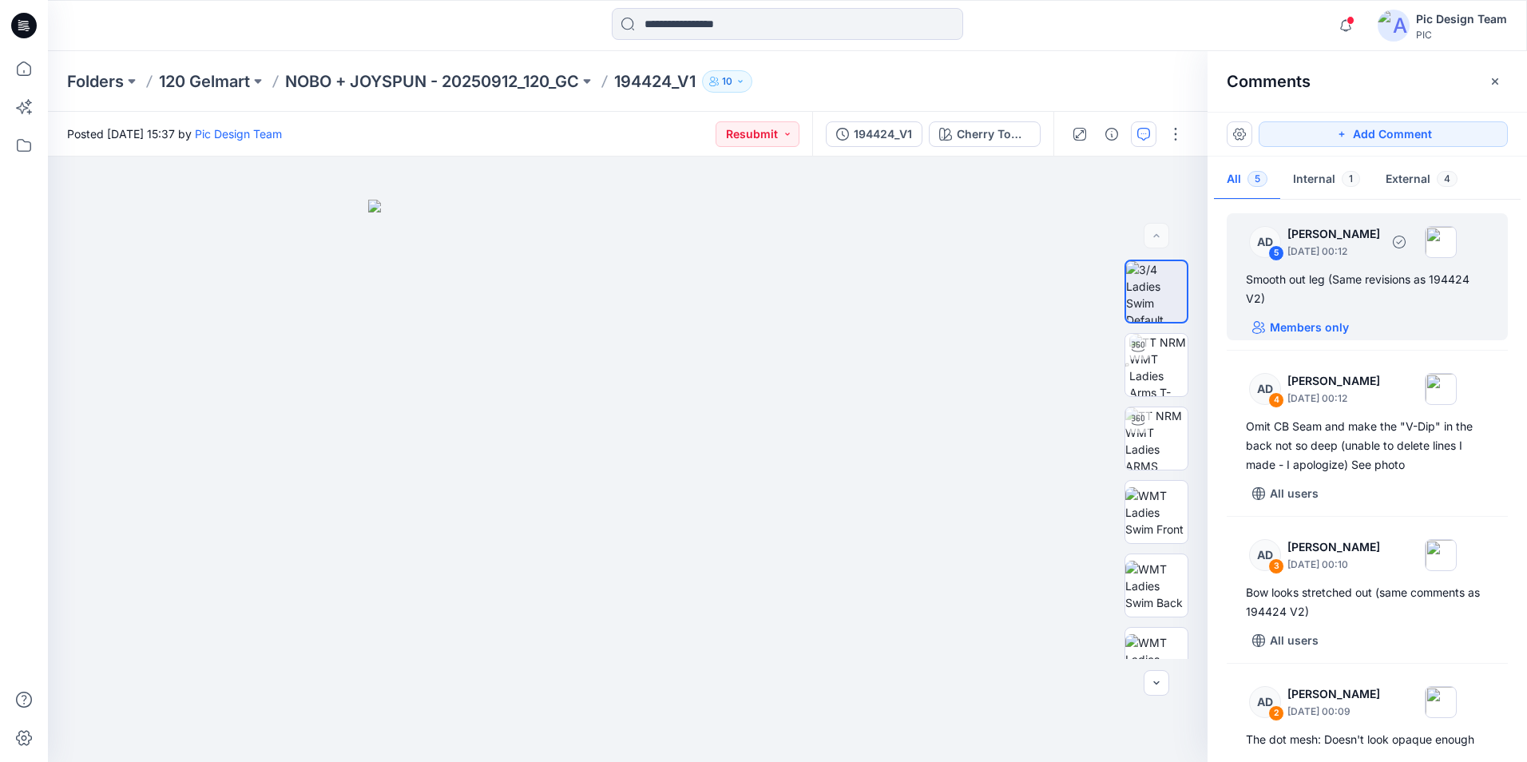
click at [1275, 252] on div "5" at bounding box center [1277, 253] width 16 height 16
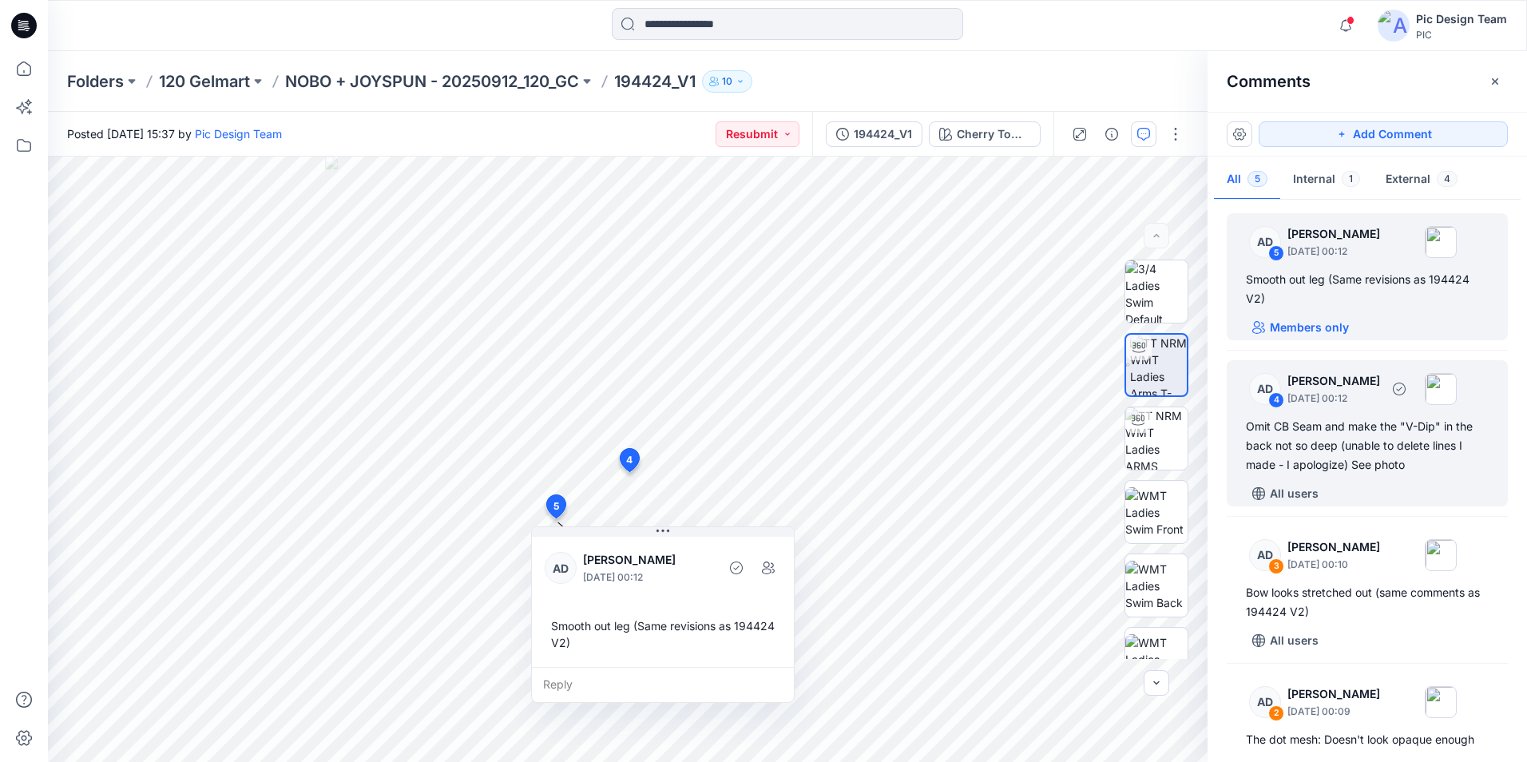
click at [1273, 399] on div "4" at bounding box center [1277, 400] width 16 height 16
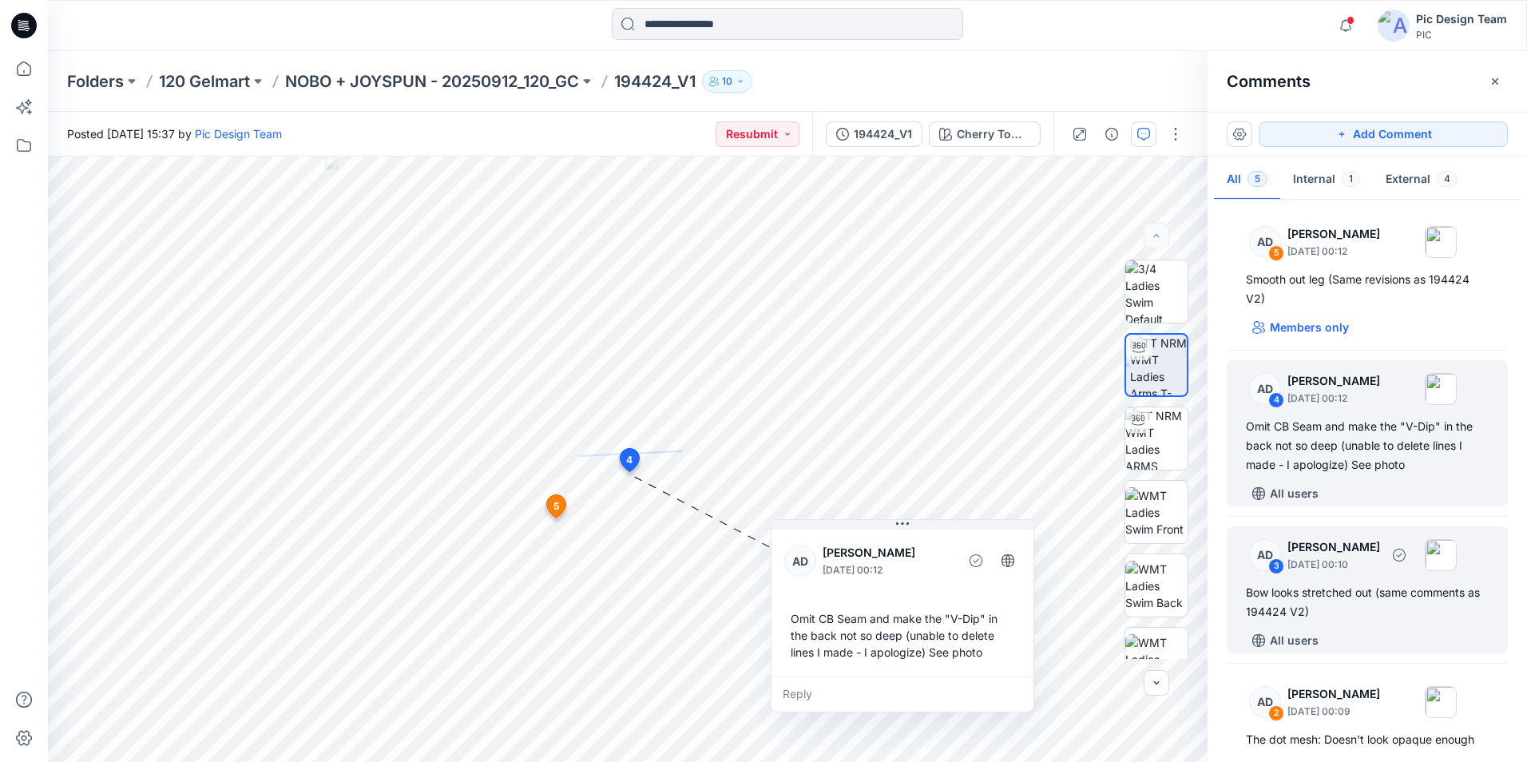
click at [1276, 562] on div "3" at bounding box center [1277, 566] width 16 height 16
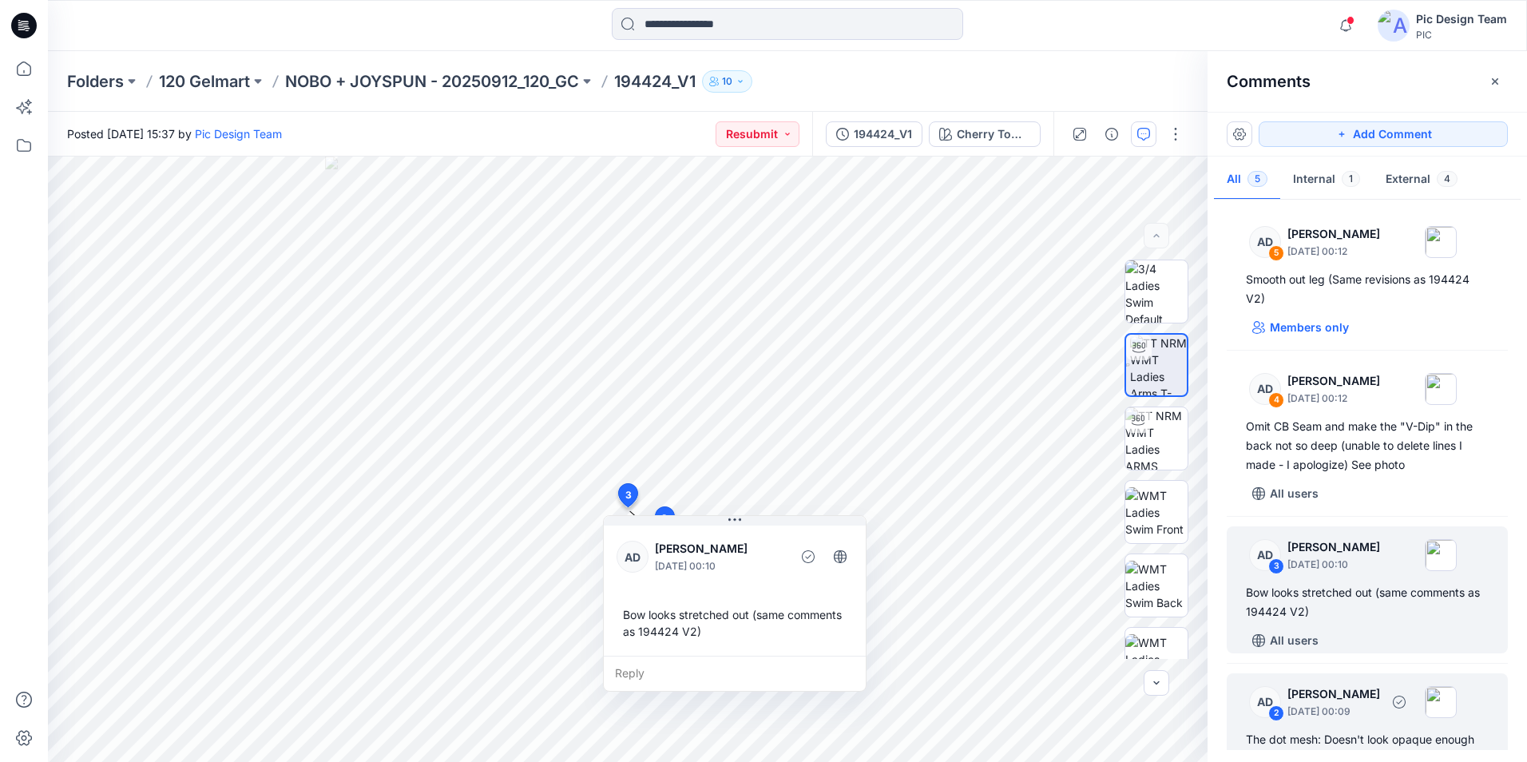
click at [1279, 712] on div "2" at bounding box center [1277, 713] width 16 height 16
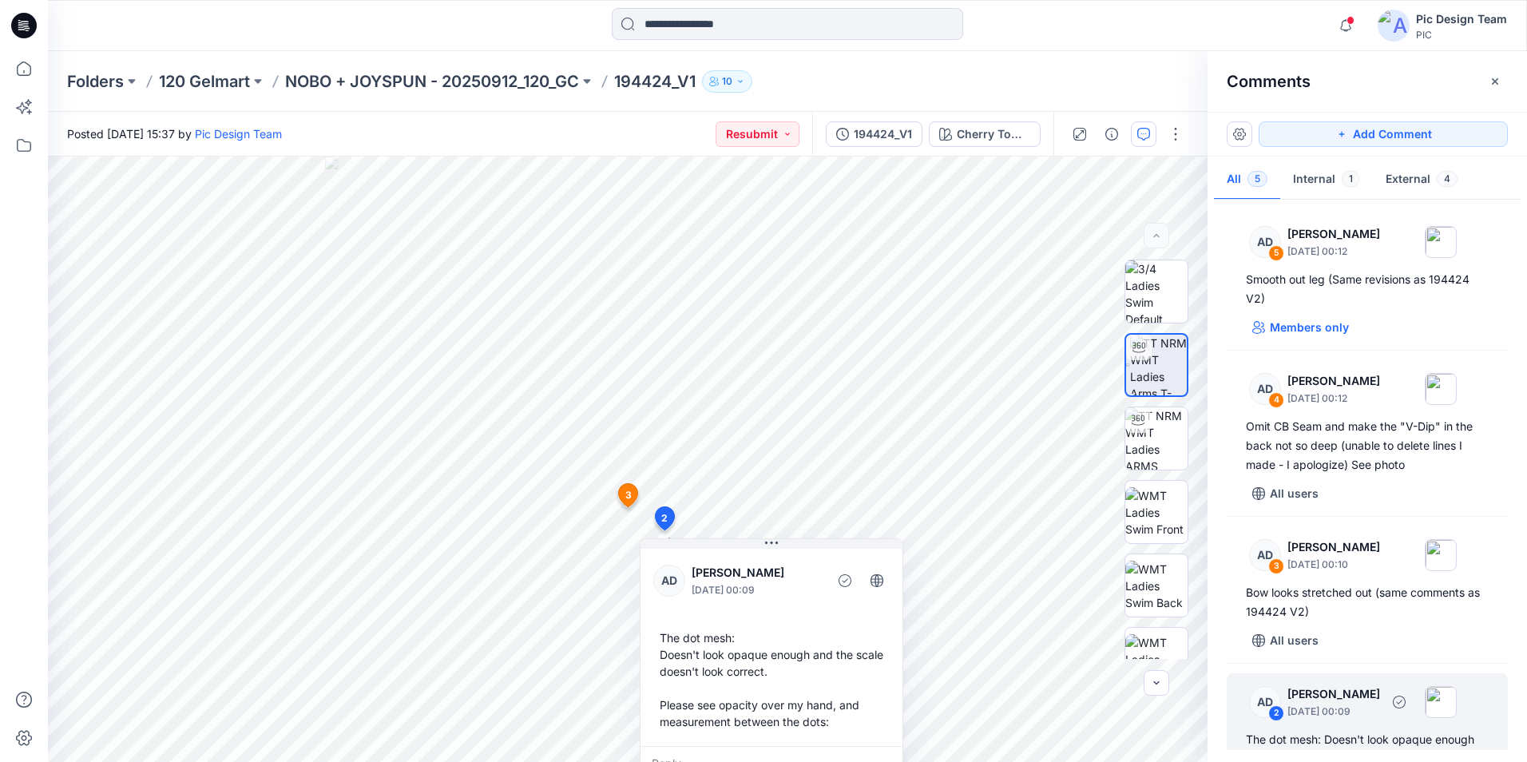
scroll to position [89, 0]
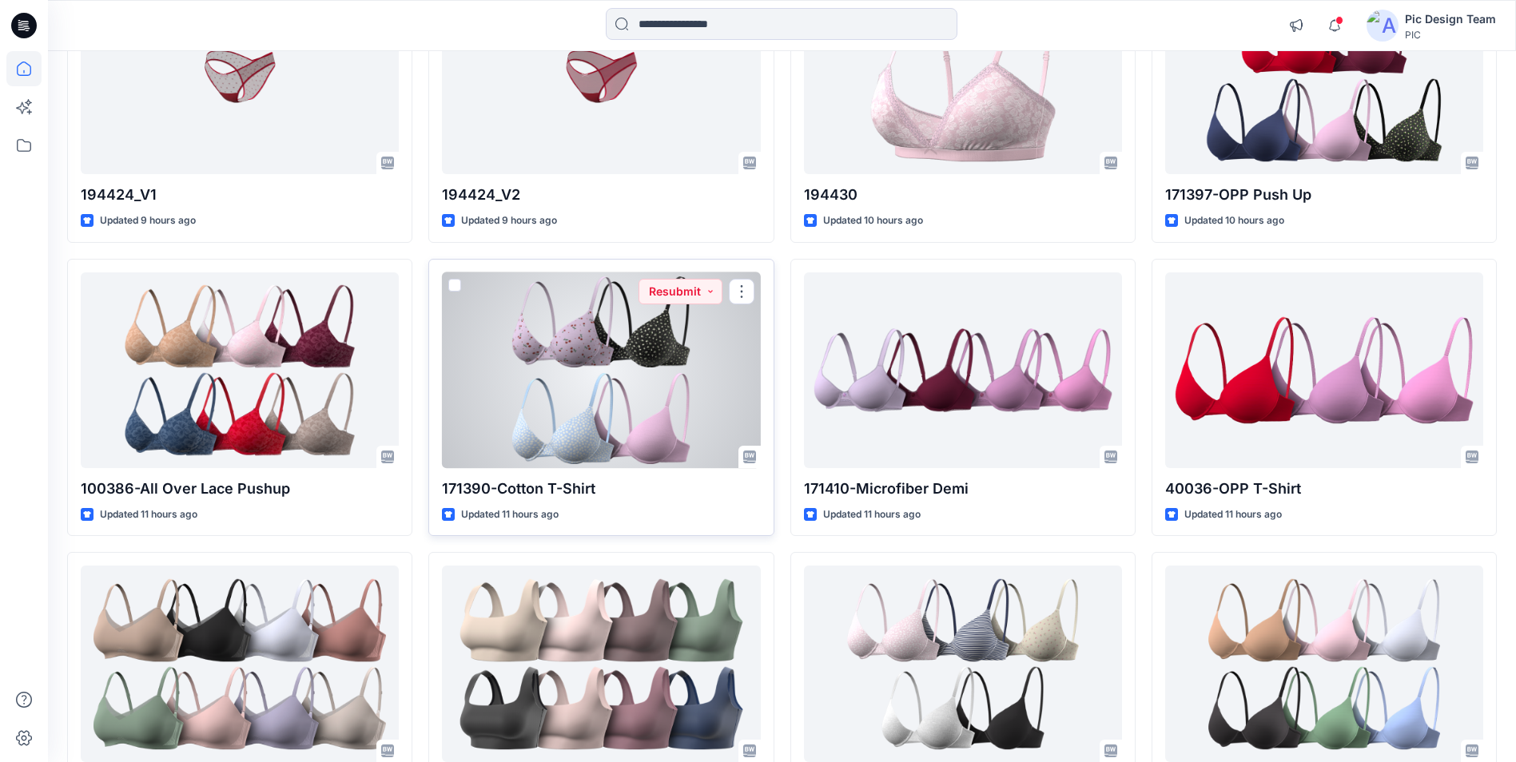
scroll to position [1118, 0]
